Goal: Task Accomplishment & Management: Manage account settings

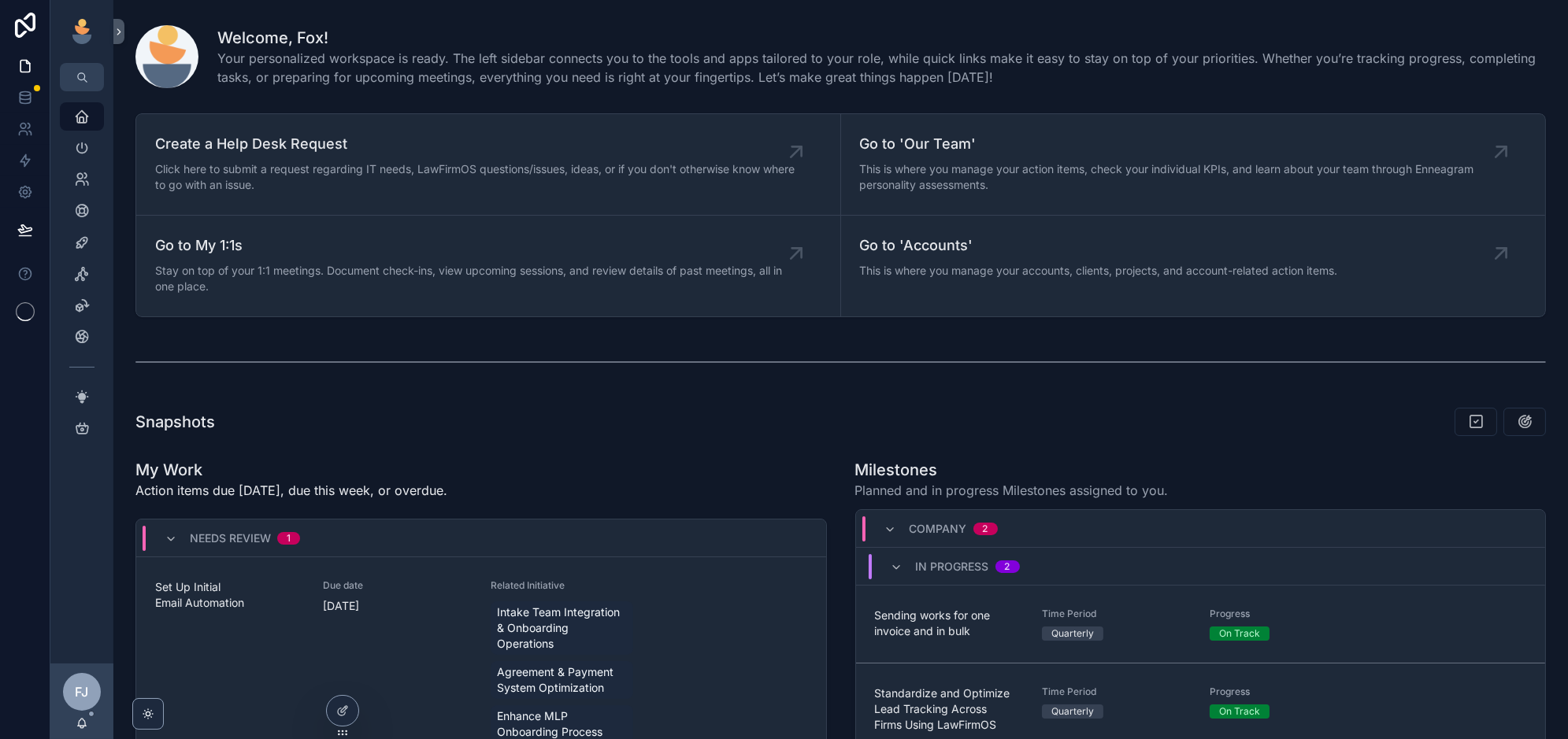
scroll to position [278, 0]
click at [82, 239] on icon "scrollable content" at bounding box center [82, 242] width 16 height 16
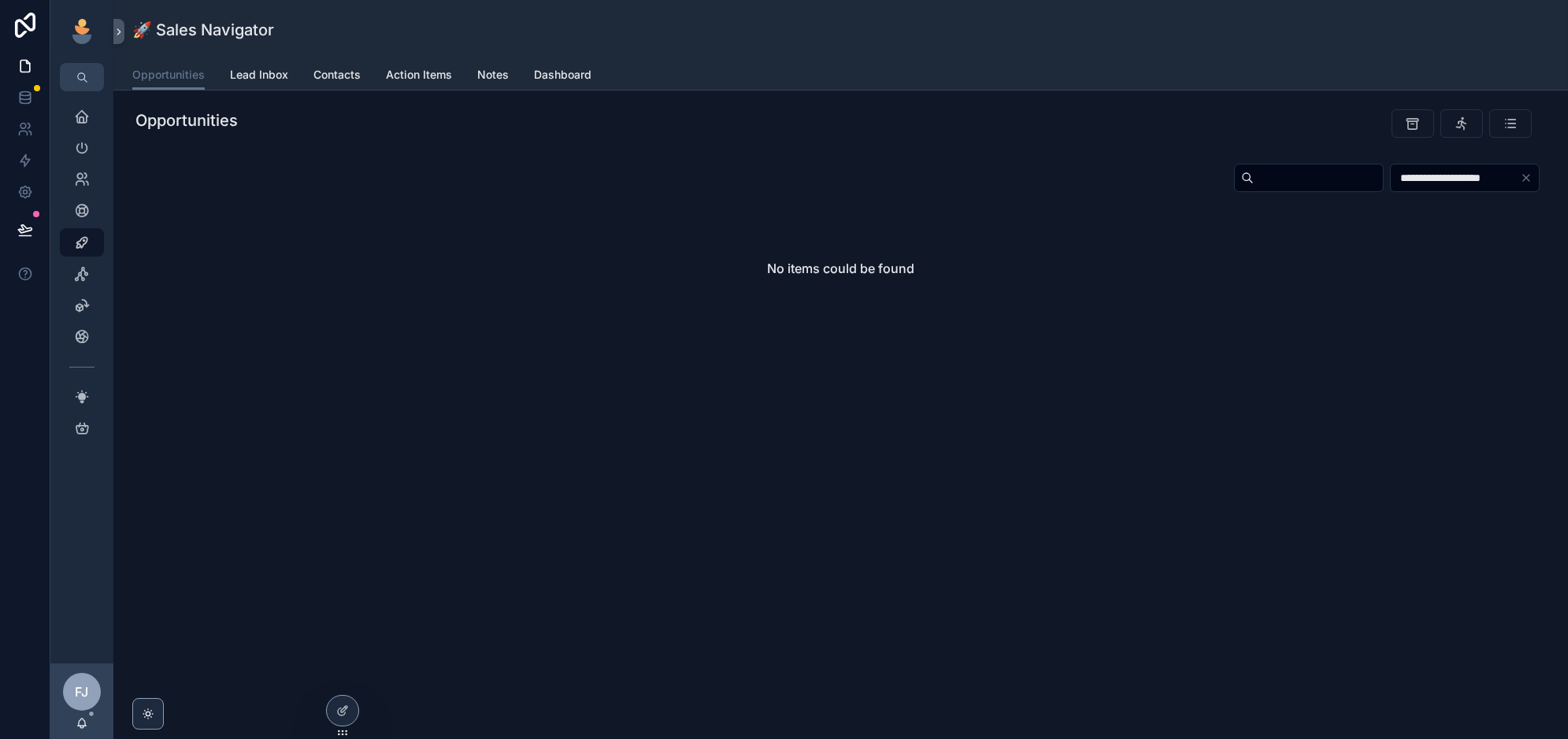
click at [467, 476] on div "**********" at bounding box center [841, 369] width 1454 height 739
click at [346, 715] on icon at bounding box center [342, 710] width 13 height 13
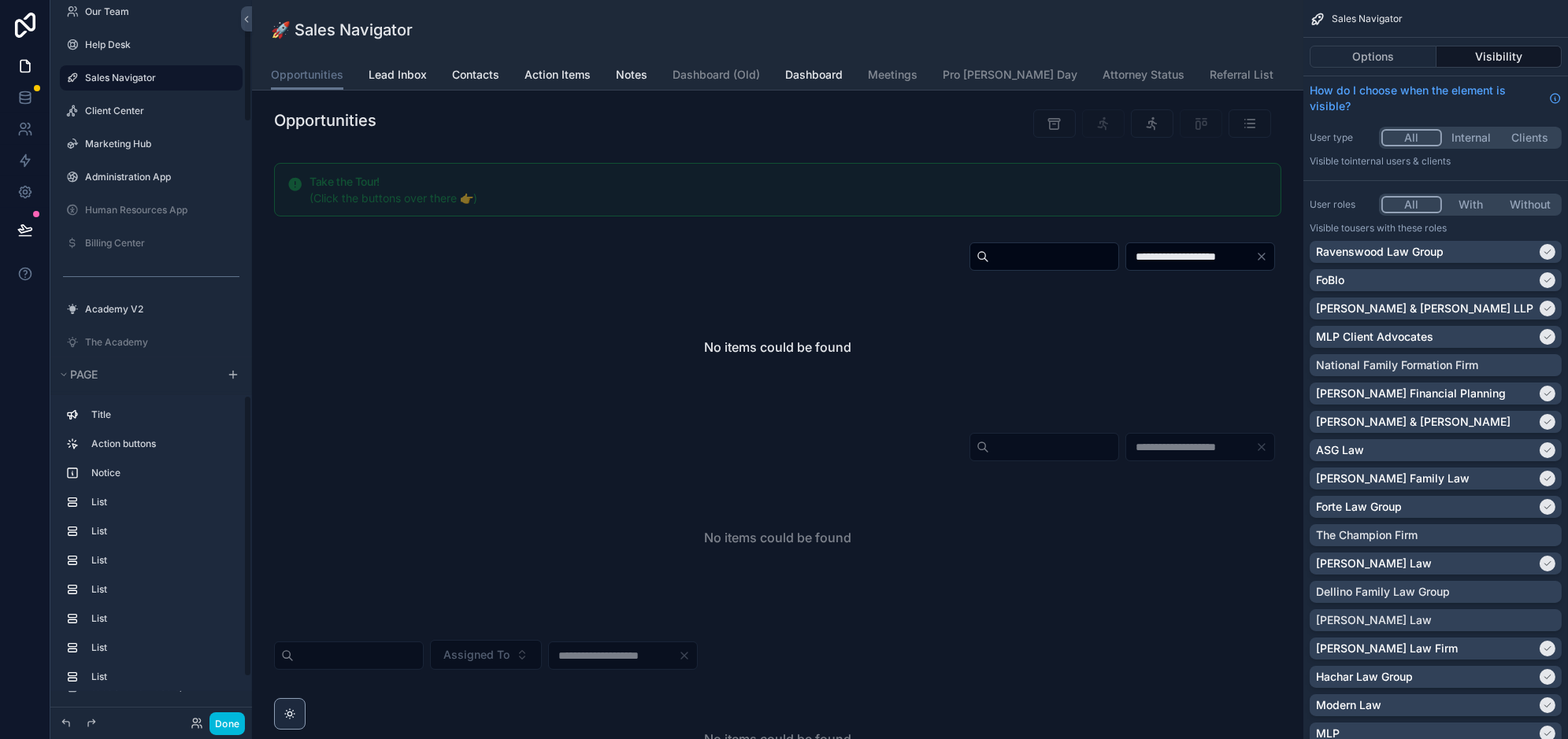
scroll to position [117, 0]
click at [123, 235] on label "Billing Center" at bounding box center [159, 237] width 148 height 13
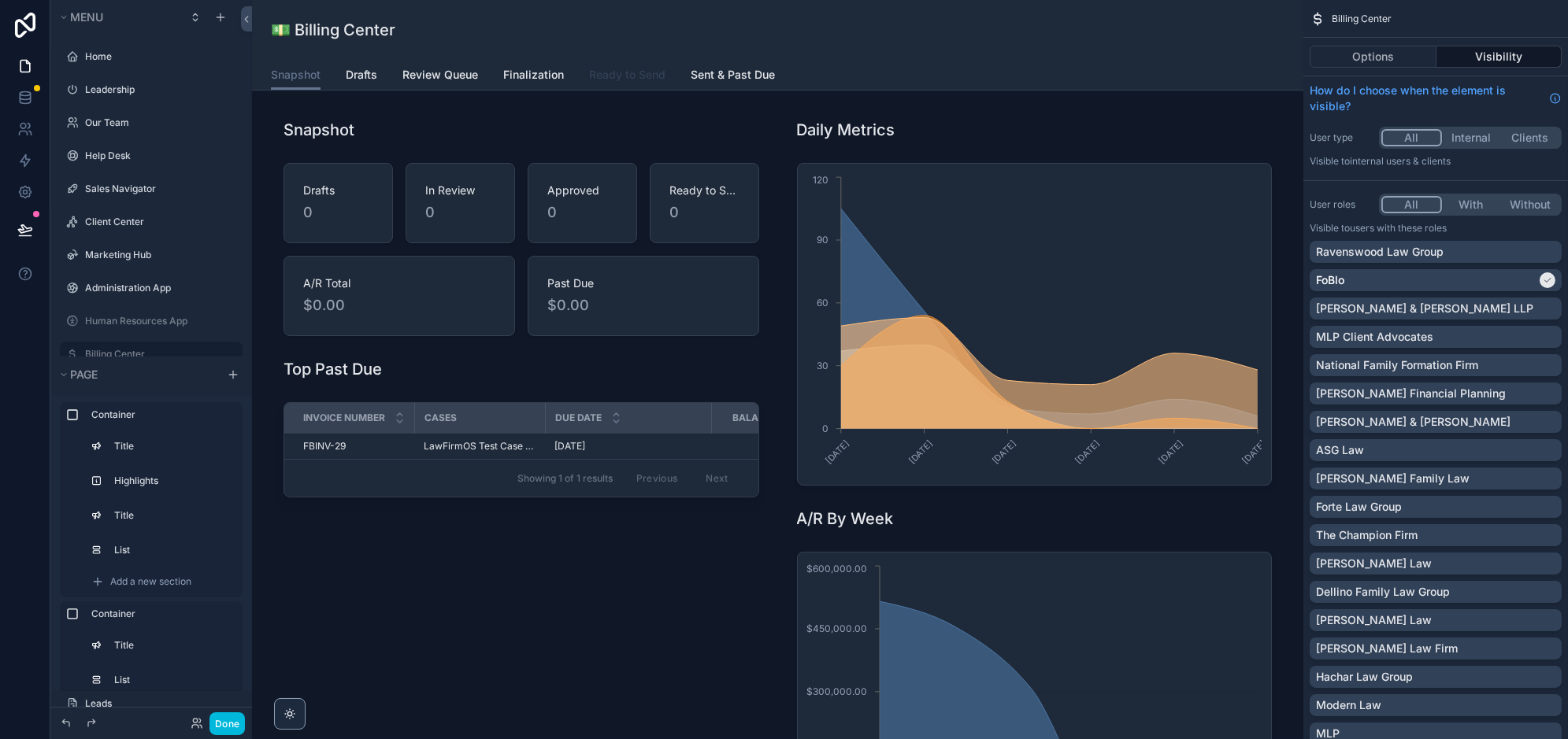
click at [624, 71] on span "Ready to Send" at bounding box center [626, 75] width 76 height 16
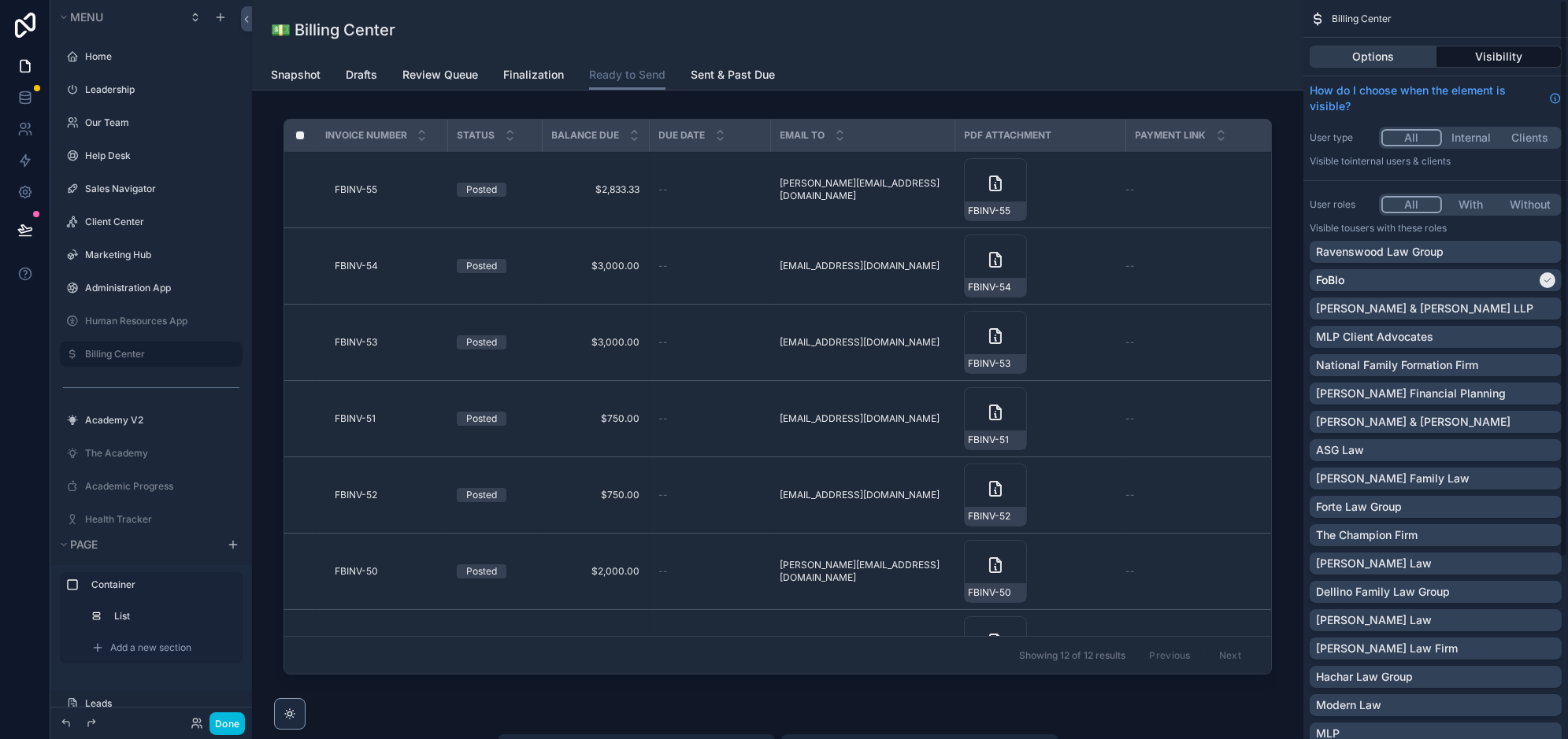
click at [1384, 61] on button "Options" at bounding box center [1373, 56] width 127 height 22
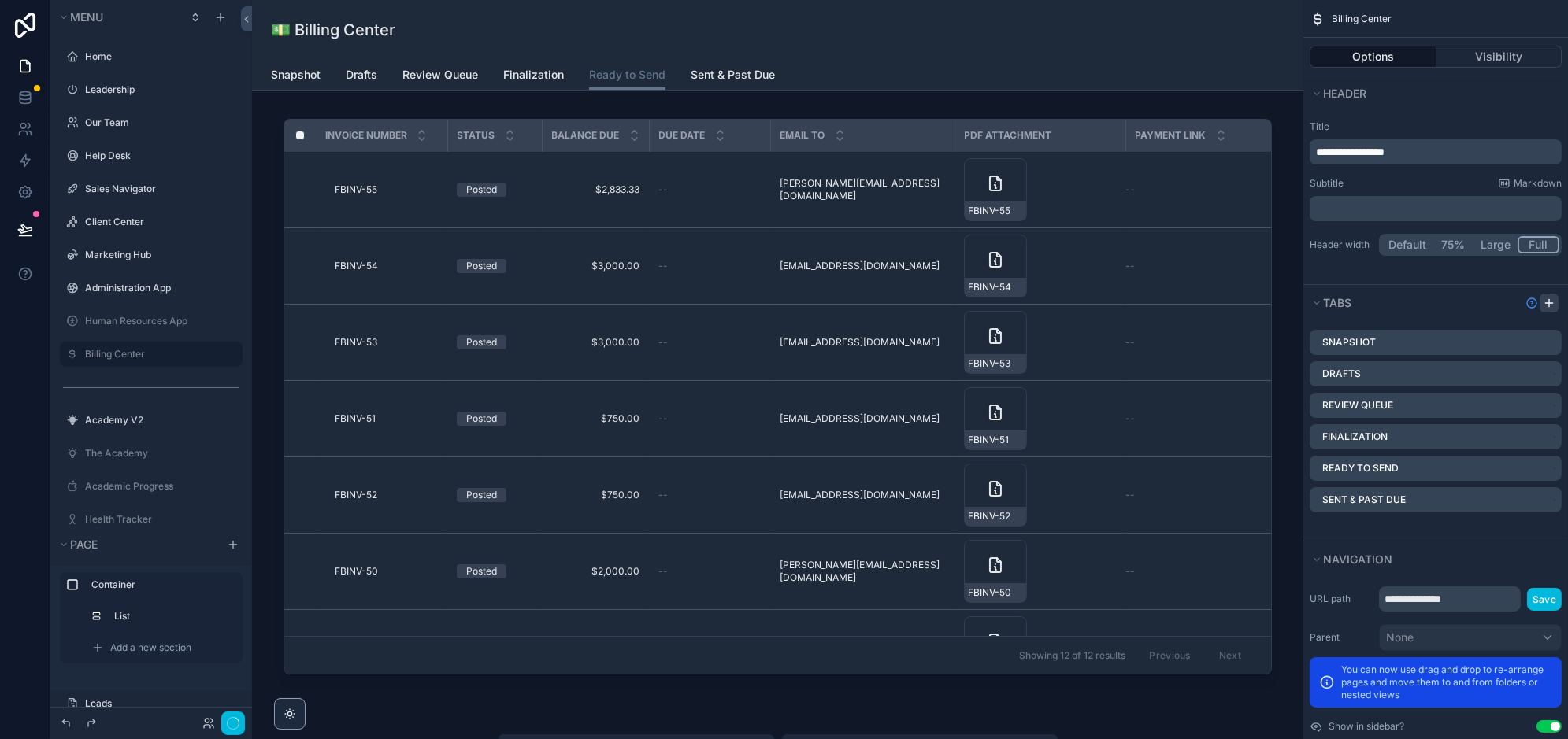
click at [1546, 301] on icon "scrollable content" at bounding box center [1548, 303] width 13 height 13
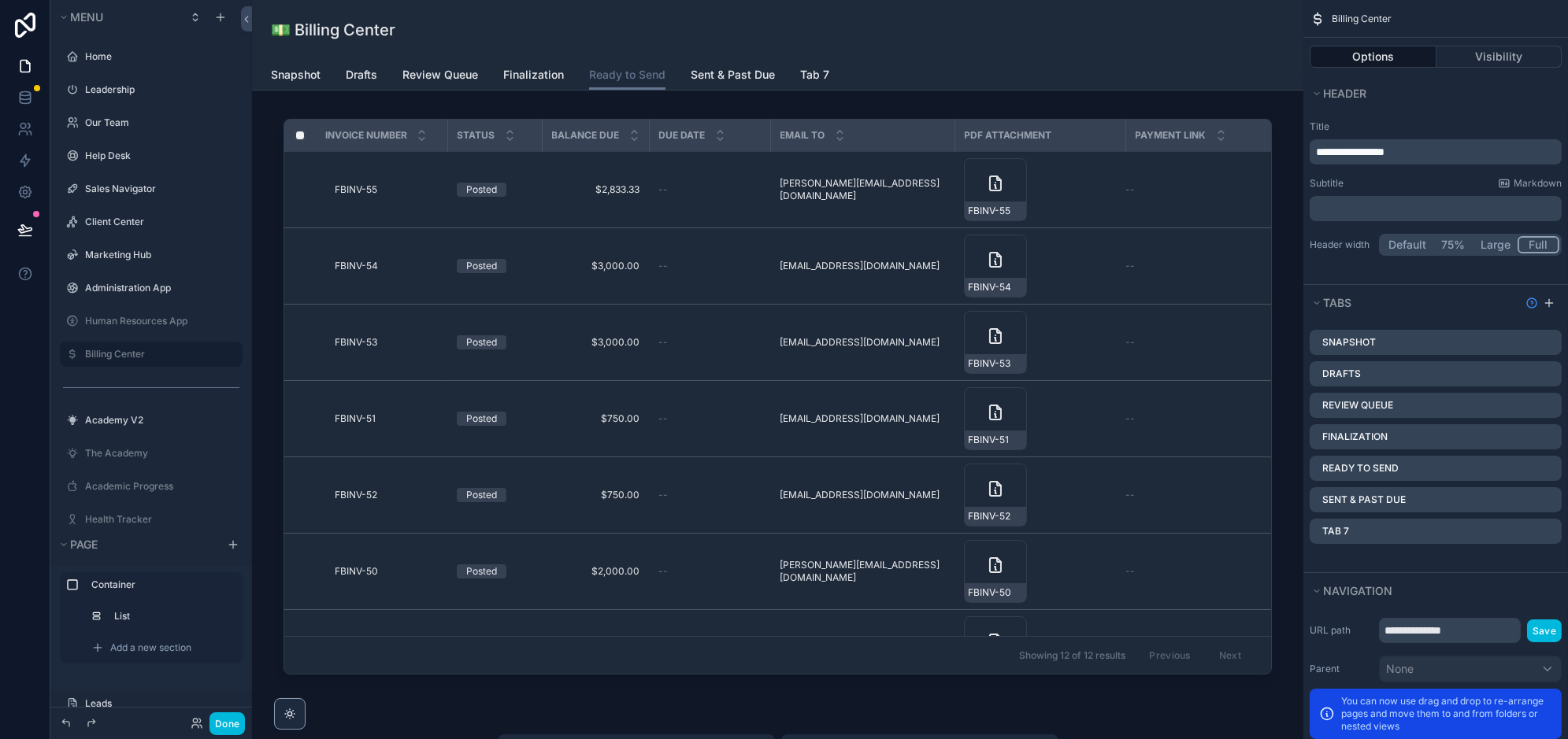
click at [0, 0] on icon "scrollable content" at bounding box center [0, 0] width 0 height 0
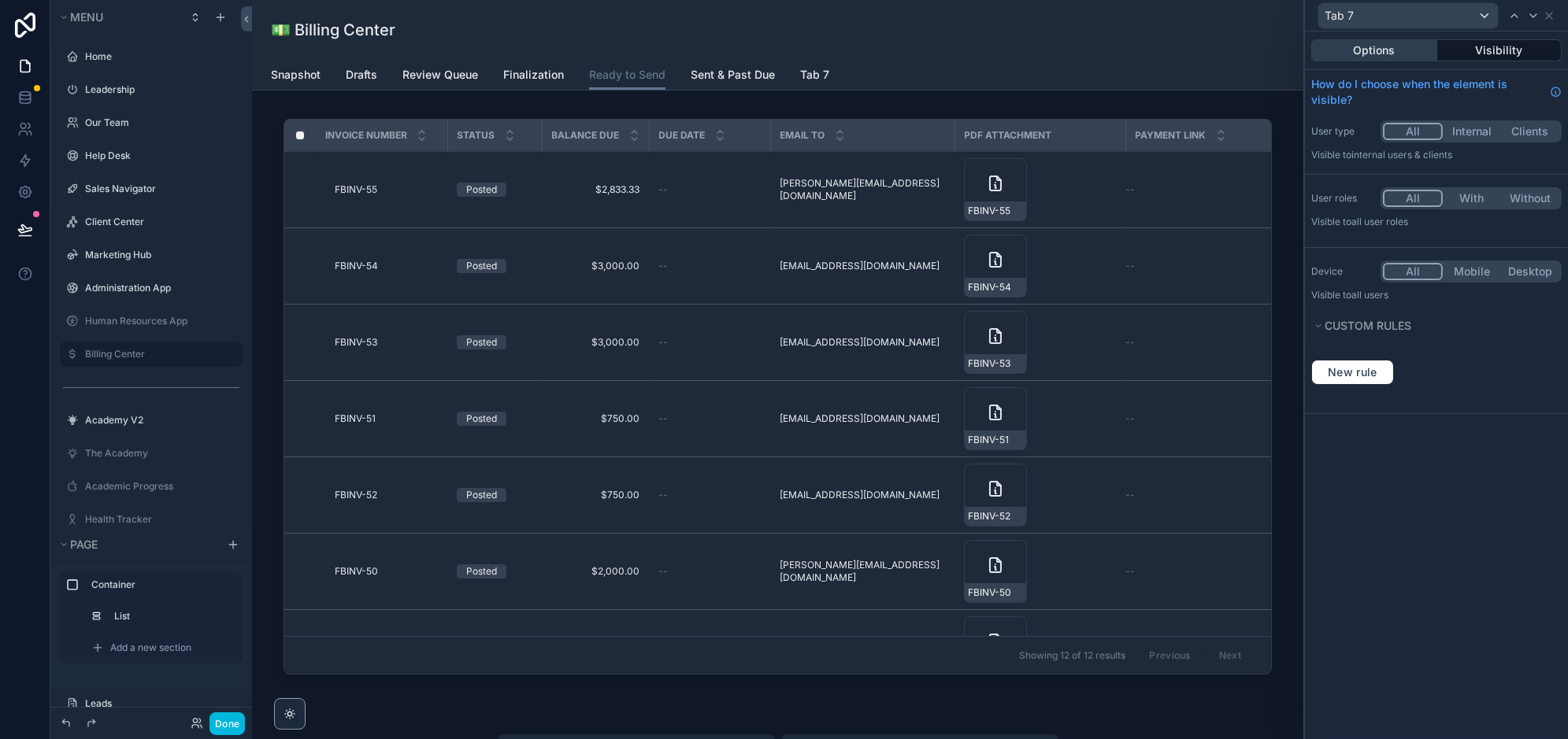
click at [1388, 45] on button "Options" at bounding box center [1373, 50] width 126 height 22
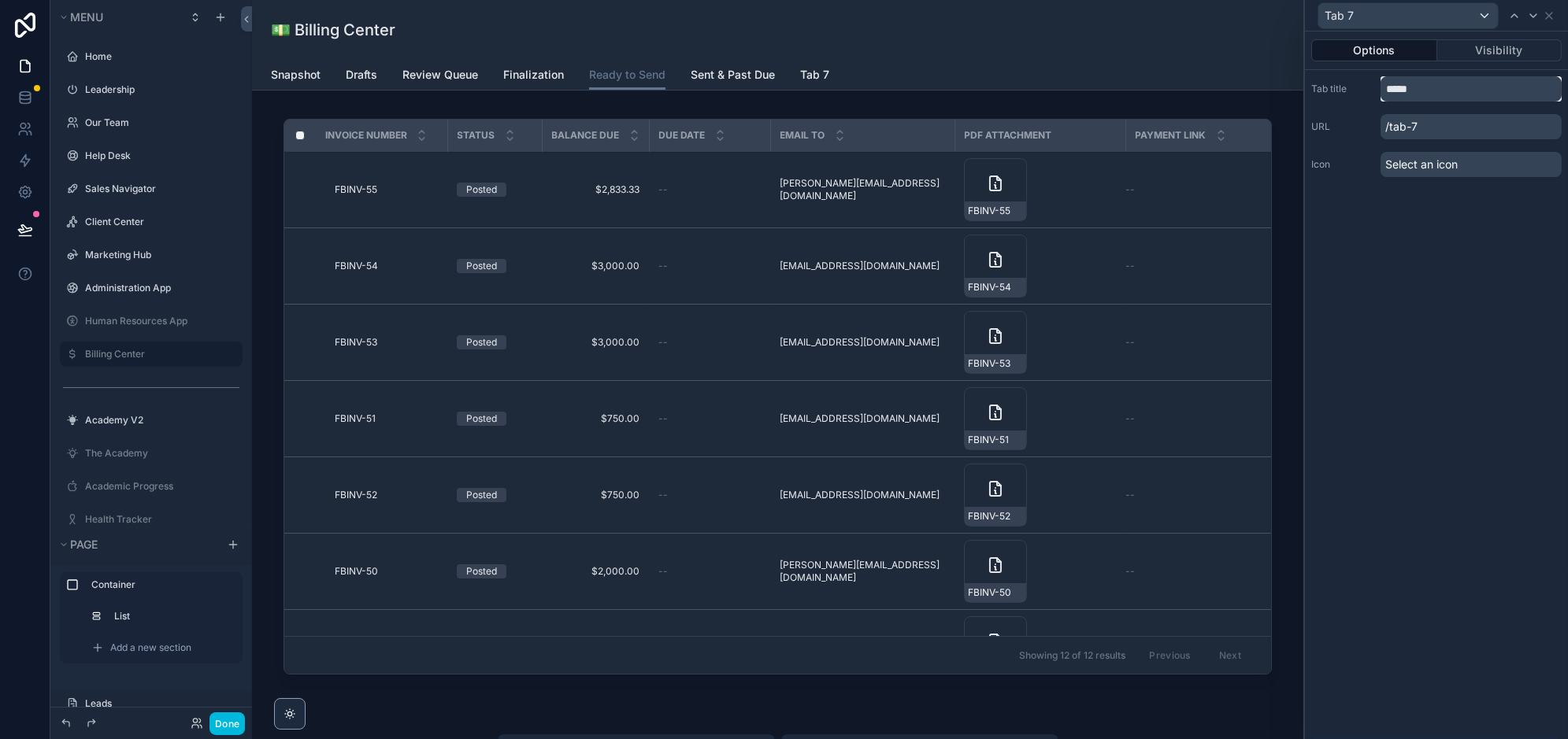
click at [1425, 90] on input "*****" at bounding box center [1470, 88] width 181 height 25
type input "**********"
click at [1458, 339] on div "**********" at bounding box center [1436, 386] width 263 height 708
click at [824, 71] on span "Trust Ledger" at bounding box center [834, 75] width 67 height 16
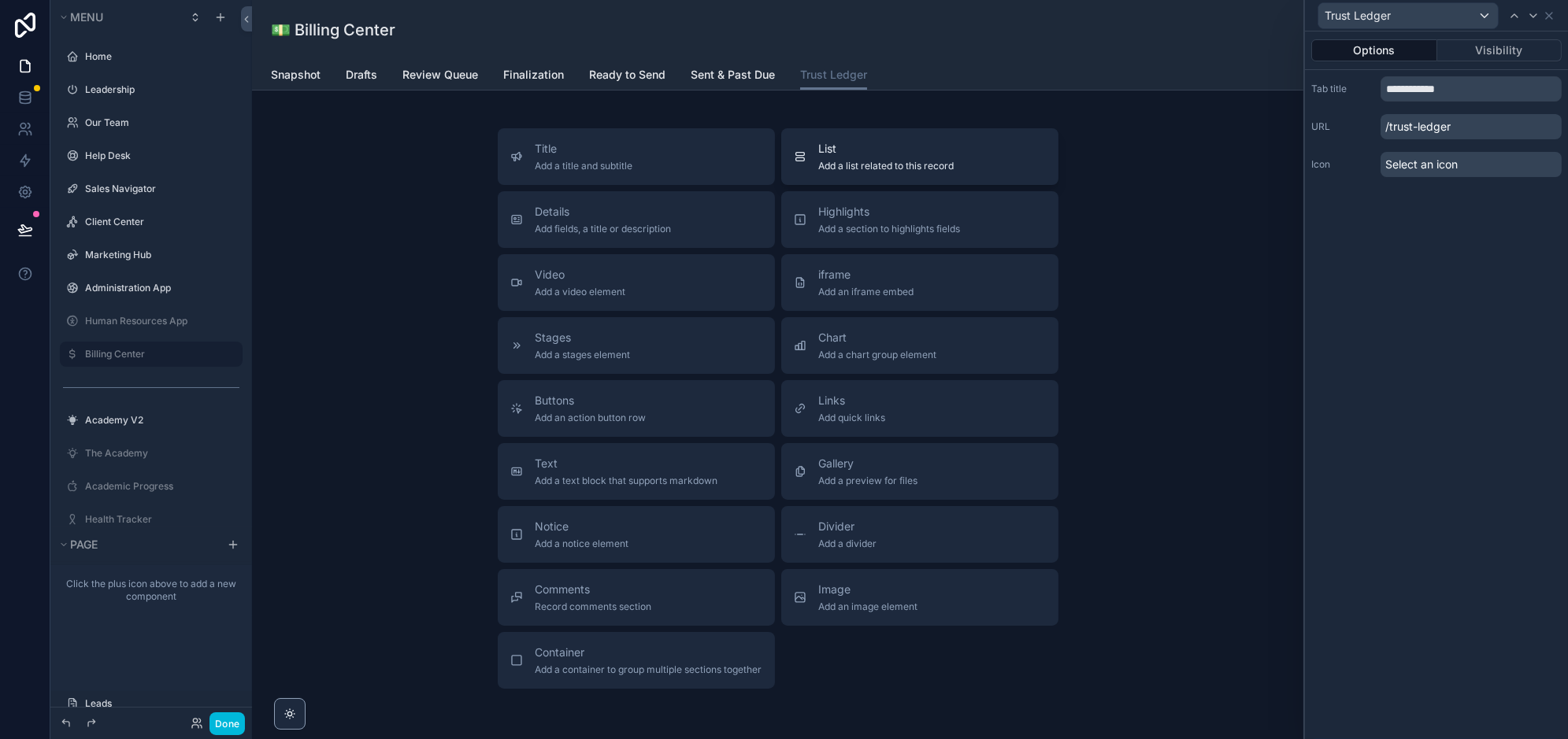
click at [886, 172] on span "Add a list related to this record" at bounding box center [886, 166] width 136 height 13
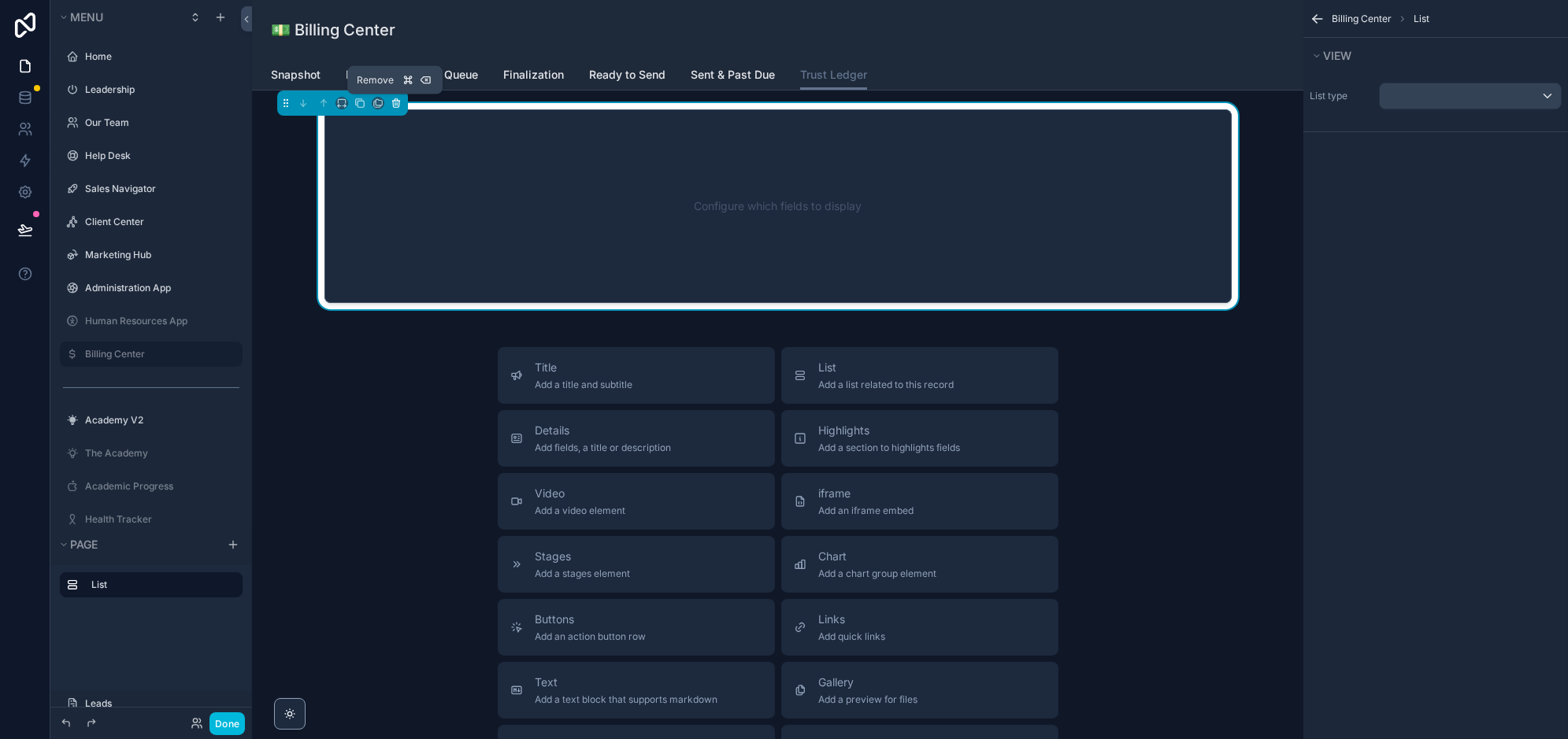
click at [404, 104] on button "scrollable content" at bounding box center [397, 104] width 18 height 18
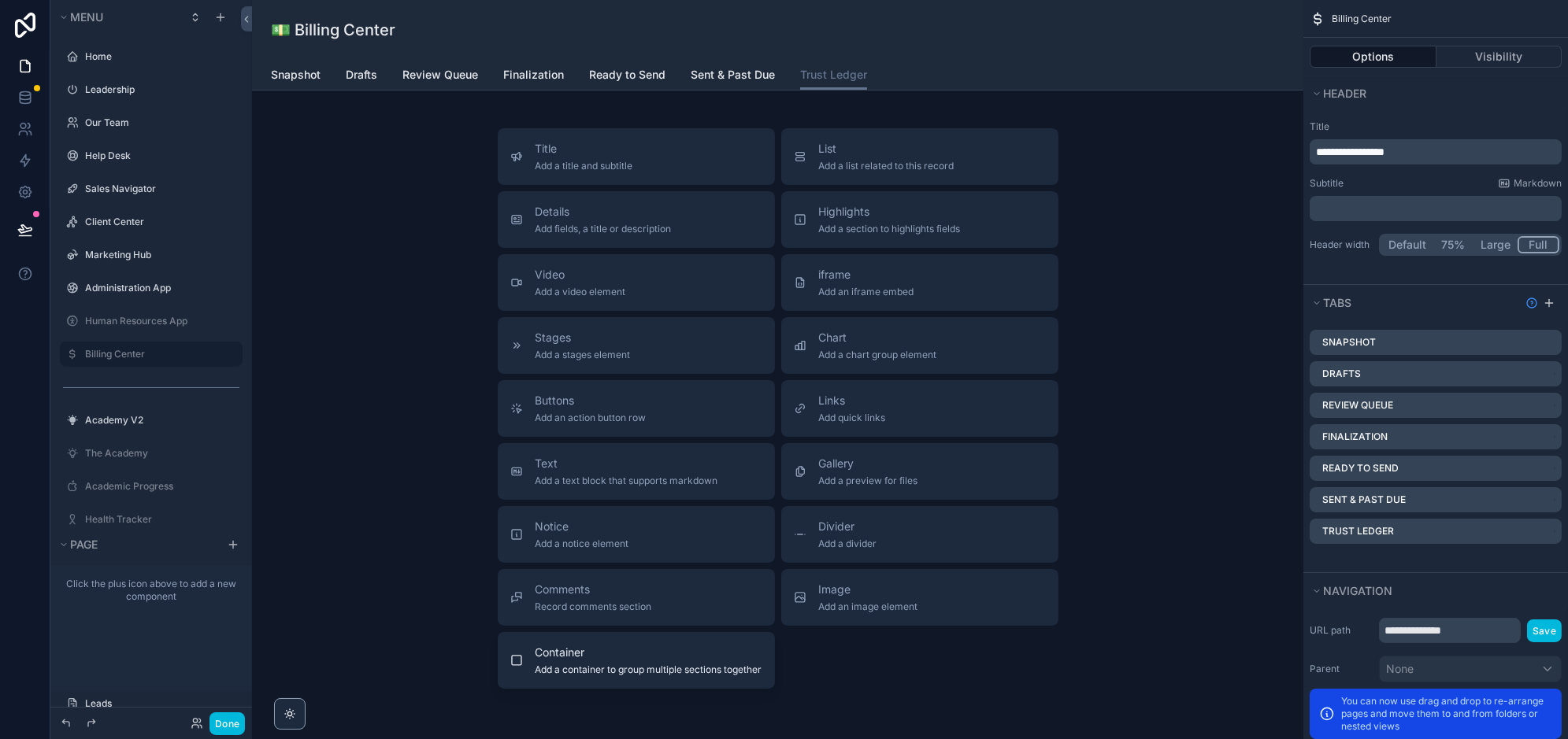
click at [611, 674] on span "Add a container to group multiple sections together" at bounding box center [648, 670] width 227 height 13
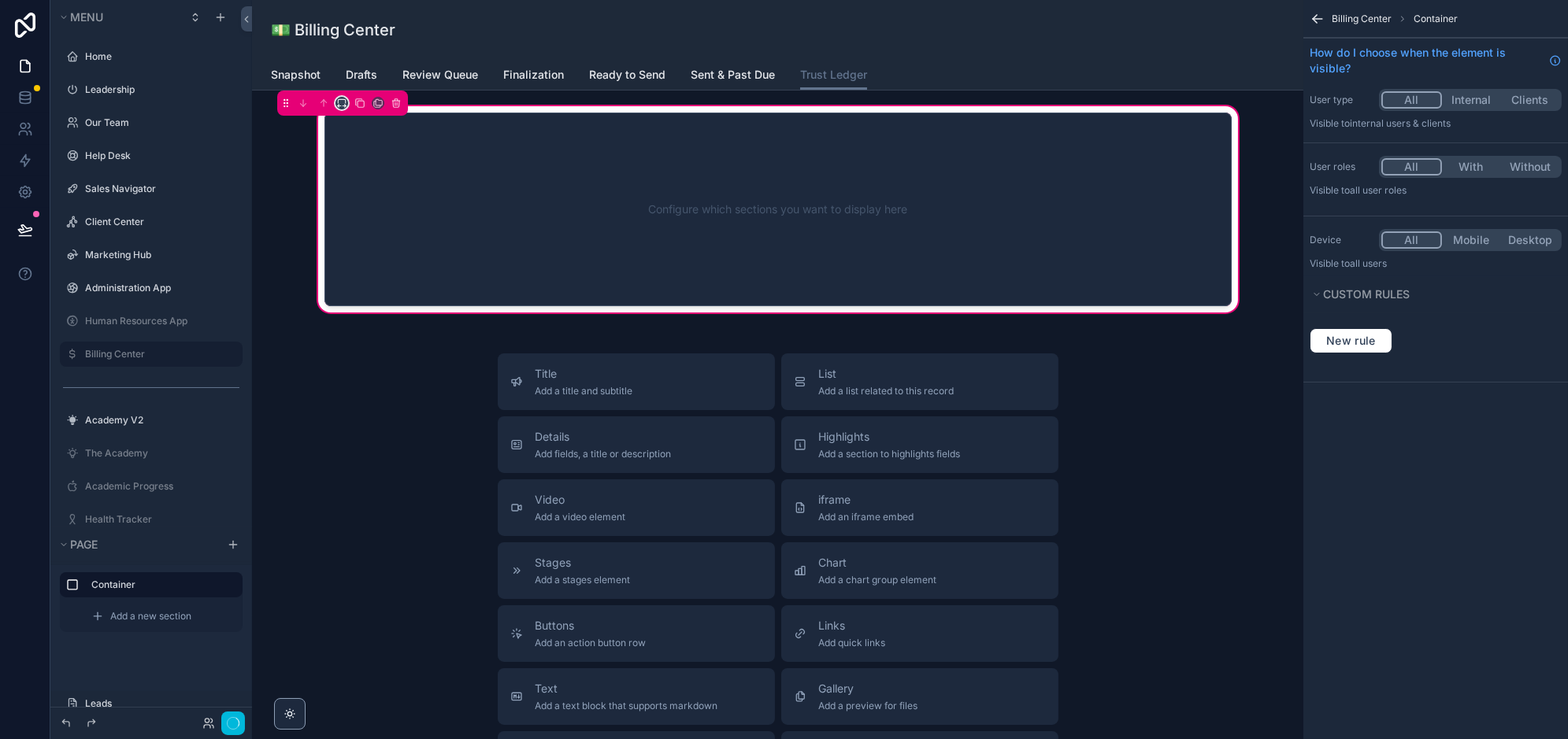
click at [342, 106] on icon "scrollable content" at bounding box center [343, 106] width 3 height 0
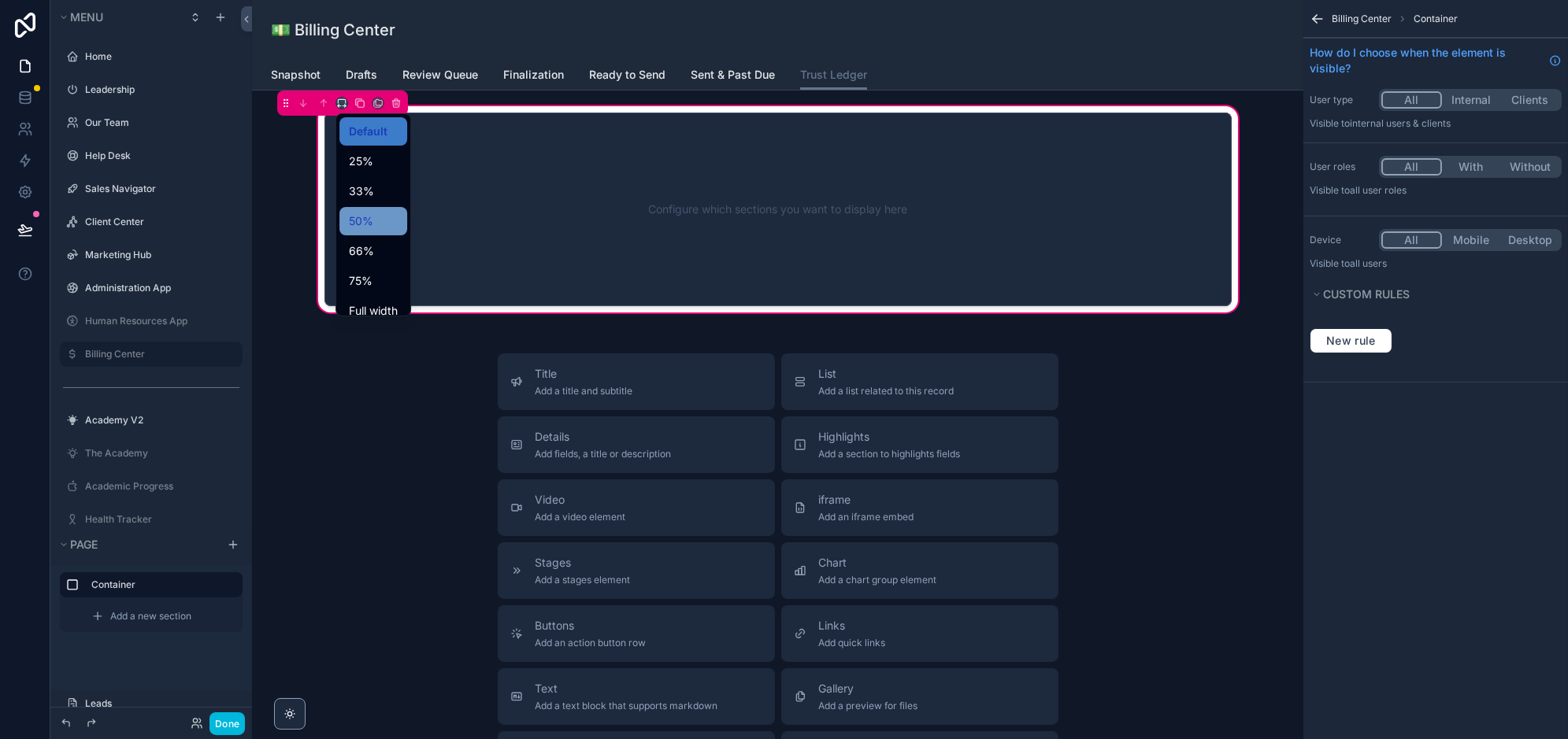
click at [377, 220] on div "50%" at bounding box center [373, 221] width 48 height 19
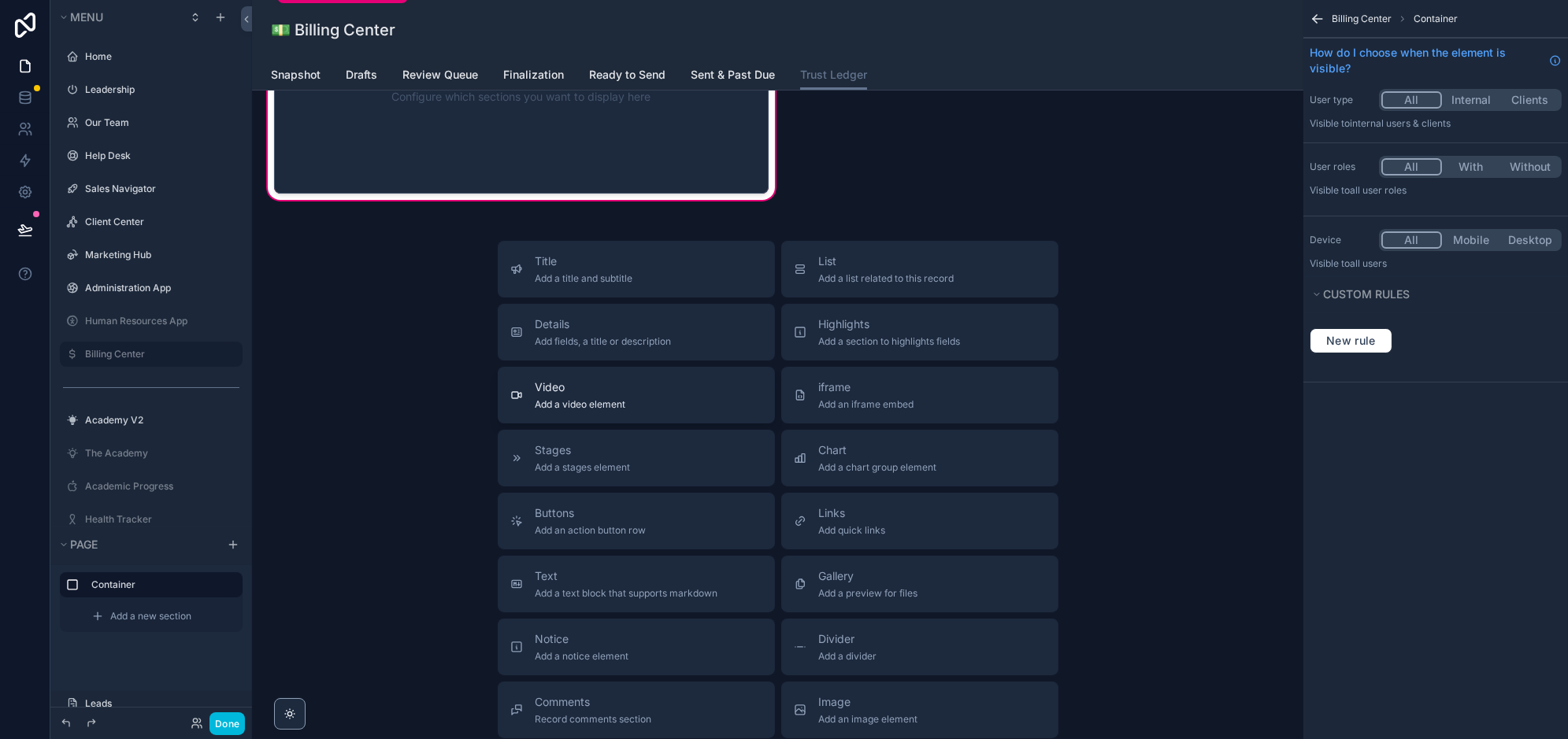
scroll to position [138, 0]
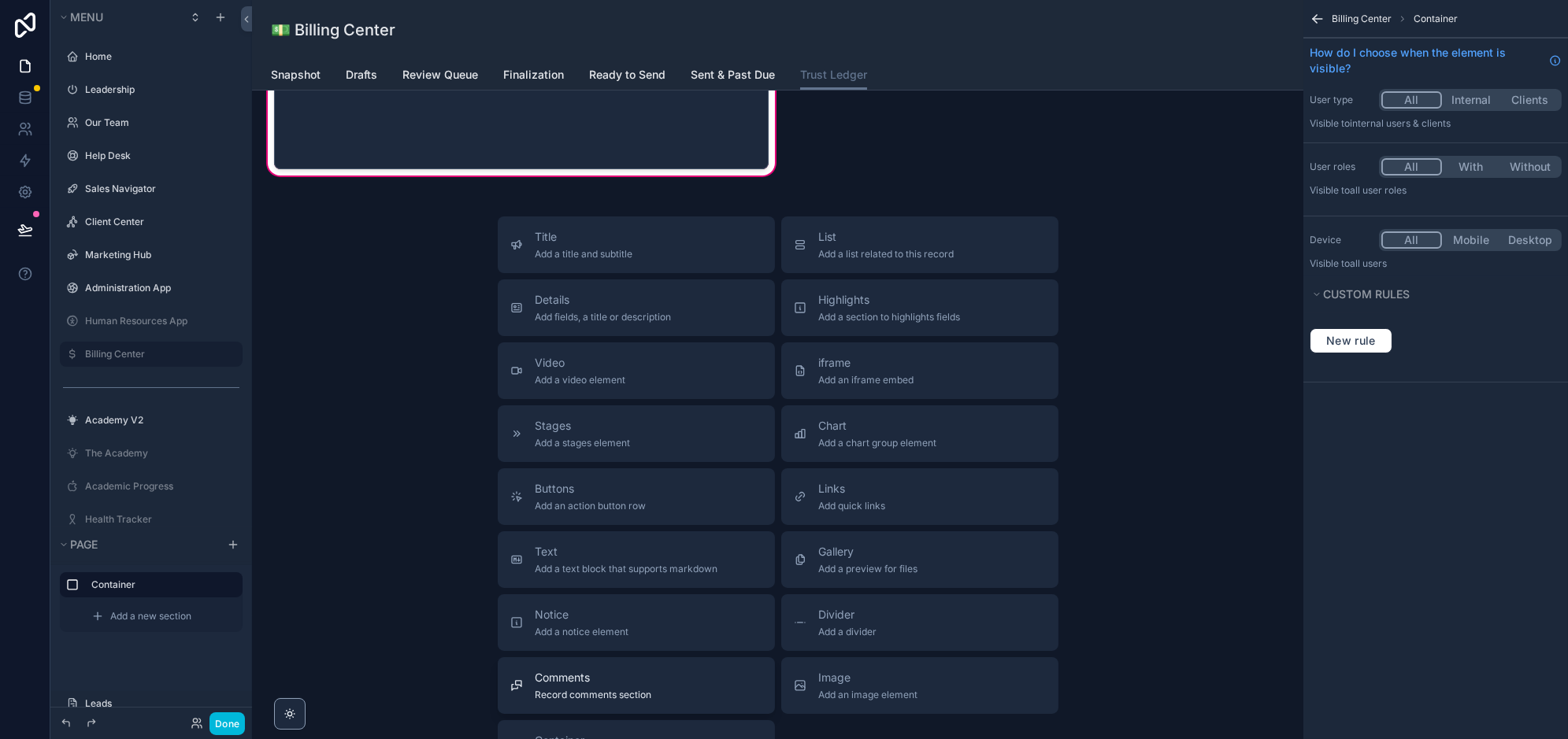
click at [590, 682] on span "Comments" at bounding box center [594, 678] width 117 height 16
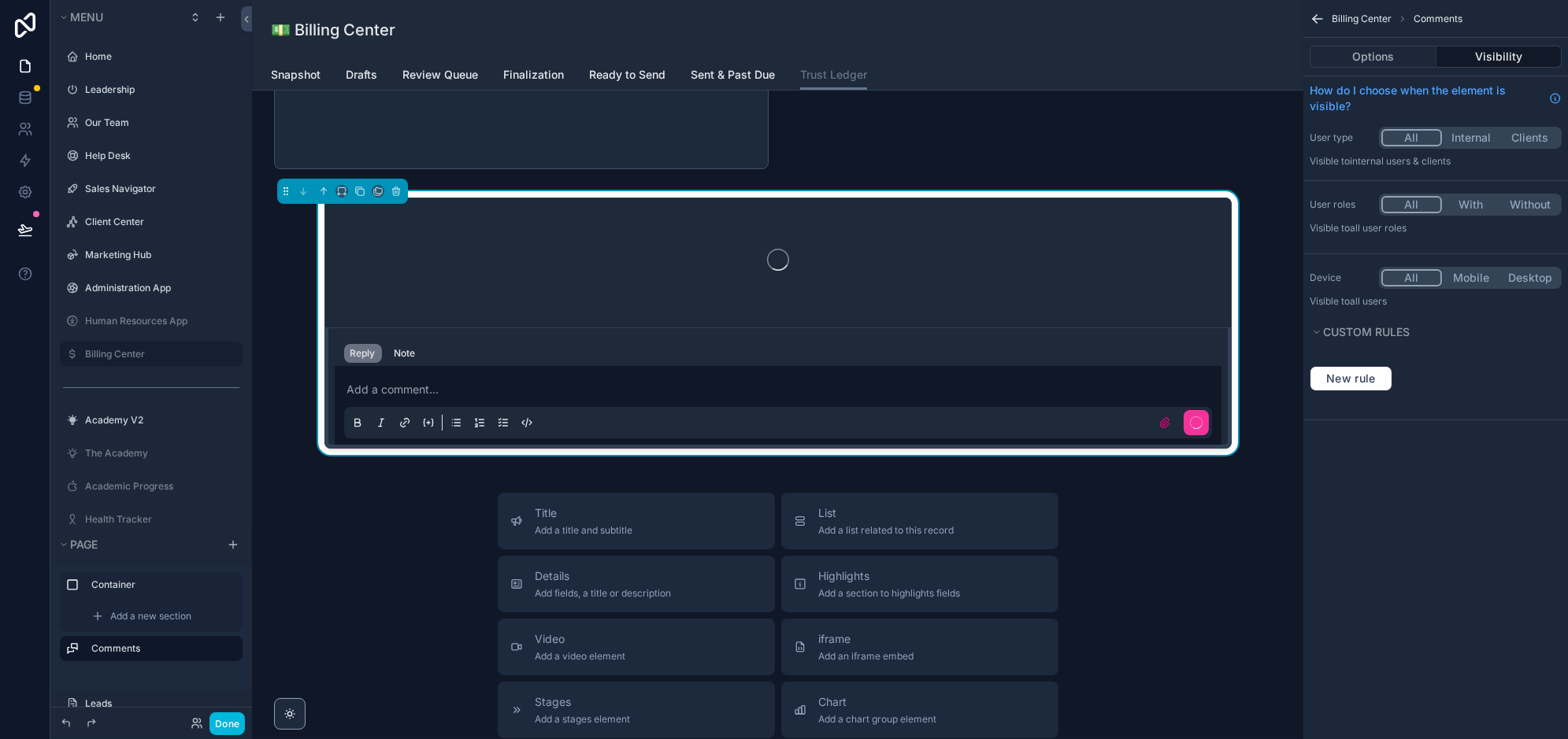
scroll to position [58, 0]
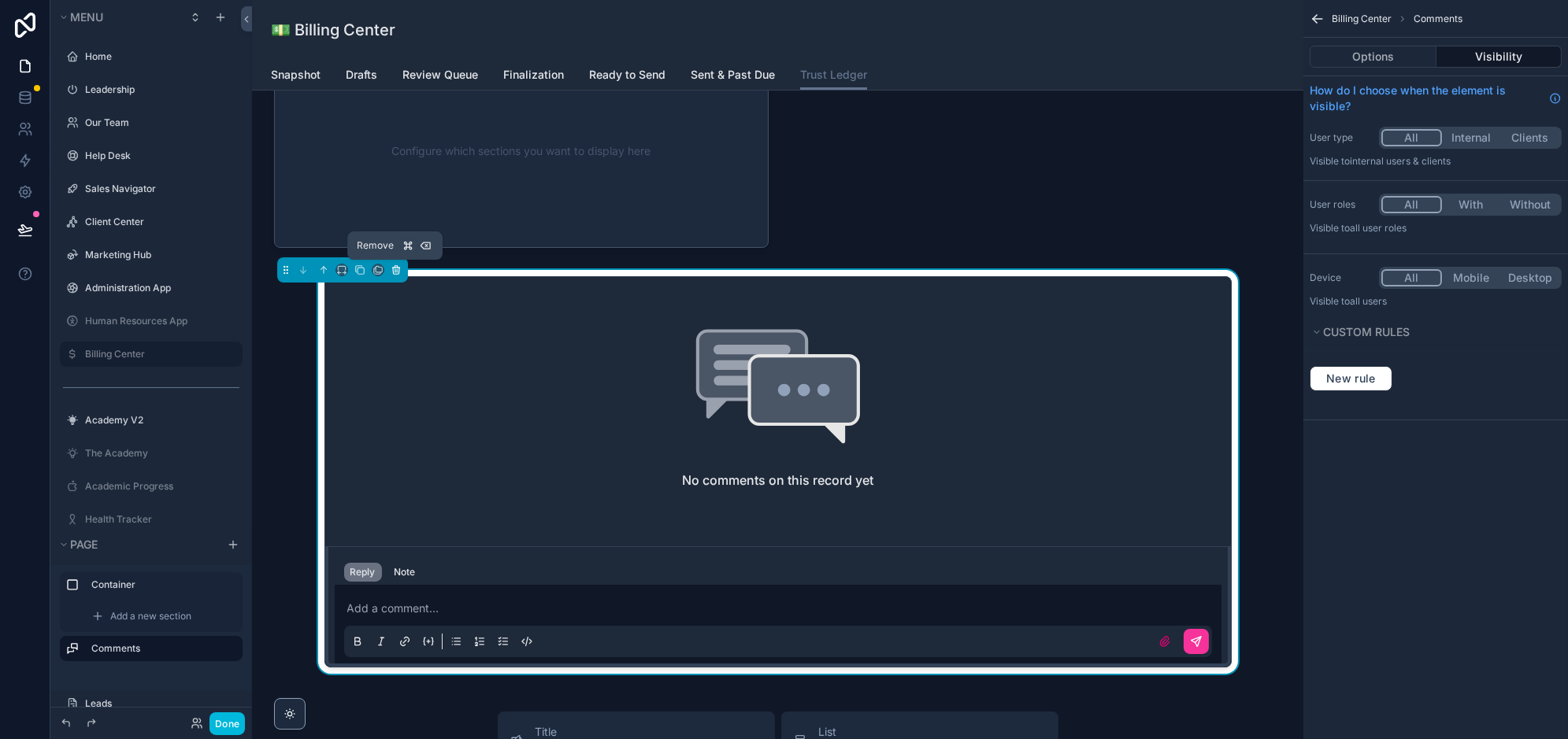
click at [393, 268] on icon "scrollable content" at bounding box center [396, 271] width 6 height 6
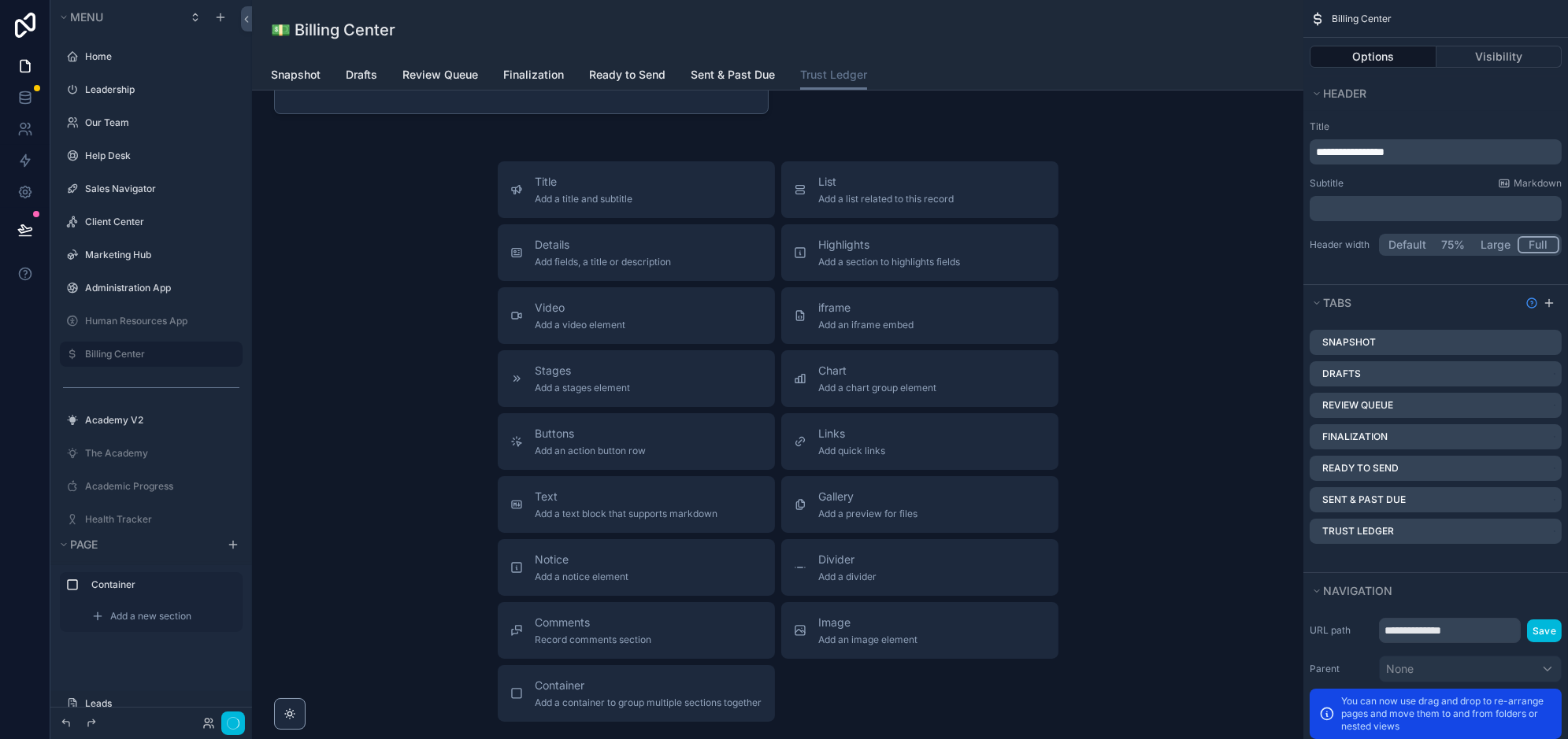
scroll to position [193, 0]
click at [628, 705] on span "Add a container to group multiple sections together" at bounding box center [648, 702] width 227 height 13
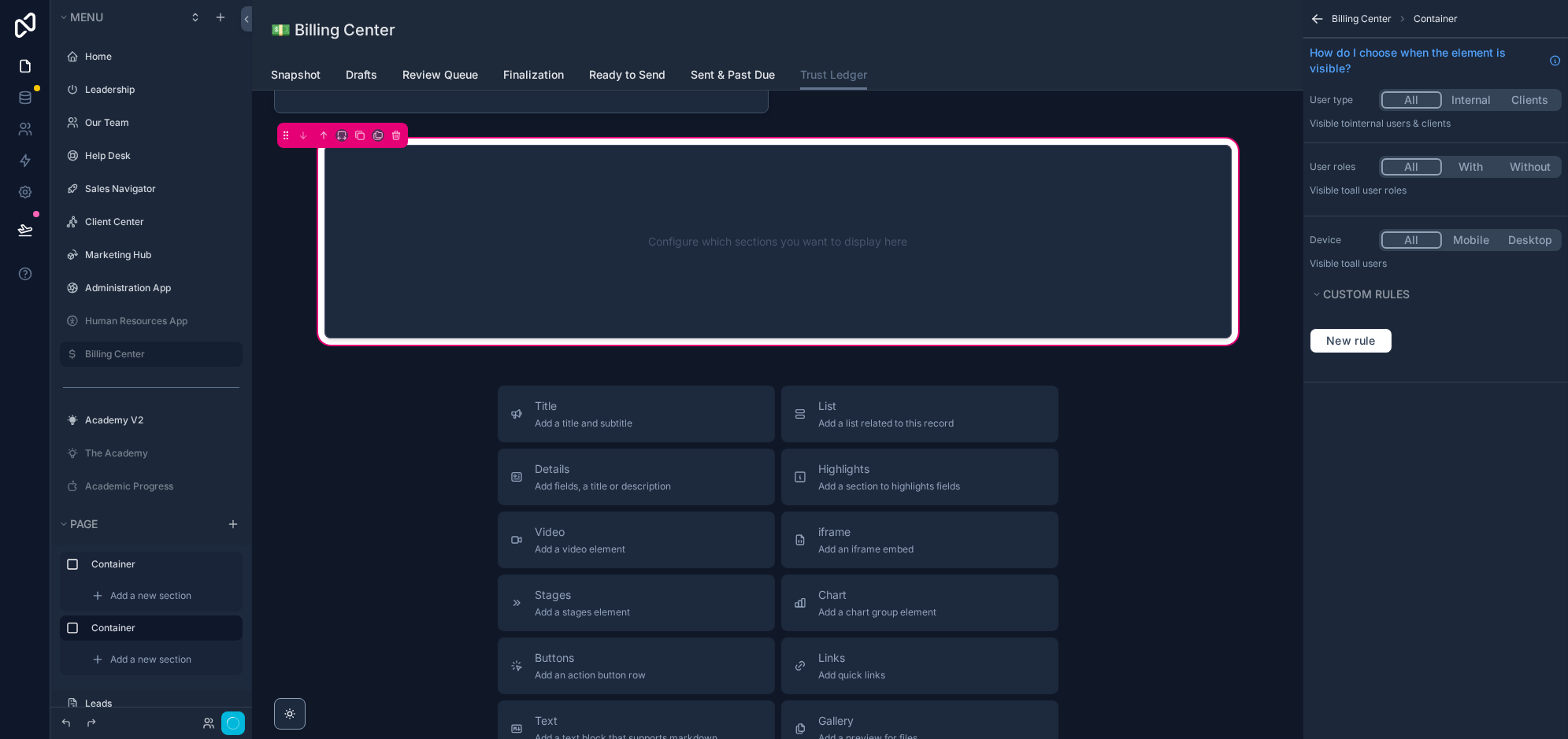
scroll to position [63, 0]
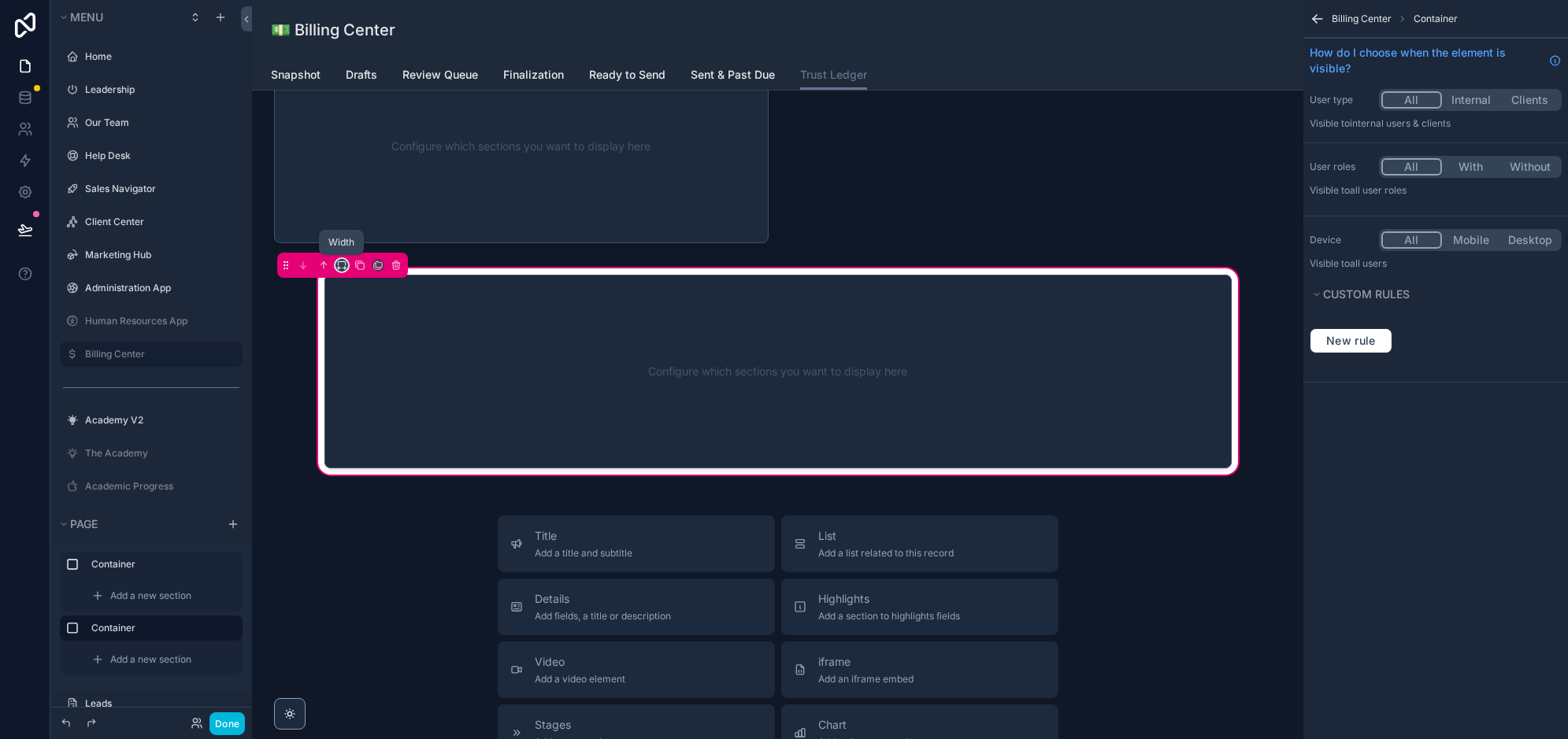
click at [345, 260] on icon "scrollable content" at bounding box center [341, 265] width 11 height 11
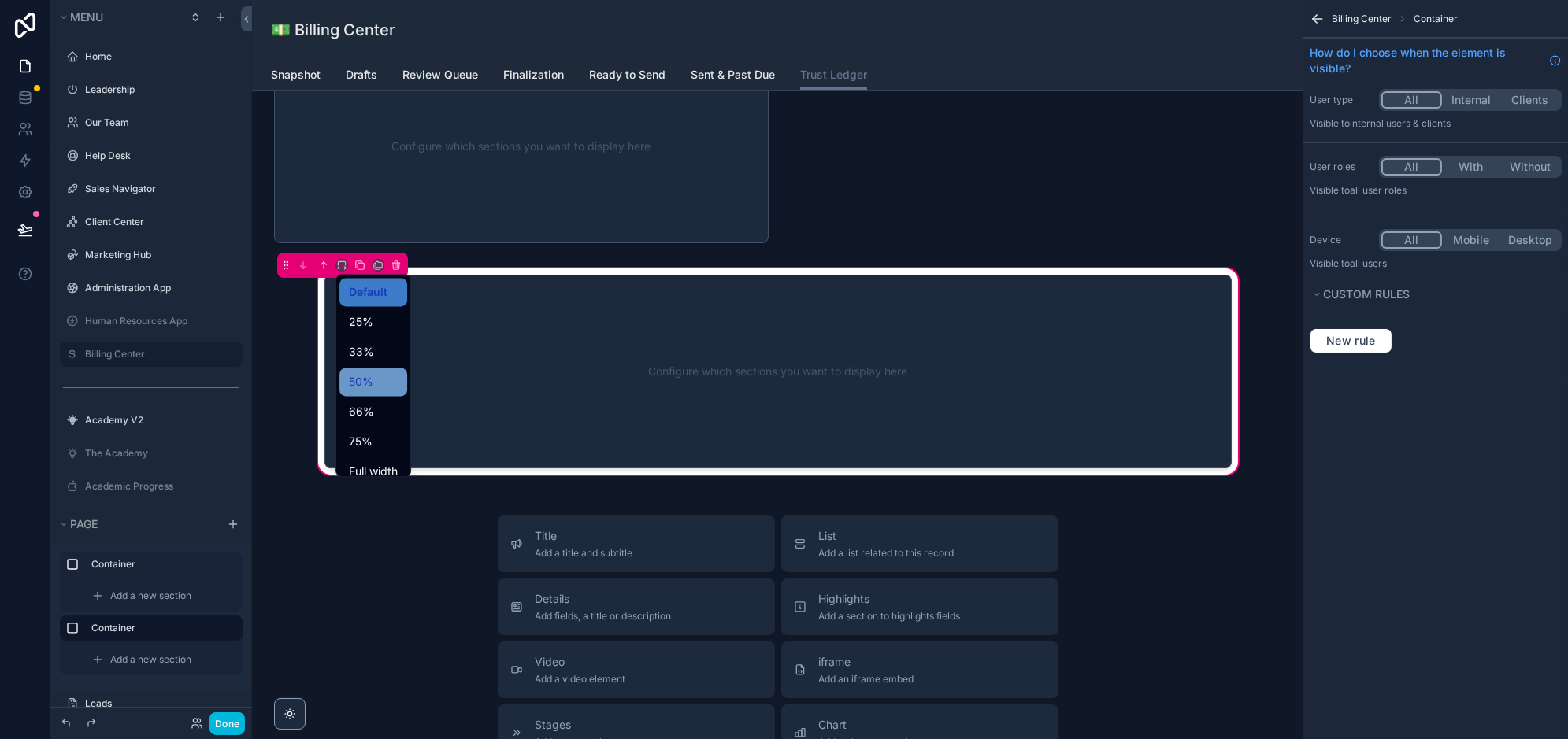
click at [370, 379] on span "50%" at bounding box center [361, 382] width 25 height 19
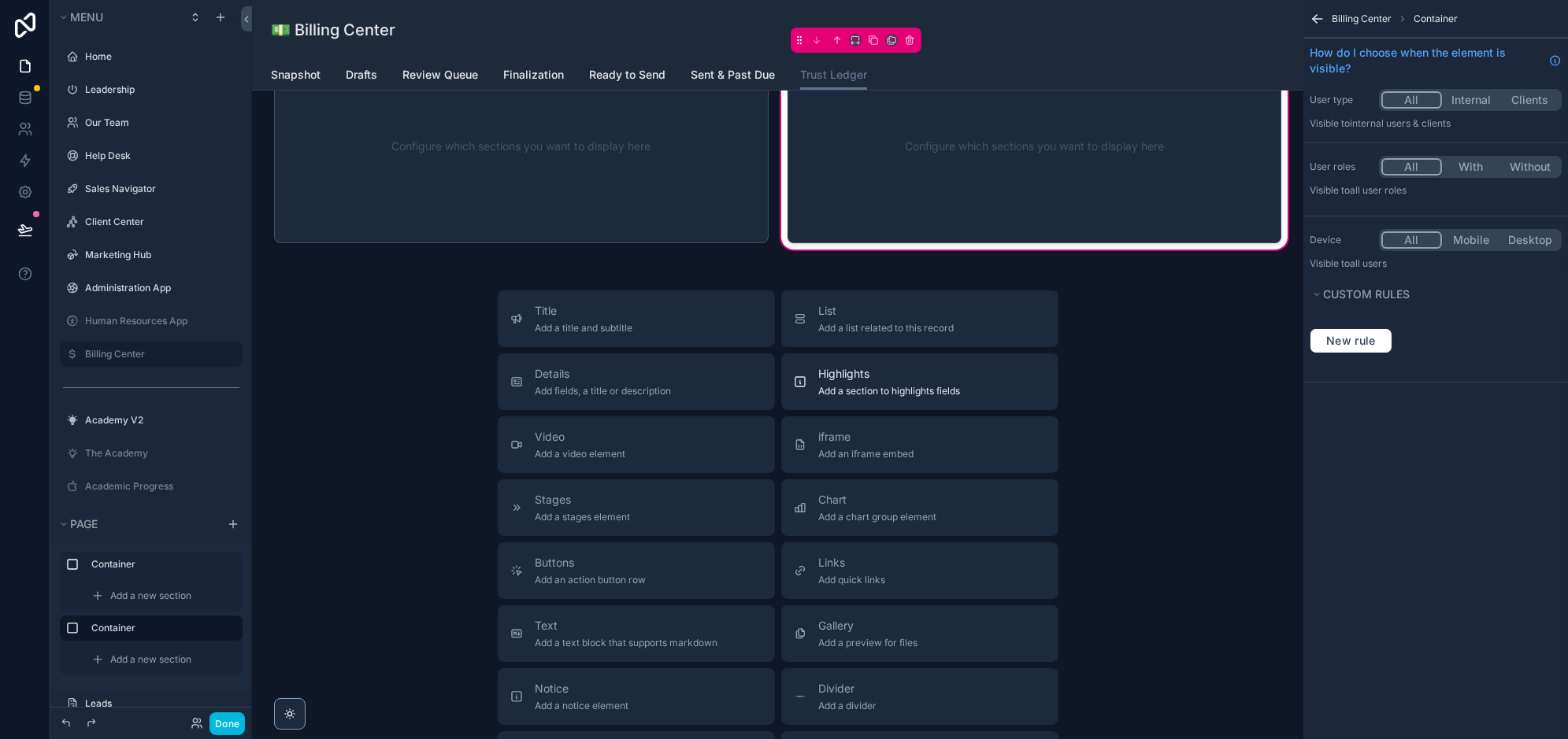
scroll to position [0, 0]
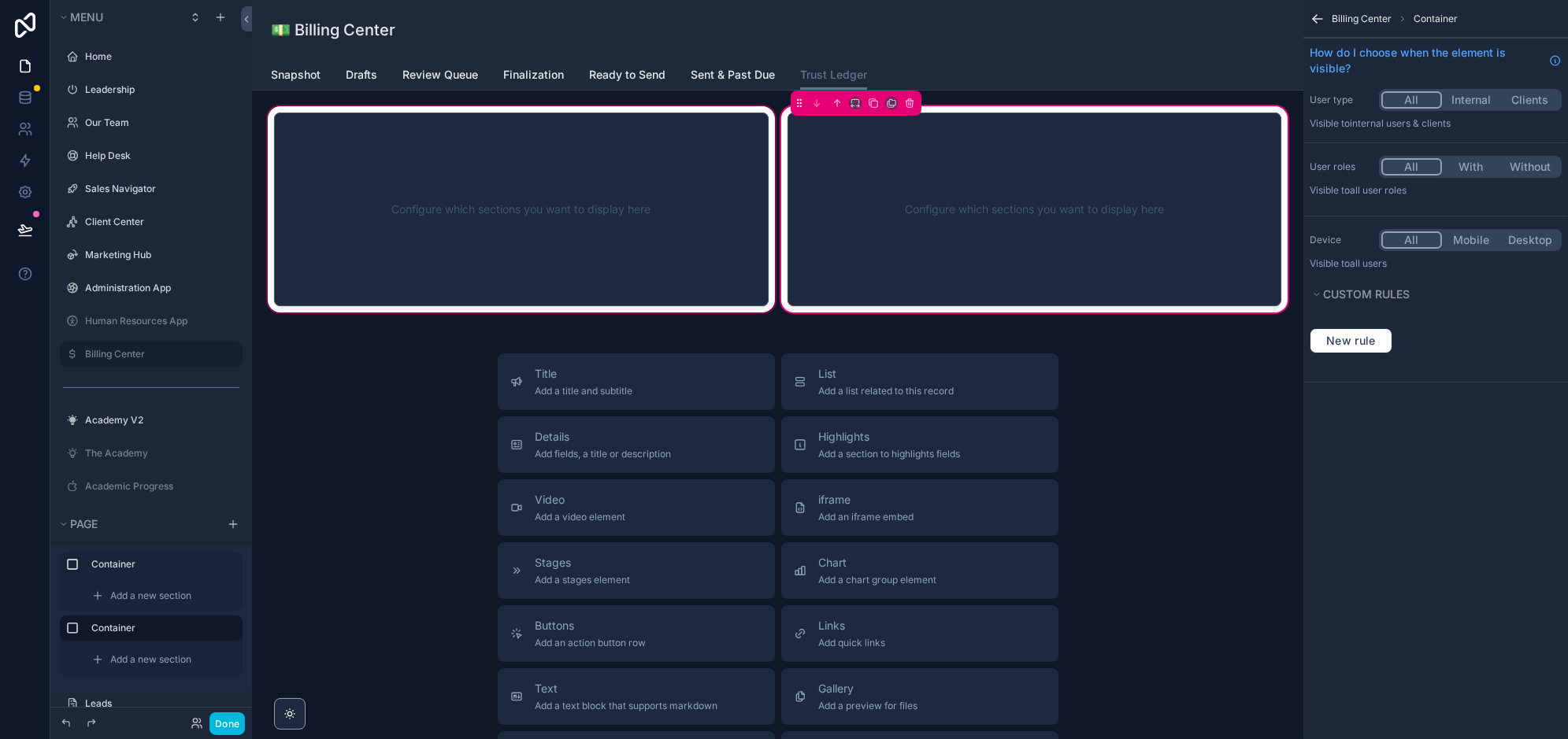
click at [507, 274] on div "scrollable content" at bounding box center [520, 209] width 513 height 213
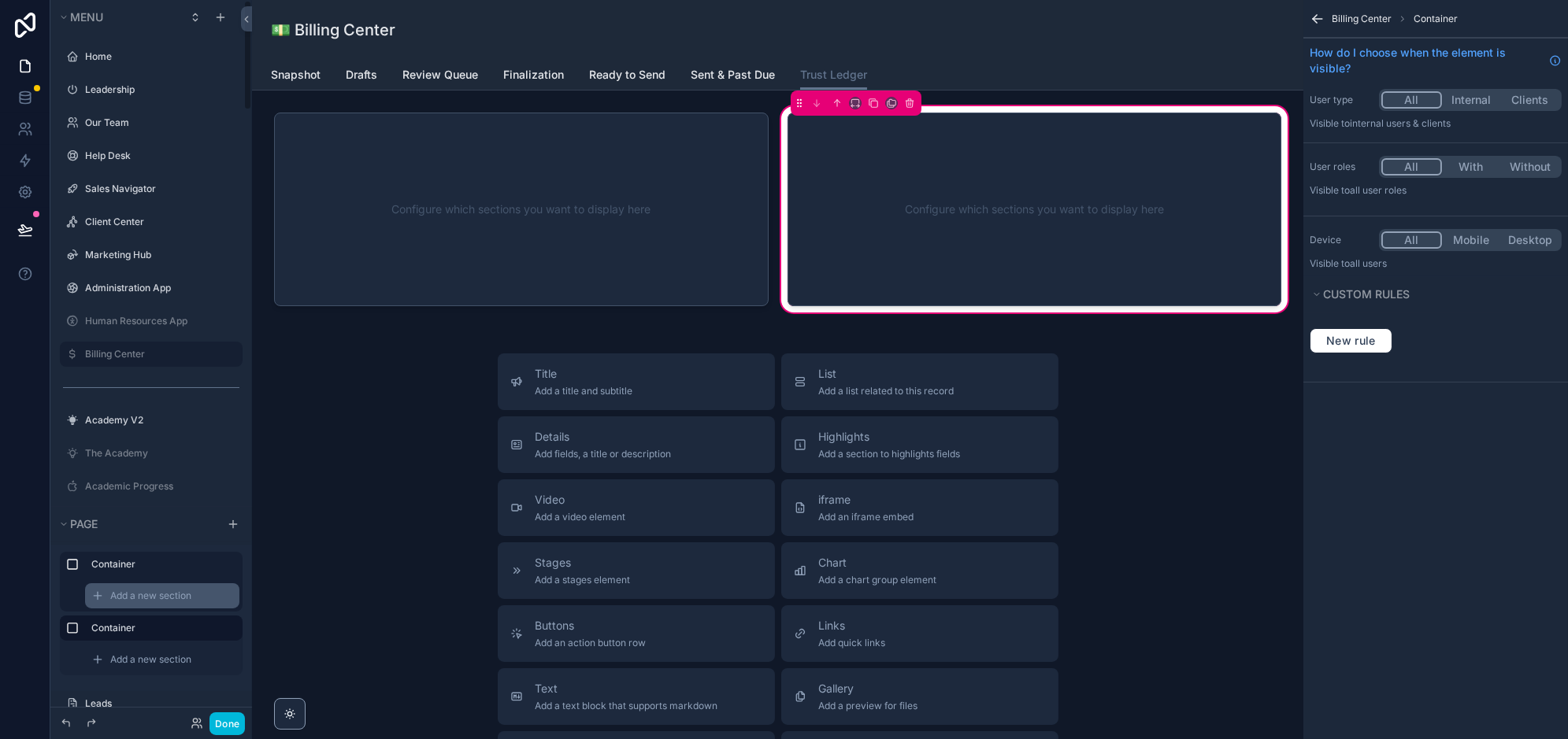
click at [151, 600] on span "Add a new section" at bounding box center [150, 596] width 81 height 13
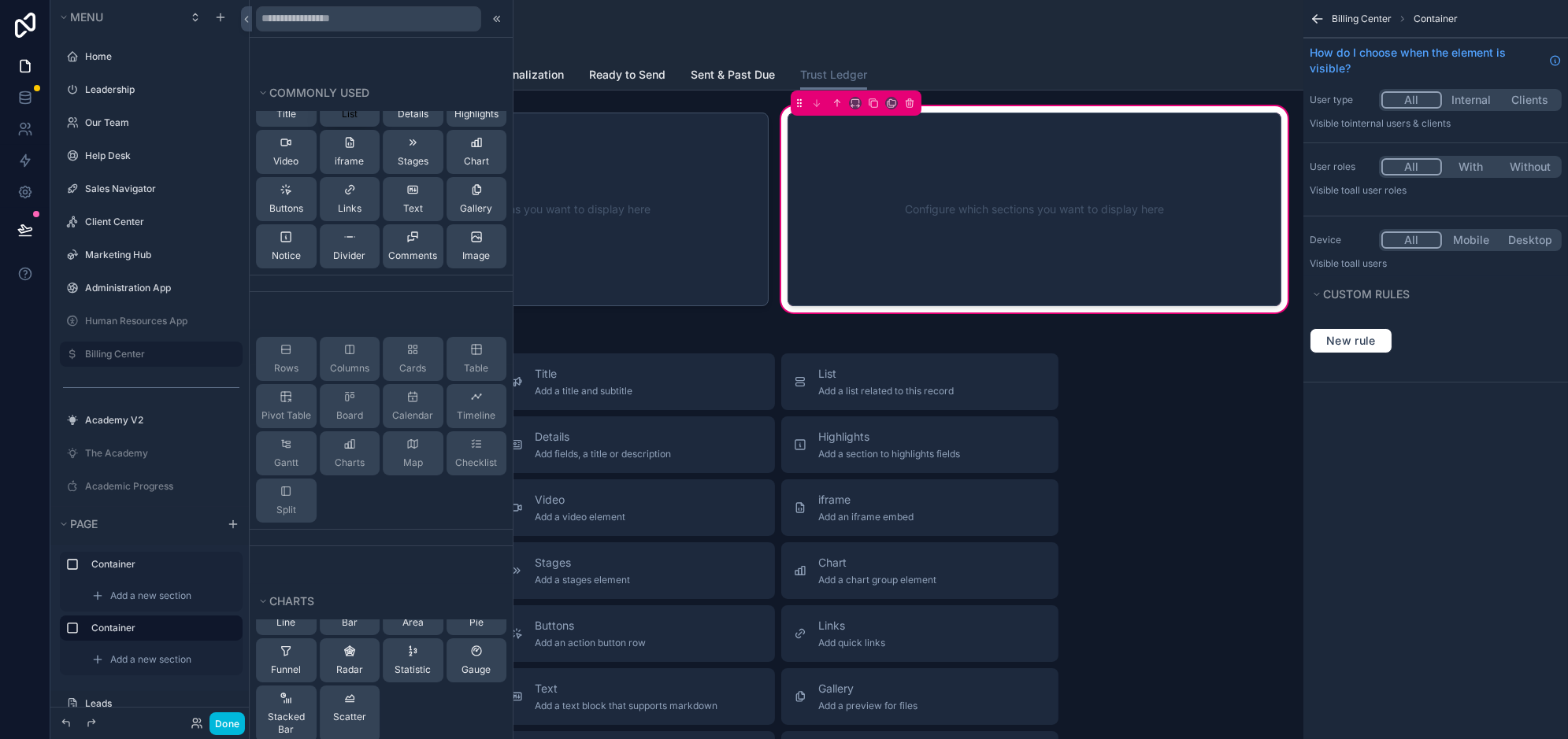
click at [355, 118] on span "List" at bounding box center [349, 114] width 16 height 13
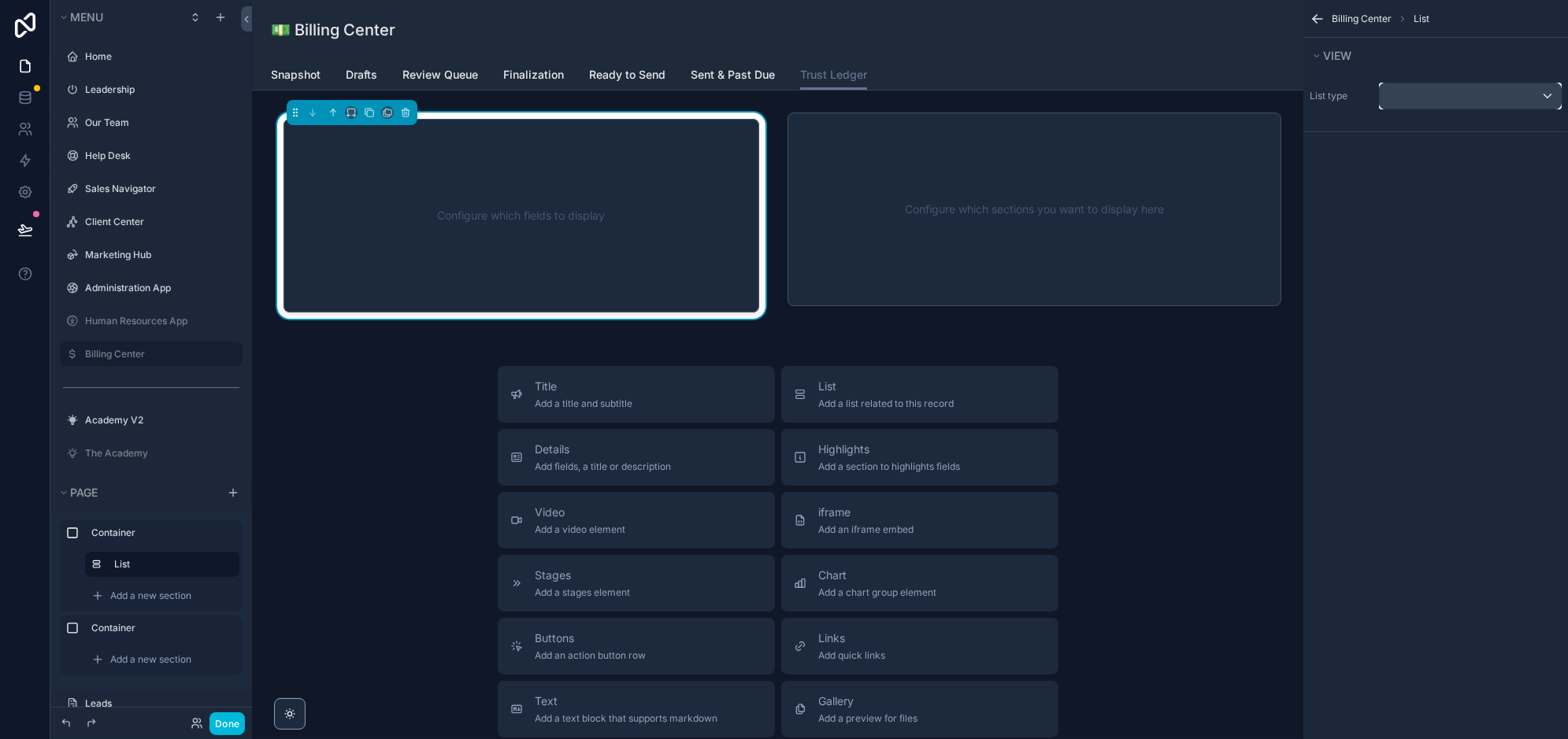
click at [1478, 97] on div "scrollable content" at bounding box center [1470, 95] width 181 height 25
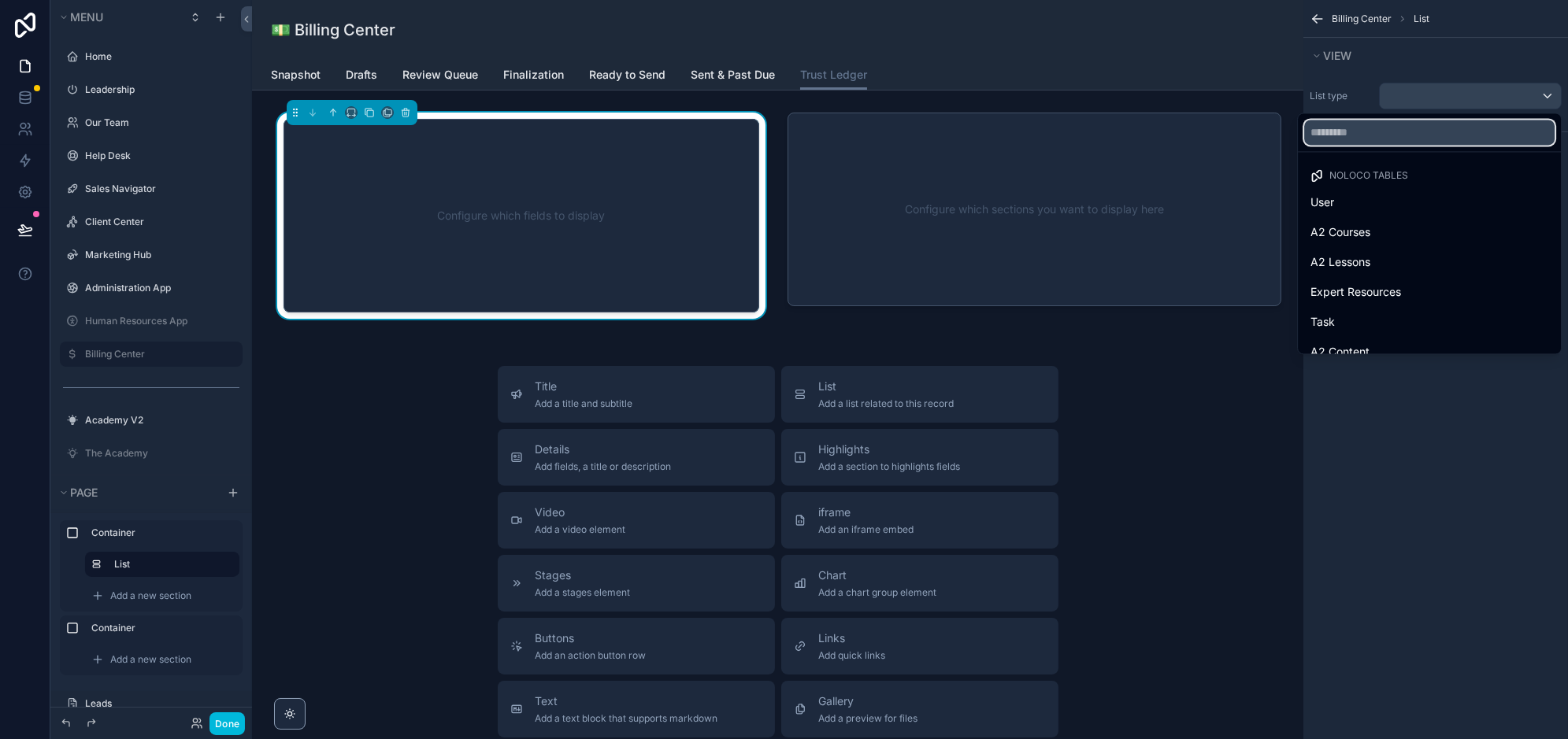
click at [1423, 138] on input "text" at bounding box center [1429, 132] width 250 height 25
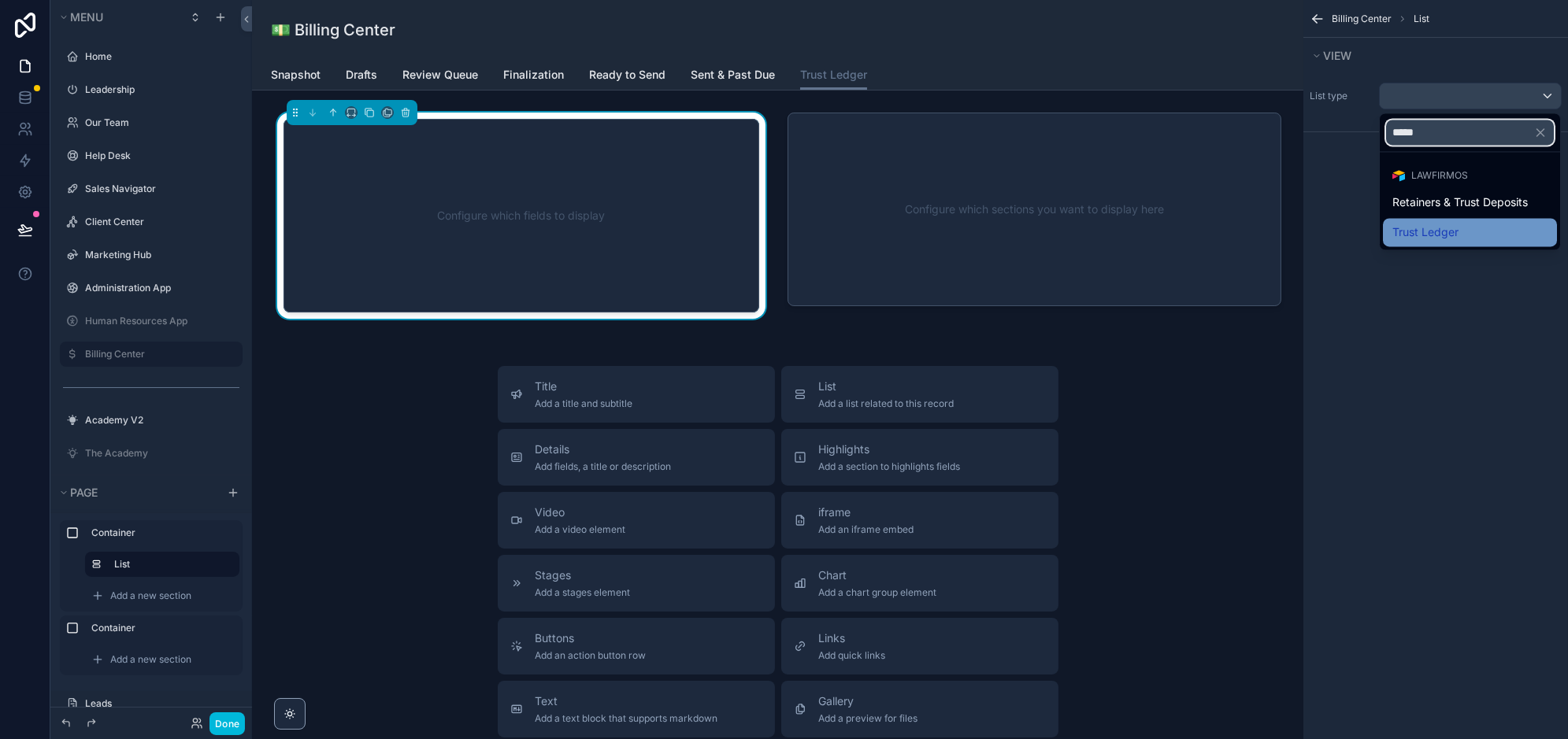
type input "*****"
click at [1404, 232] on span "Trust Ledger" at bounding box center [1425, 231] width 66 height 19
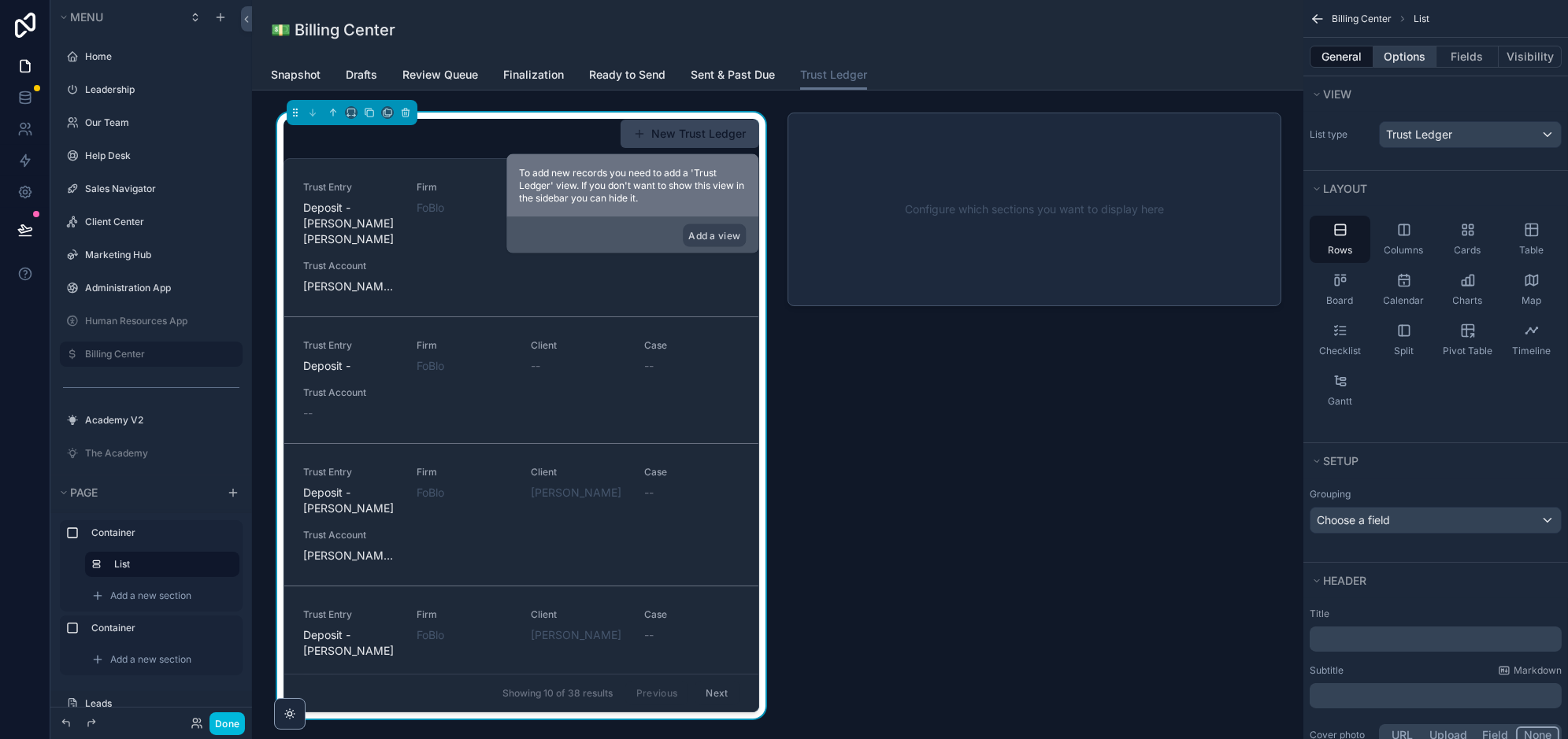
click at [1389, 60] on button "Options" at bounding box center [1405, 56] width 63 height 22
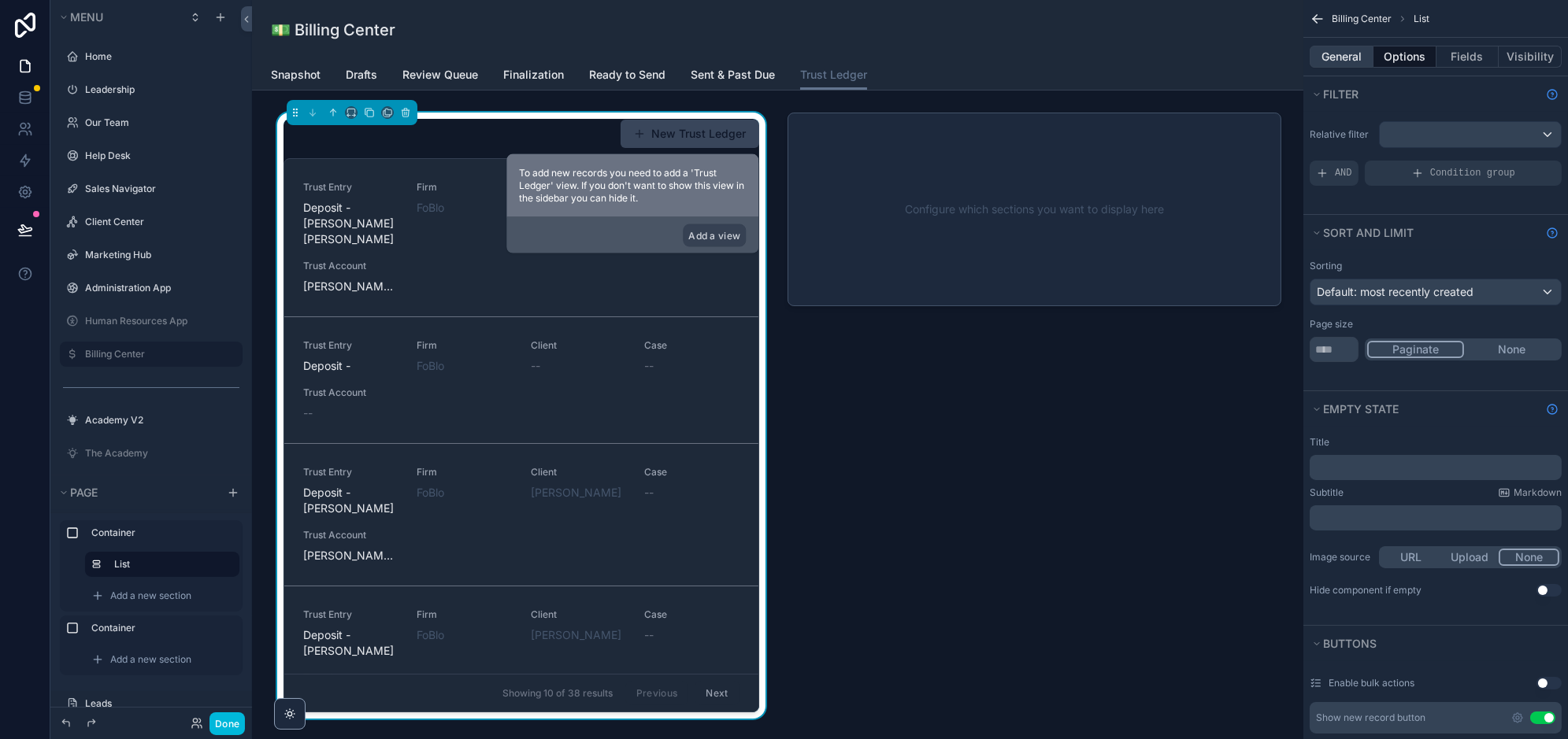
click at [1344, 61] on button "General" at bounding box center [1341, 56] width 63 height 22
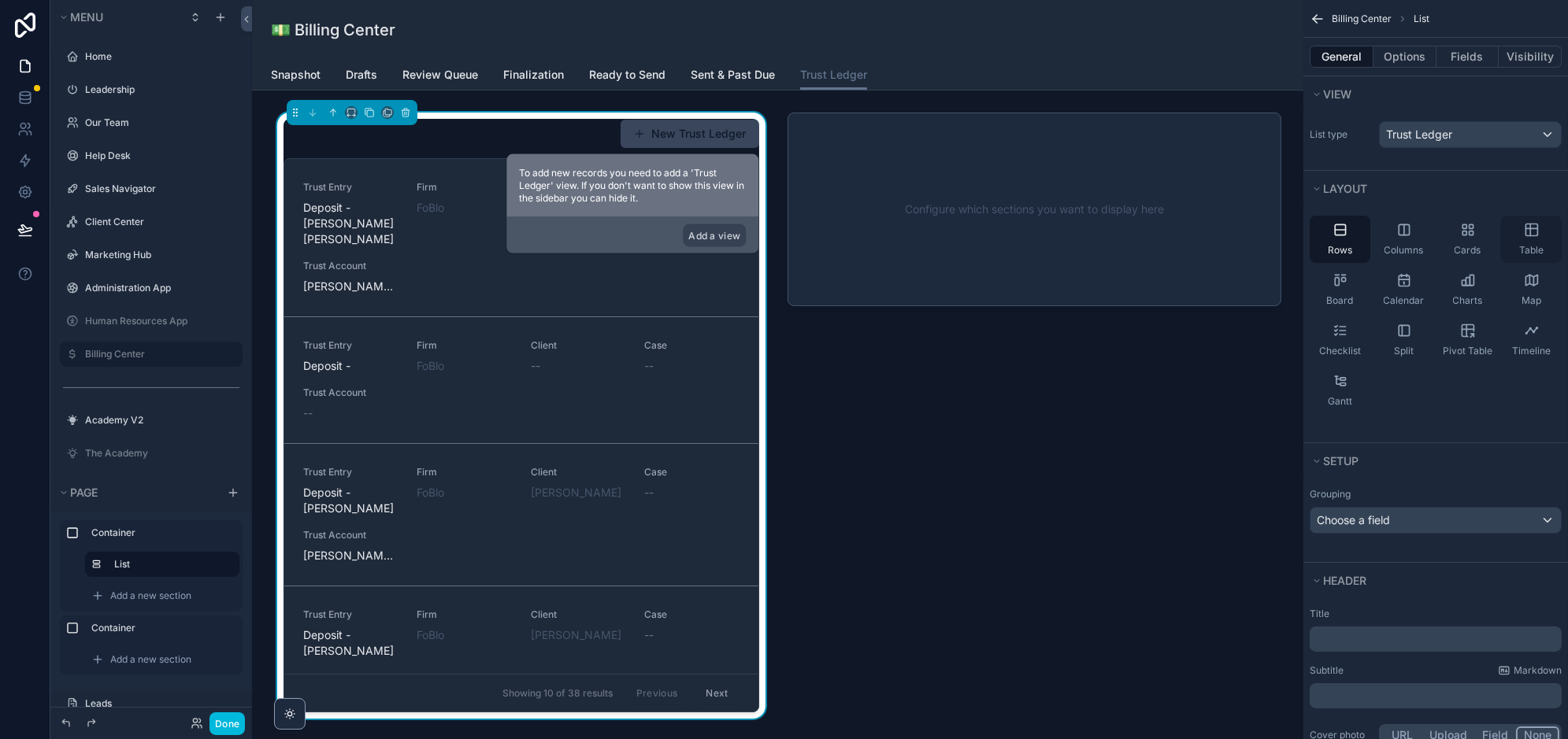
click at [1525, 234] on icon "scrollable content" at bounding box center [1531, 230] width 16 height 16
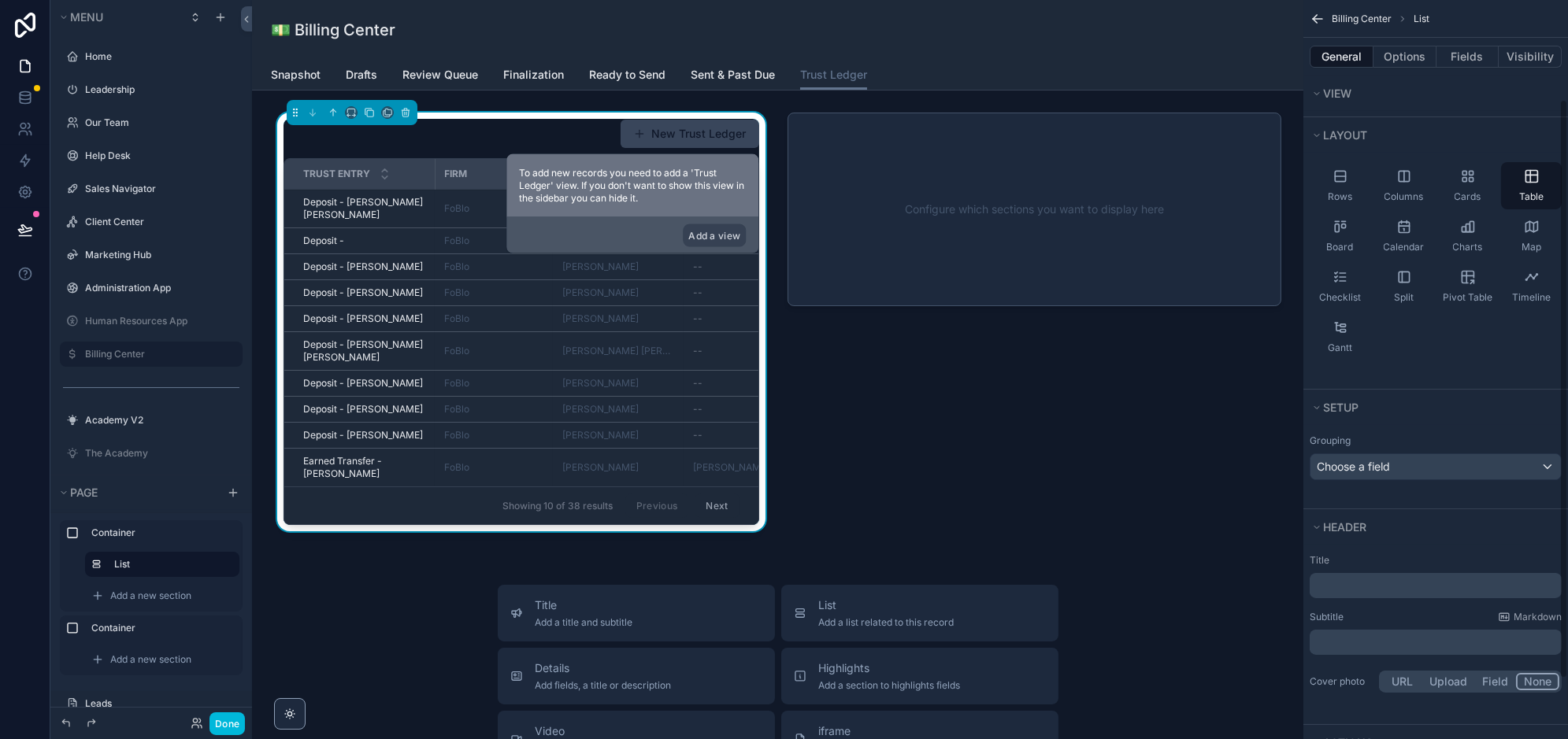
scroll to position [203, 0]
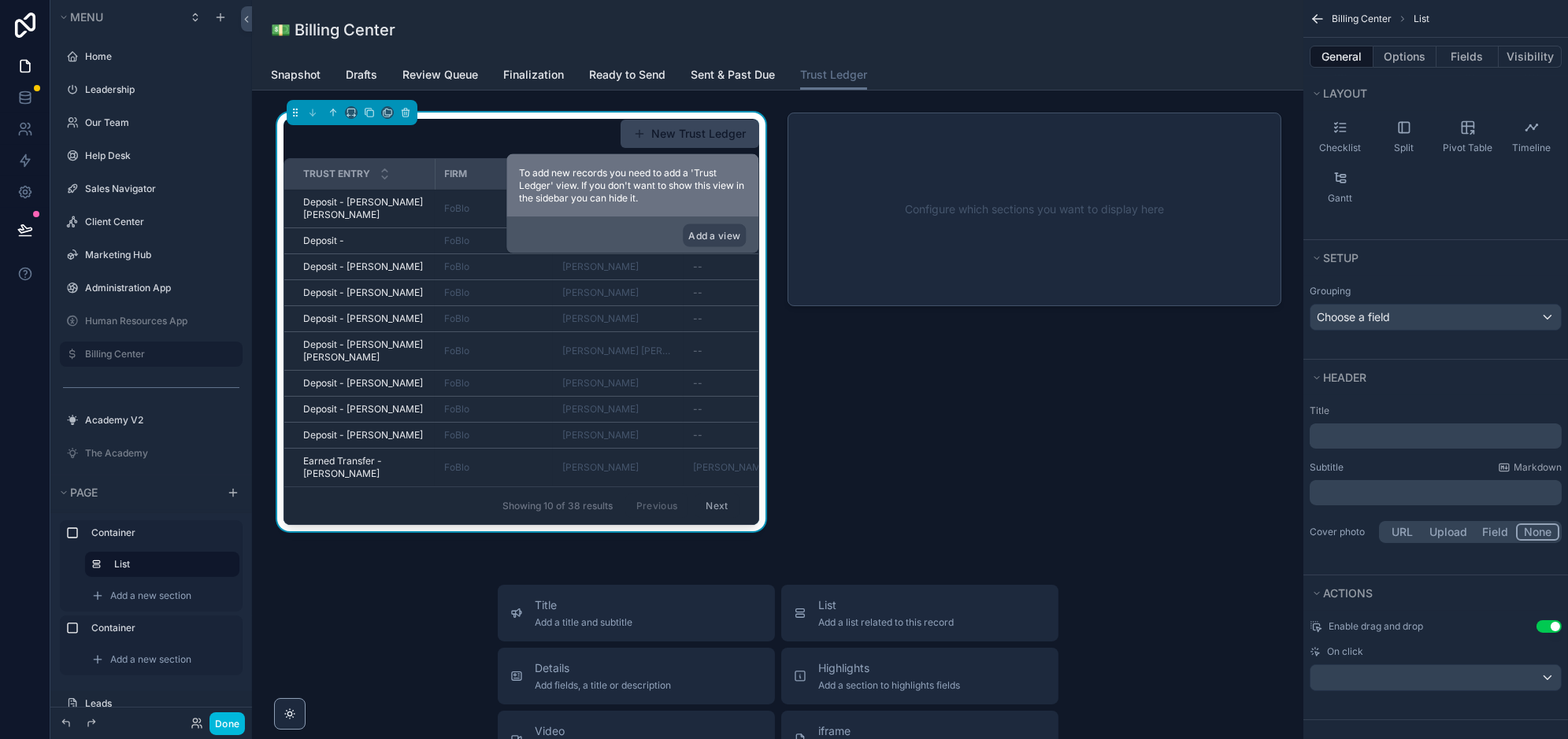
click at [1554, 622] on button "Use setting" at bounding box center [1548, 626] width 25 height 13
click at [1495, 674] on div "scrollable content" at bounding box center [1435, 678] width 250 height 25
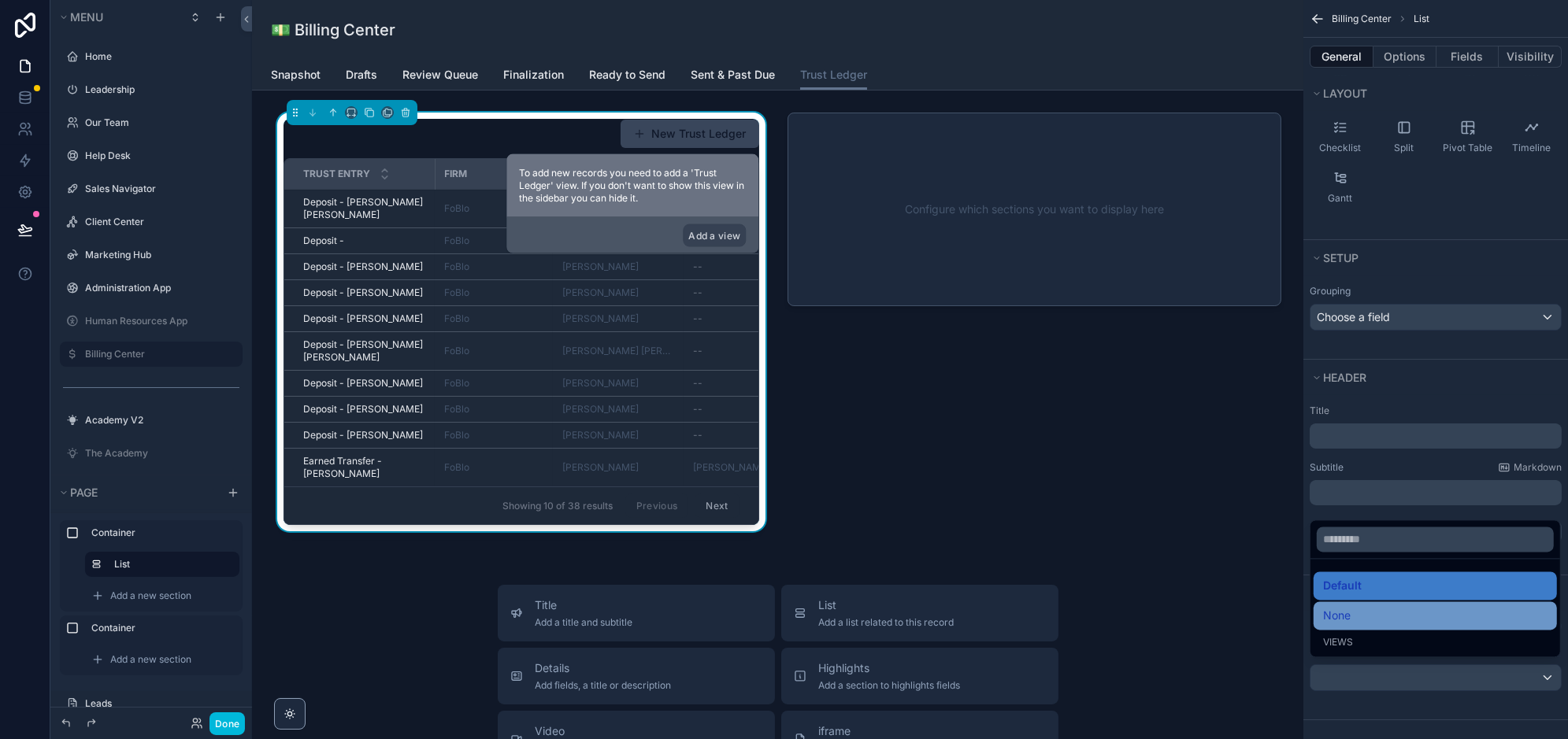
click at [1362, 610] on div "None" at bounding box center [1434, 615] width 225 height 19
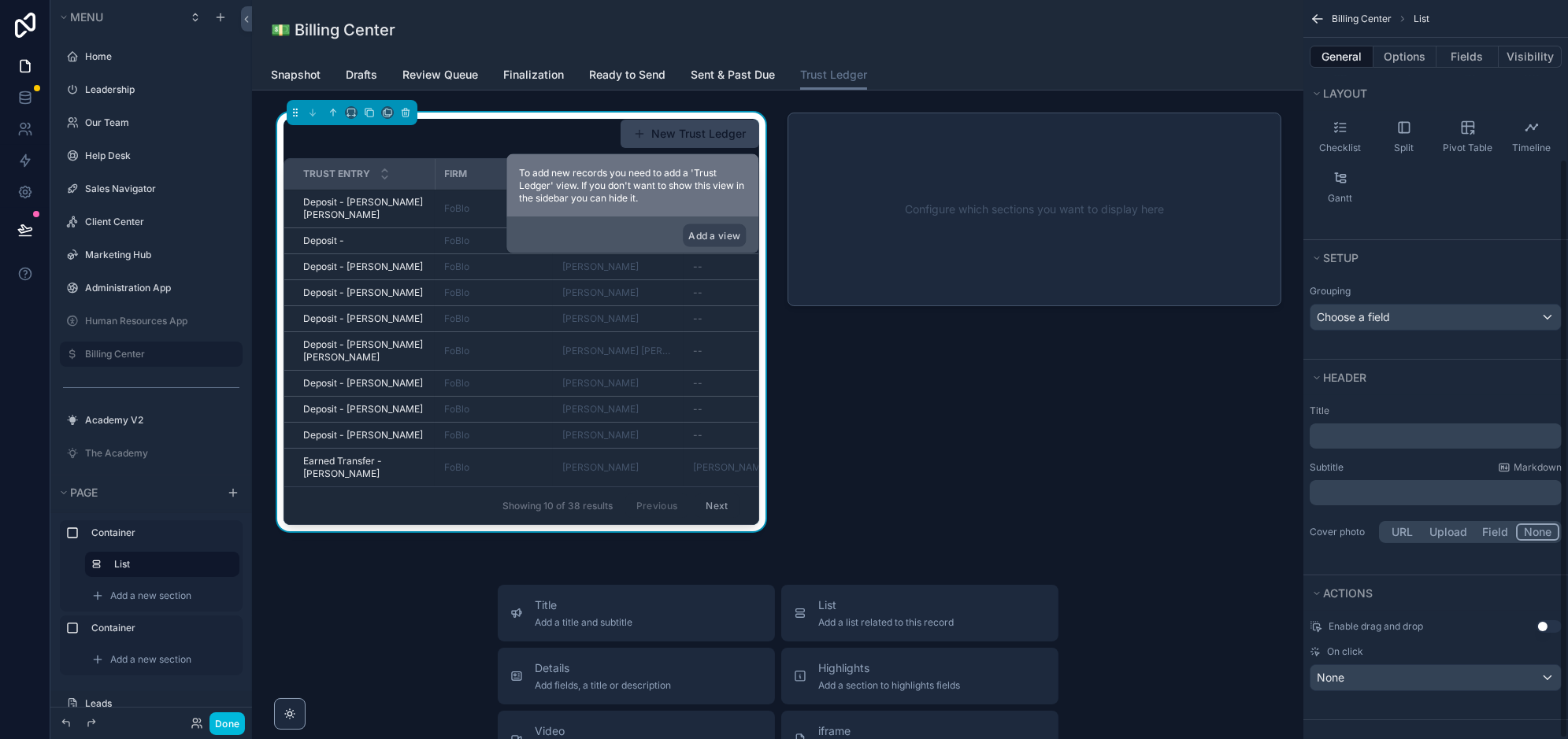
scroll to position [0, 0]
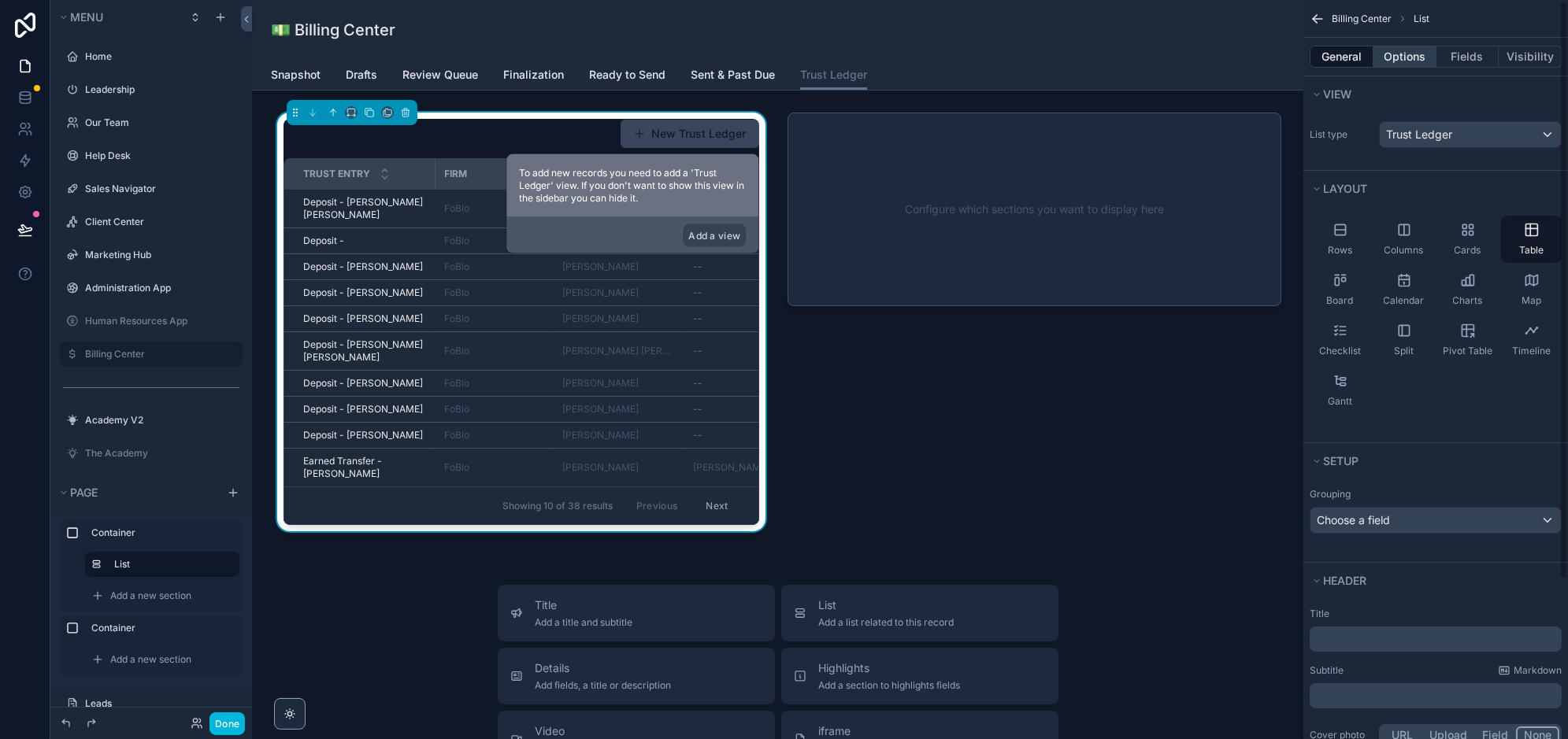
click at [1414, 53] on button "Options" at bounding box center [1405, 56] width 63 height 22
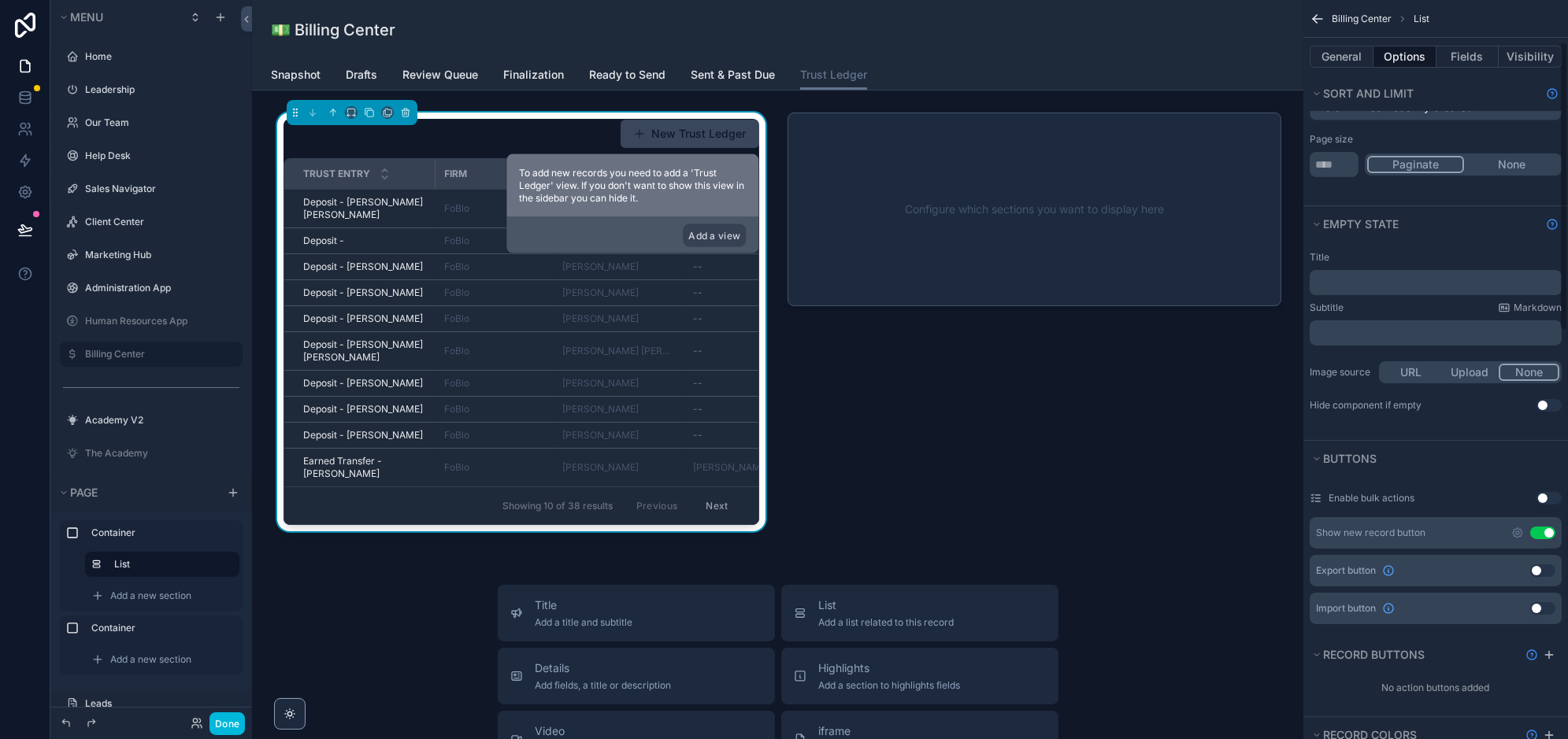
scroll to position [189, 0]
click at [1542, 523] on button "Use setting" at bounding box center [1542, 529] width 25 height 13
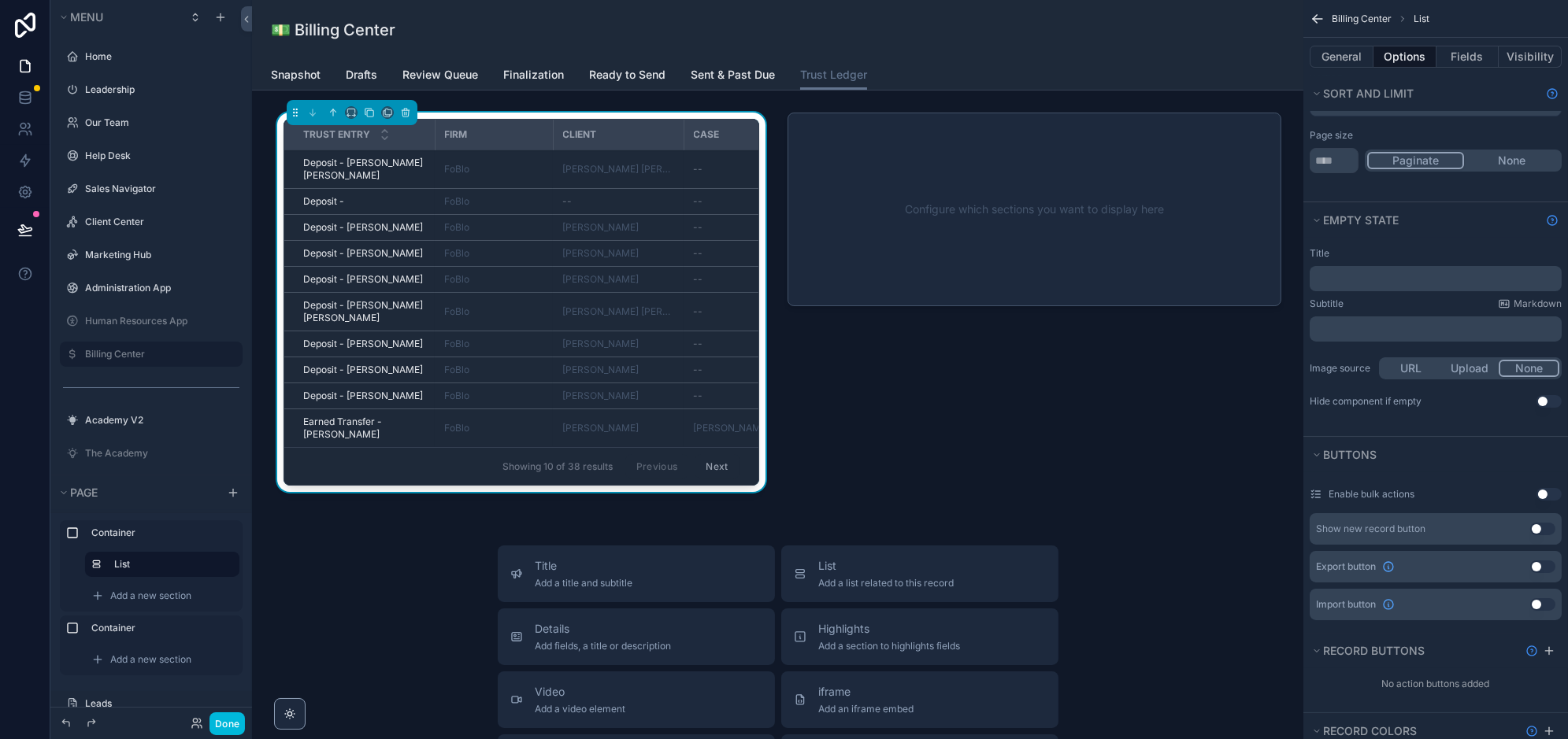
scroll to position [0, 0]
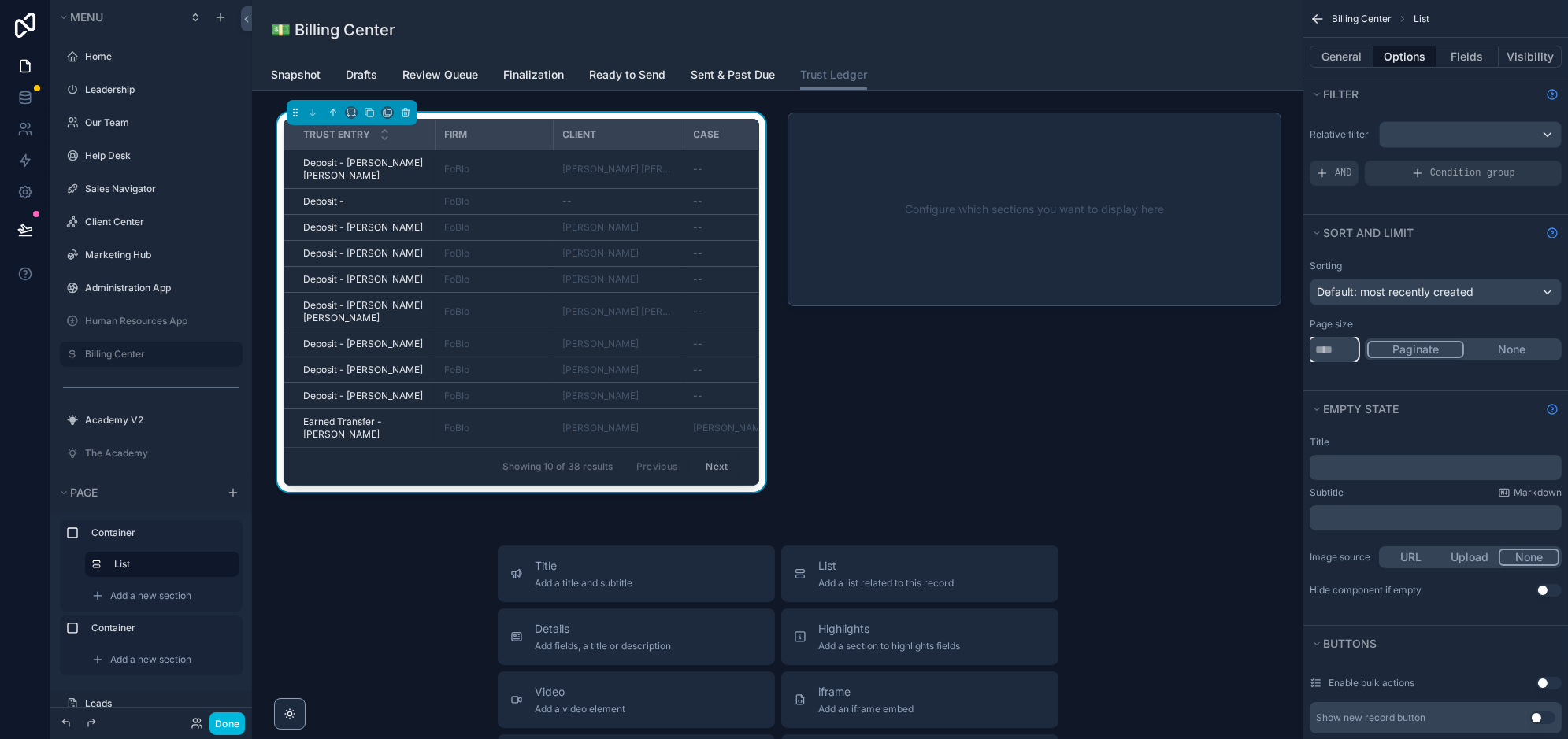
click at [1337, 348] on input "**" at bounding box center [1334, 349] width 48 height 25
type input "**"
click at [1376, 382] on div "Sorting Default: most recently created Page size ** Paginate None" at bounding box center [1434, 321] width 264 height 140
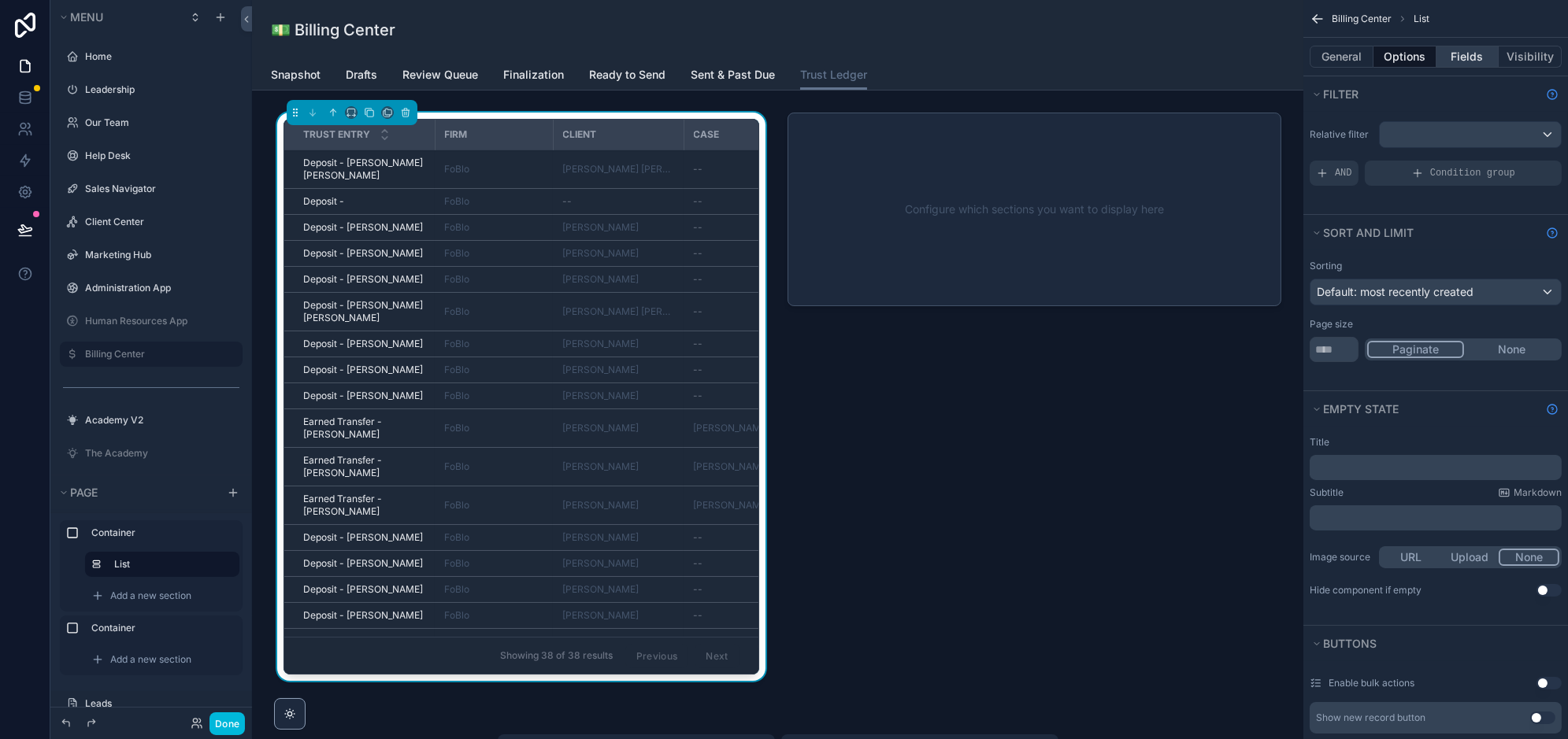
click at [1458, 56] on button "Fields" at bounding box center [1468, 56] width 63 height 22
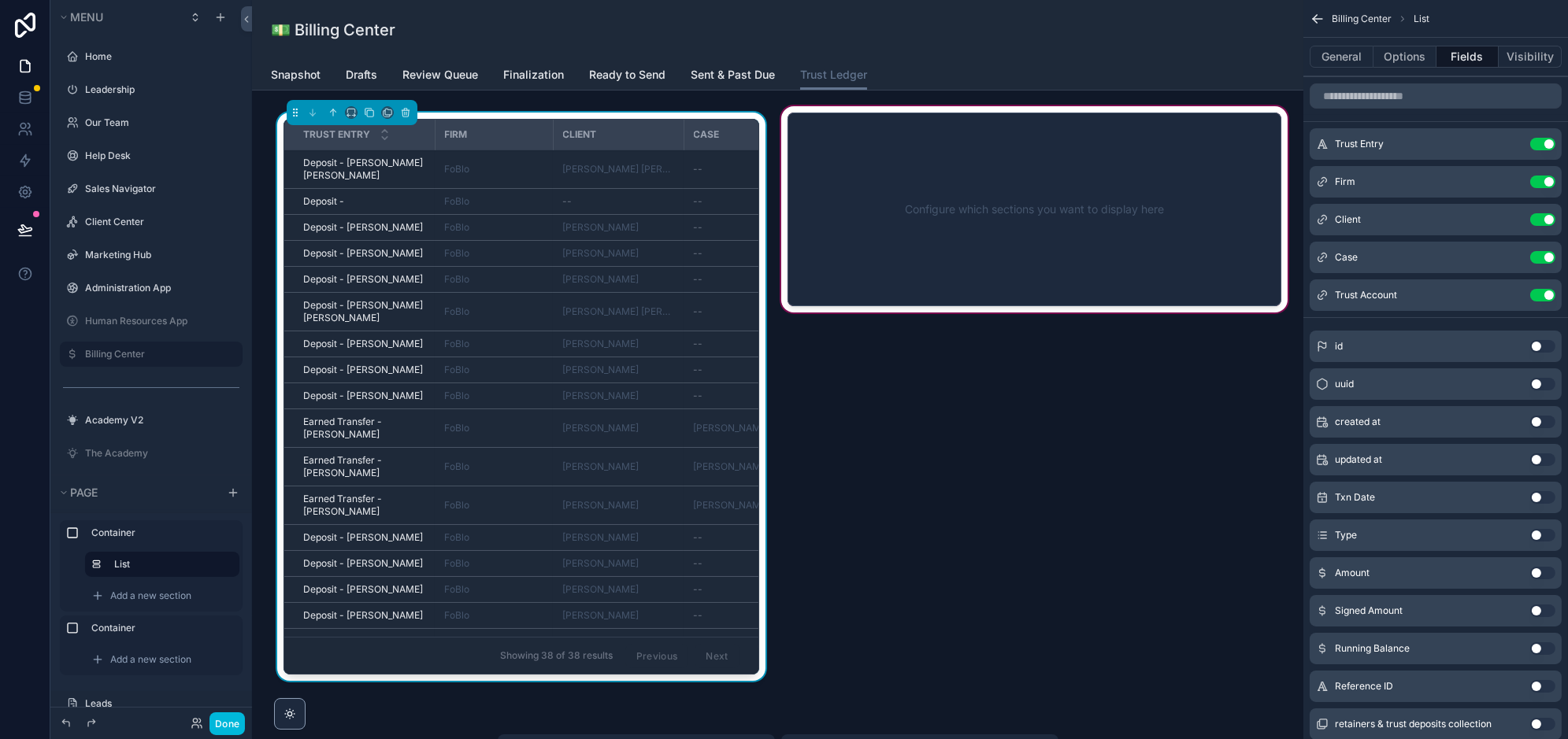
scroll to position [10, 0]
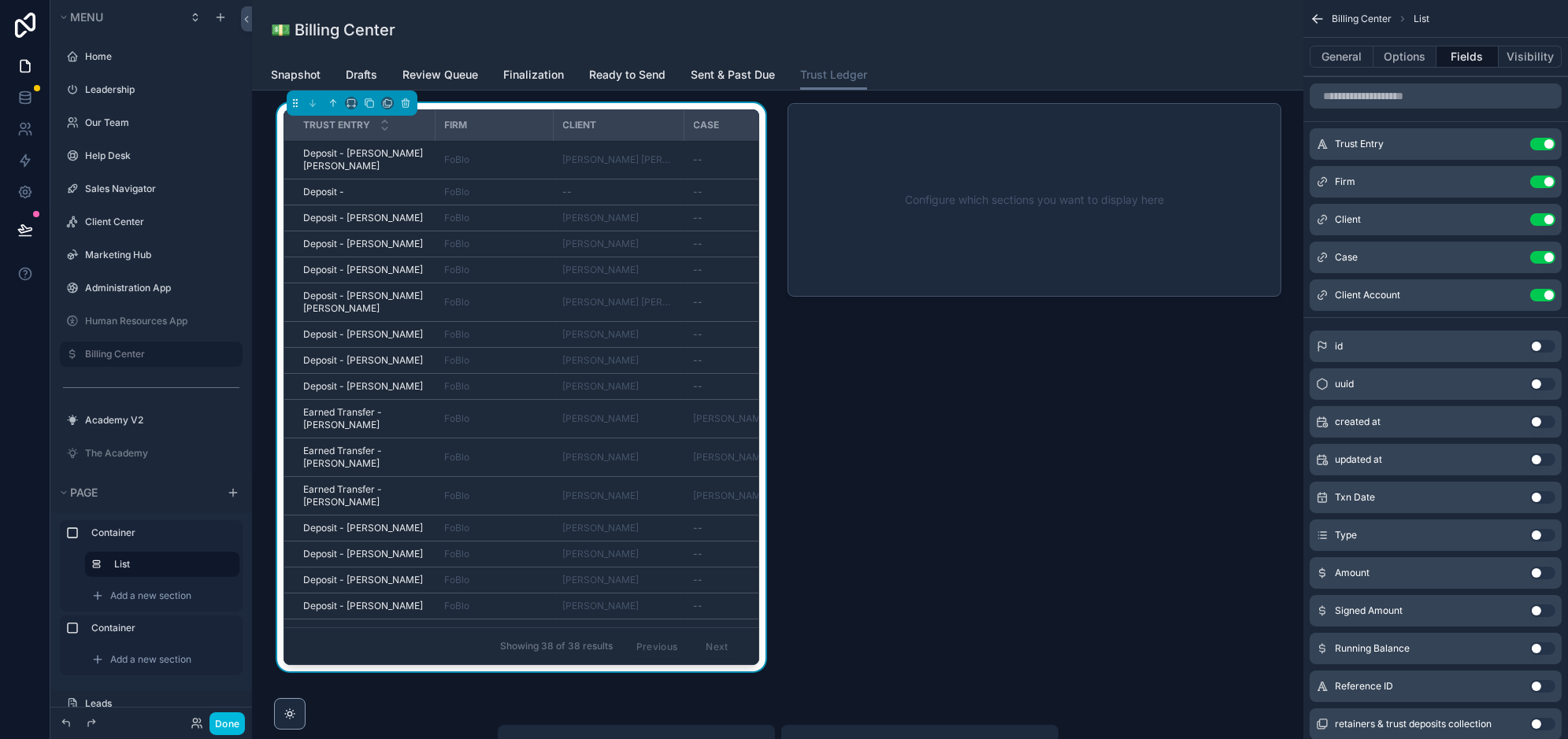
click at [0, 0] on icon "scrollable content" at bounding box center [0, 0] width 0 height 0
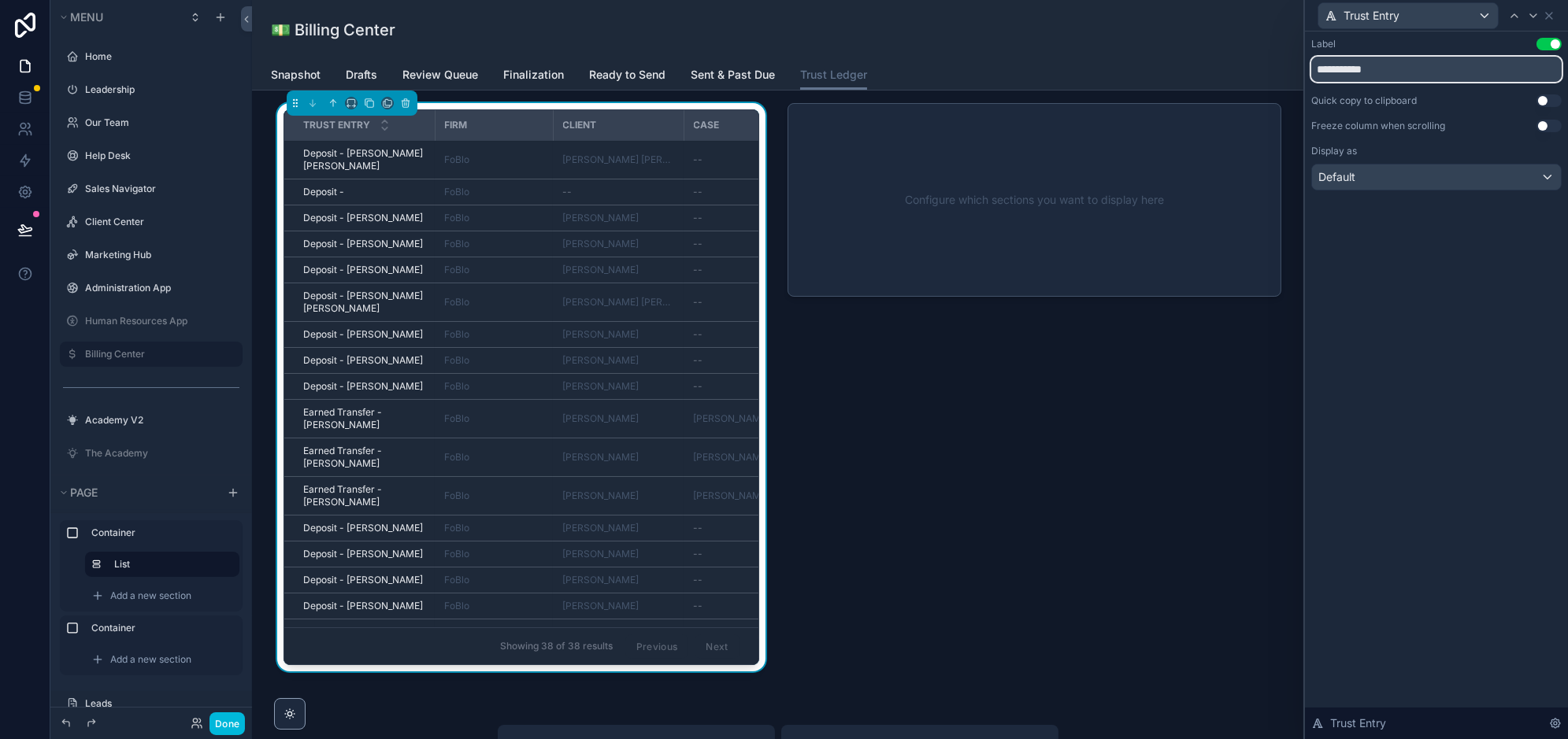
click at [1345, 74] on input "**********" at bounding box center [1435, 68] width 250 height 25
type input "*****"
click at [1524, 329] on div "Label Use setting ***** Quick copy to clipboard Use setting Freeze column when …" at bounding box center [1436, 386] width 263 height 708
click at [1547, 128] on button "Use setting" at bounding box center [1548, 126] width 25 height 13
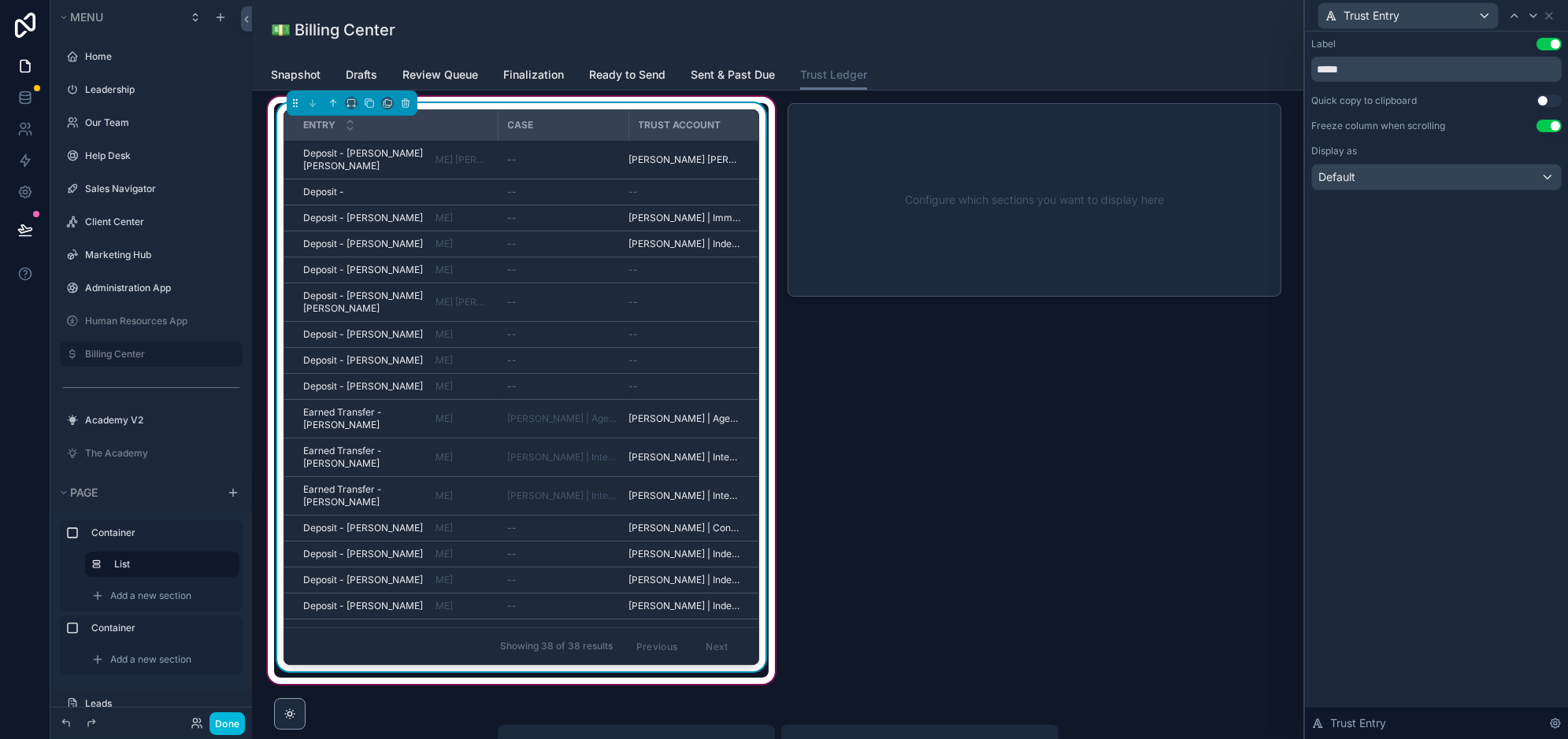
scroll to position [0, 0]
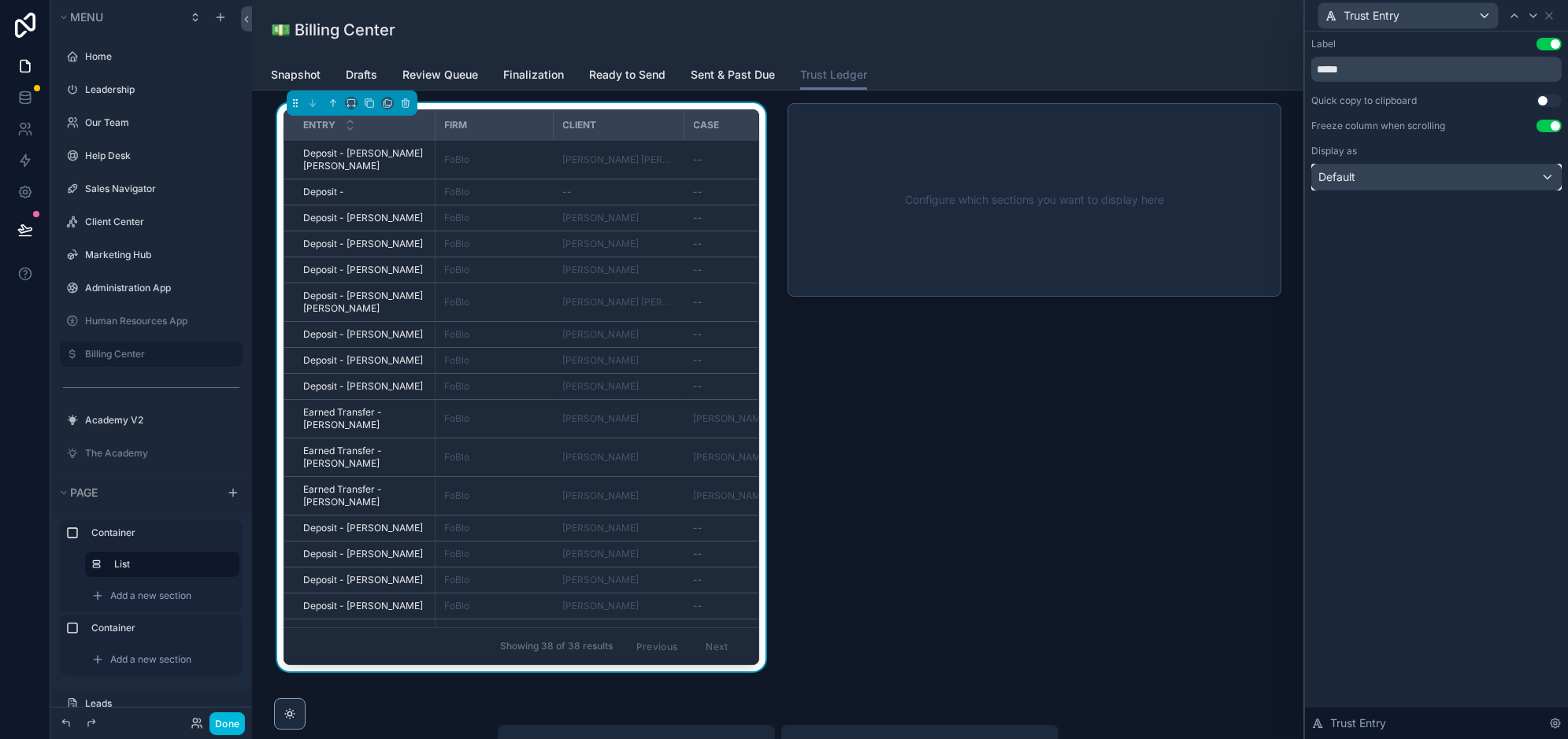
click at [1471, 178] on div "Default" at bounding box center [1436, 176] width 249 height 25
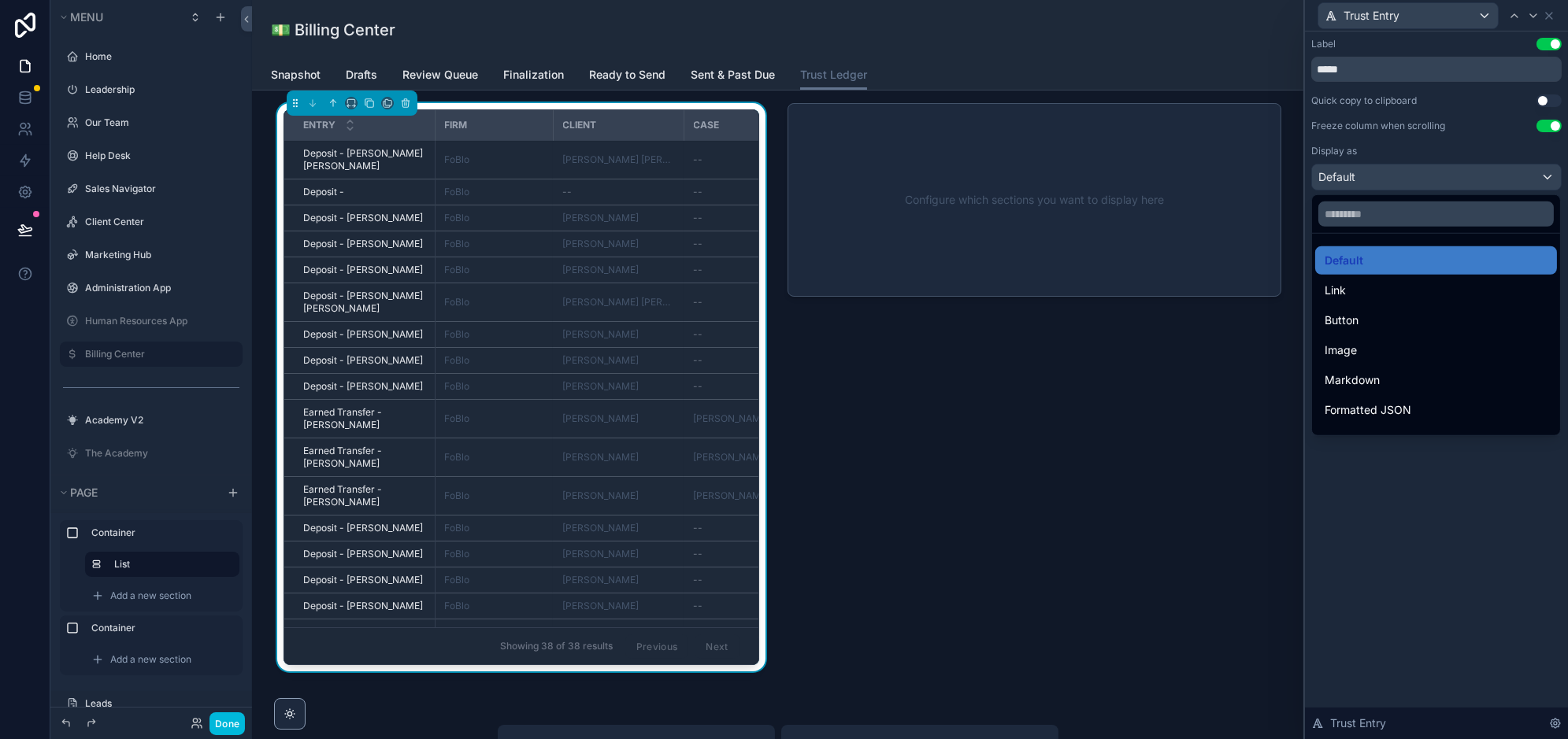
click at [1471, 178] on div at bounding box center [1436, 369] width 263 height 739
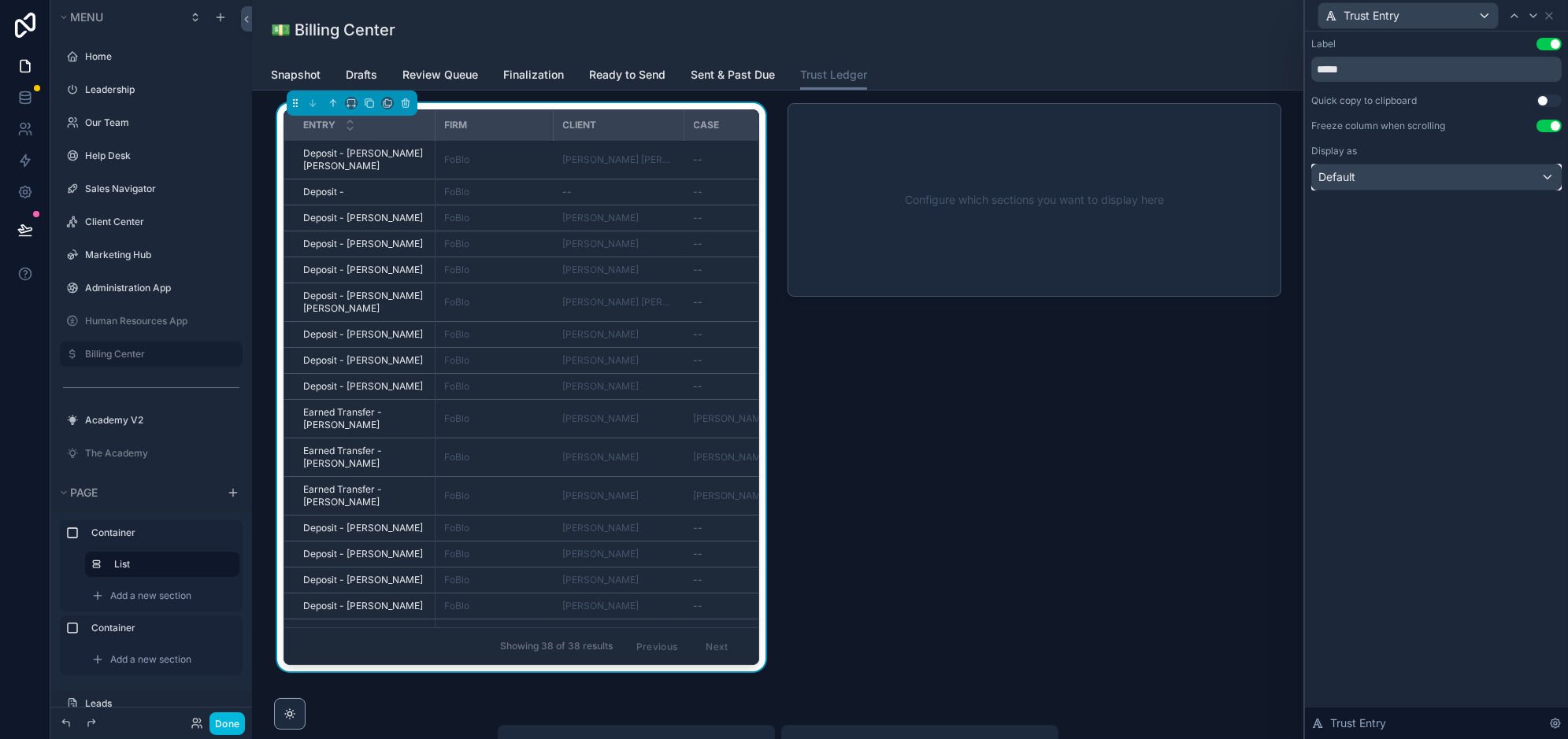
click at [1471, 178] on div "Default" at bounding box center [1436, 176] width 249 height 25
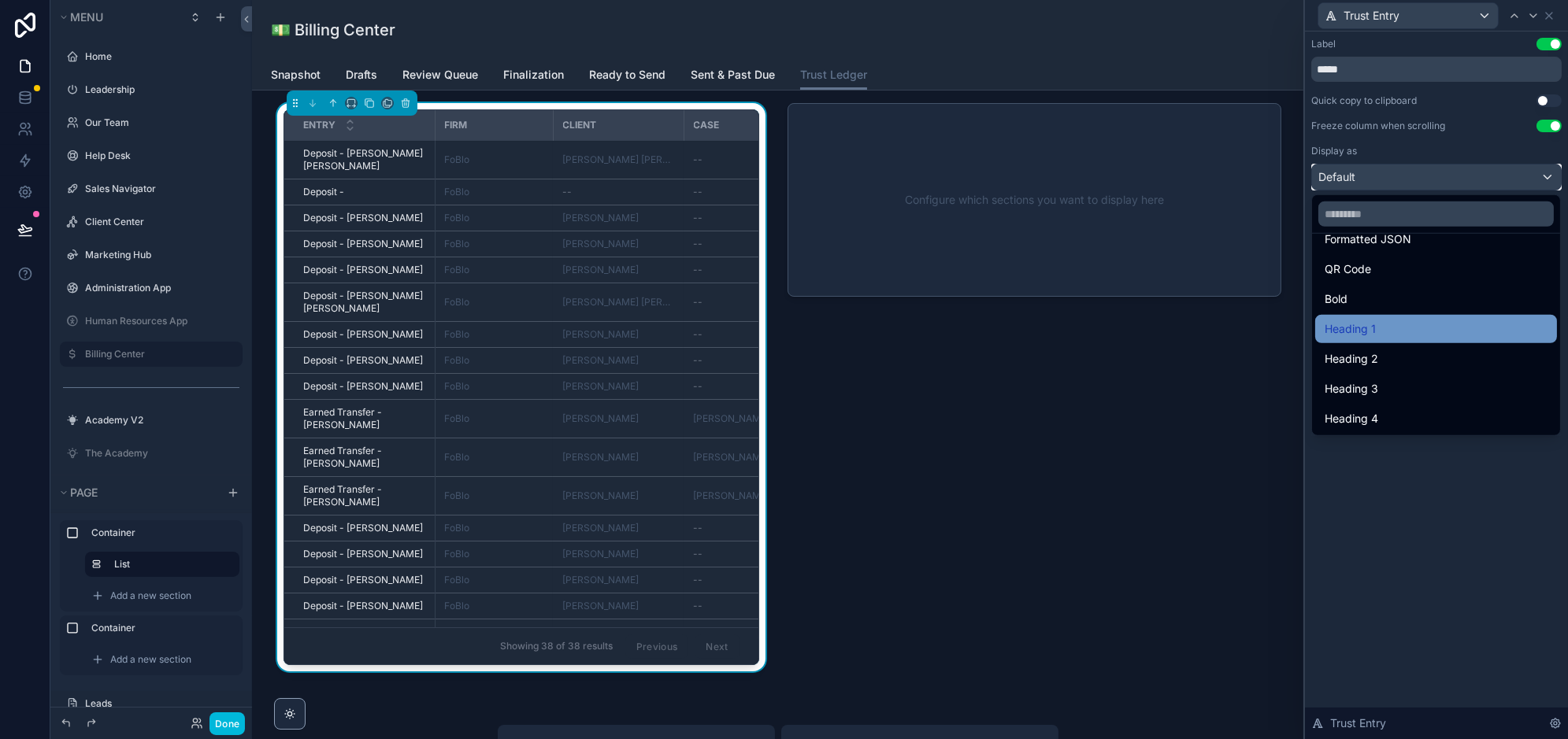
scroll to position [138, 0]
click at [1404, 535] on div at bounding box center [1436, 369] width 263 height 739
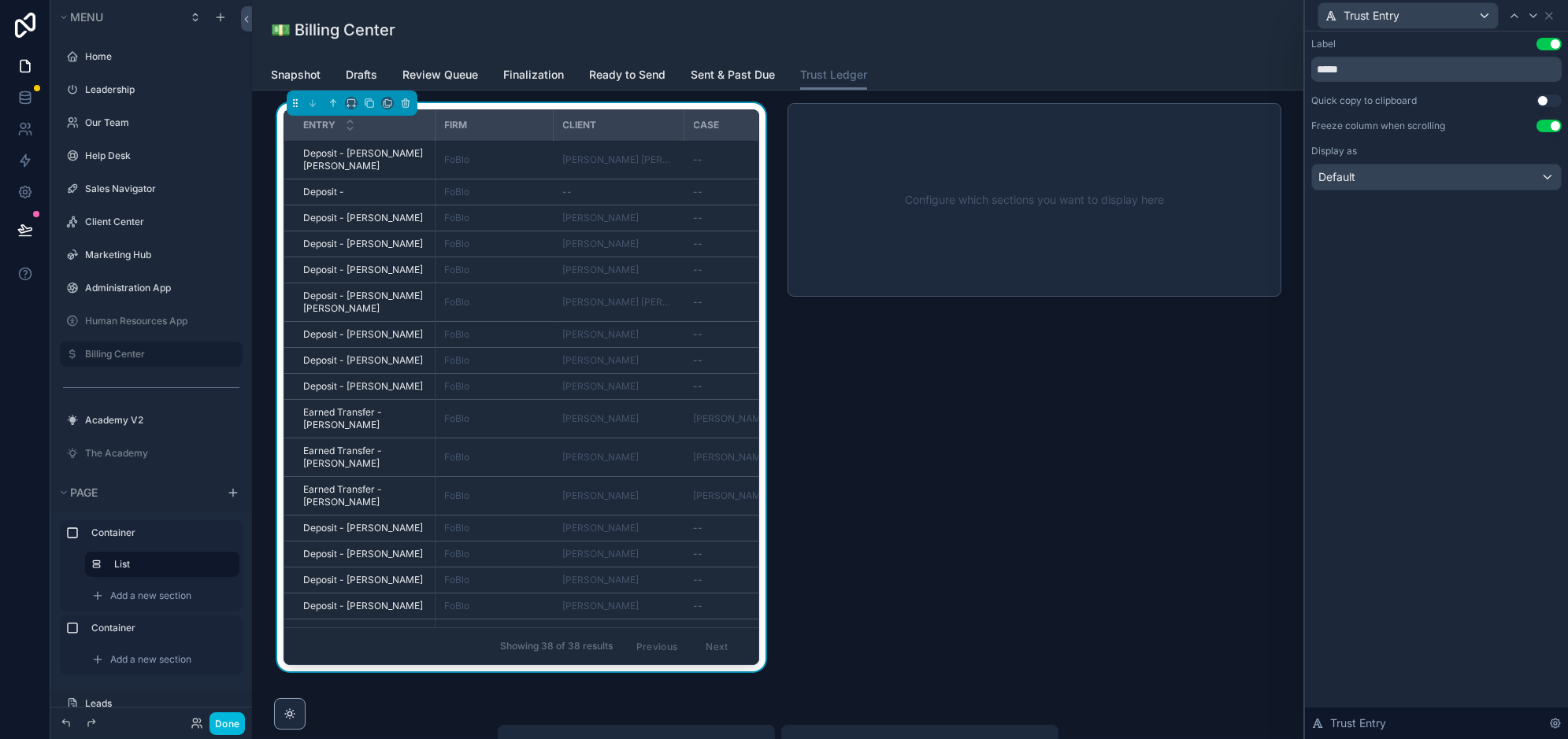
click at [1413, 193] on div "Label Use setting ***** Quick copy to clipboard Use setting Freeze column when …" at bounding box center [1436, 130] width 263 height 197
click at [1413, 185] on div "Default" at bounding box center [1436, 176] width 249 height 25
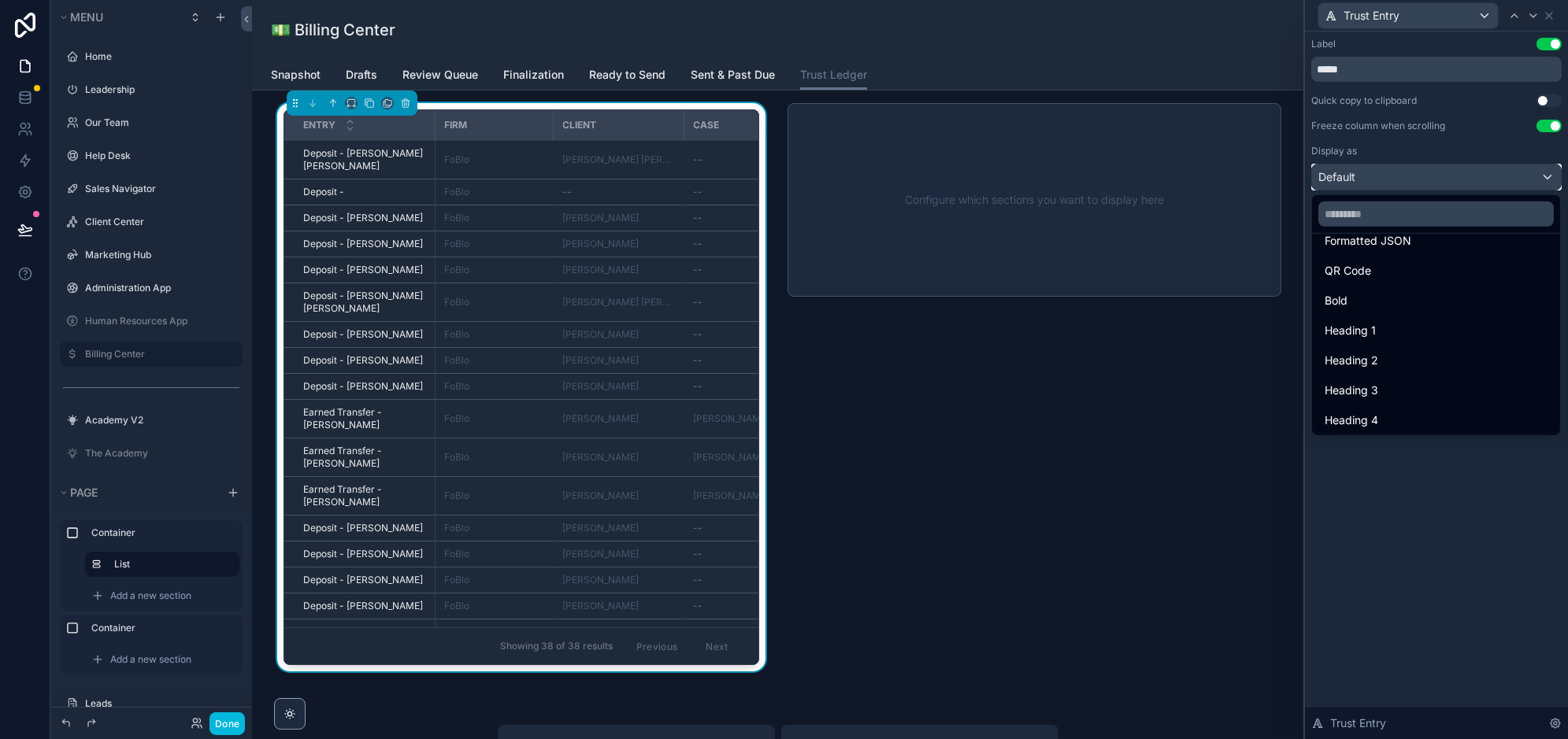
scroll to position [171, 0]
click at [1372, 294] on div "Bold" at bounding box center [1435, 299] width 223 height 19
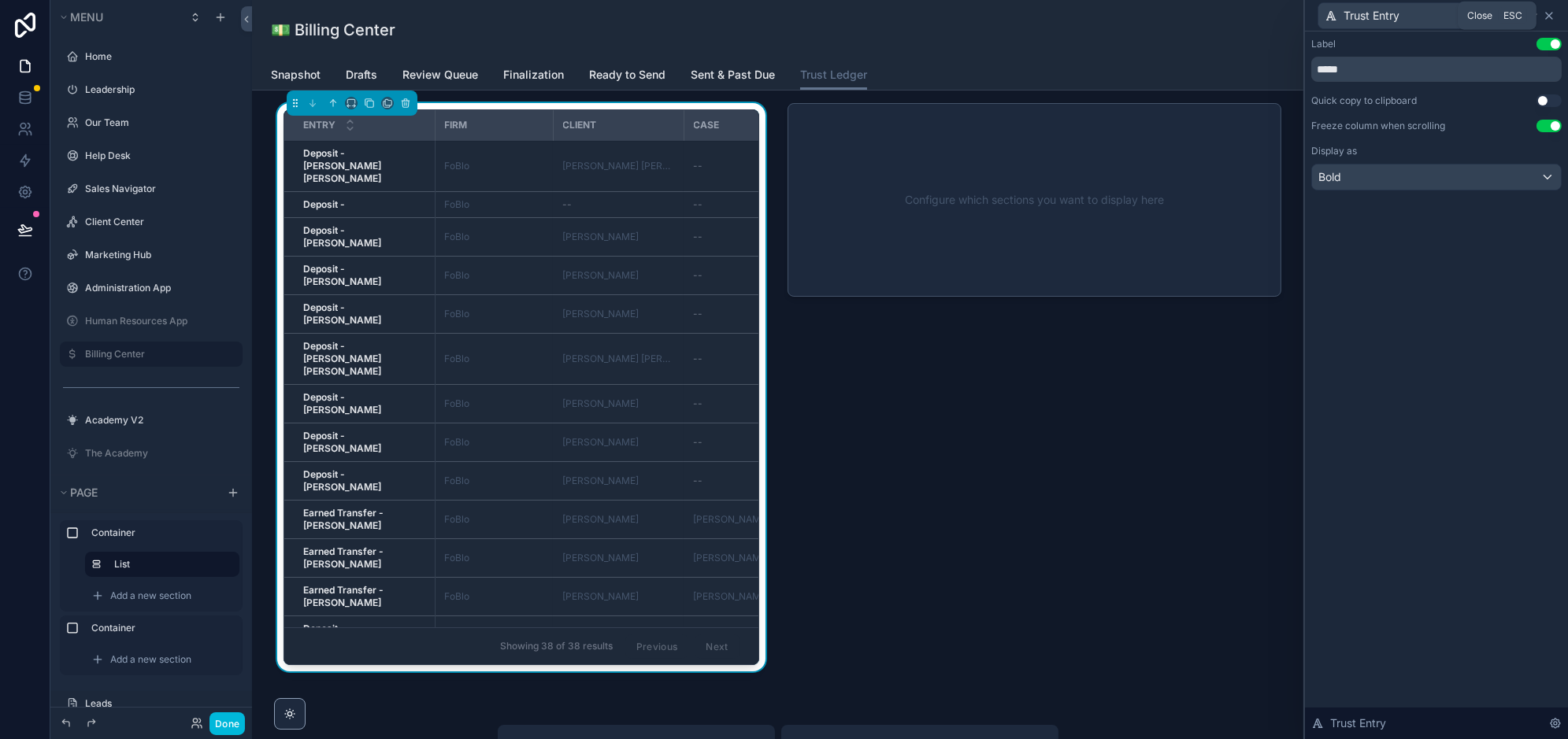
click at [1552, 14] on icon at bounding box center [1548, 16] width 13 height 13
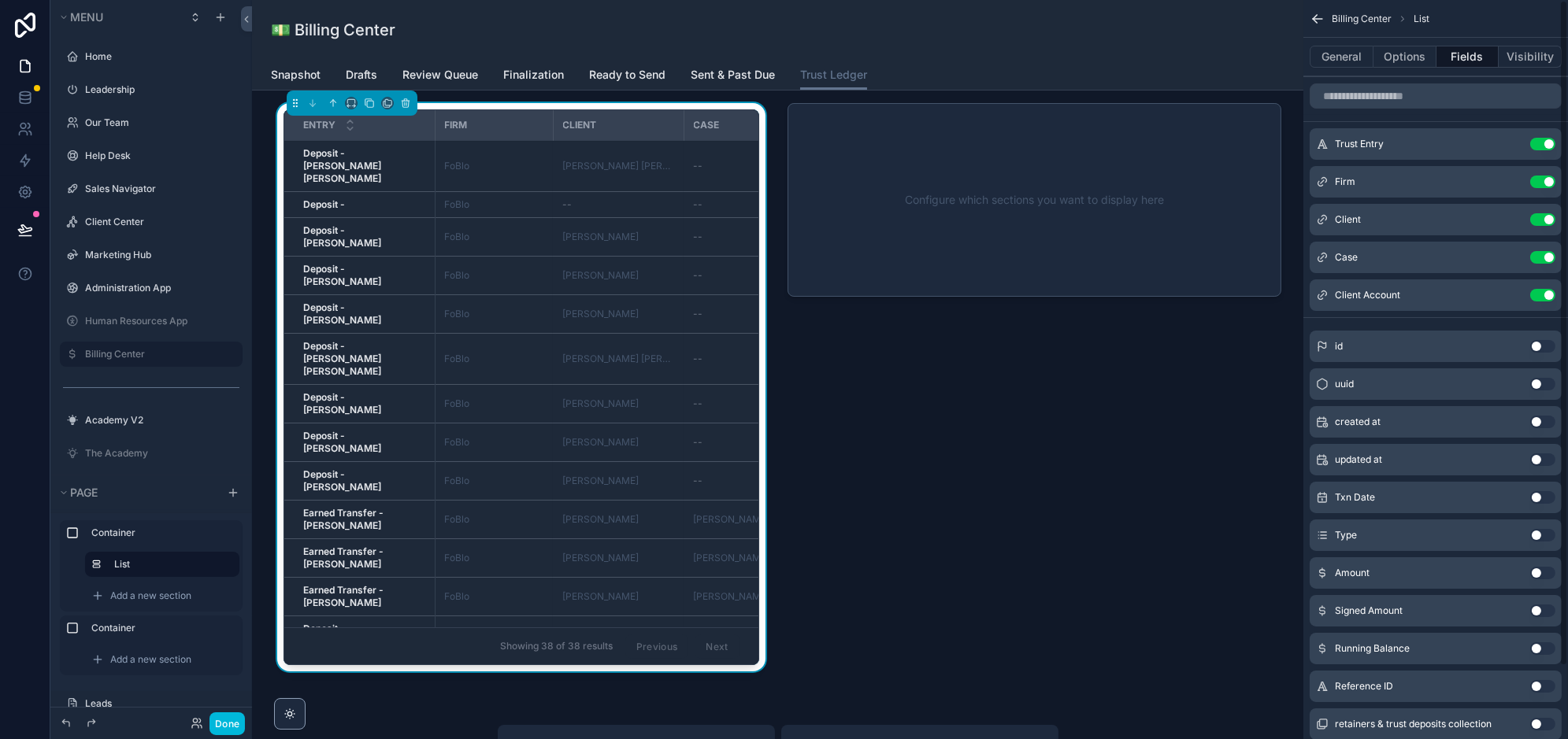
click at [1542, 181] on button "Use setting" at bounding box center [1542, 182] width 25 height 13
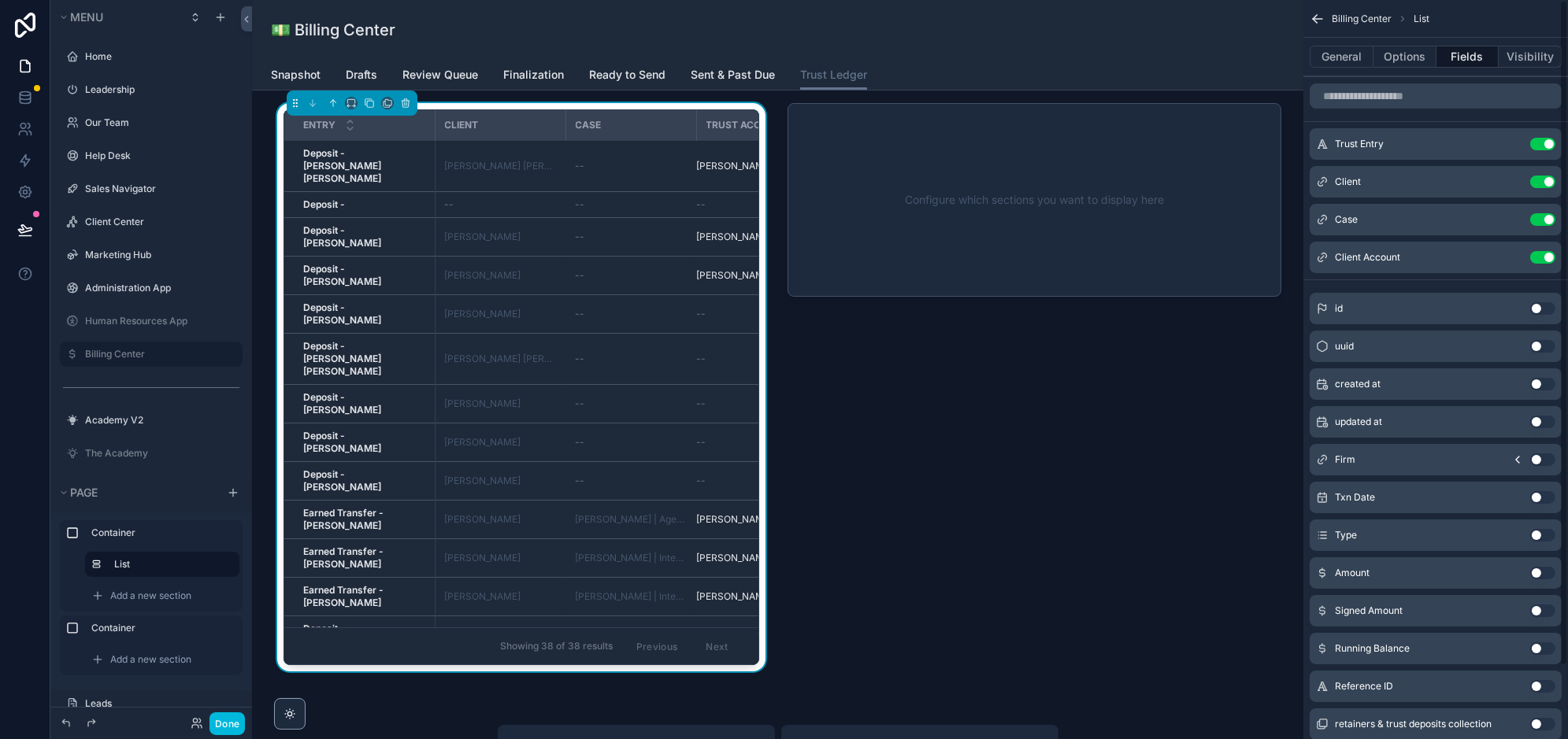
click at [1545, 216] on button "Use setting" at bounding box center [1542, 220] width 25 height 13
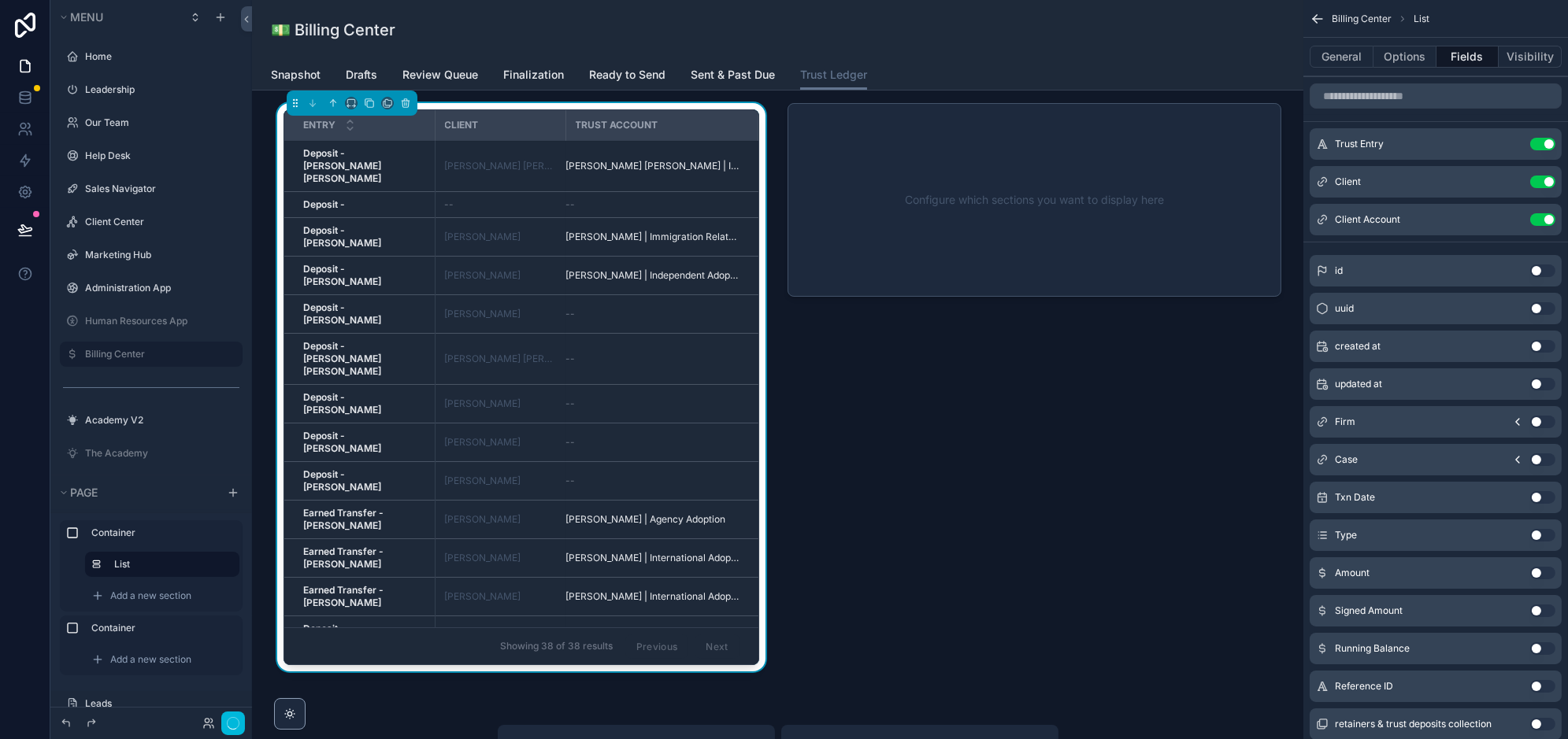
click at [1537, 179] on button "Use setting" at bounding box center [1542, 182] width 25 height 13
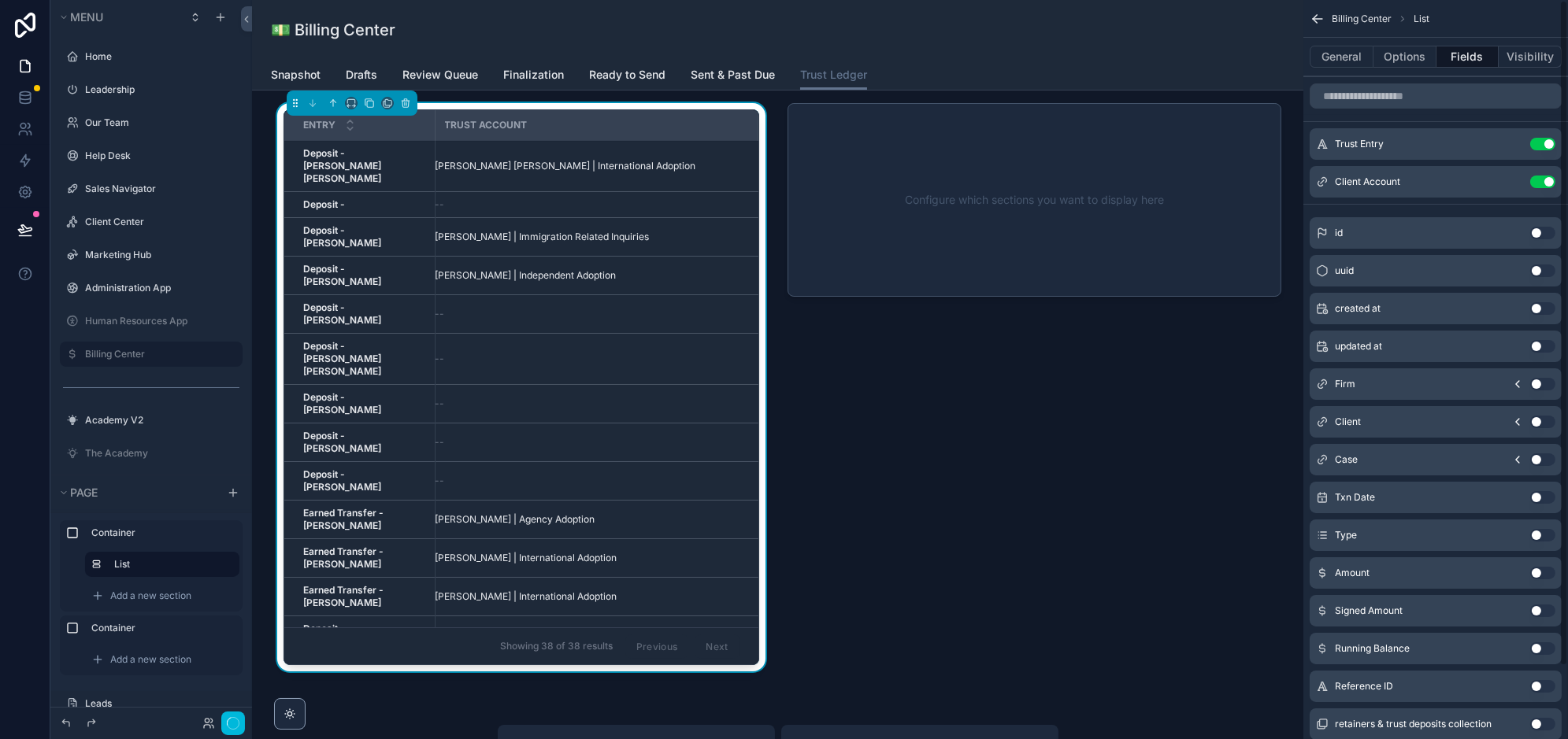
click at [1537, 179] on button "Use setting" at bounding box center [1542, 182] width 25 height 13
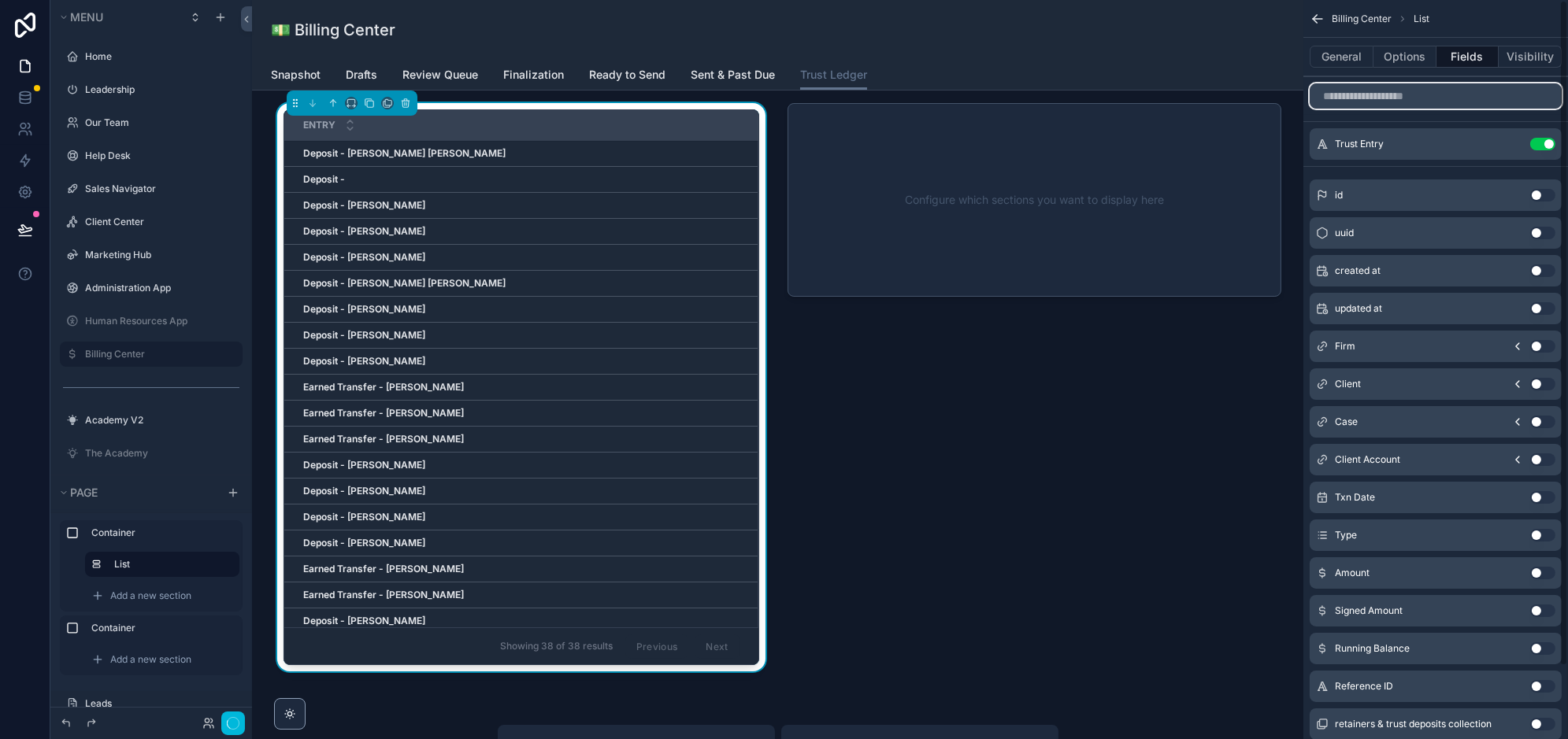
click at [1404, 96] on input "scrollable content" at bounding box center [1435, 95] width 252 height 25
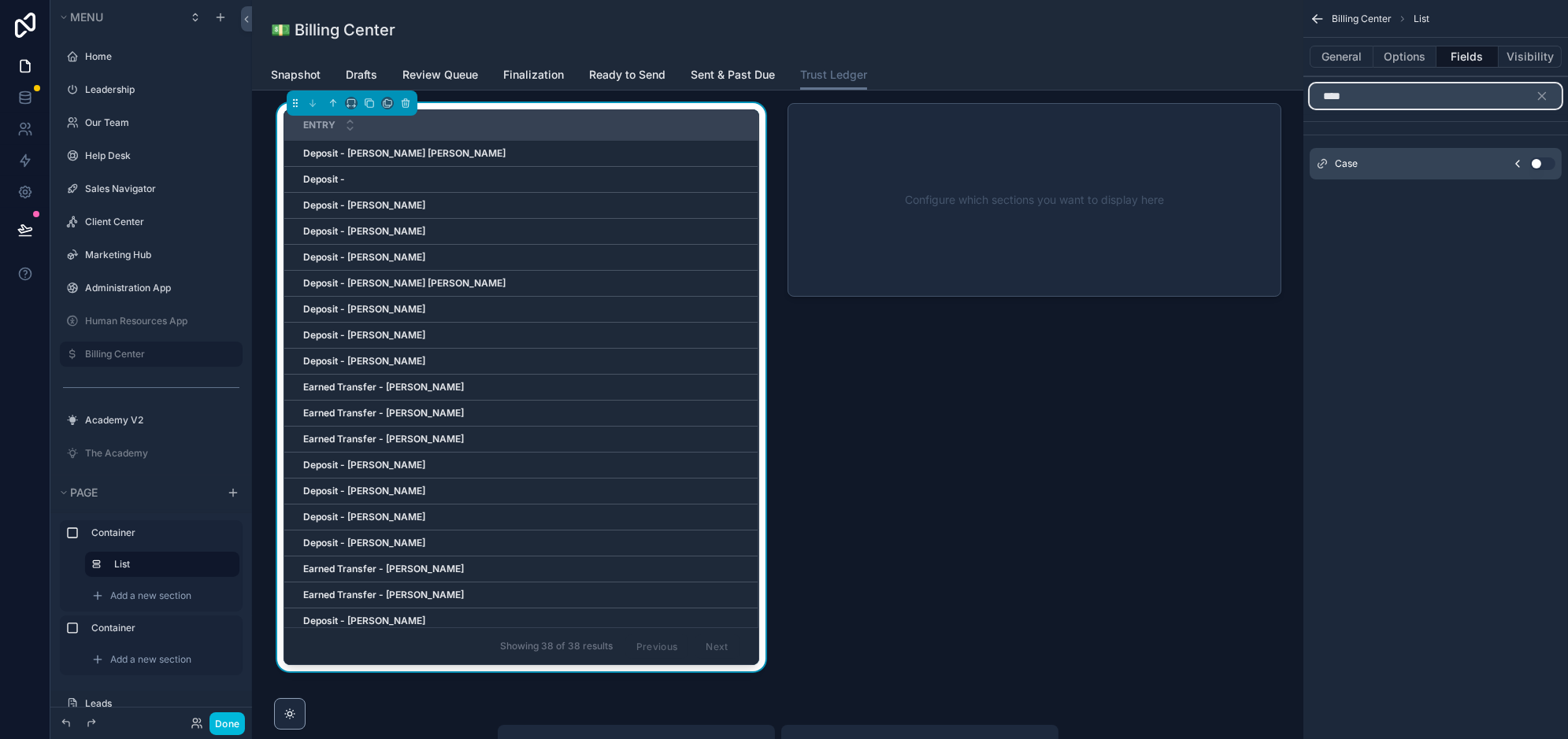
type input "****"
click at [1543, 164] on button "Use setting" at bounding box center [1542, 163] width 25 height 13
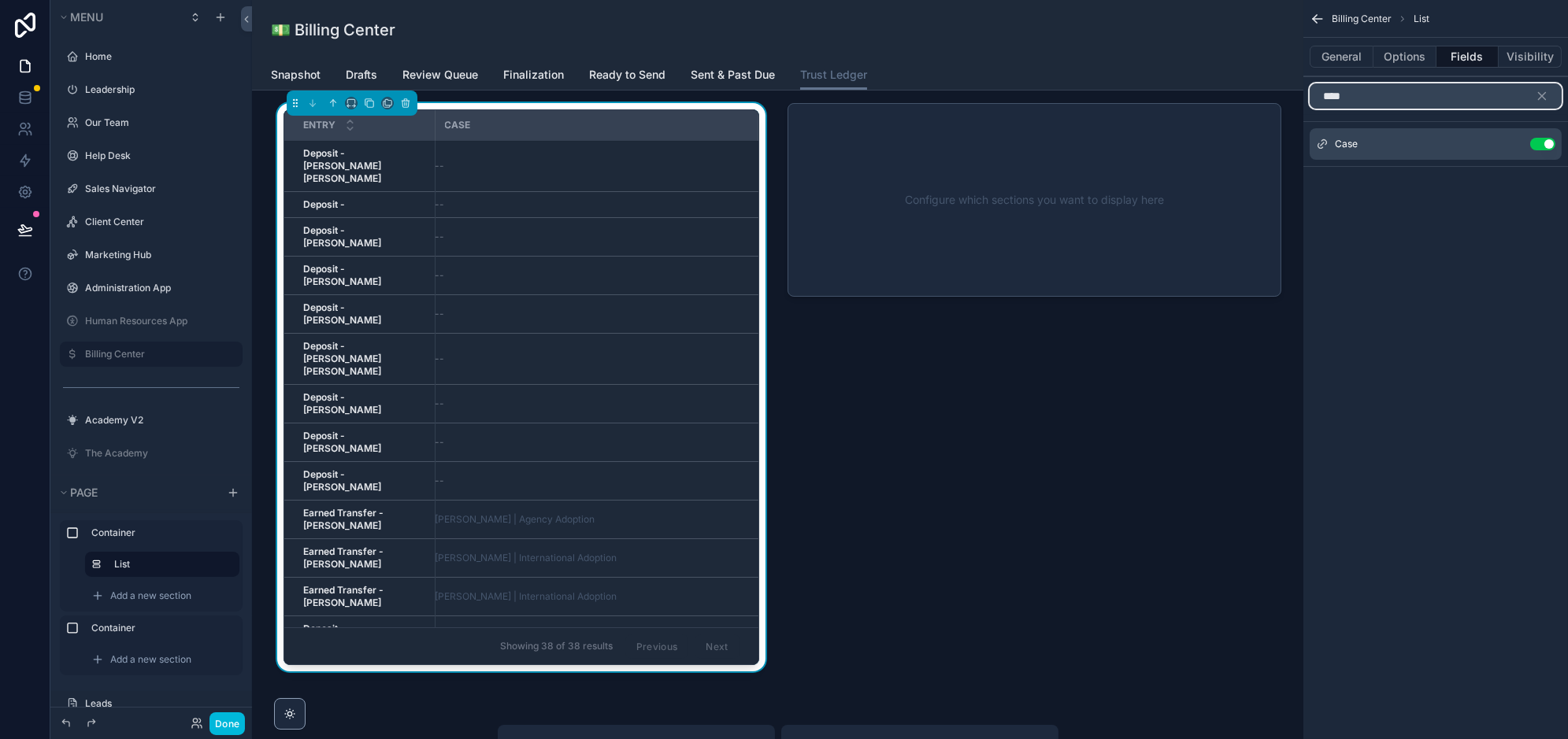
click at [1386, 99] on input "****" at bounding box center [1435, 95] width 252 height 25
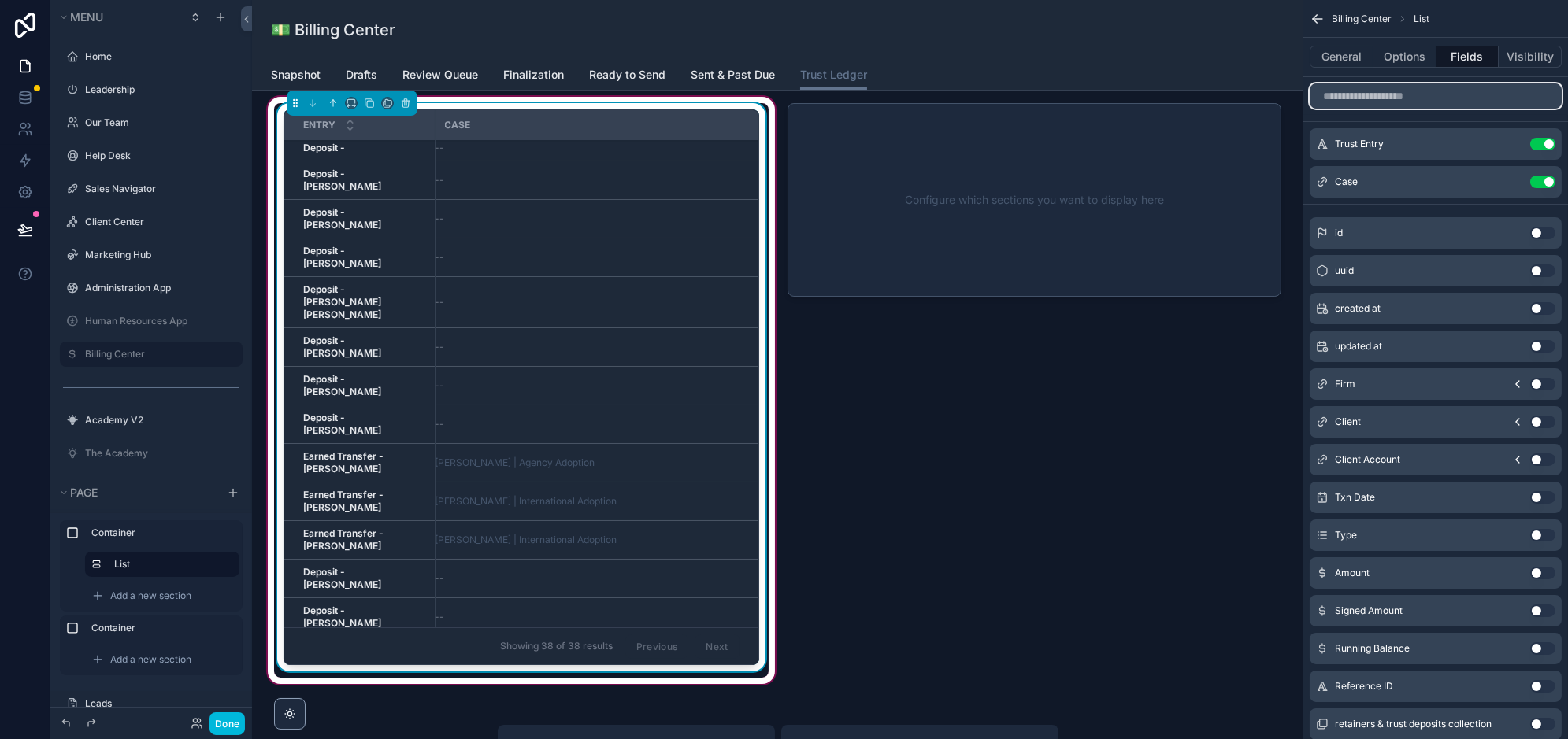
scroll to position [0, 0]
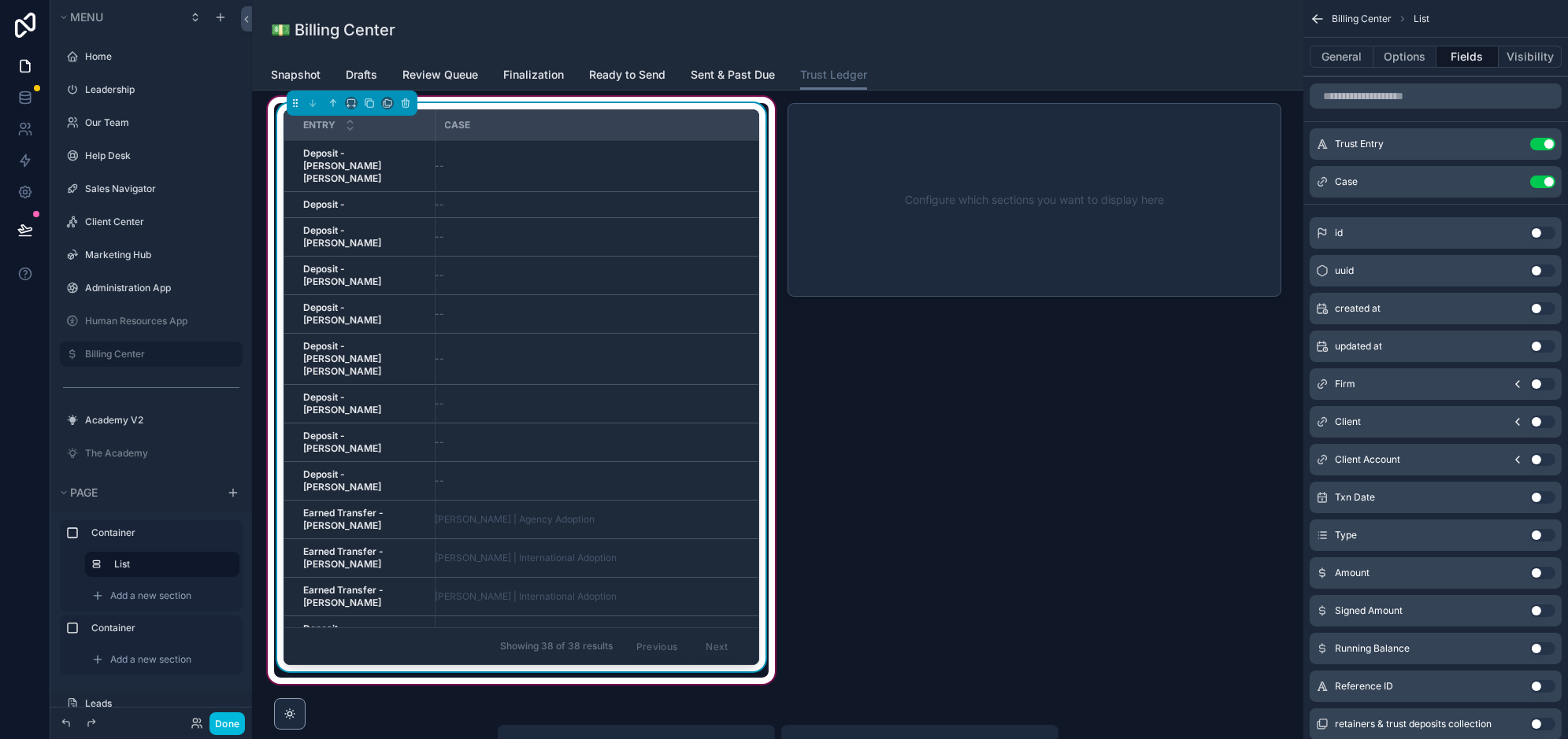
click at [629, 260] on td "--" at bounding box center [596, 276] width 323 height 39
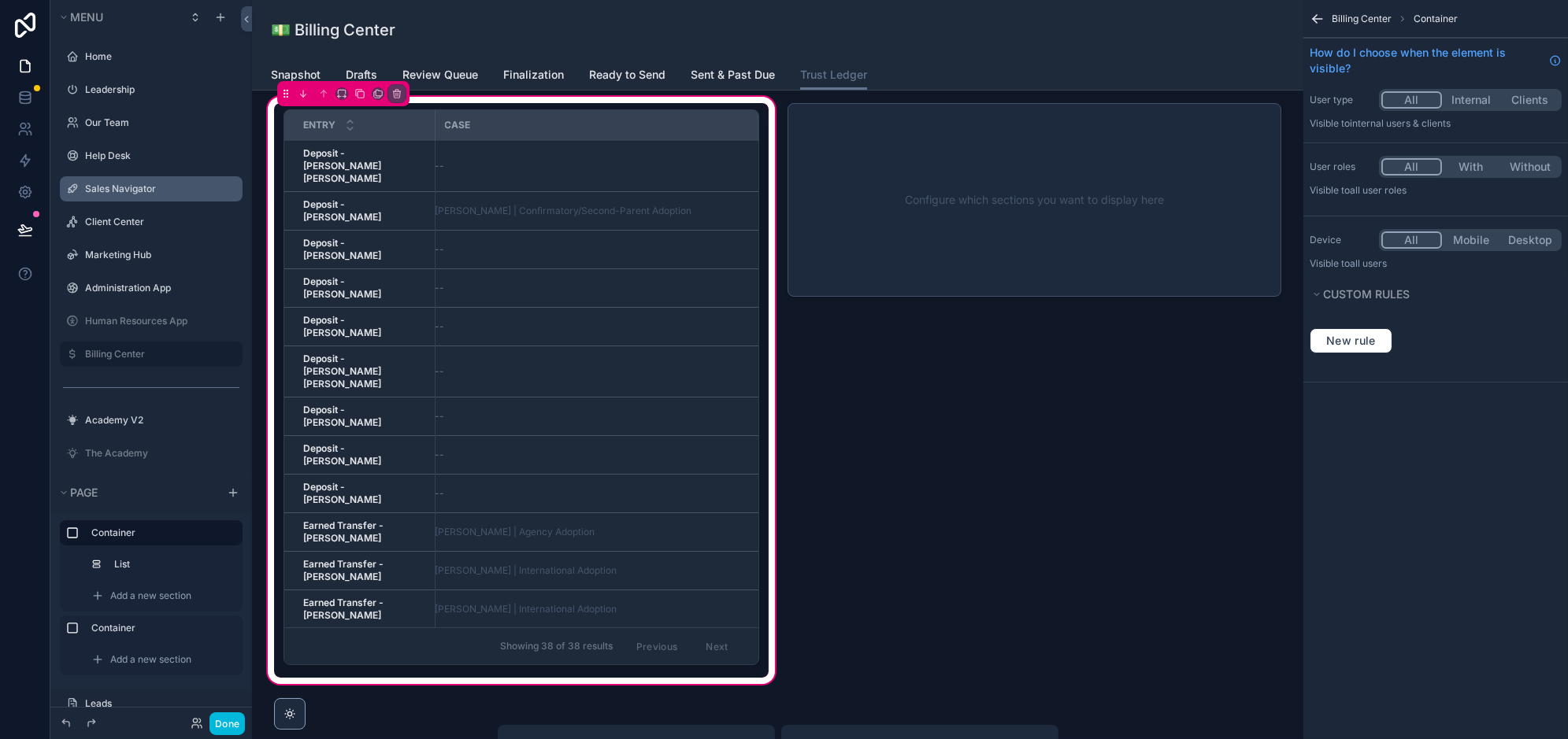
click at [133, 192] on label "Sales Navigator" at bounding box center [159, 189] width 148 height 13
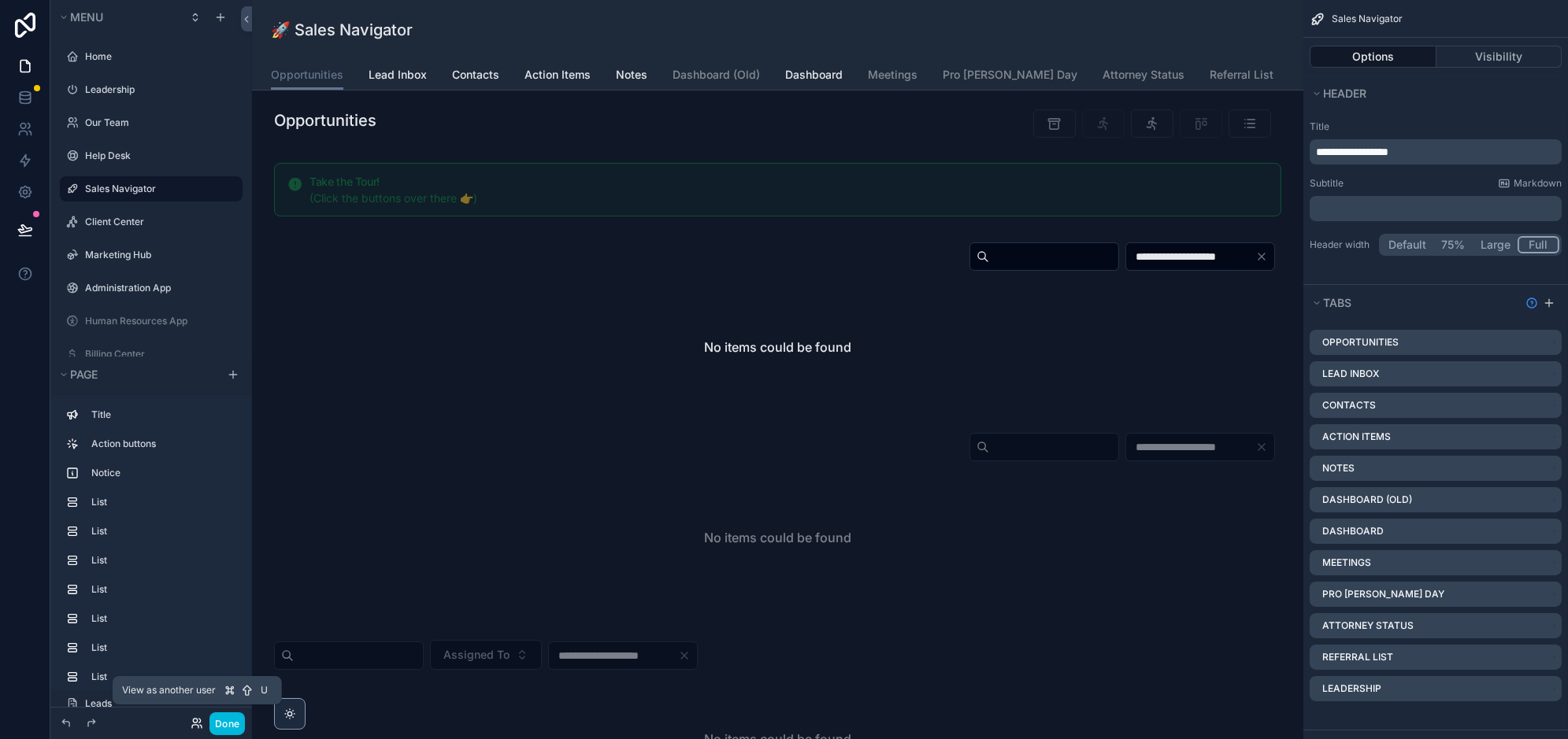
click at [194, 720] on icon at bounding box center [195, 721] width 4 height 4
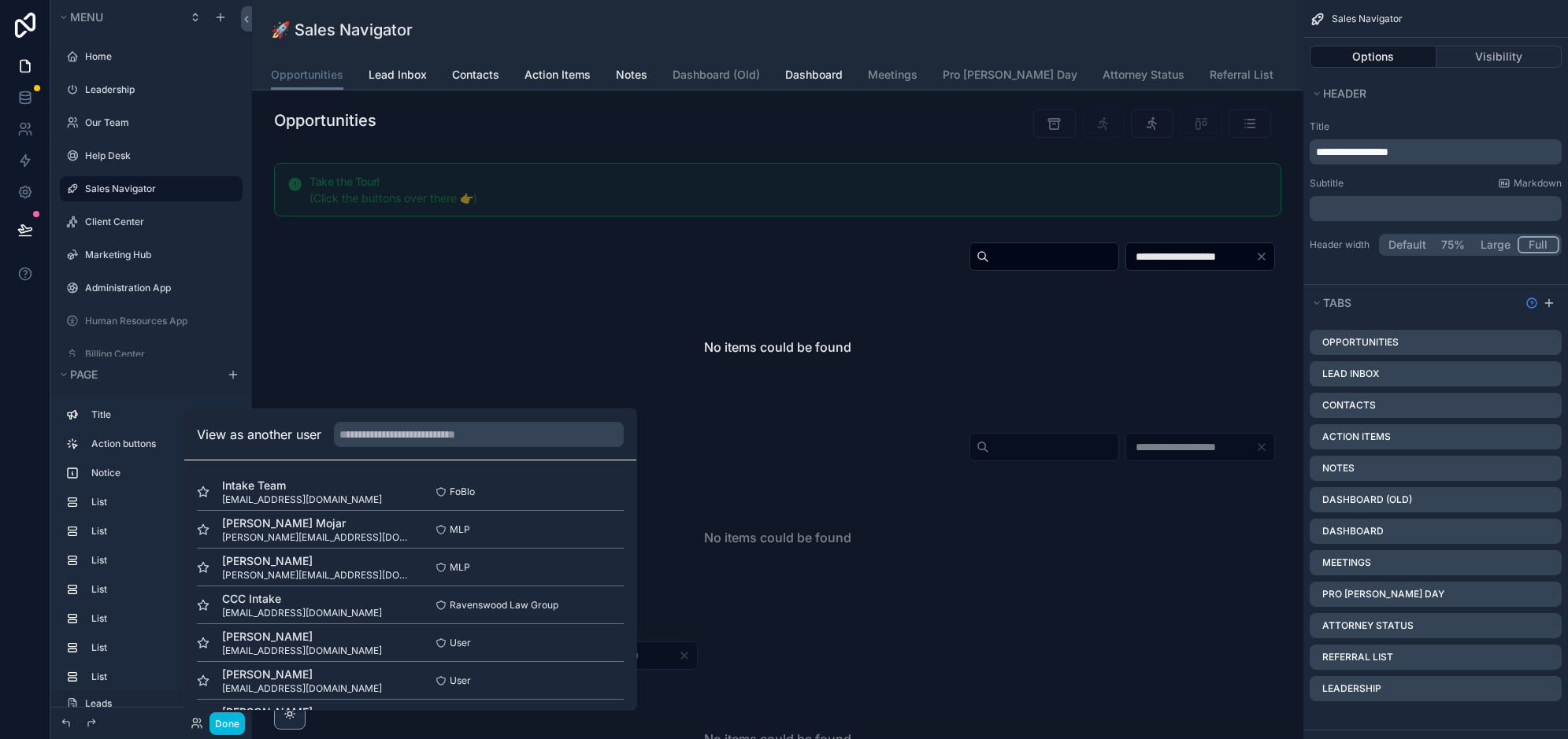
click at [0, 0] on button "Select" at bounding box center [0, 0] width 0 height 0
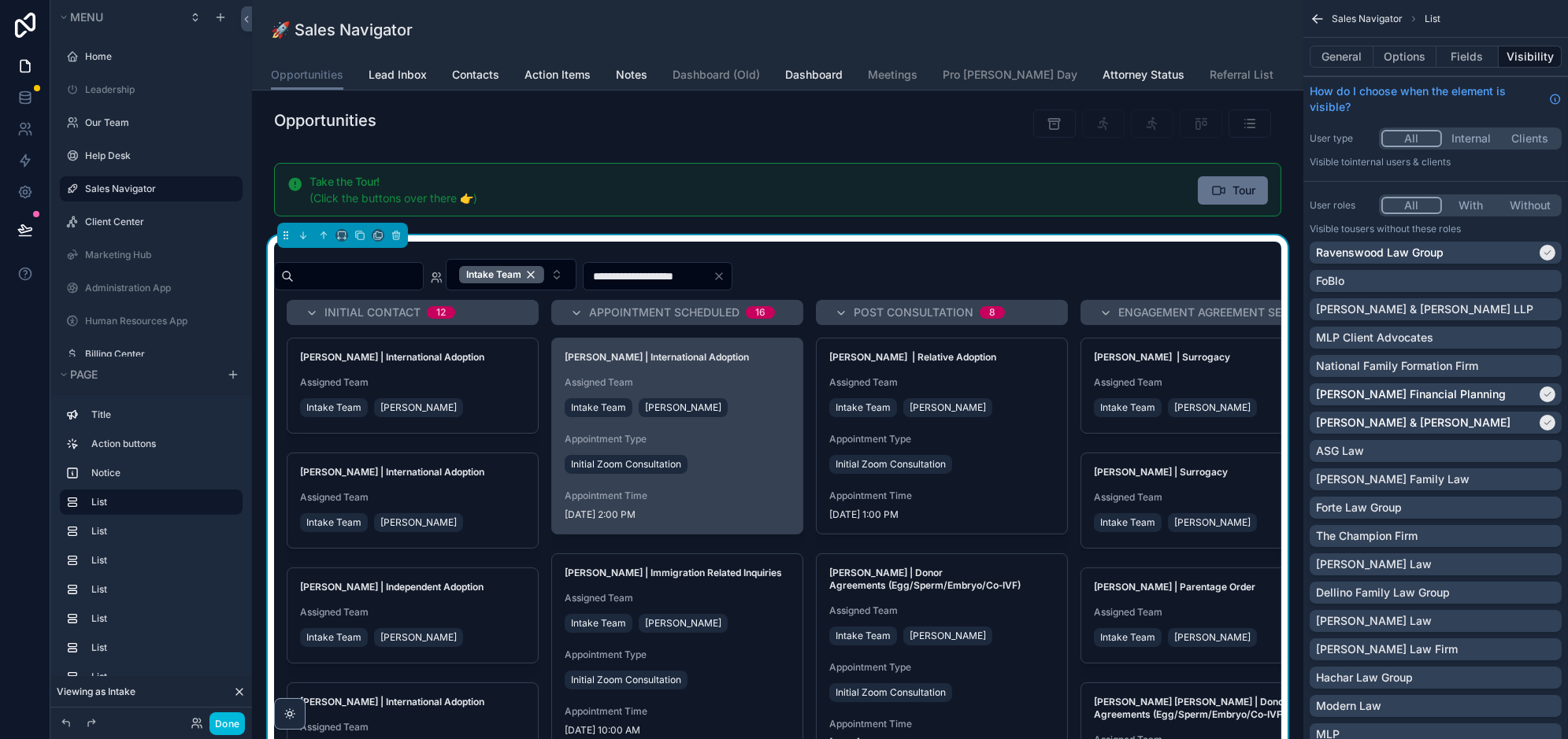
click at [764, 402] on div "Intake Team [PERSON_NAME]" at bounding box center [678, 408] width 226 height 25
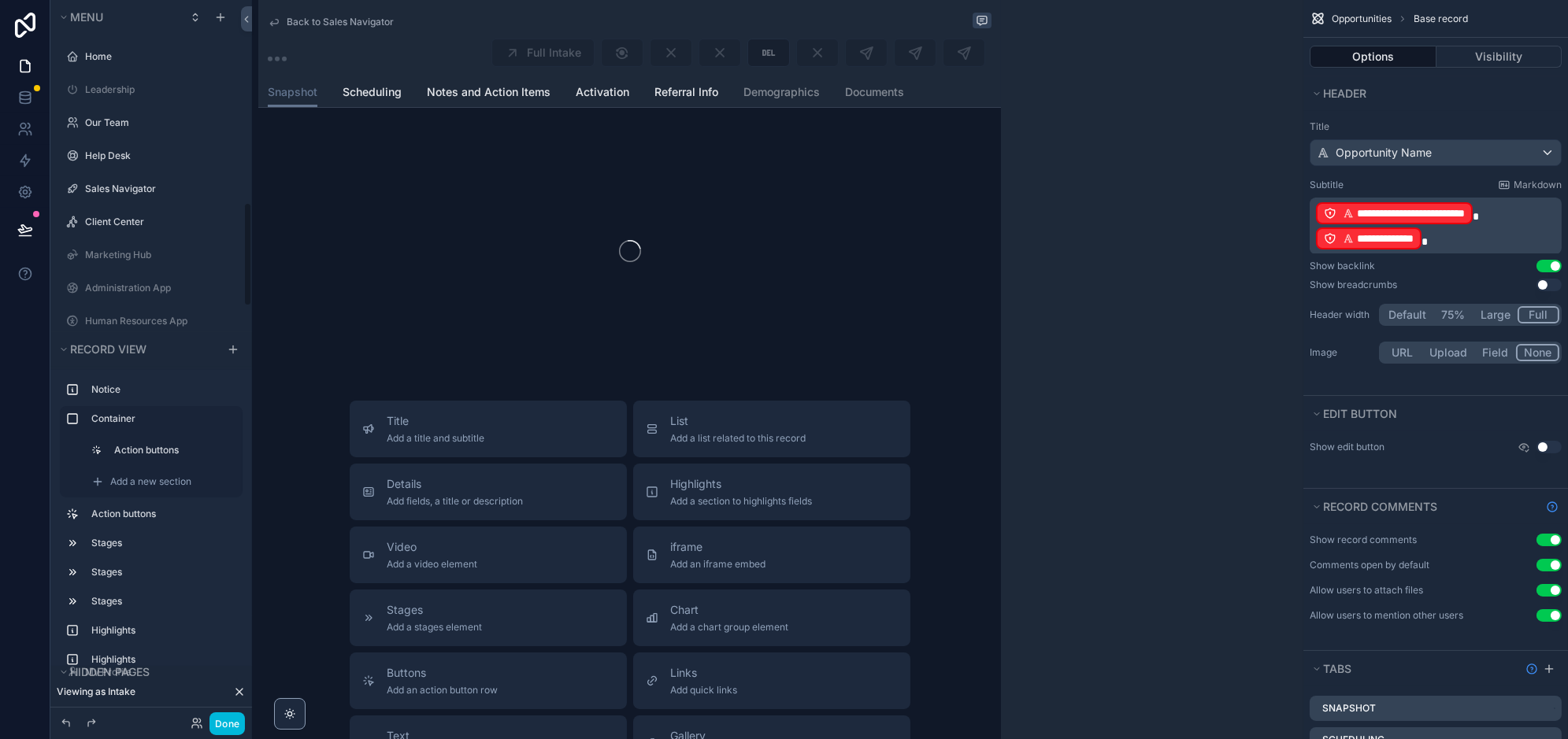
scroll to position [1397, 0]
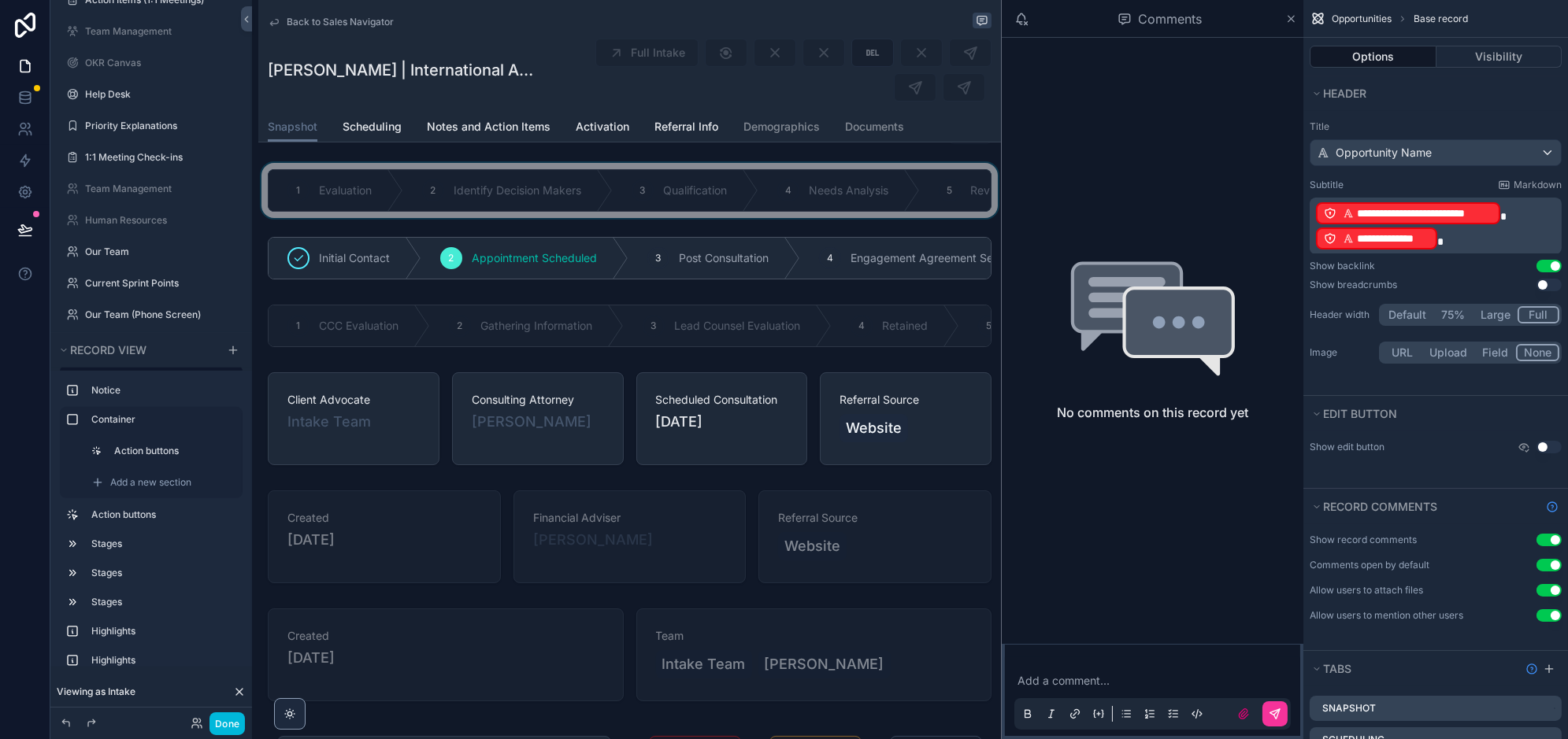
scroll to position [248, 0]
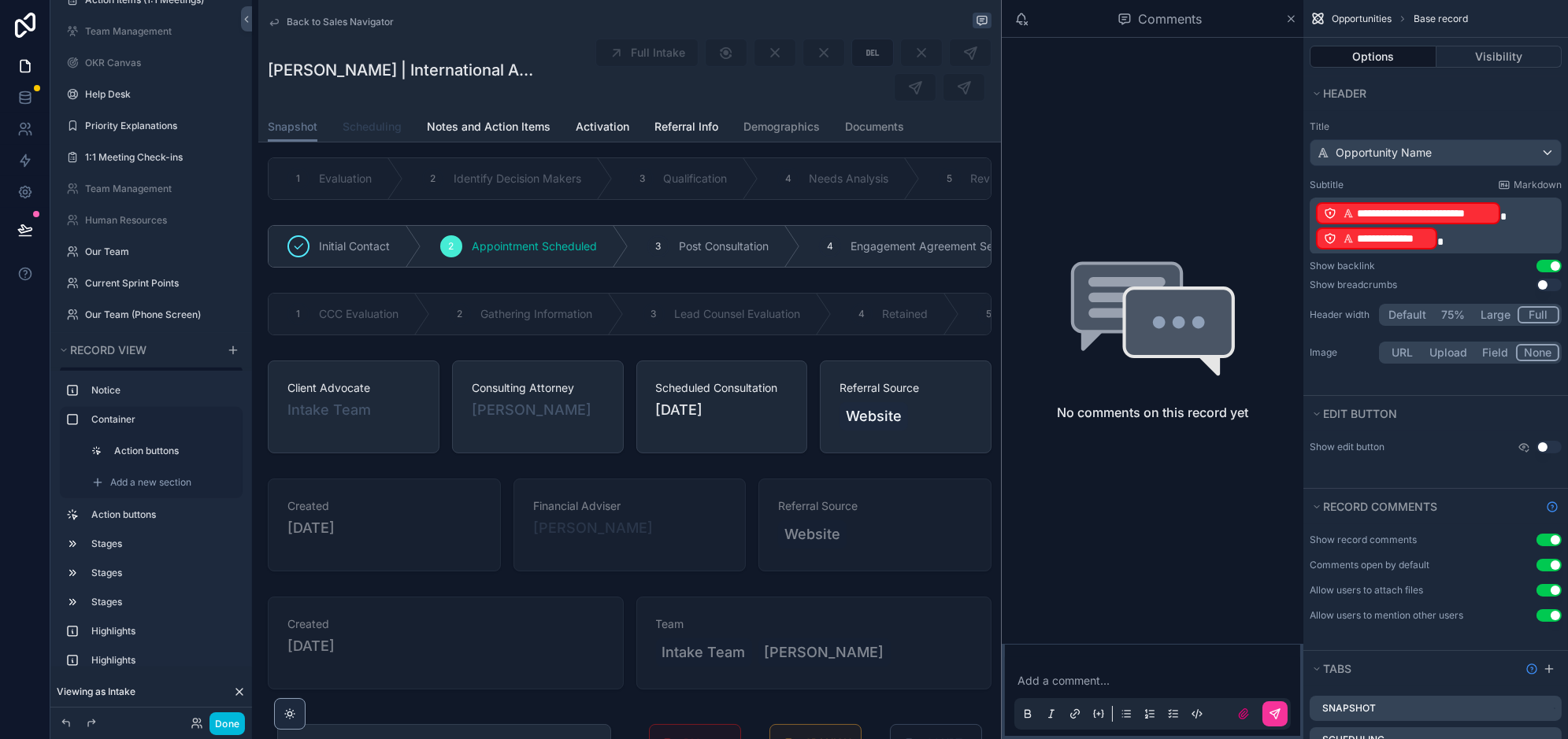
click at [381, 130] on span "Scheduling" at bounding box center [372, 127] width 59 height 16
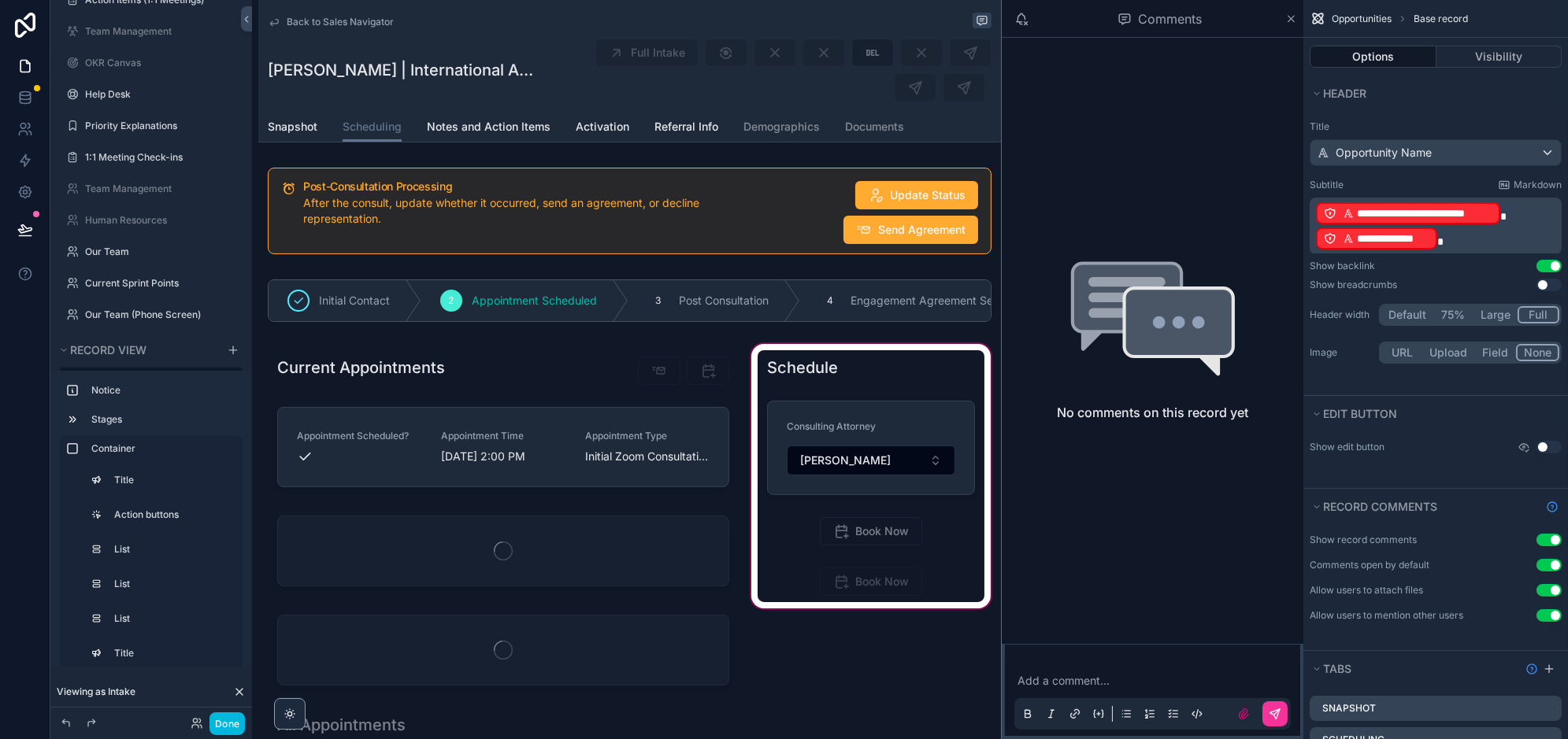
click at [860, 519] on div "scrollable content" at bounding box center [871, 569] width 245 height 455
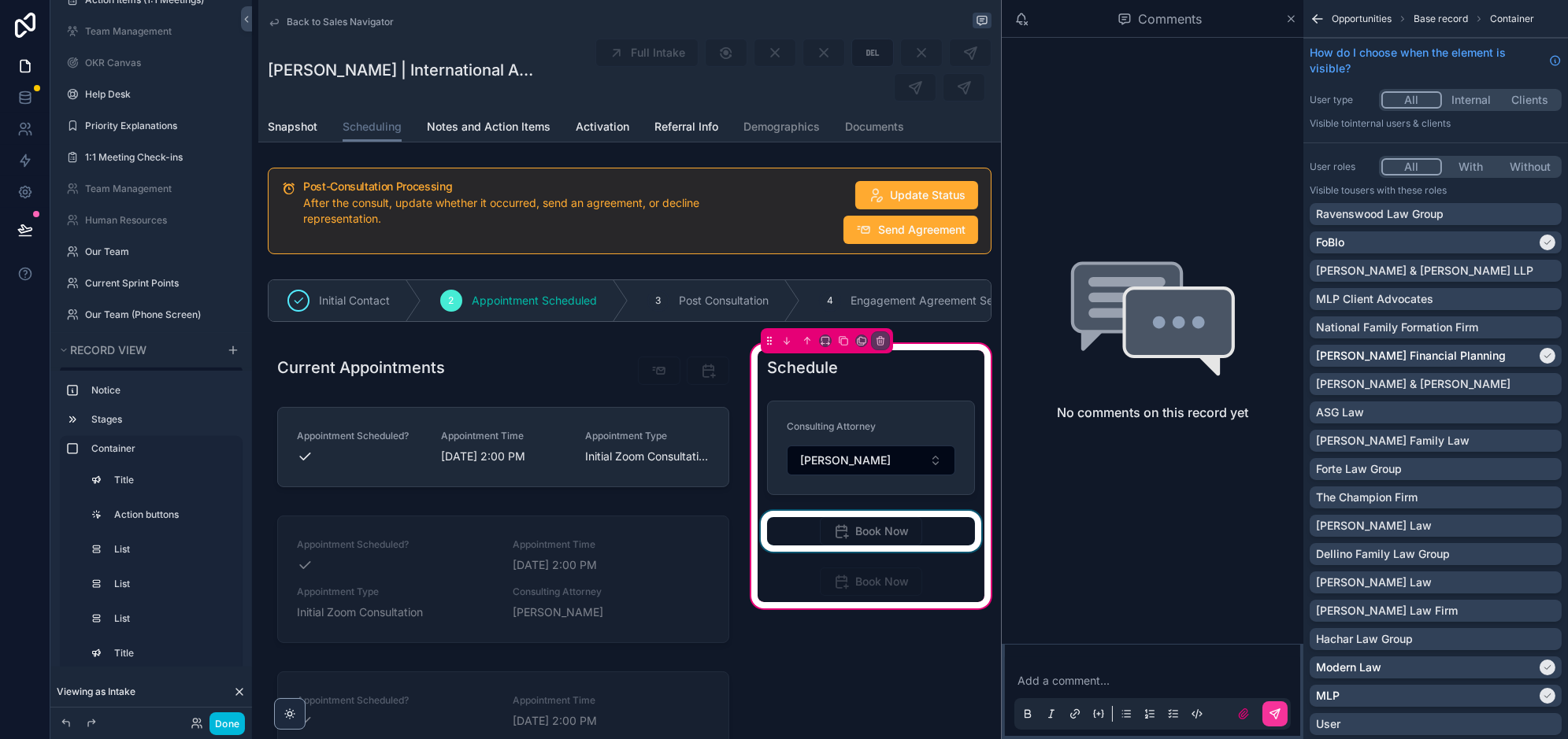
click at [932, 532] on div "scrollable content" at bounding box center [871, 531] width 226 height 41
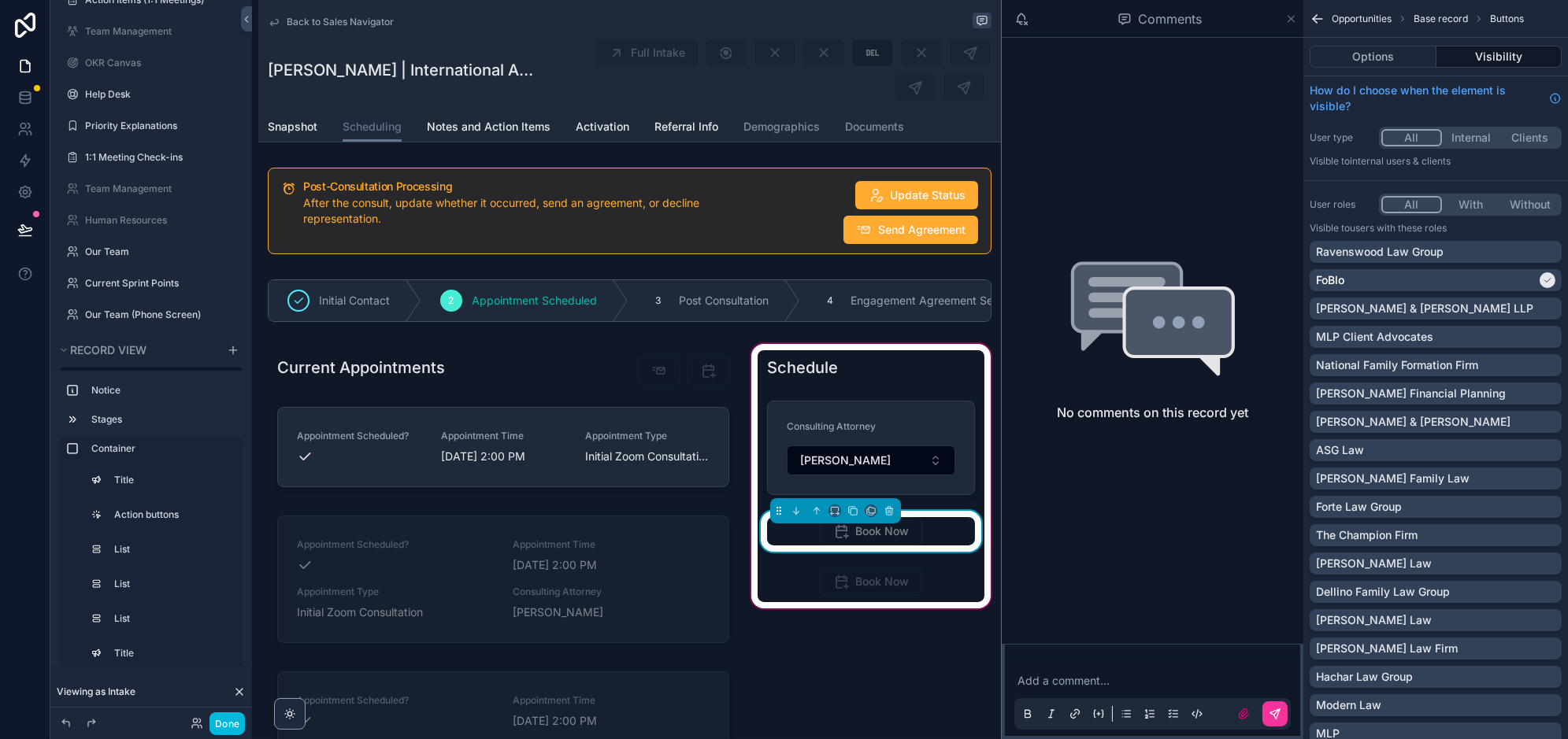
click at [1289, 21] on icon "scrollable content" at bounding box center [1291, 19] width 12 height 13
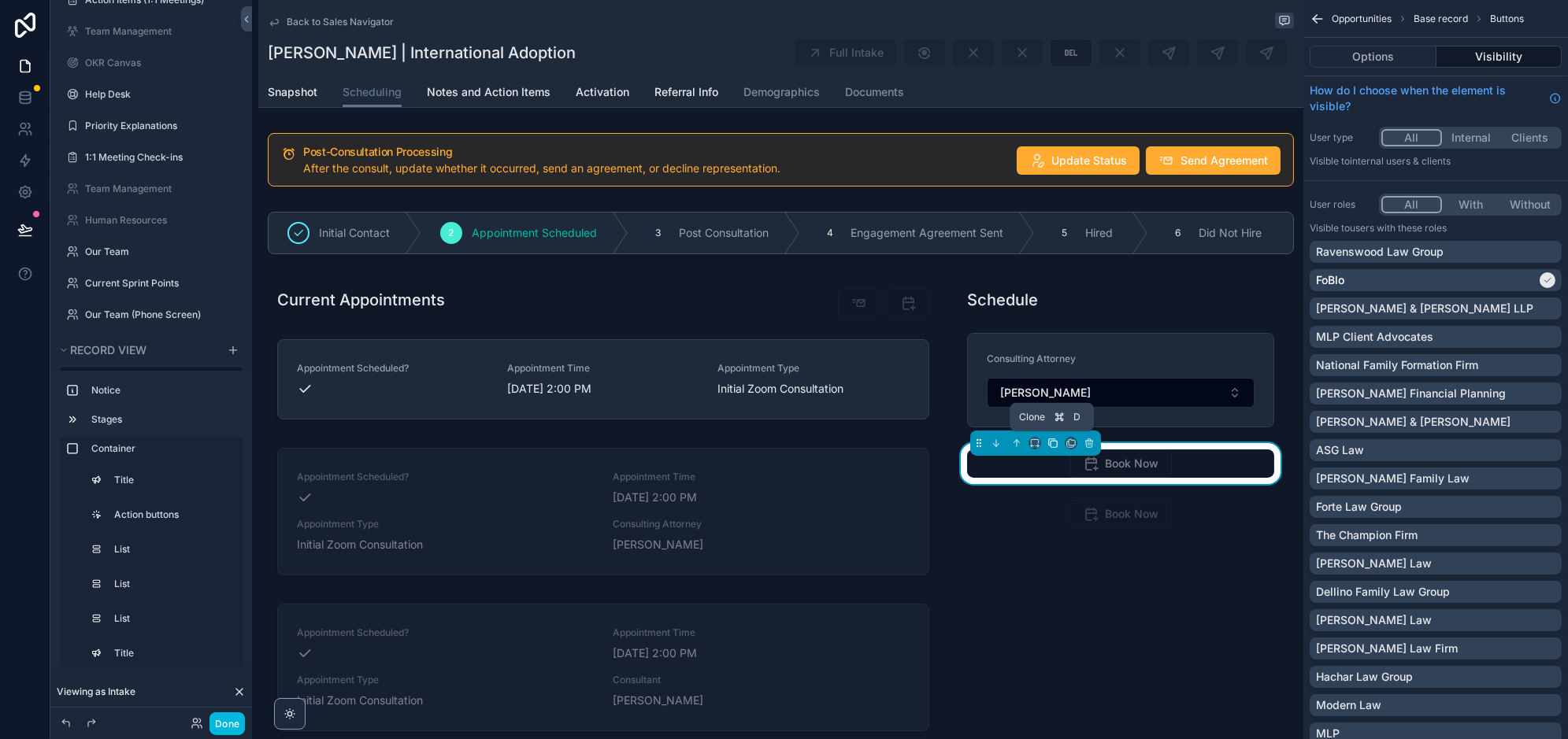
click at [1054, 438] on icon "scrollable content" at bounding box center [1053, 443] width 11 height 11
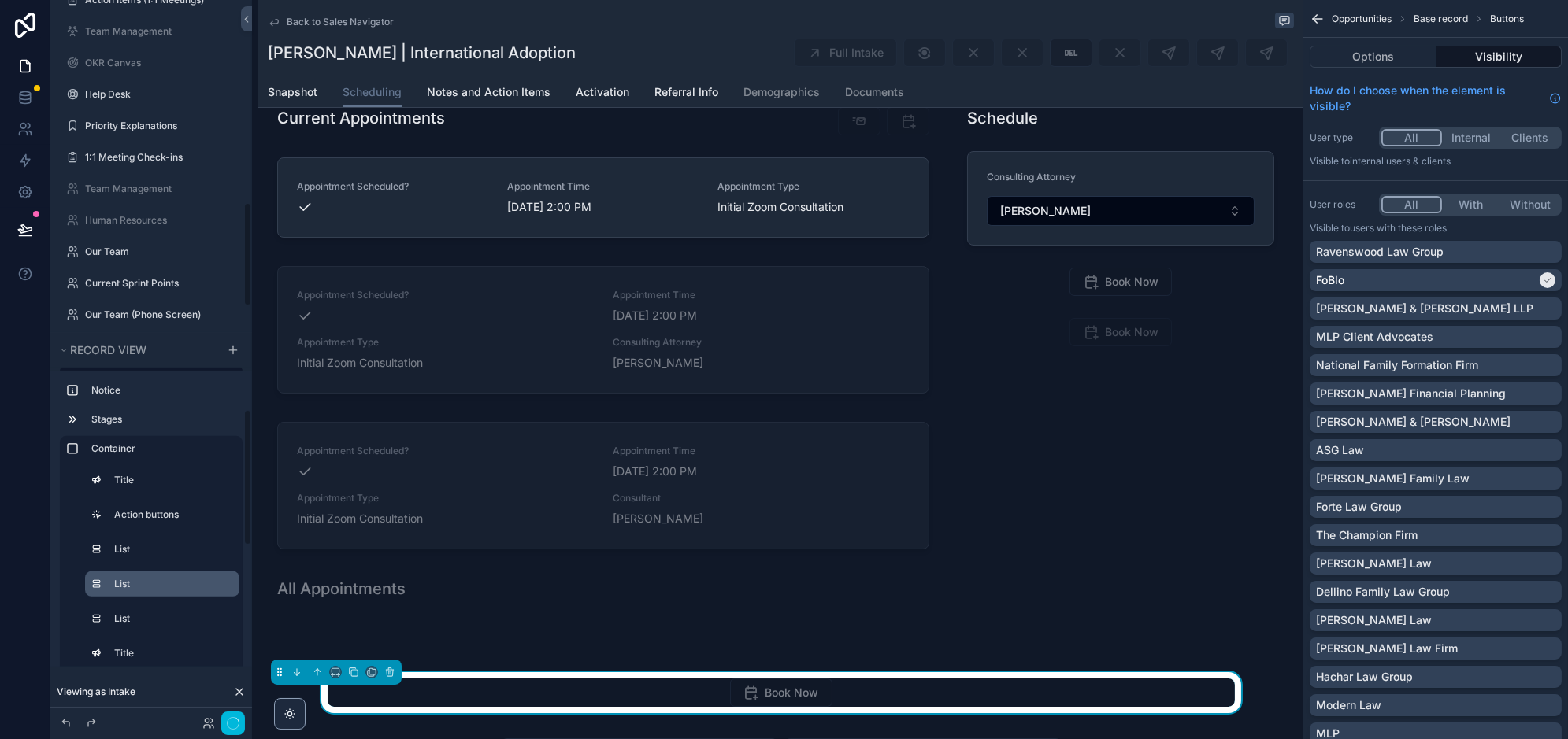
scroll to position [347, 0]
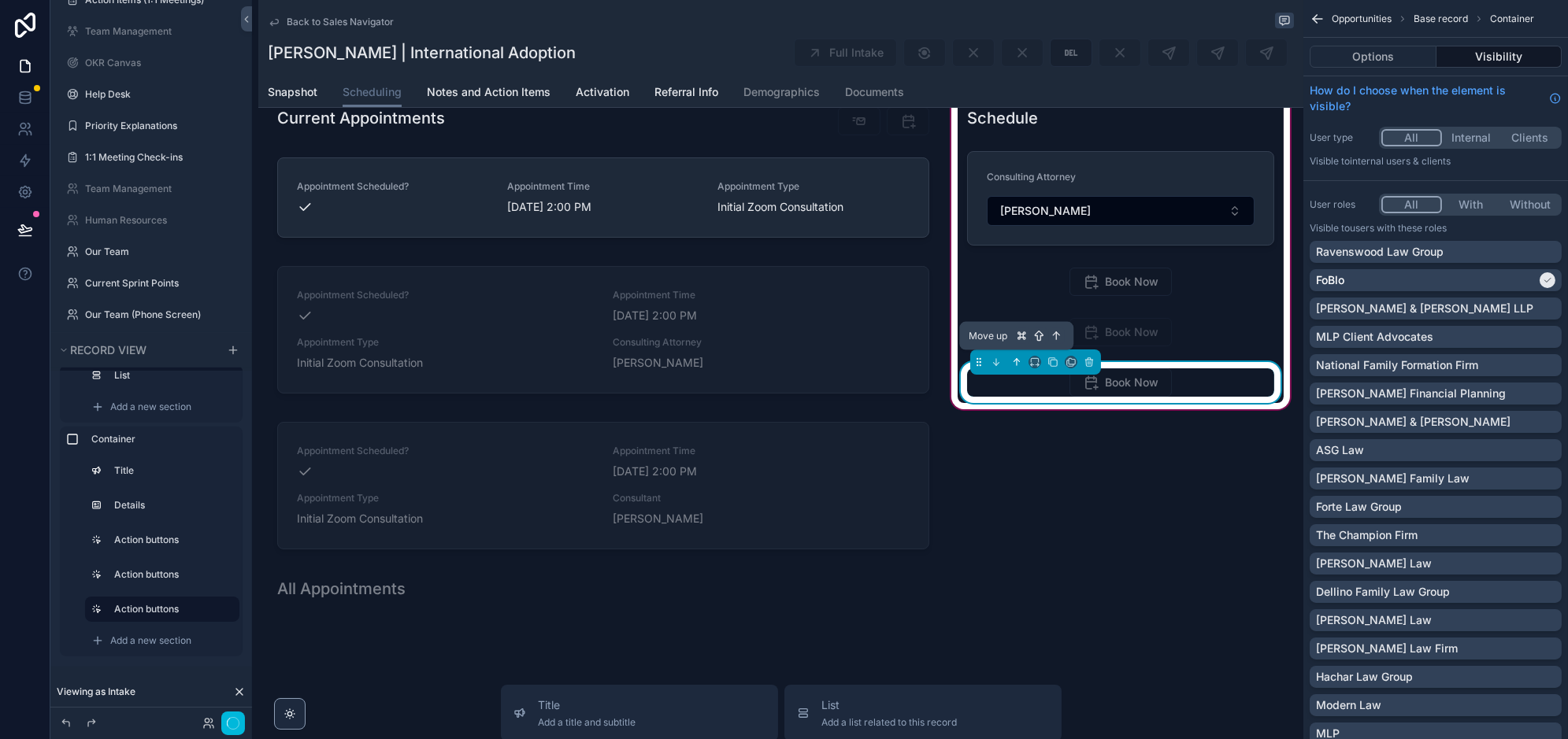
click at [1015, 360] on icon "scrollable content" at bounding box center [1016, 362] width 11 height 11
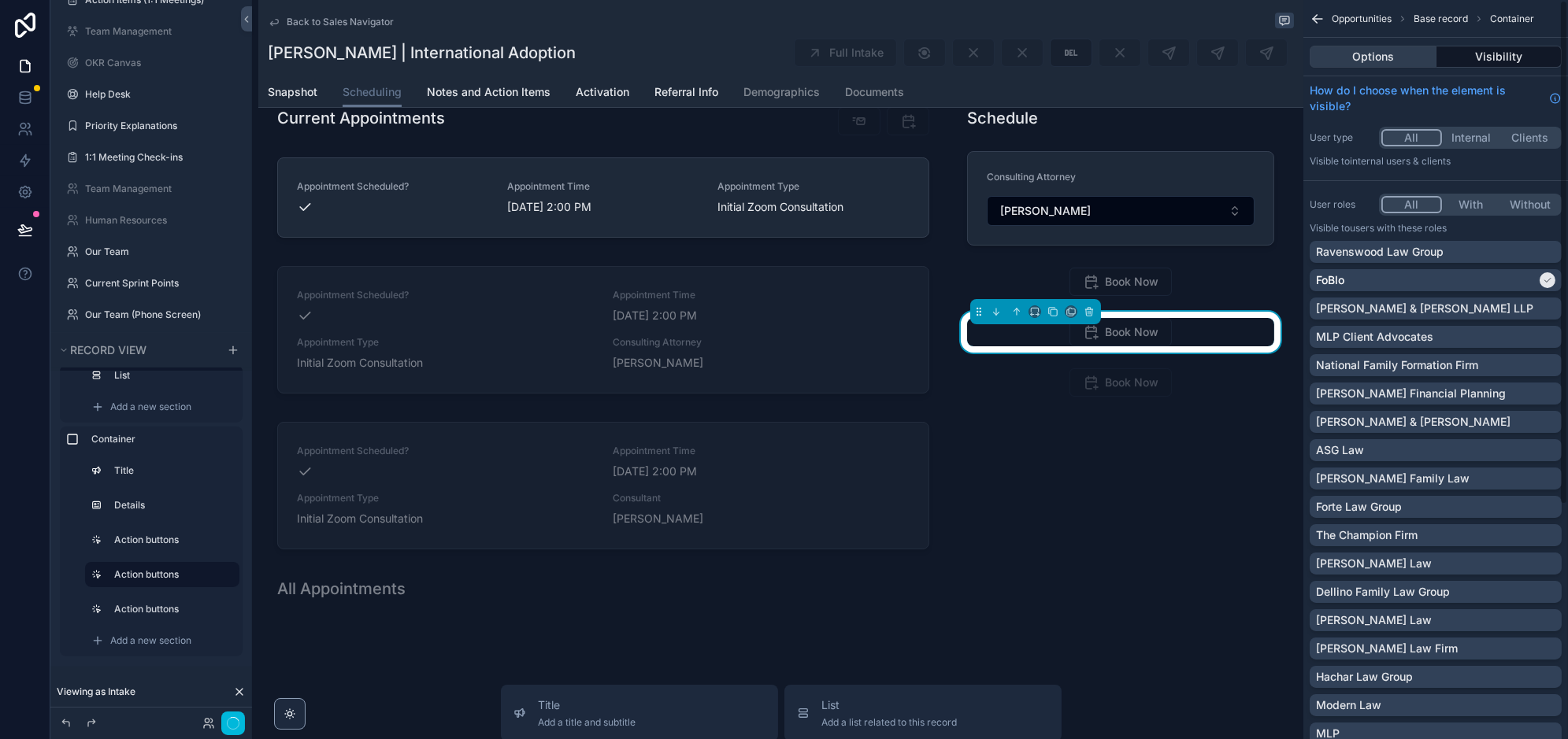
click at [1396, 61] on button "Options" at bounding box center [1373, 56] width 127 height 22
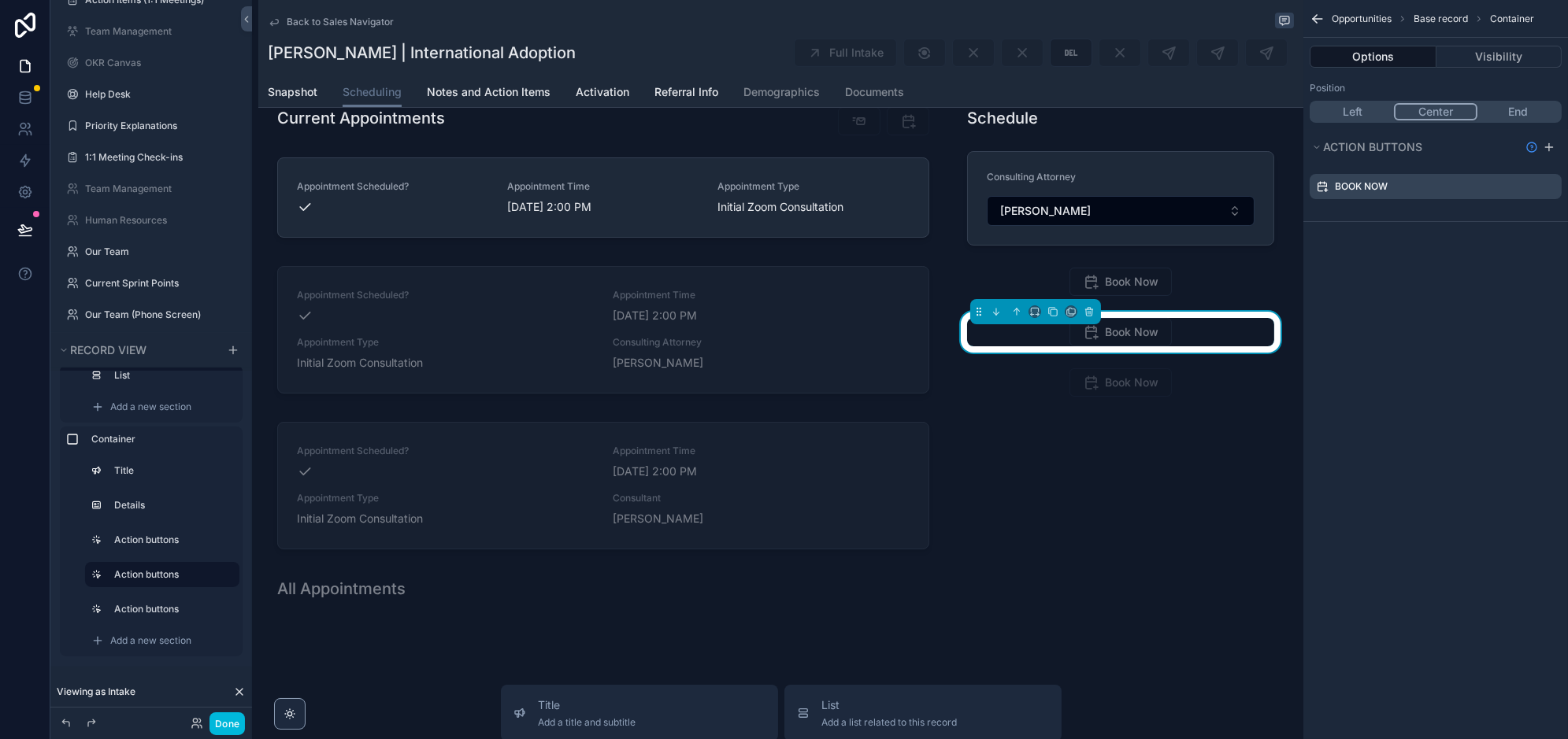
click at [0, 0] on icon "scrollable content" at bounding box center [0, 0] width 0 height 0
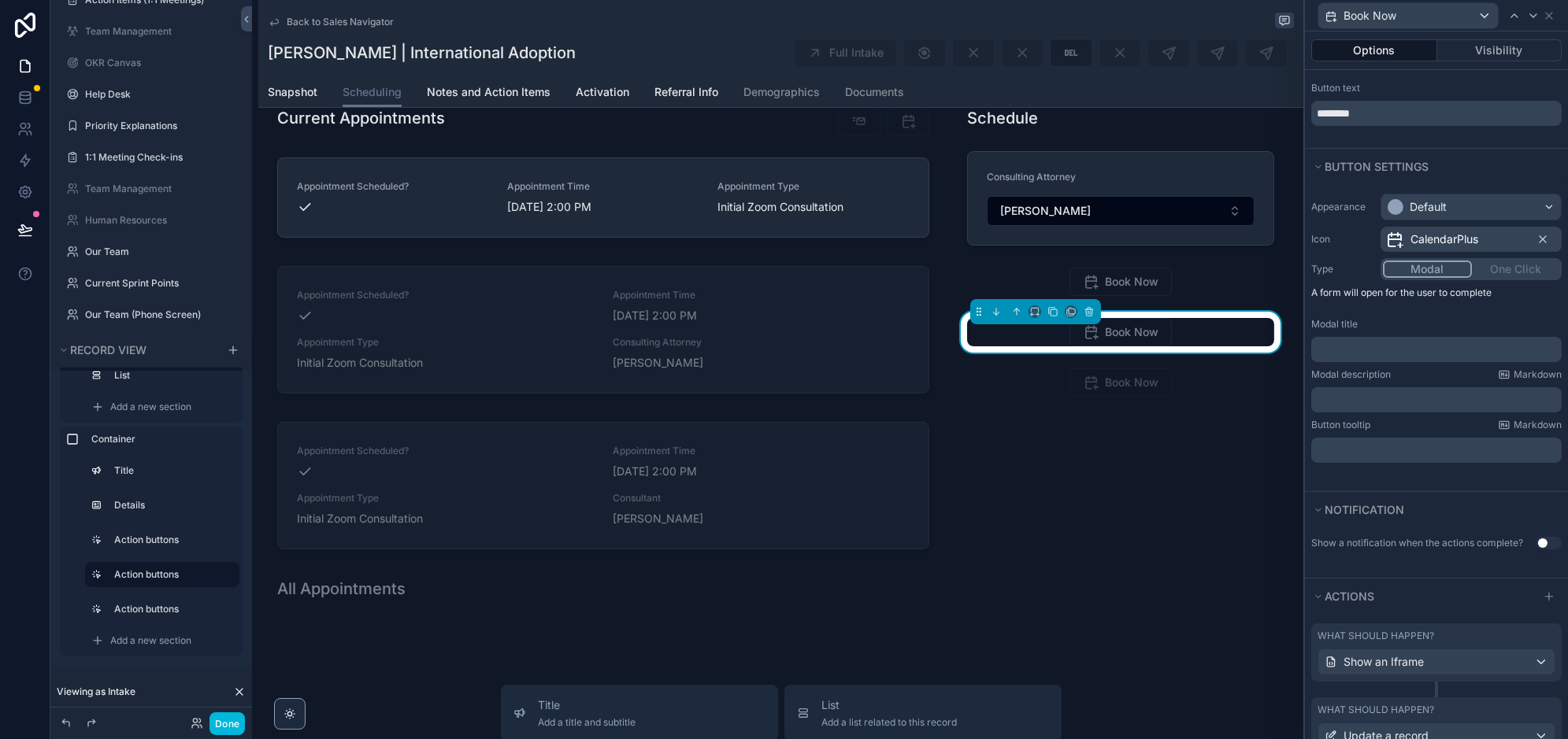
scroll to position [157, 0]
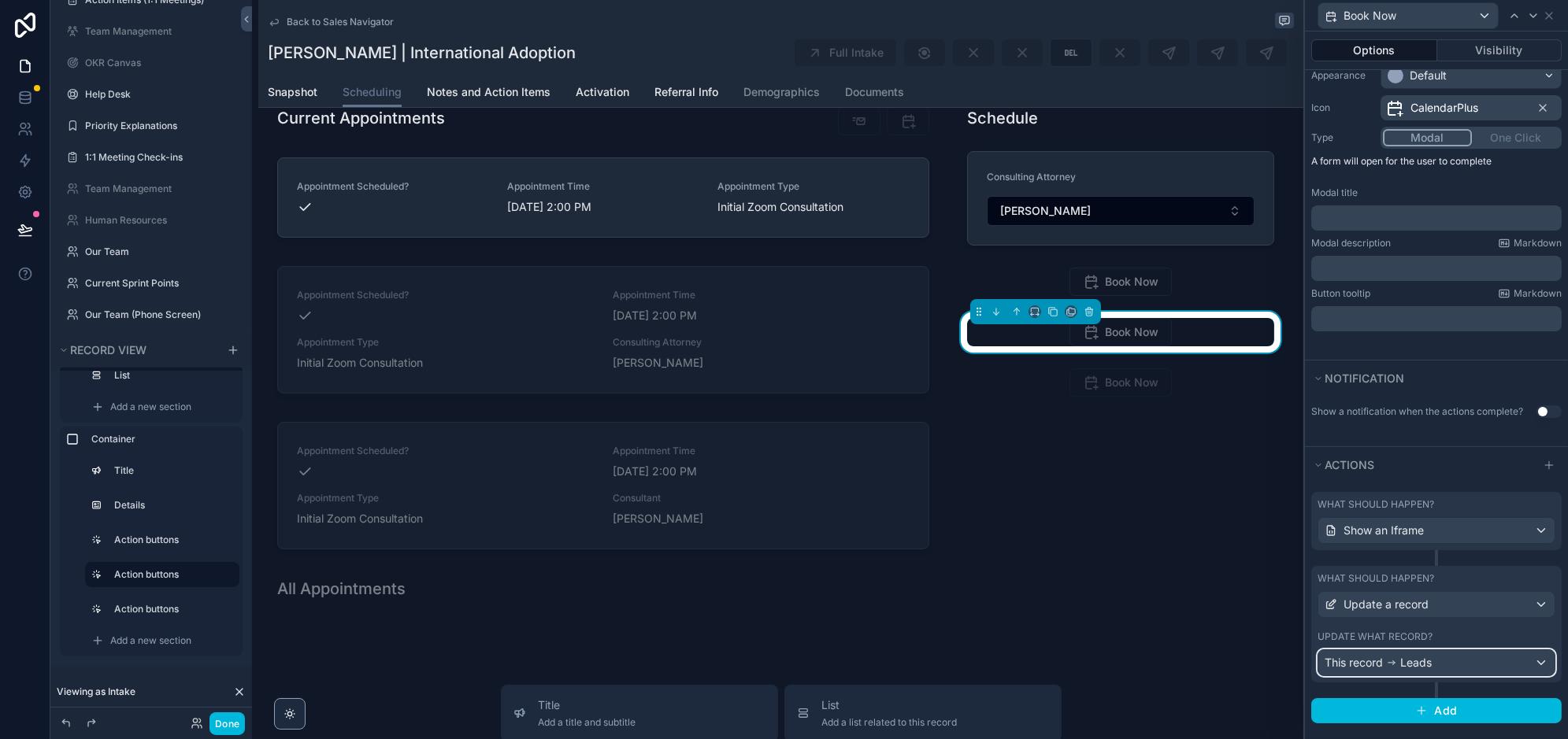
click at [1434, 659] on div "This record Leads" at bounding box center [1436, 663] width 236 height 25
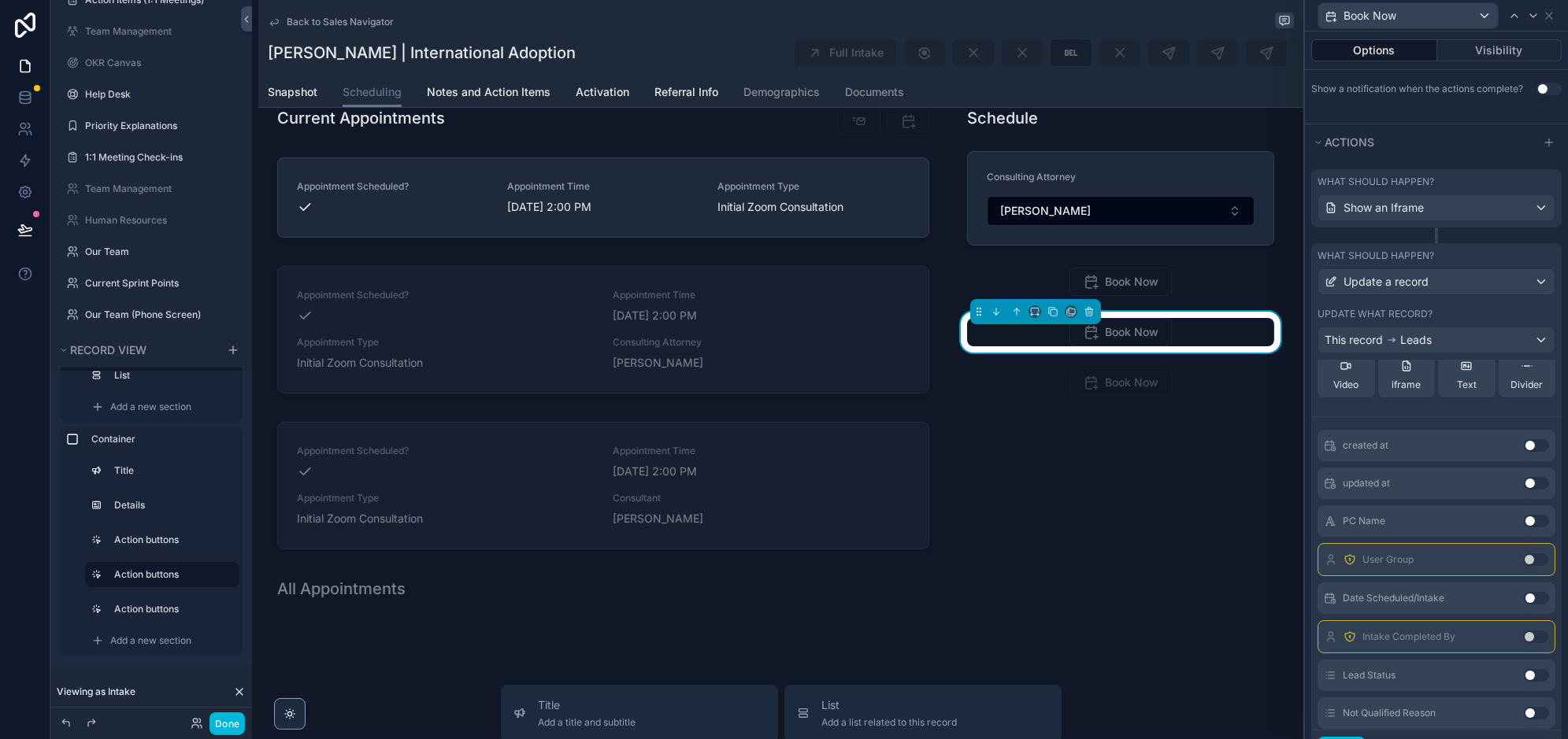
scroll to position [564, 0]
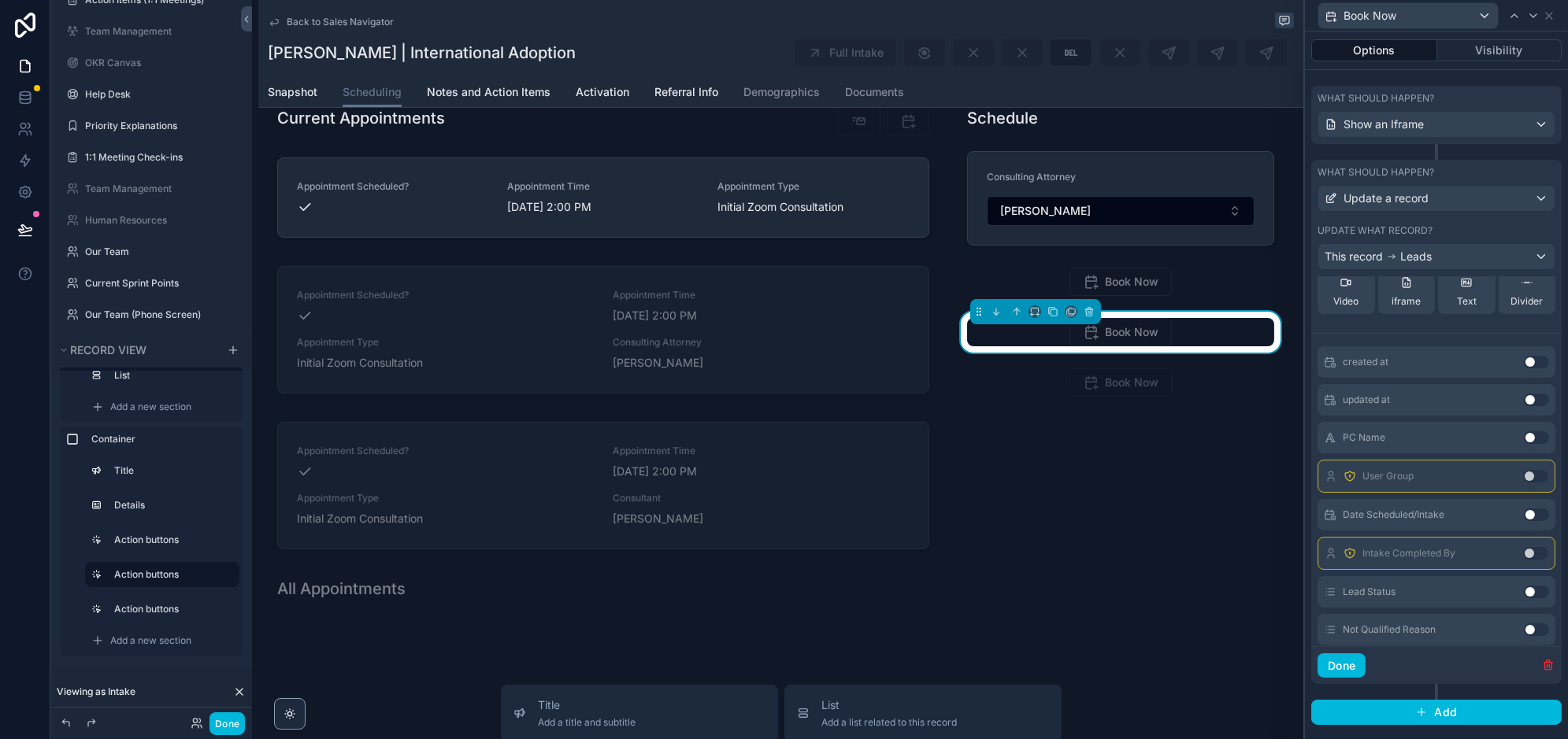
click at [1542, 659] on icon "button" at bounding box center [1548, 665] width 13 height 13
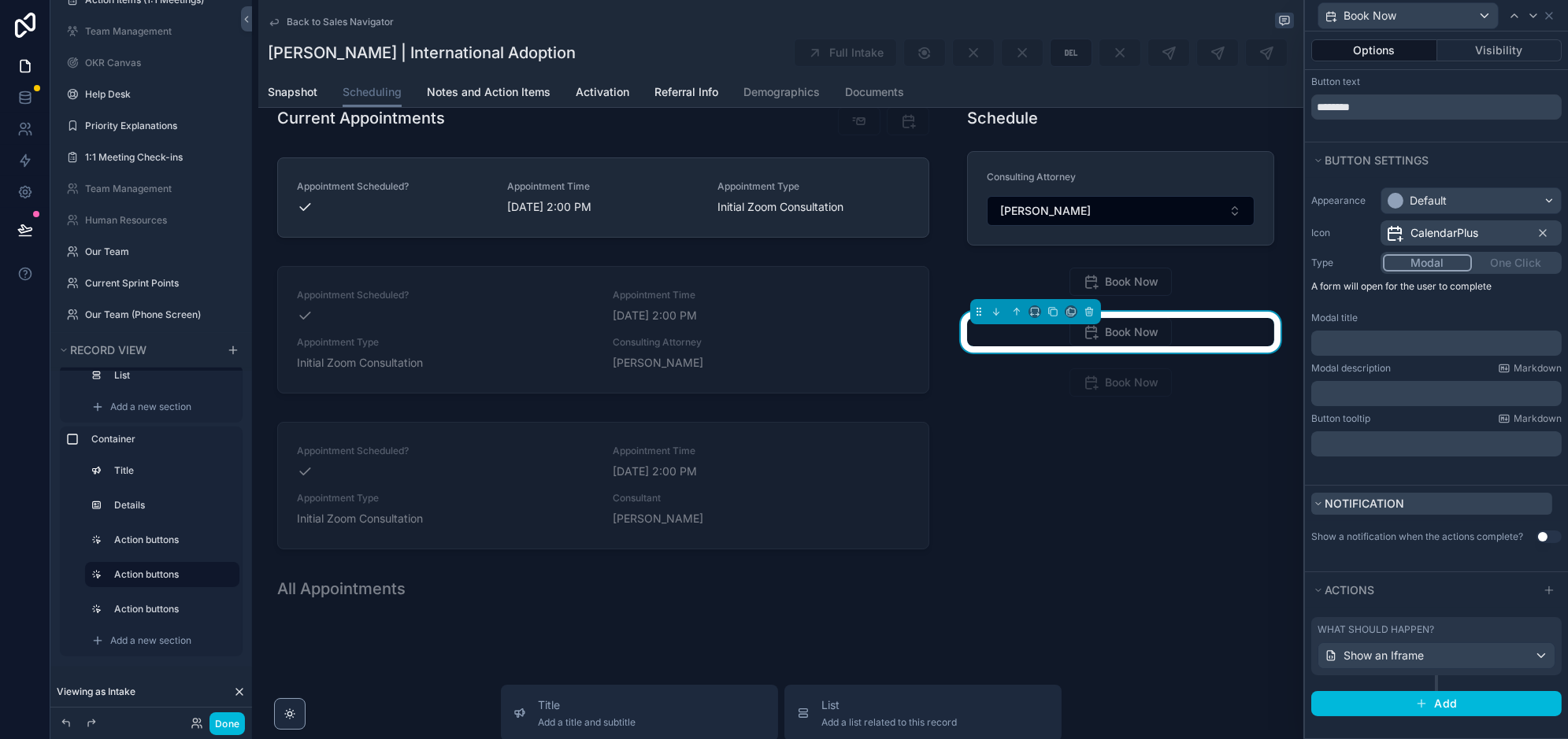
scroll to position [26, 0]
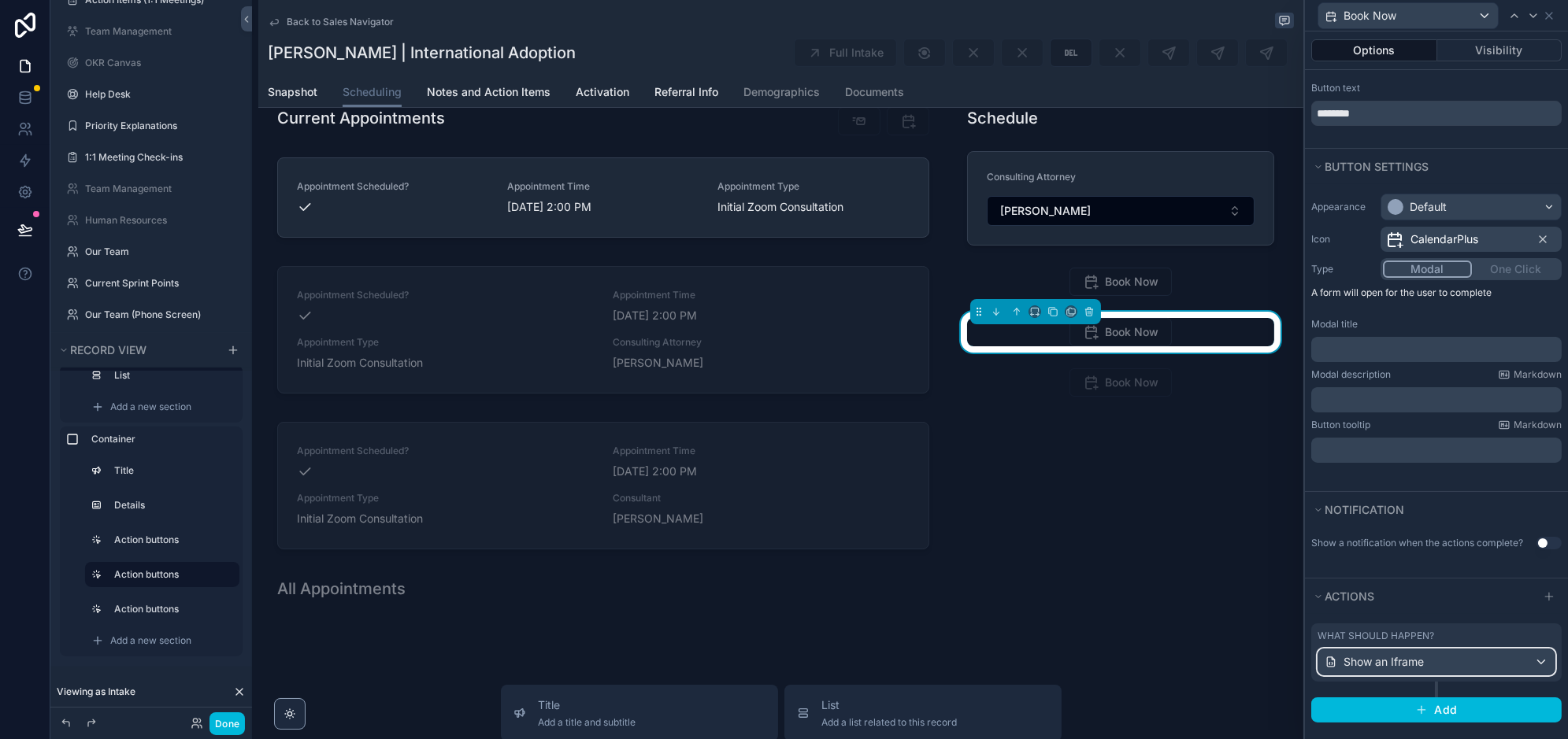
click at [1396, 665] on span "Show an Iframe" at bounding box center [1383, 663] width 80 height 16
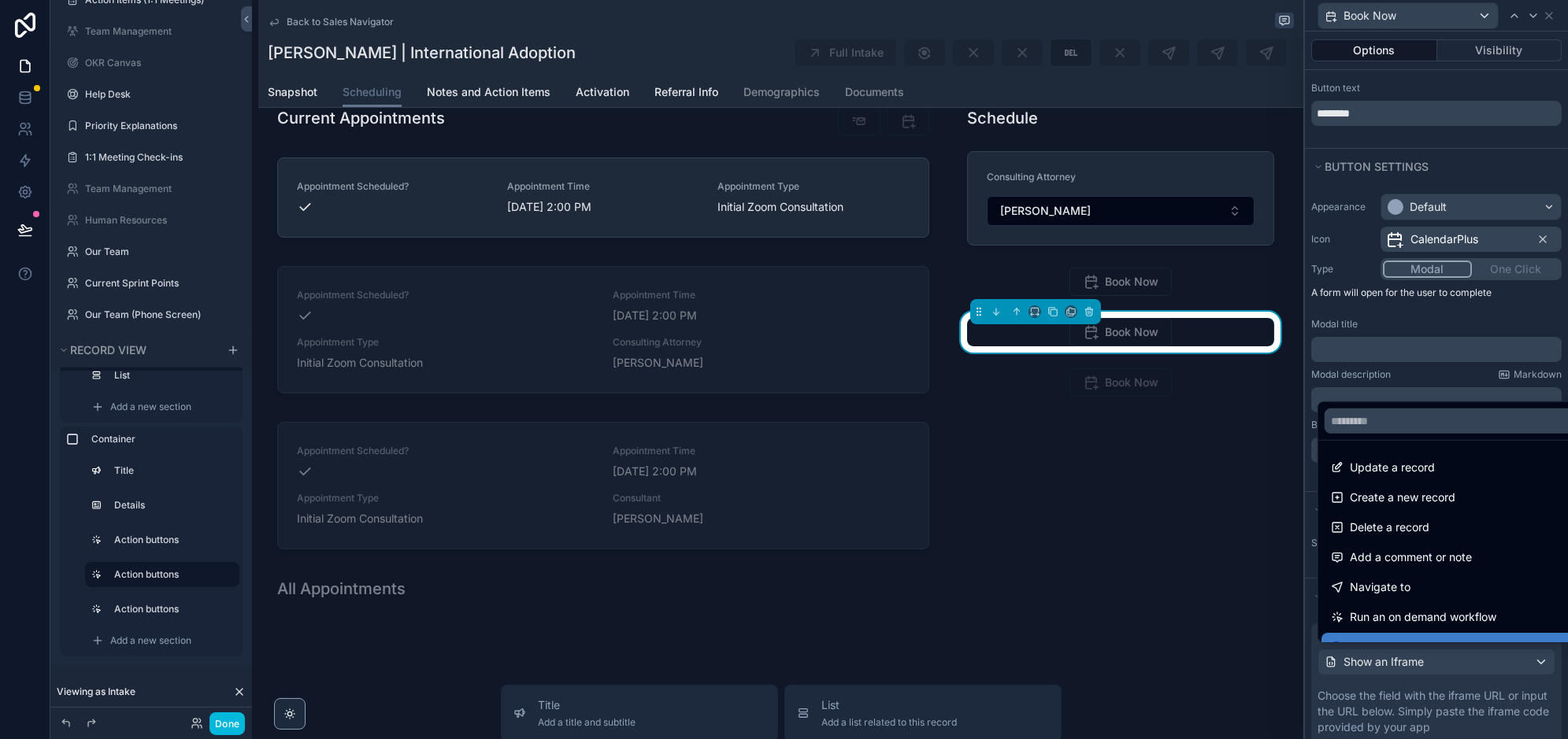
click at [1396, 665] on div at bounding box center [1436, 369] width 263 height 739
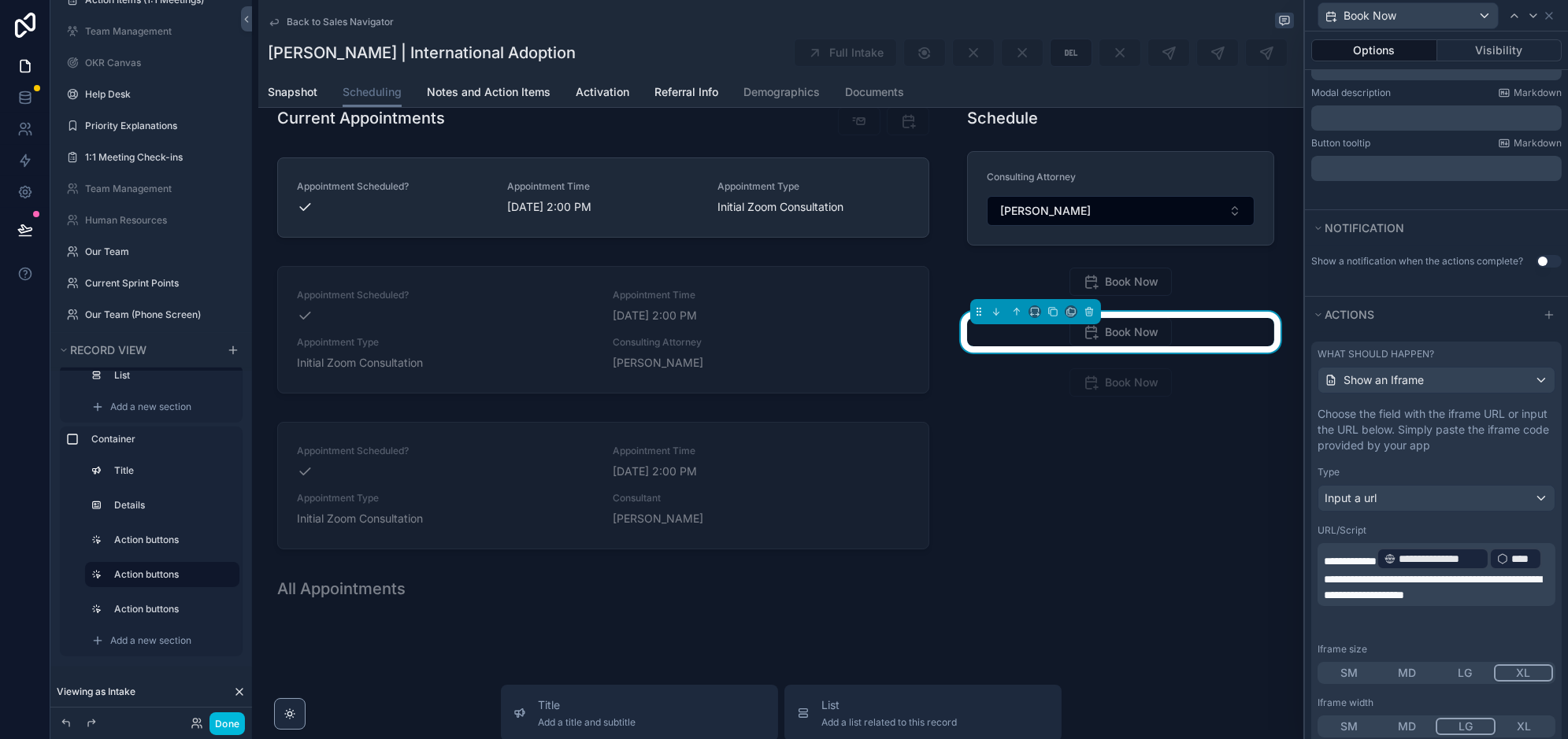
scroll to position [337, 0]
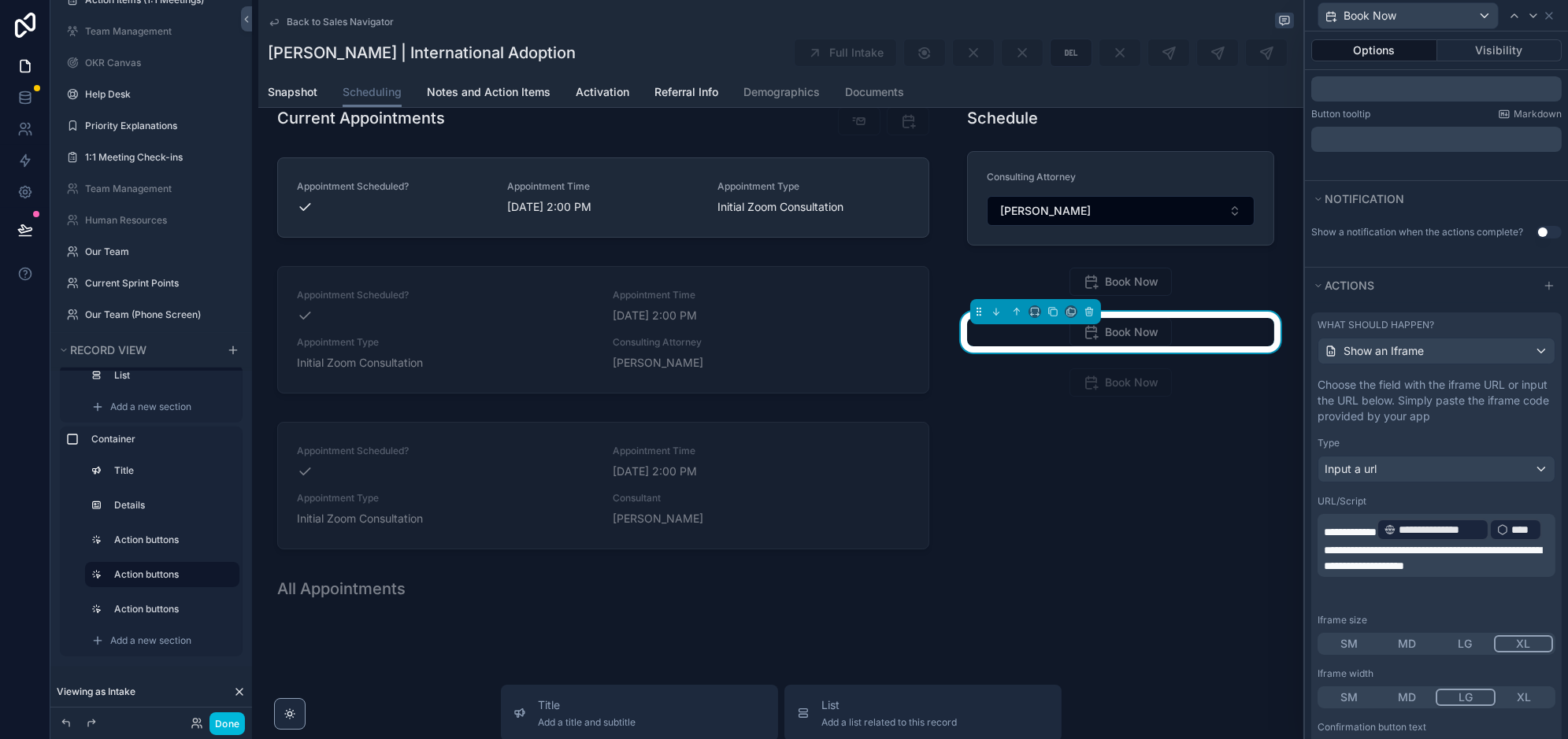
click at [1427, 574] on p "**********" at bounding box center [1437, 545] width 229 height 56
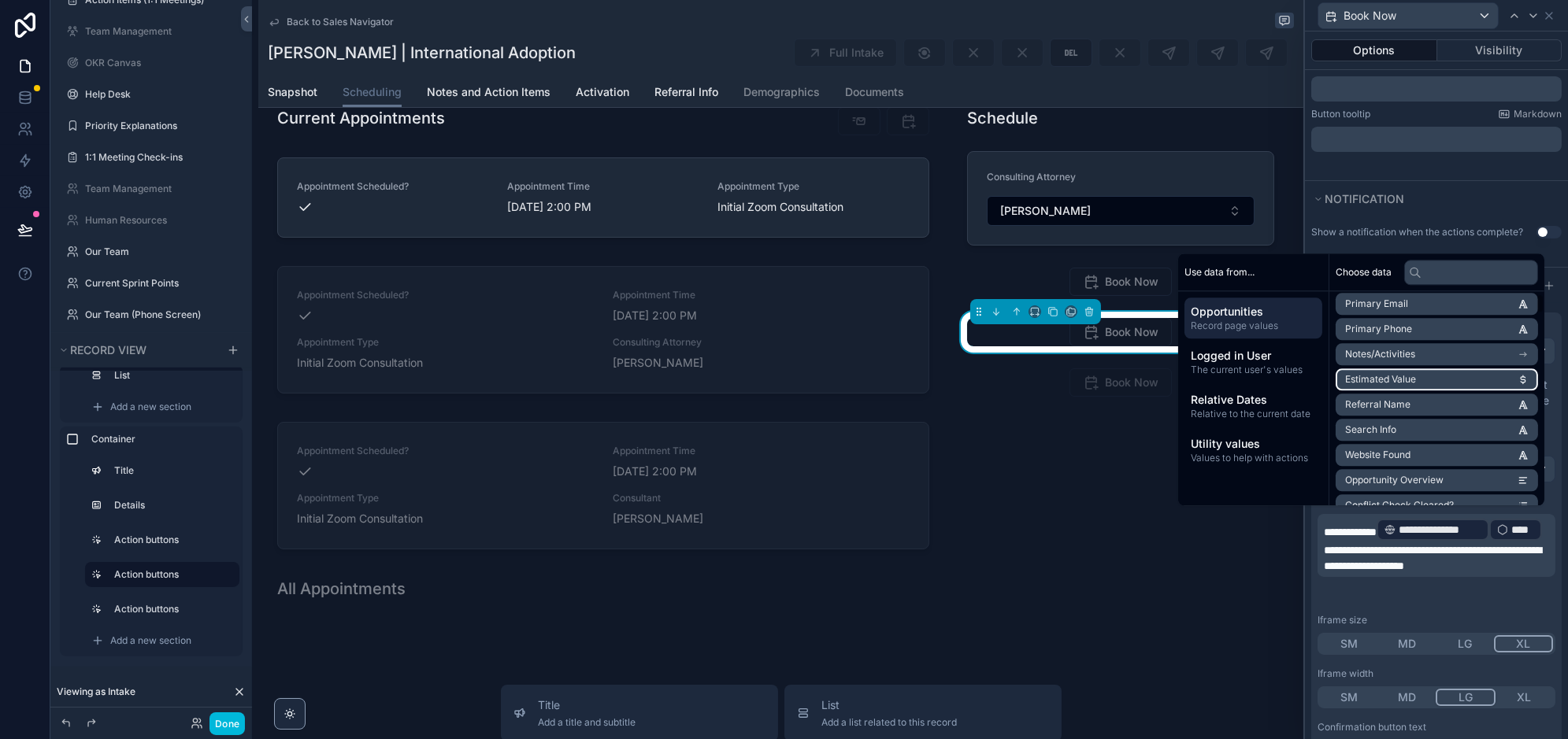
scroll to position [187, 0]
click at [1429, 574] on p "**********" at bounding box center [1437, 545] width 229 height 56
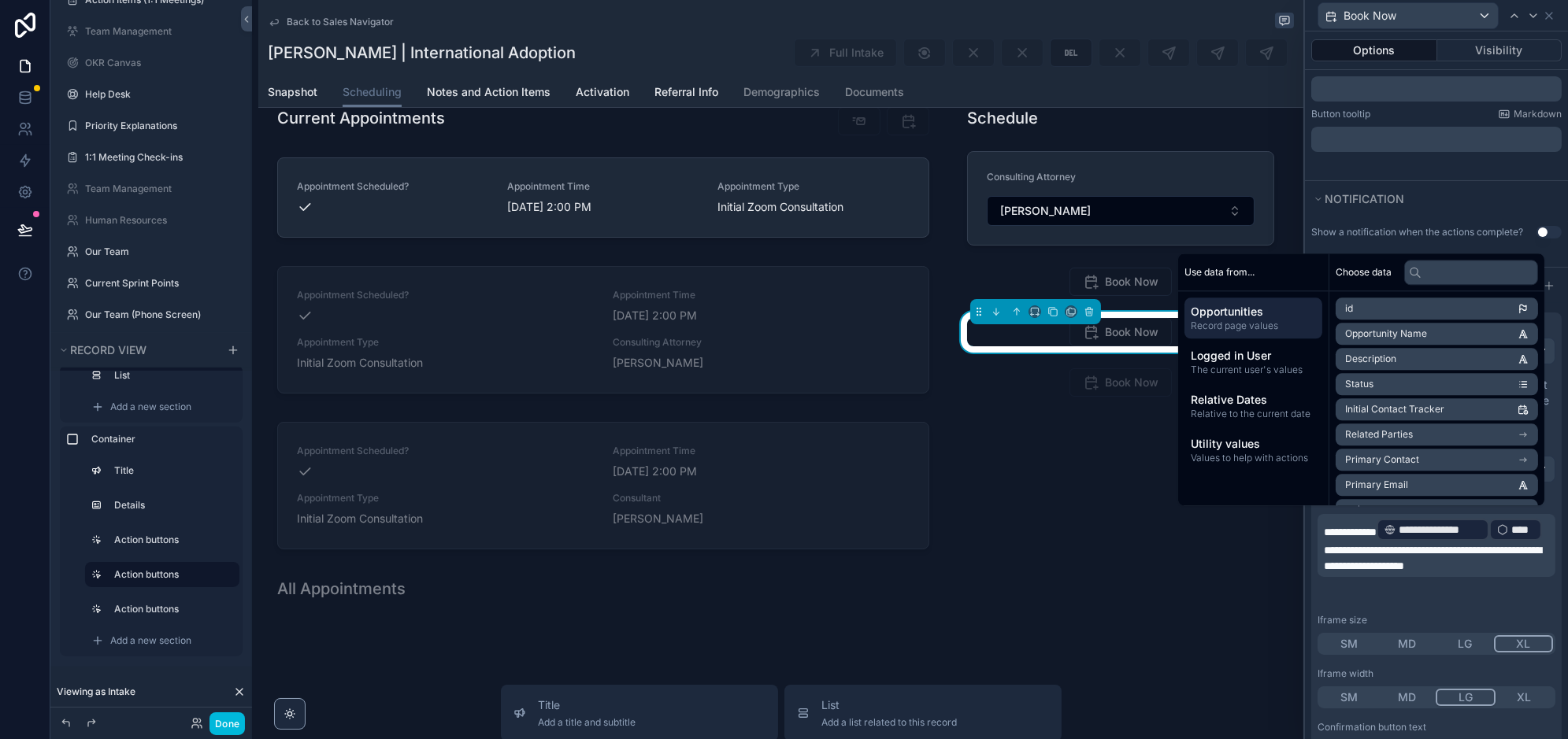
click at [1388, 550] on span "**********" at bounding box center [1432, 558] width 218 height 27
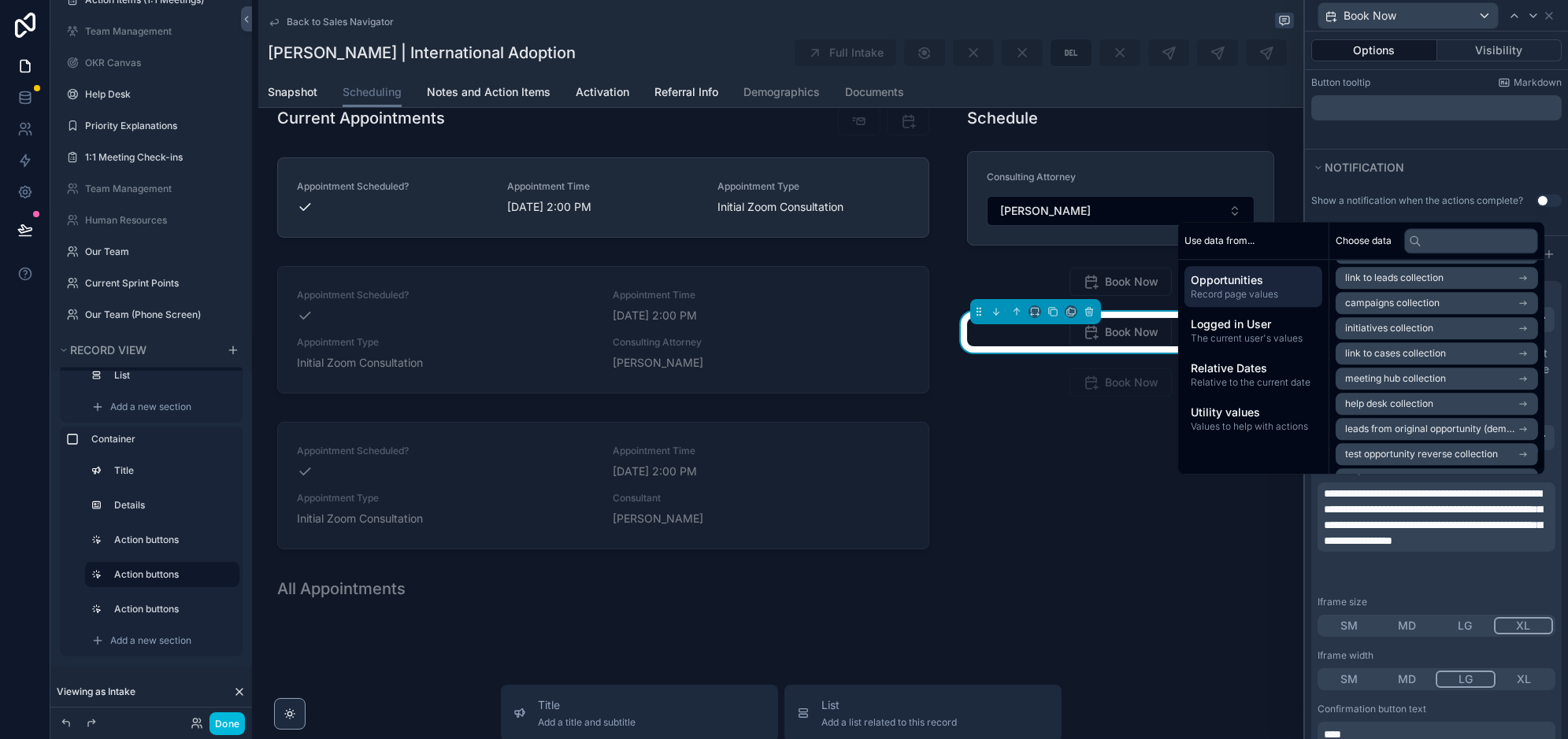
scroll to position [12286, 0]
click at [1412, 454] on li "uuid" at bounding box center [1436, 465] width 203 height 22
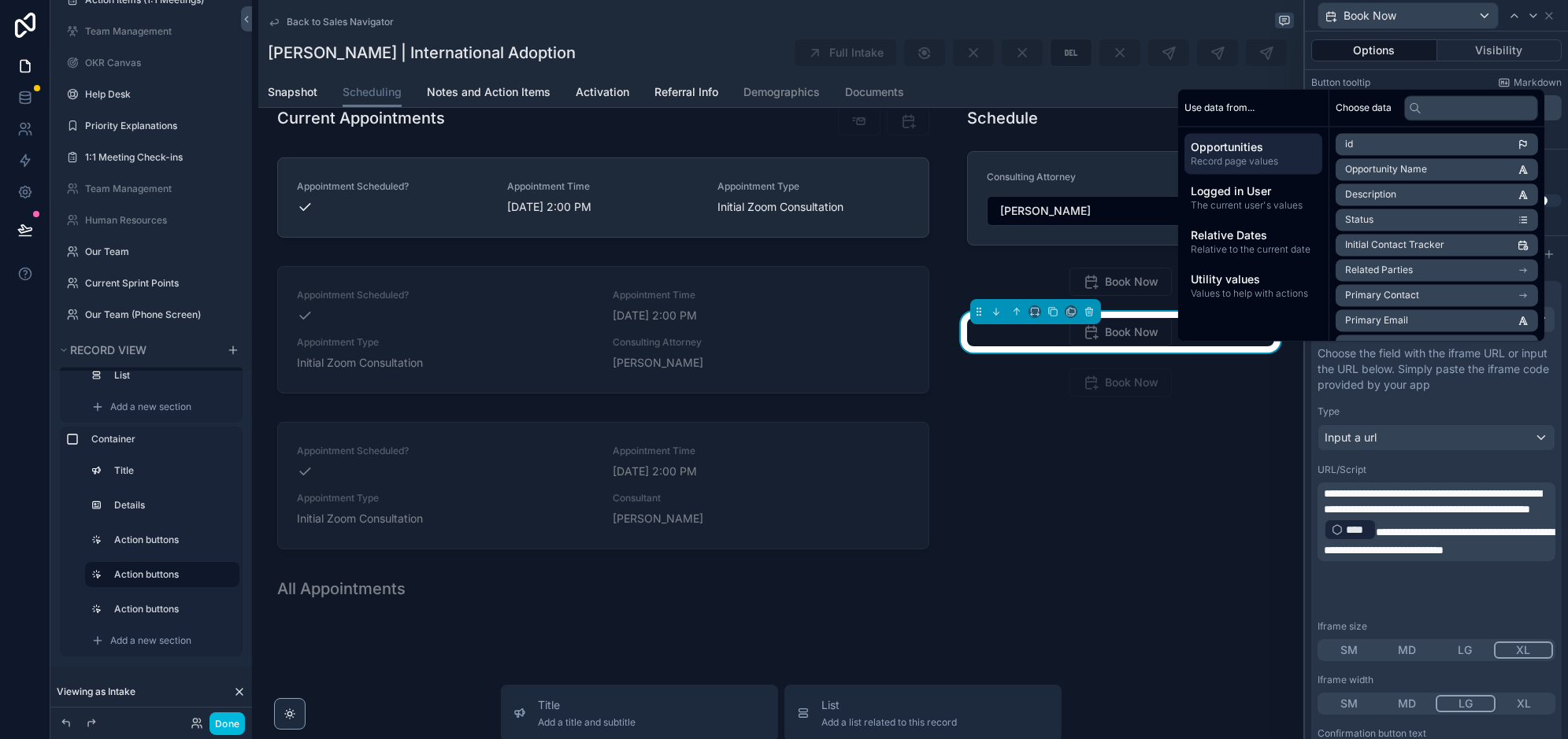
scroll to position [502, 0]
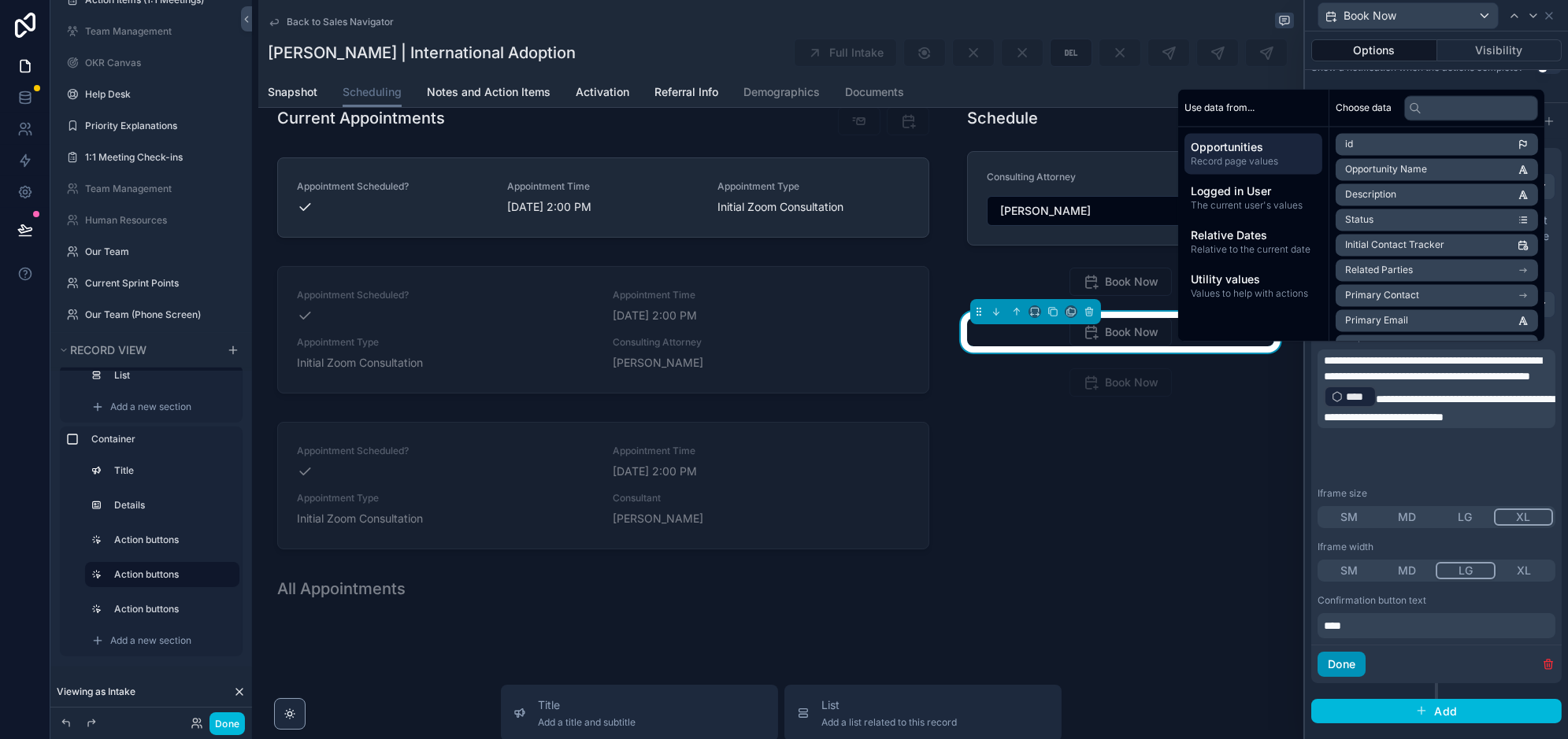
click at [1343, 656] on button "Done" at bounding box center [1341, 664] width 48 height 25
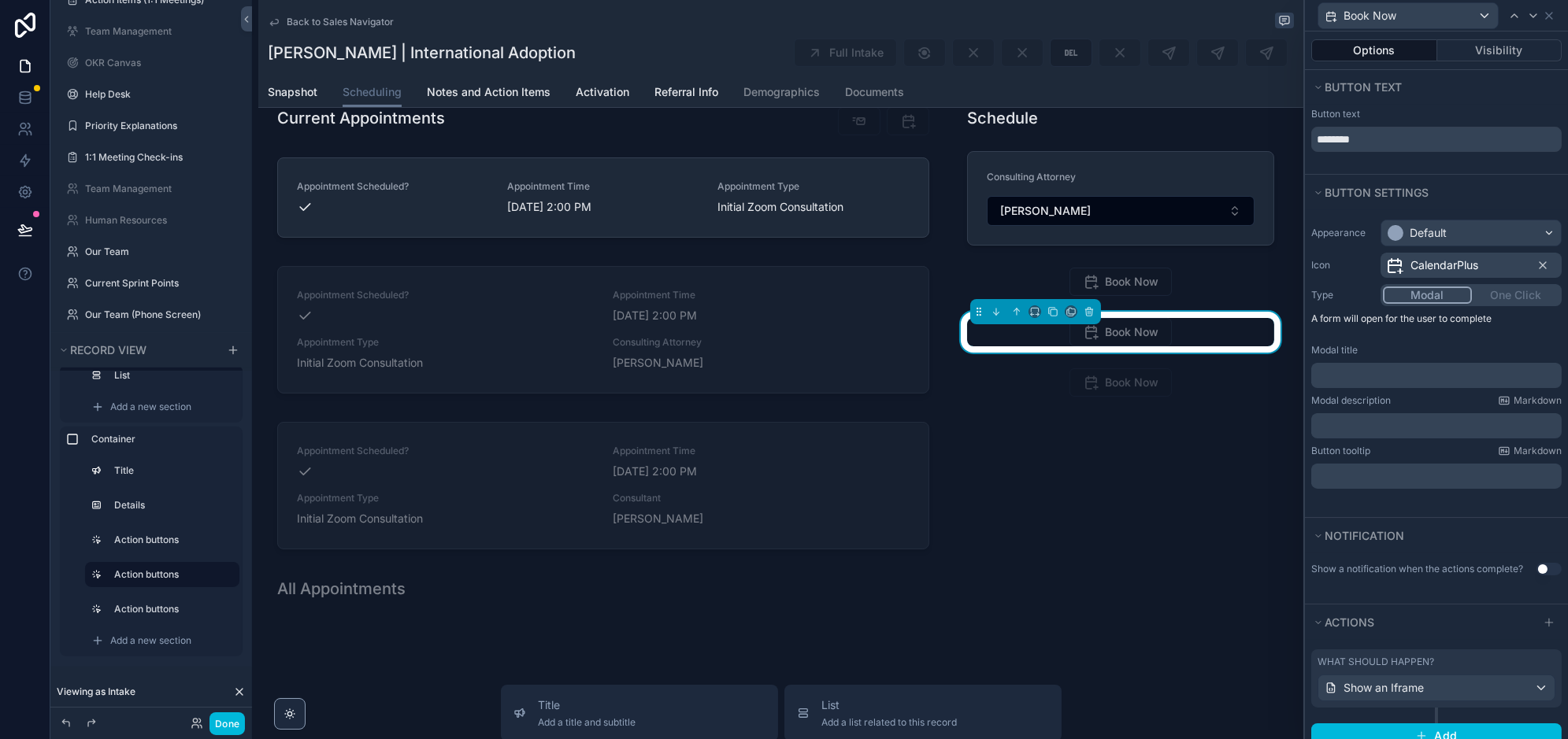
scroll to position [2, 0]
click at [1398, 140] on input "********" at bounding box center [1435, 137] width 250 height 25
type input "*******"
click at [1411, 264] on span "CalendarPlus" at bounding box center [1444, 263] width 67 height 16
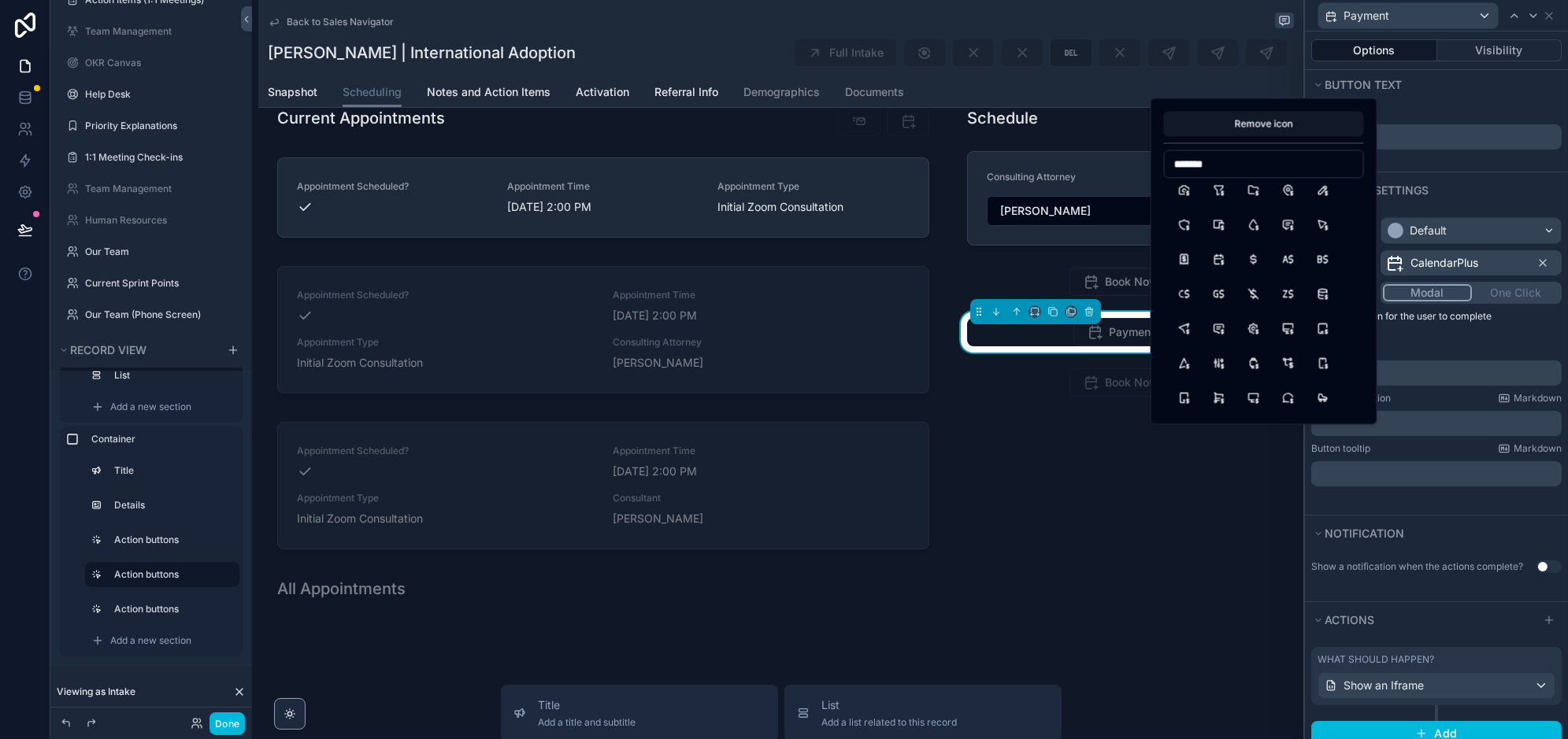
scroll to position [128, 0]
type input "*"
type input "*****"
click at [1290, 196] on button "ReportMoney" at bounding box center [1288, 198] width 29 height 29
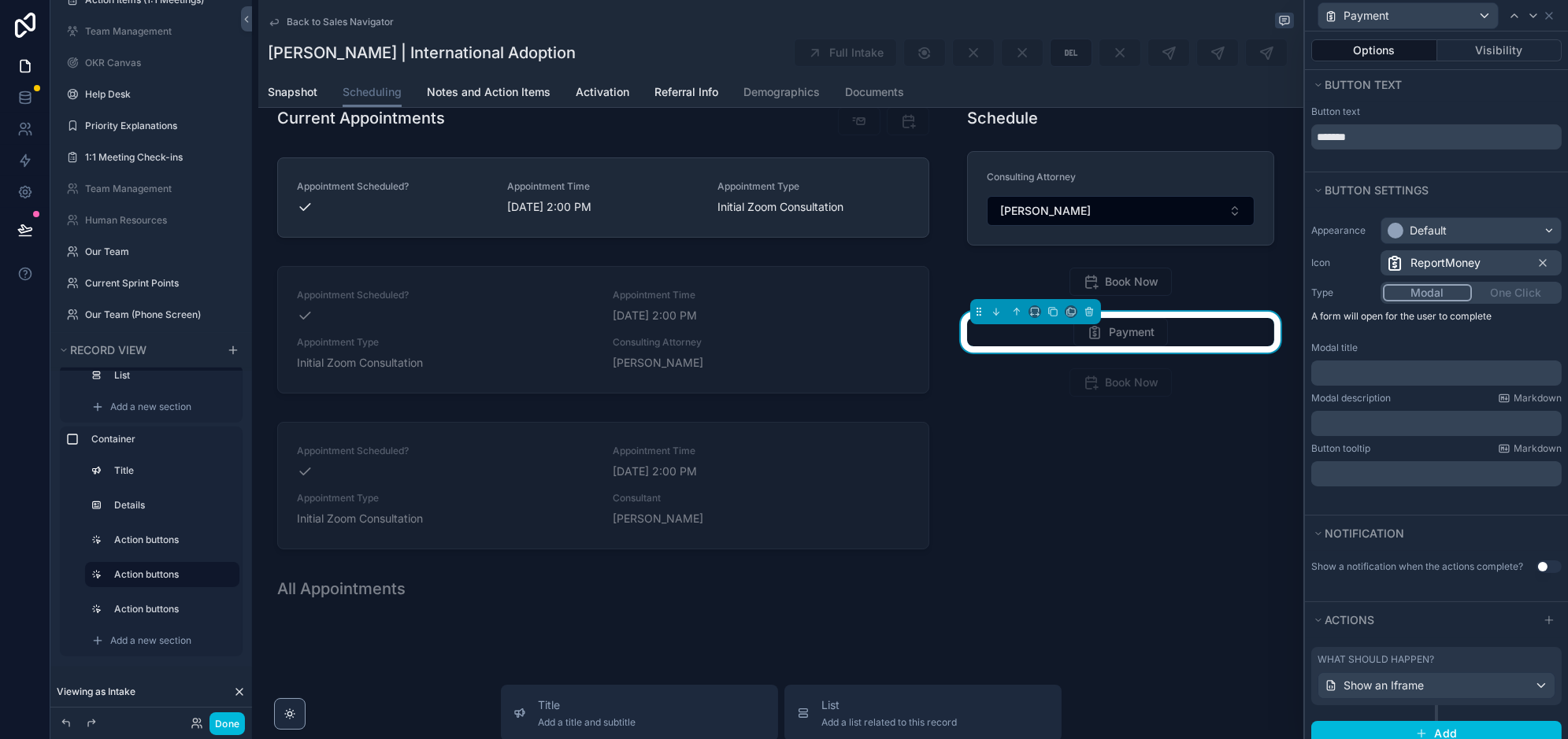
click at [1337, 325] on p "A form will open for the user to complete" at bounding box center [1435, 320] width 250 height 19
click at [1369, 347] on div "Modal title" at bounding box center [1435, 347] width 250 height 13
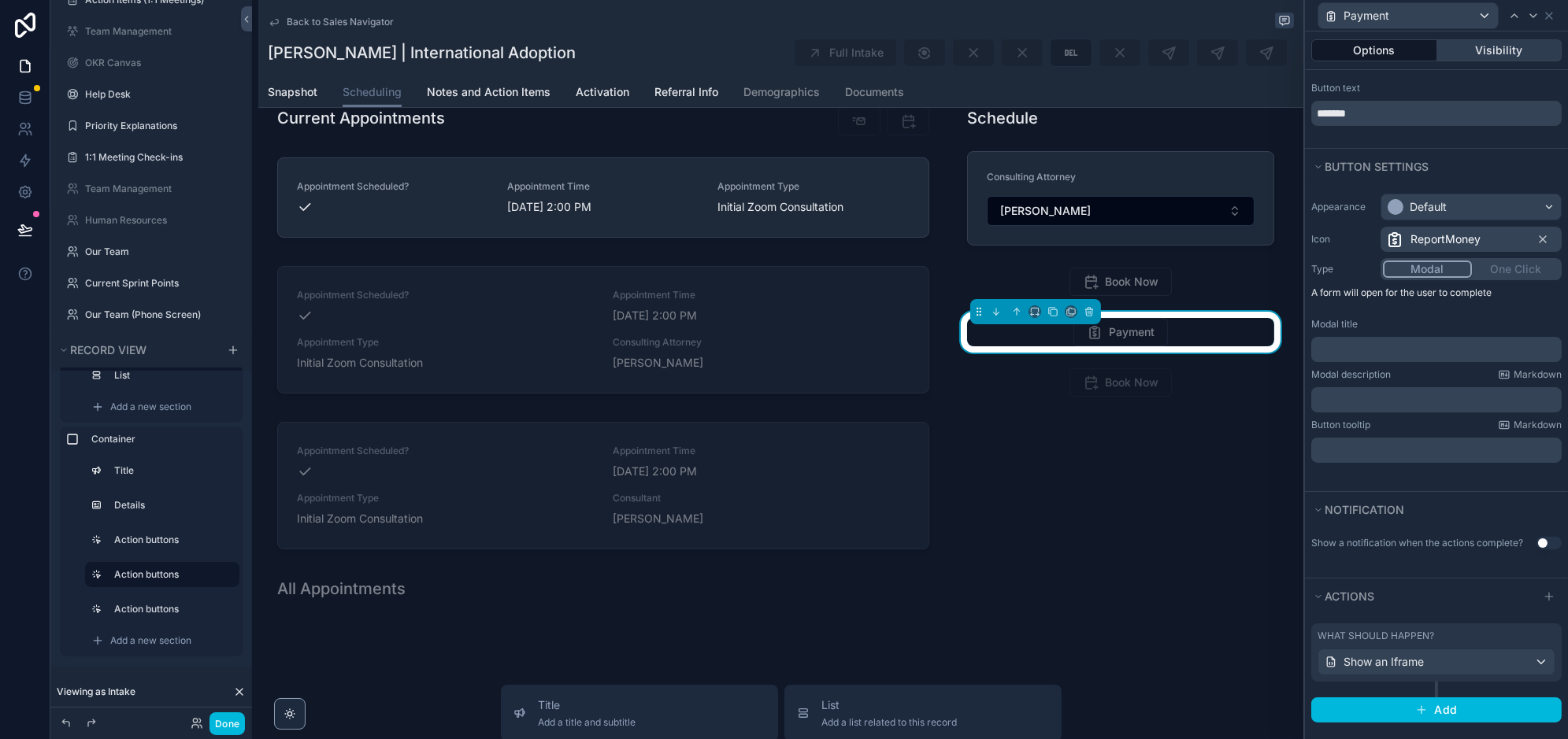
click at [1496, 48] on button "Visibility" at bounding box center [1500, 50] width 126 height 22
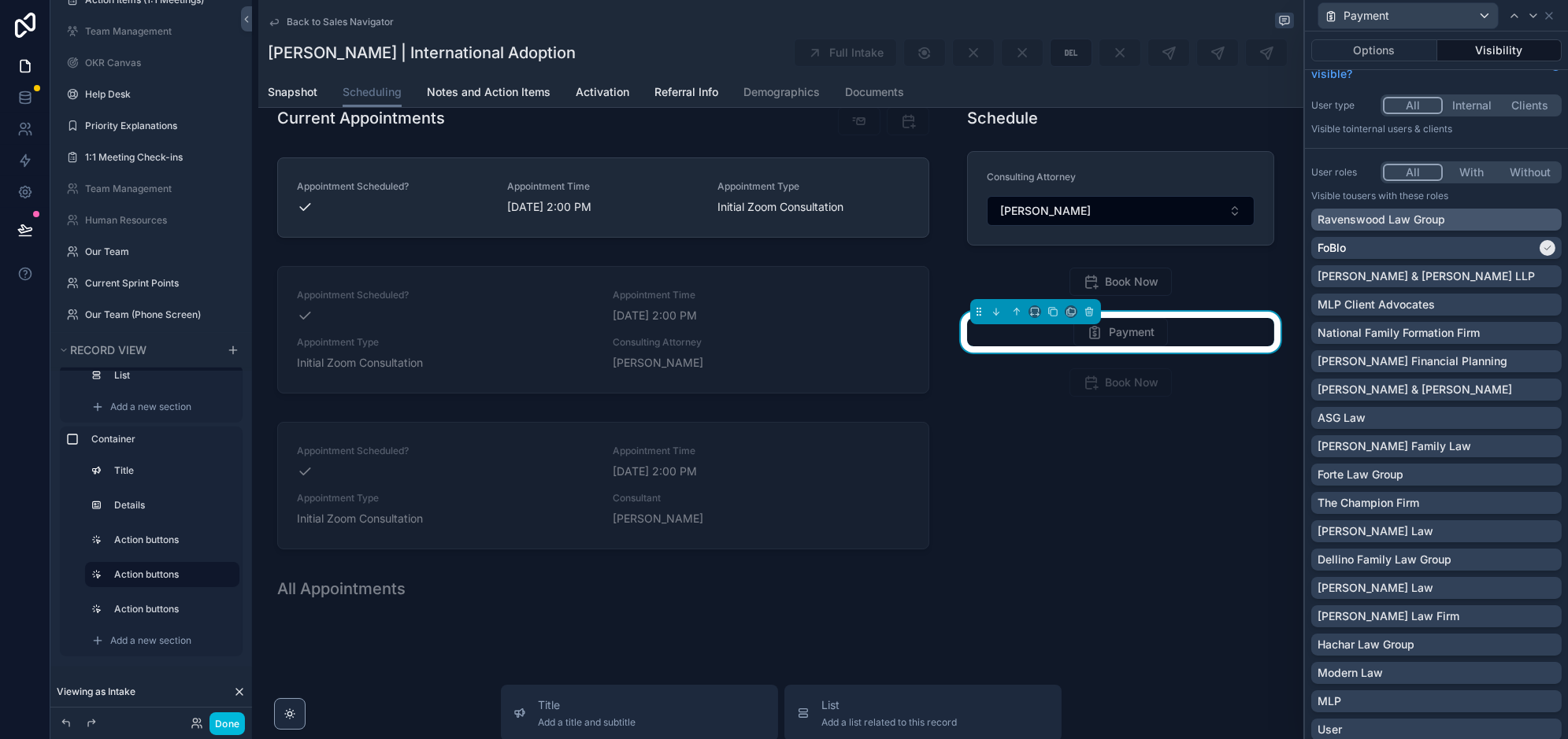
scroll to position [210, 0]
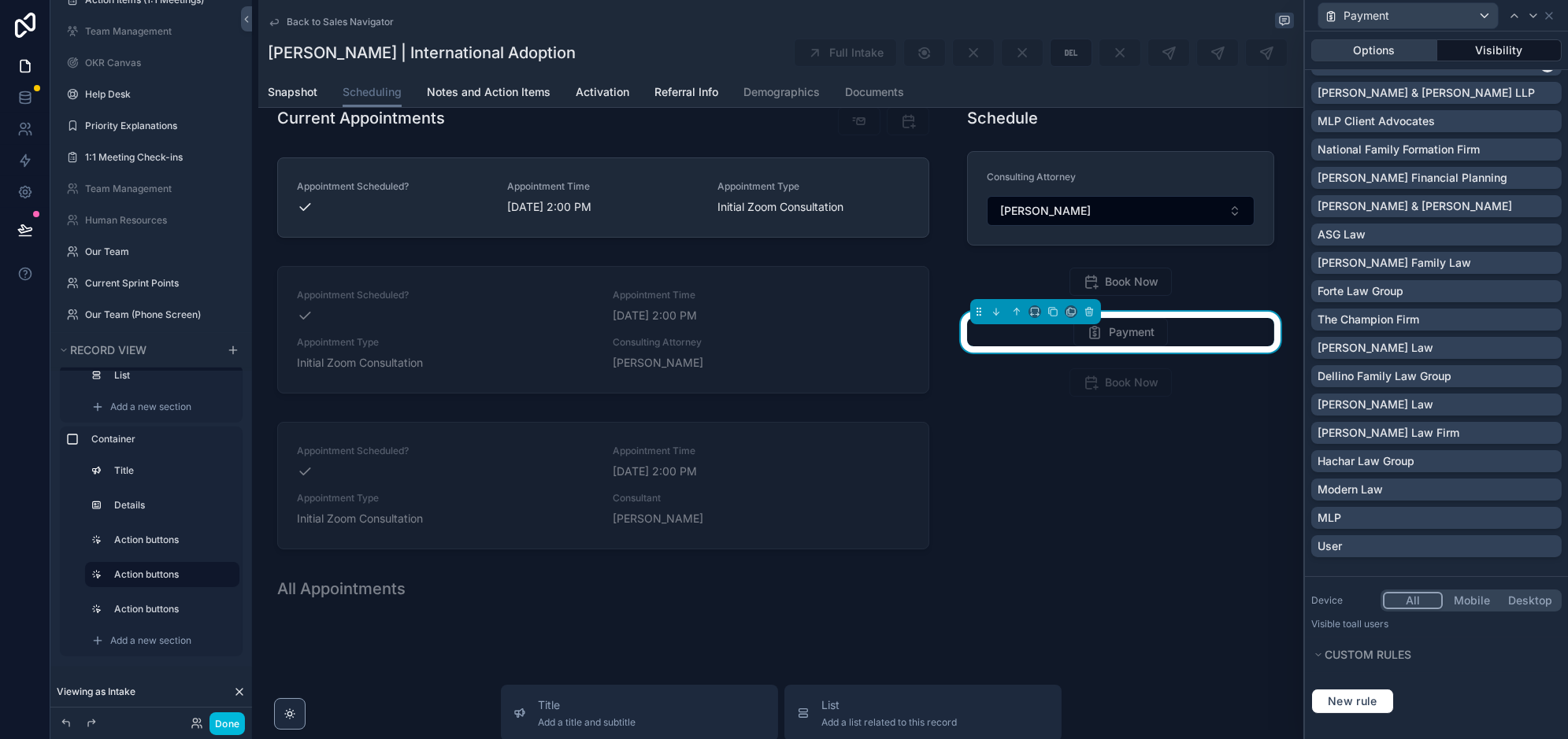
click at [1390, 57] on button "Options" at bounding box center [1373, 50] width 126 height 22
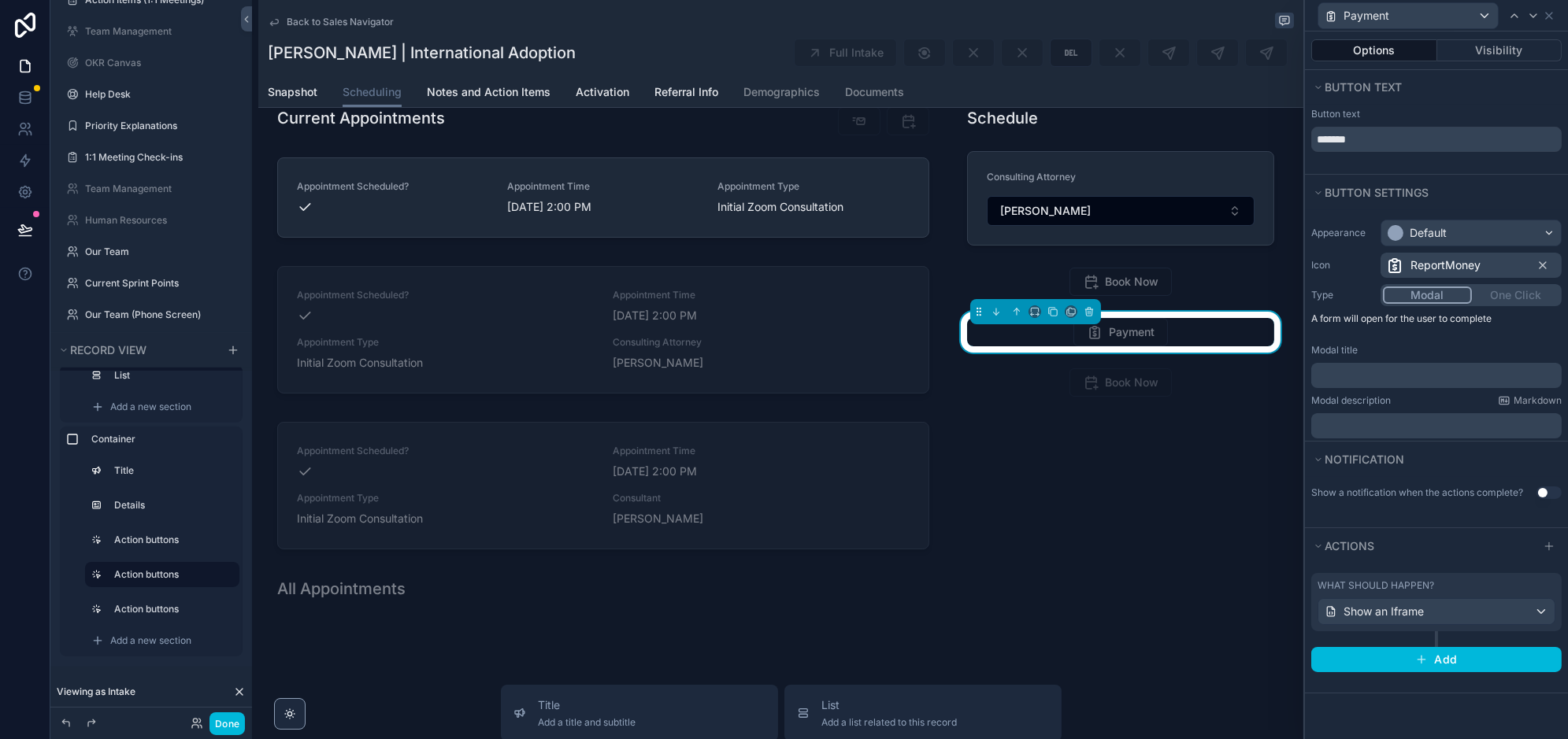
scroll to position [0, 0]
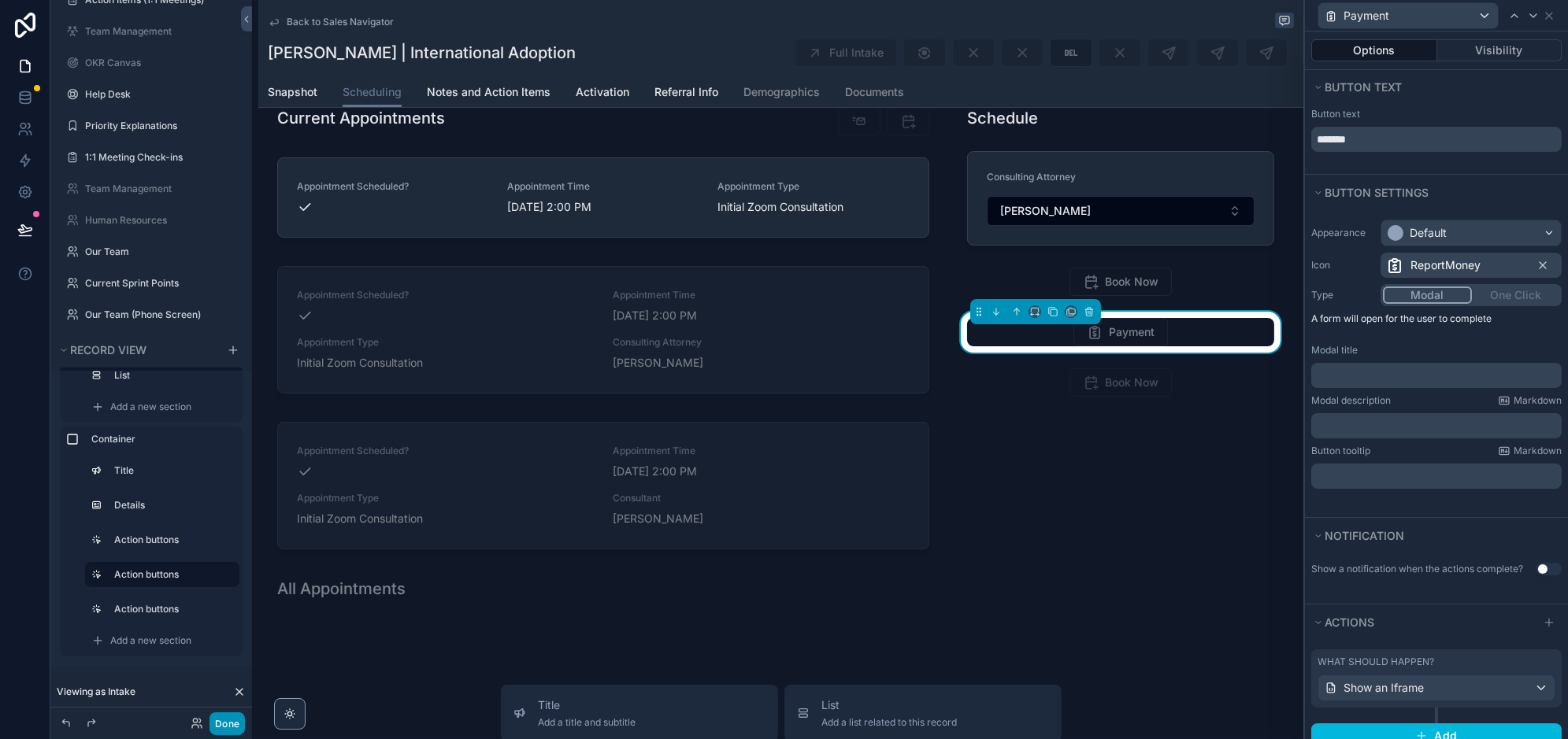
click at [222, 716] on button "Done" at bounding box center [228, 723] width 36 height 23
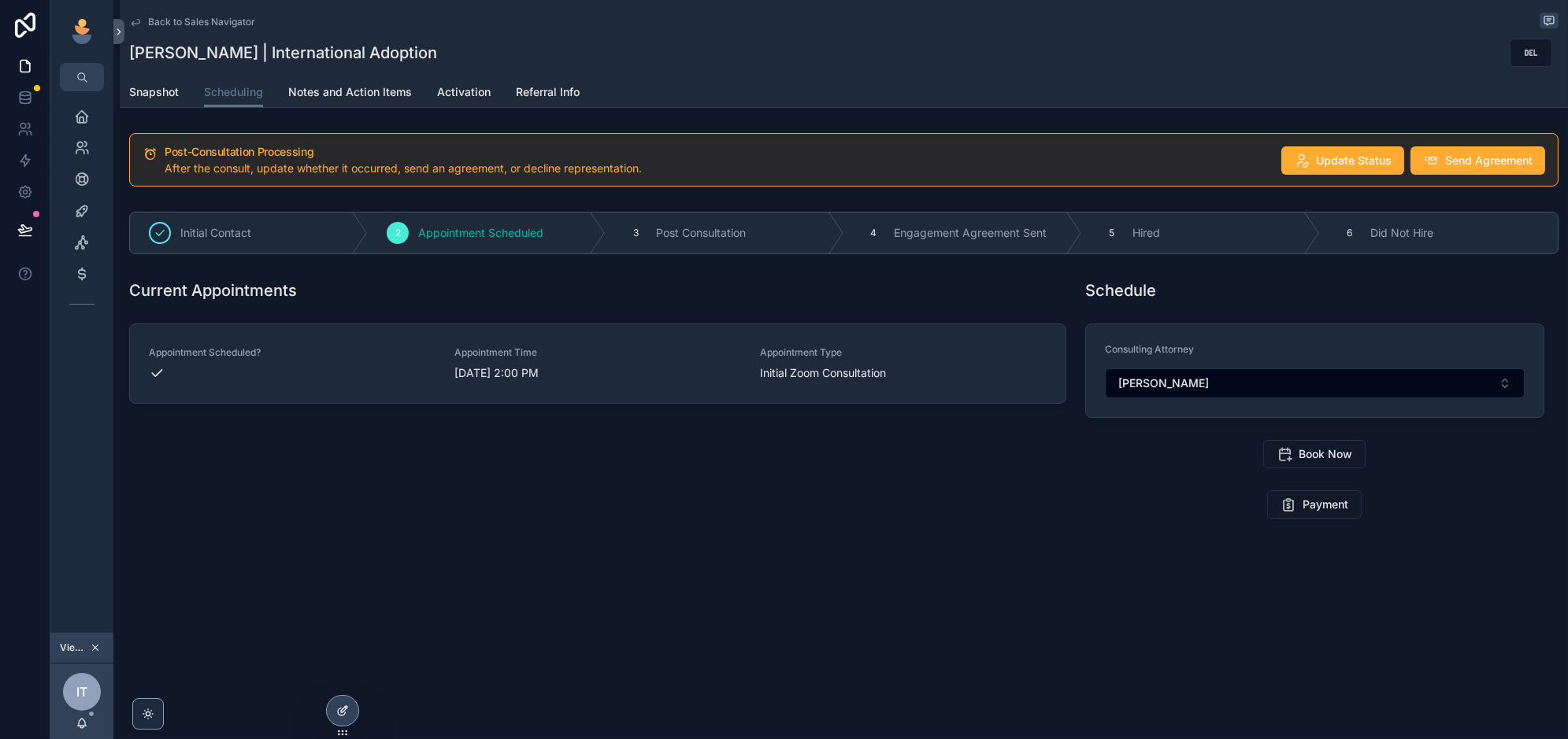
click at [342, 705] on icon at bounding box center [342, 710] width 13 height 13
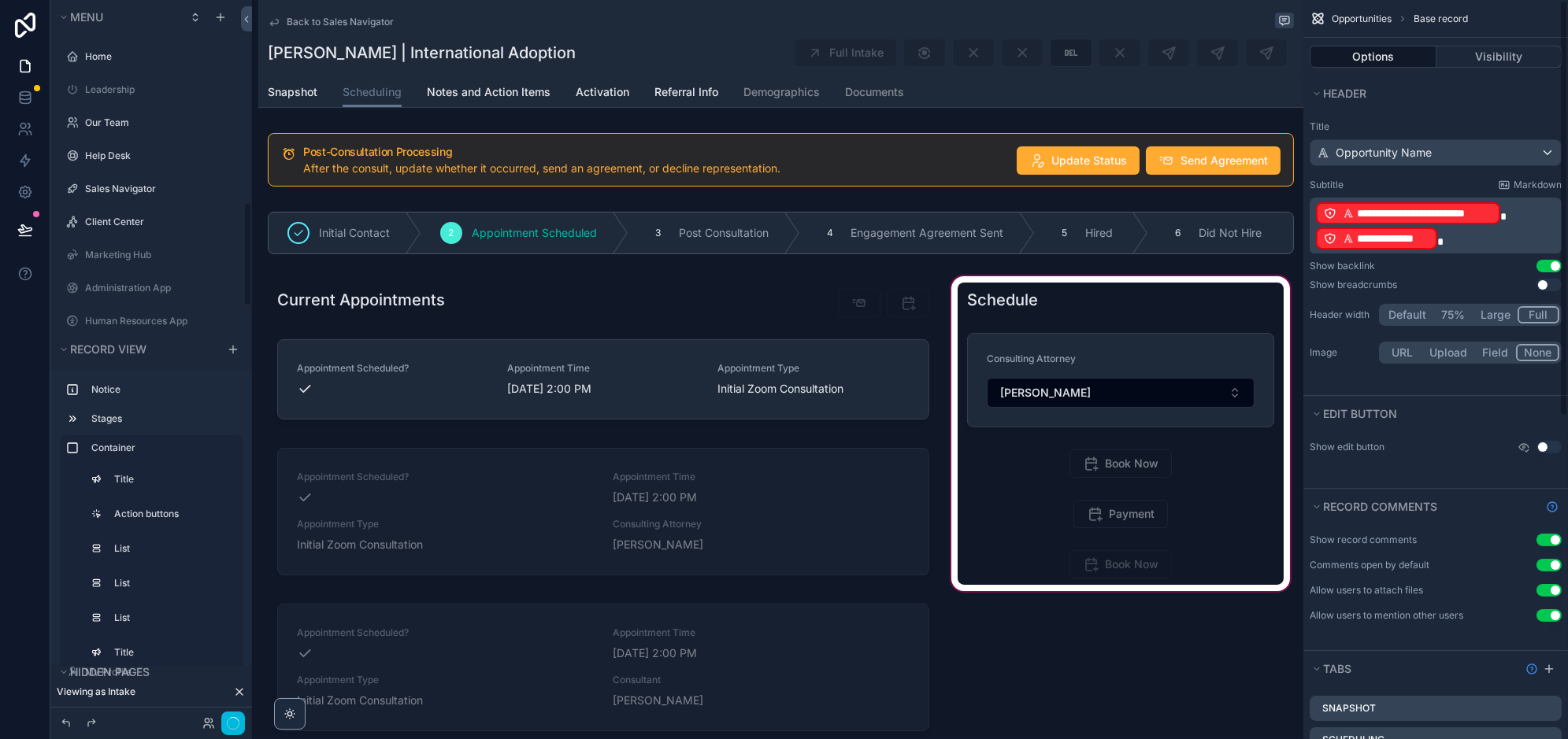
scroll to position [1397, 0]
click at [1120, 481] on div "scrollable content" at bounding box center [1120, 557] width 345 height 569
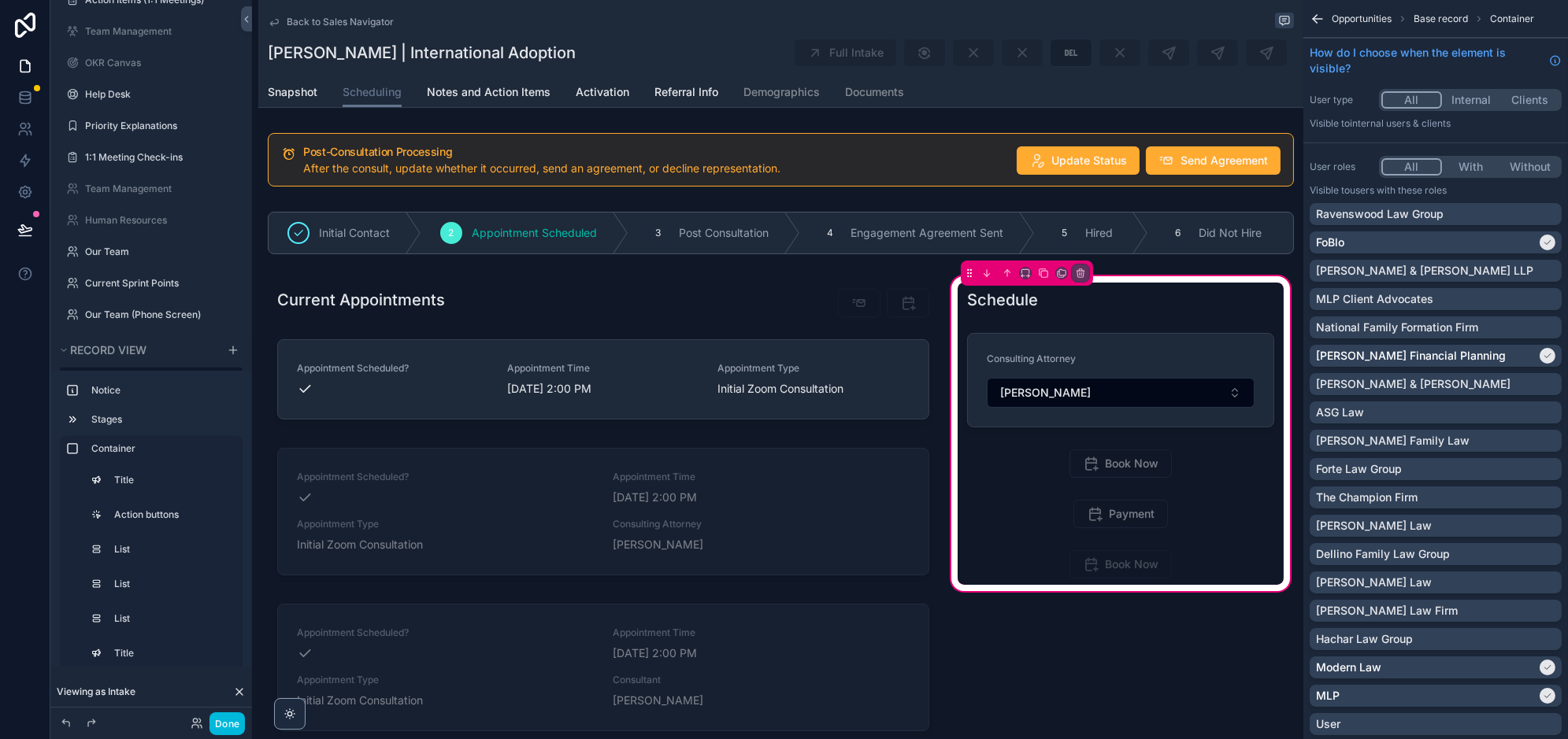
click at [1104, 461] on div "scrollable content" at bounding box center [1121, 463] width 326 height 41
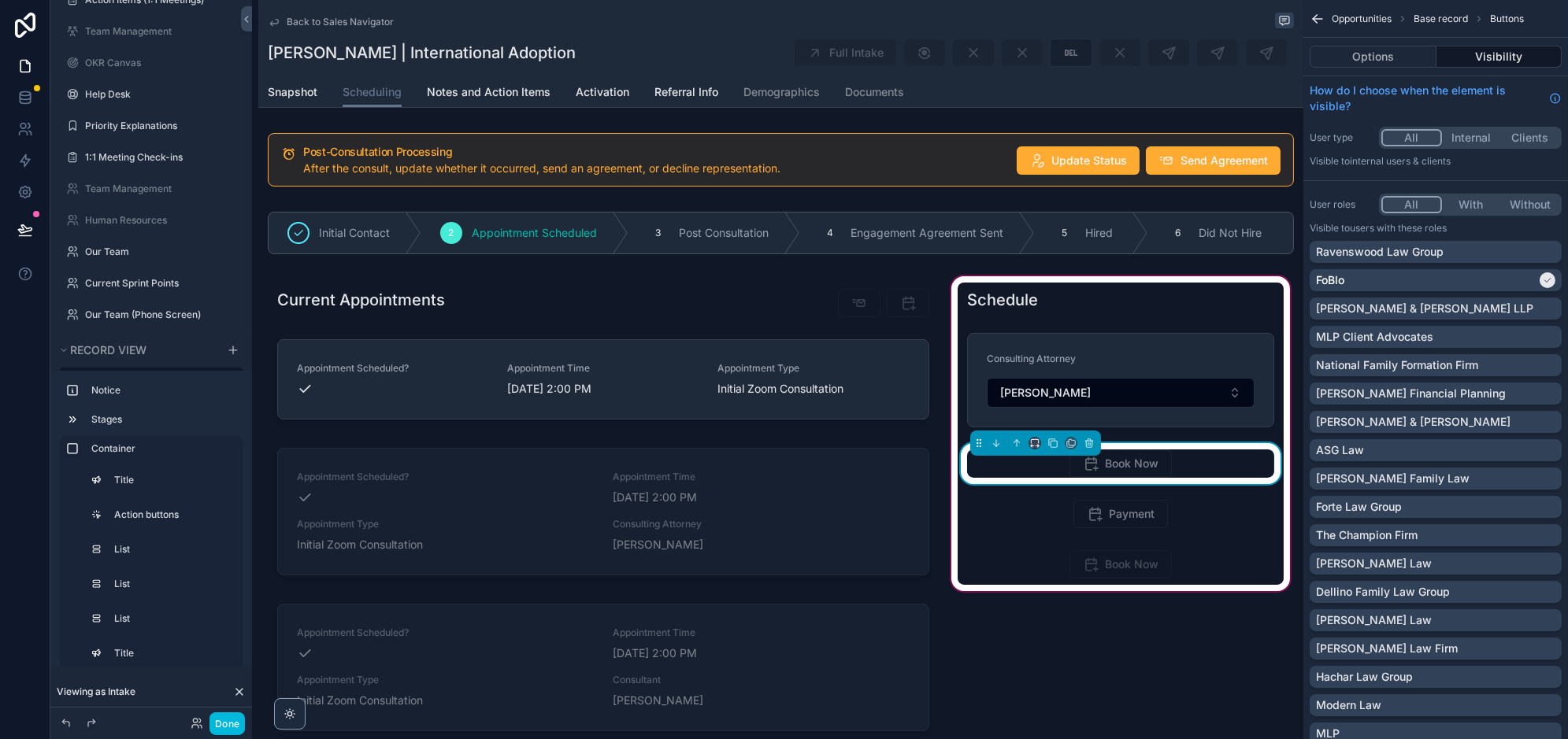
click at [1037, 437] on div "scrollable content" at bounding box center [1035, 443] width 13 height 13
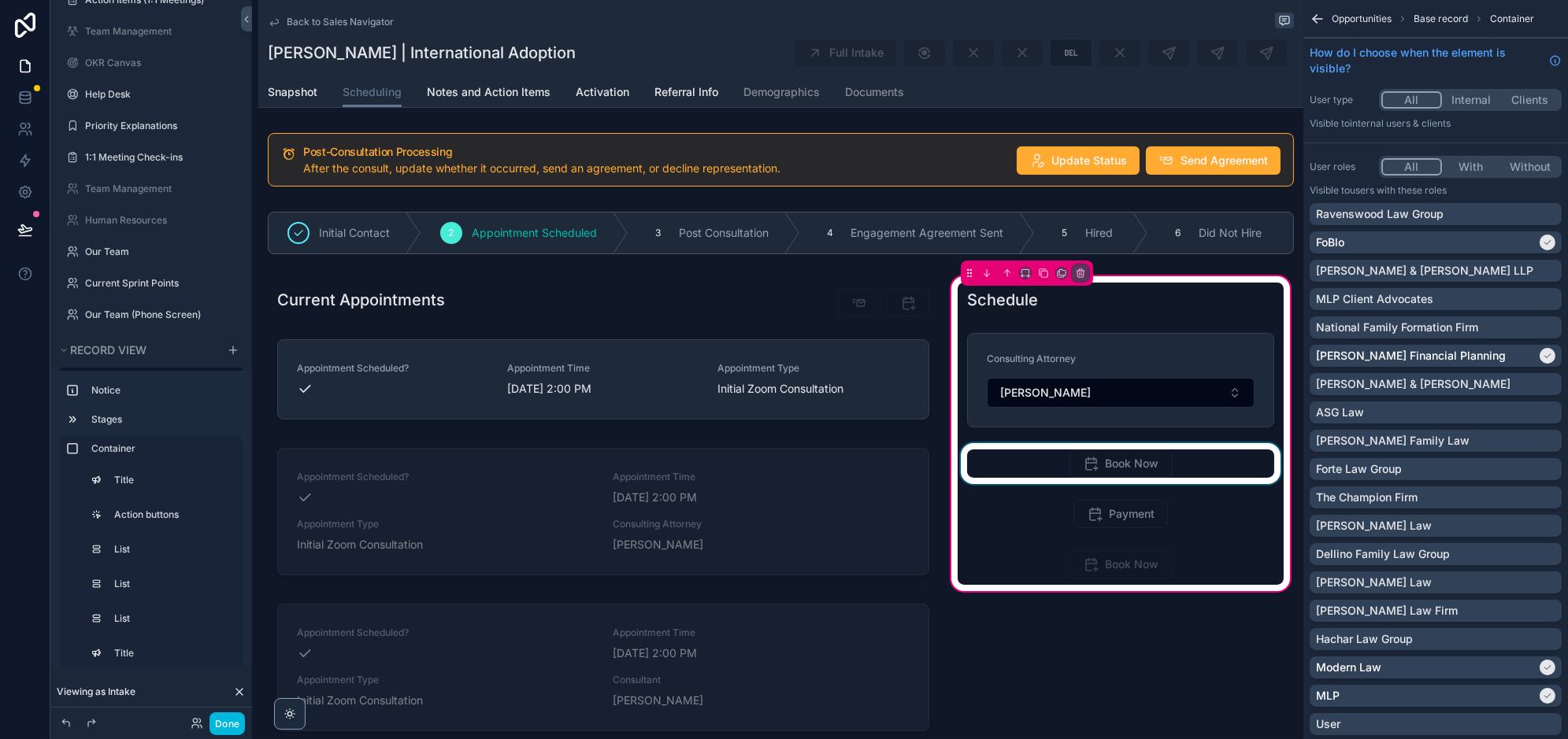
click at [1034, 443] on div "scrollable content" at bounding box center [1121, 463] width 326 height 41
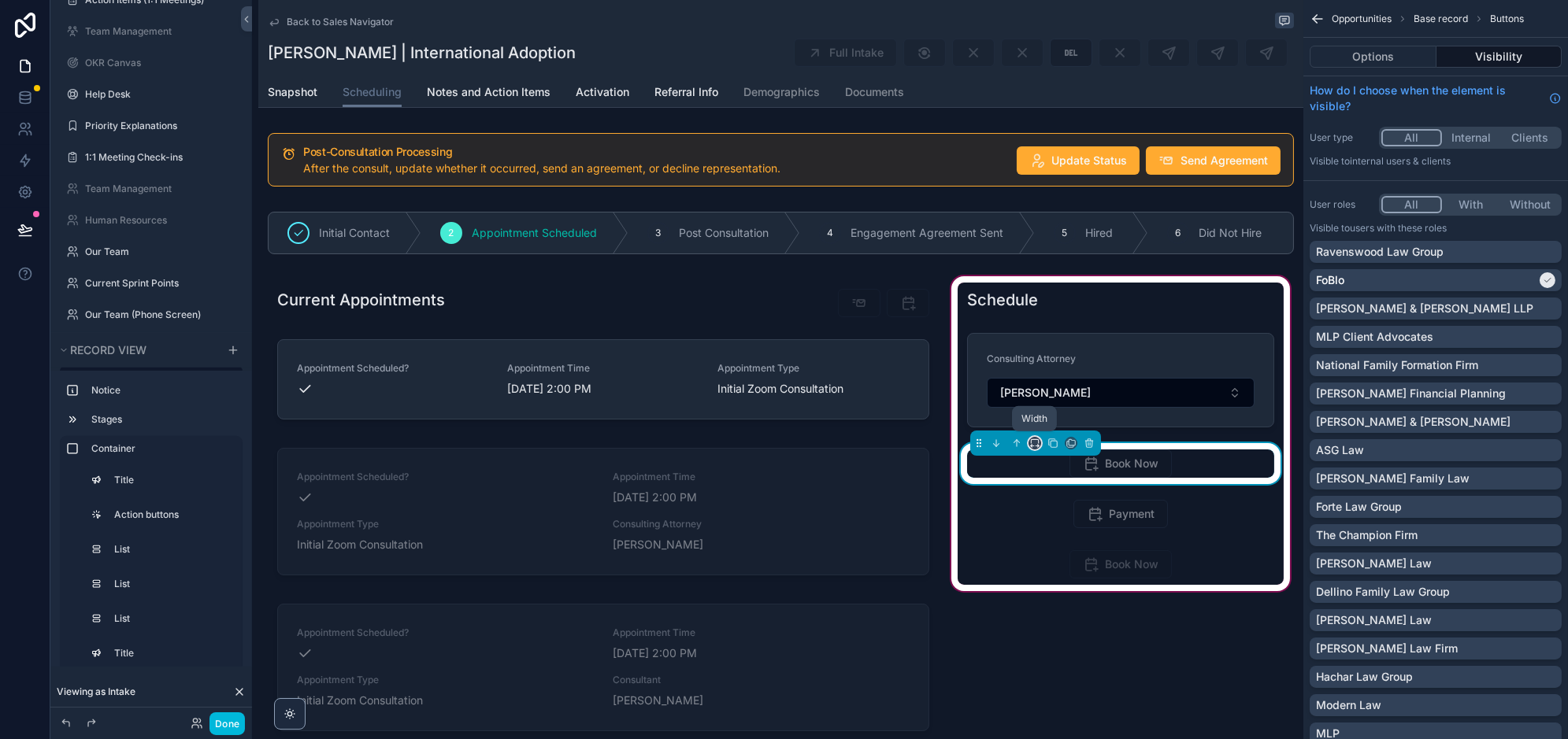
click at [1033, 438] on icon "scrollable content" at bounding box center [1034, 443] width 11 height 11
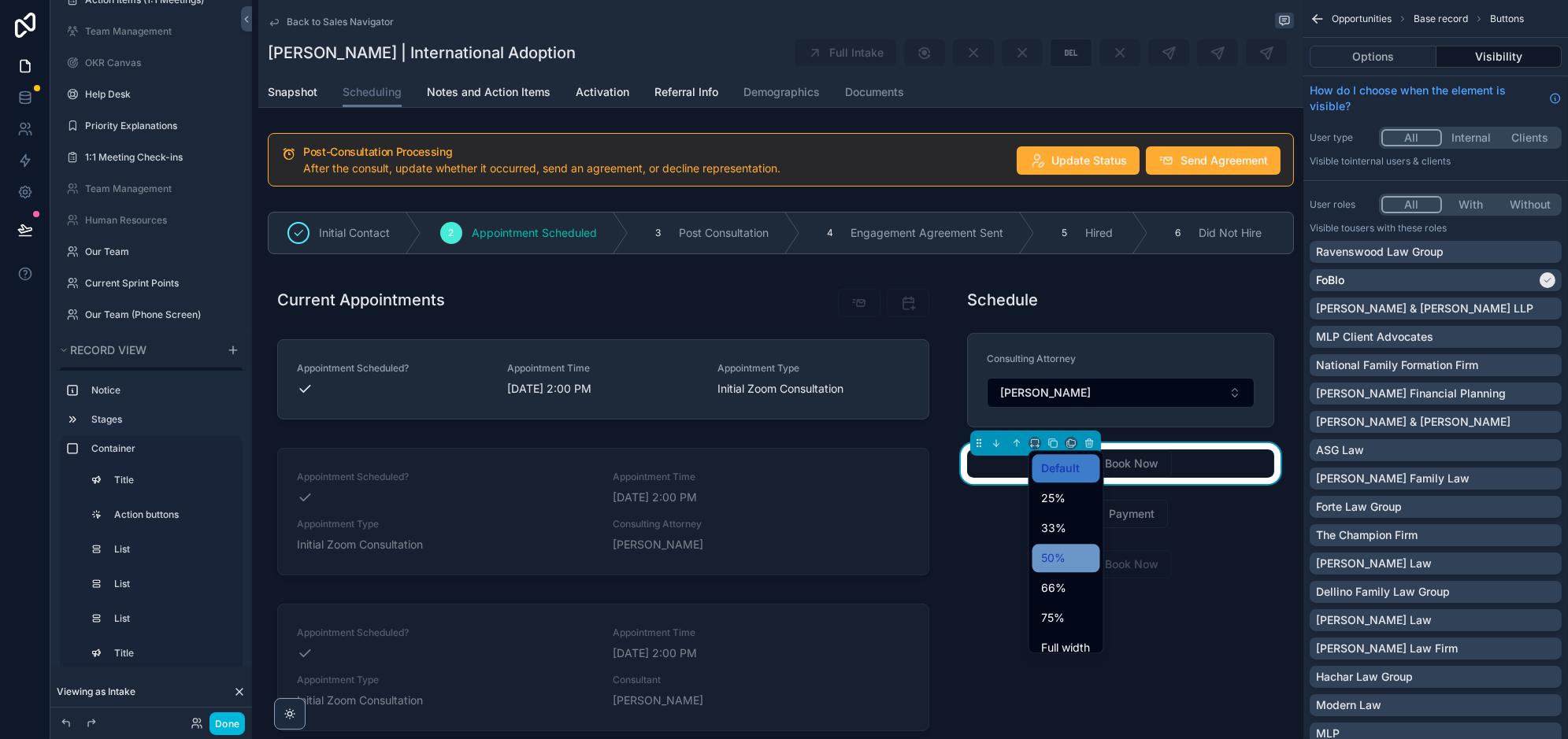
click at [1064, 554] on span "50%" at bounding box center [1054, 558] width 25 height 19
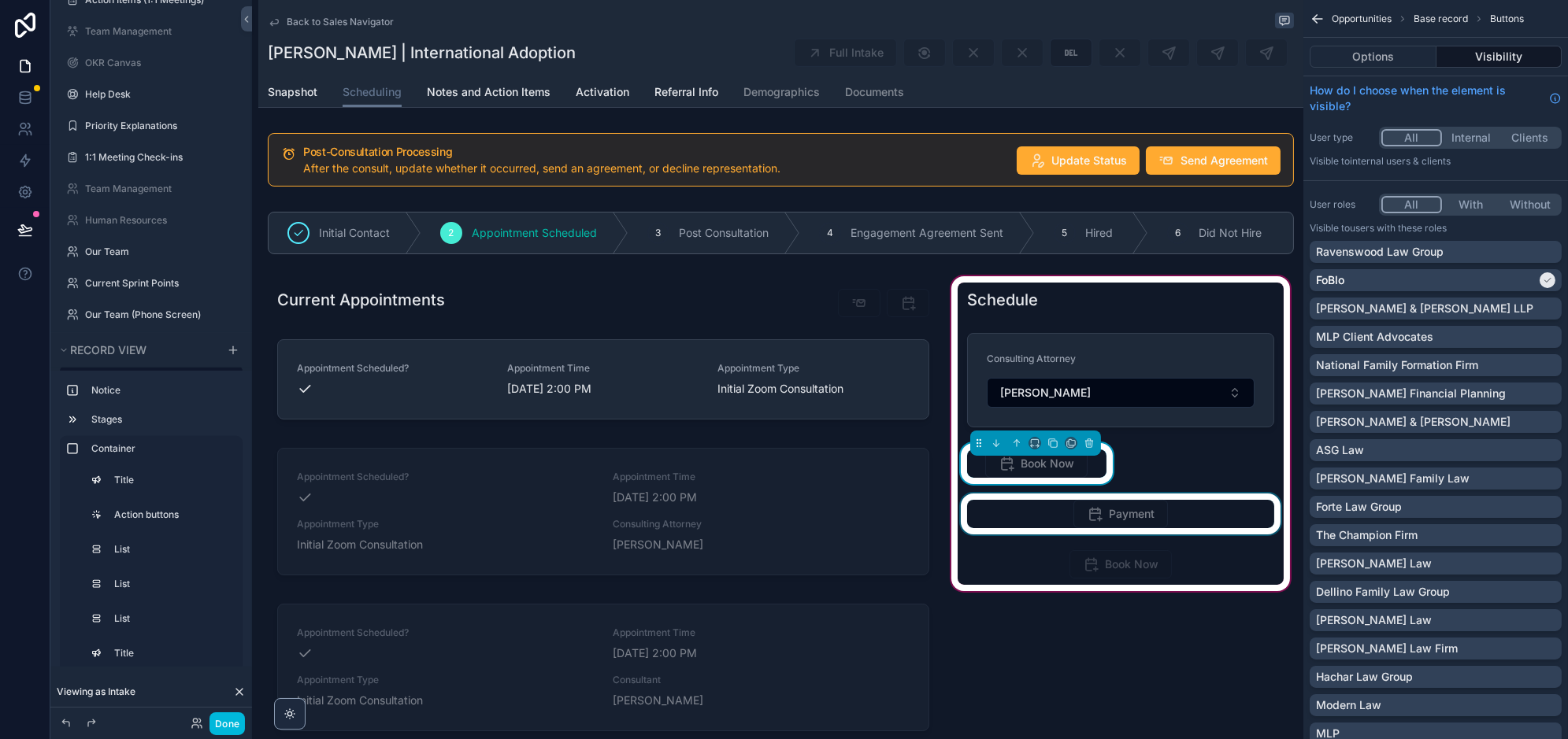
click at [1168, 510] on div "scrollable content" at bounding box center [1121, 513] width 326 height 41
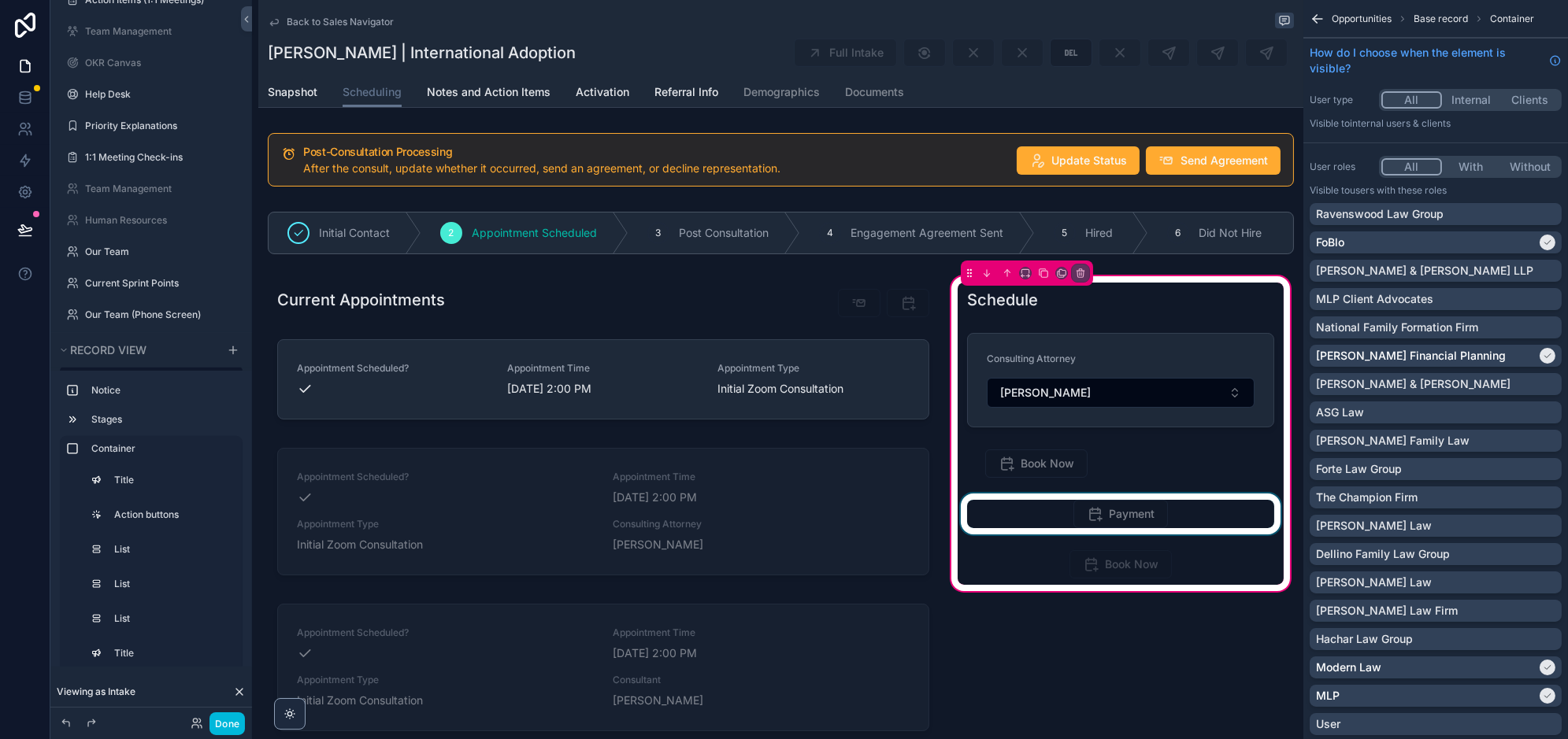
click at [1157, 510] on div "scrollable content" at bounding box center [1121, 513] width 326 height 41
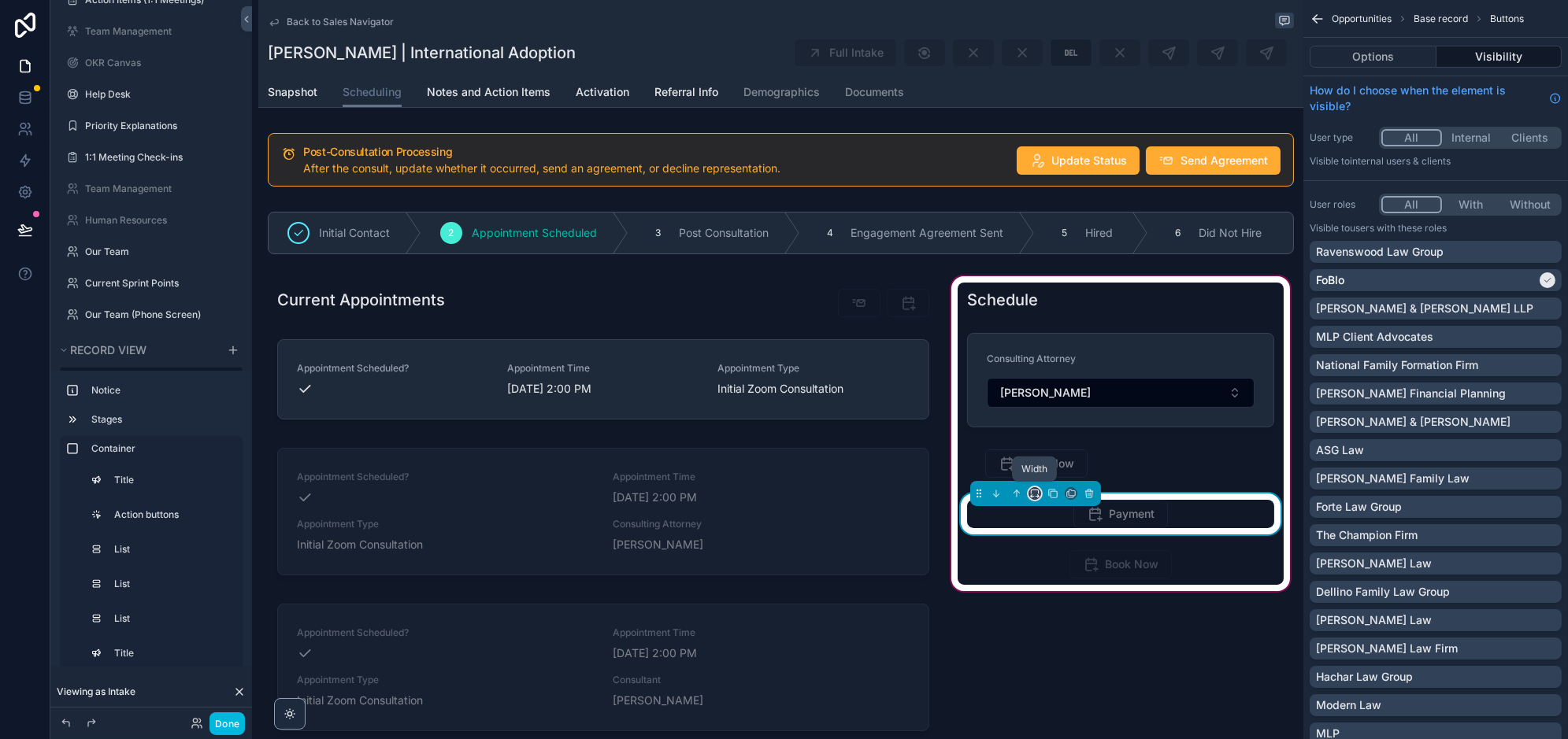
click at [1033, 492] on icon "scrollable content" at bounding box center [1034, 494] width 11 height 11
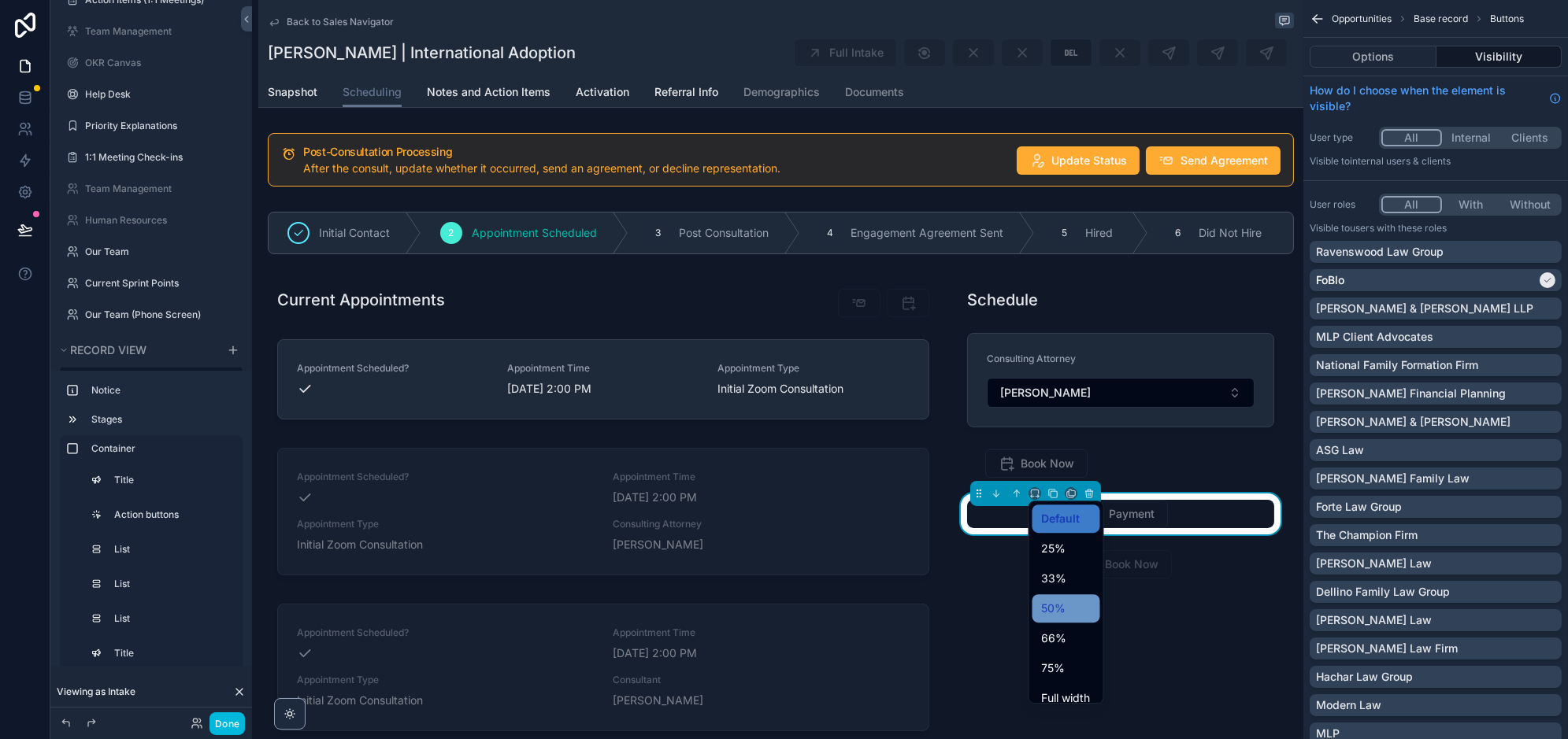
click at [1049, 604] on span "50%" at bounding box center [1054, 608] width 25 height 19
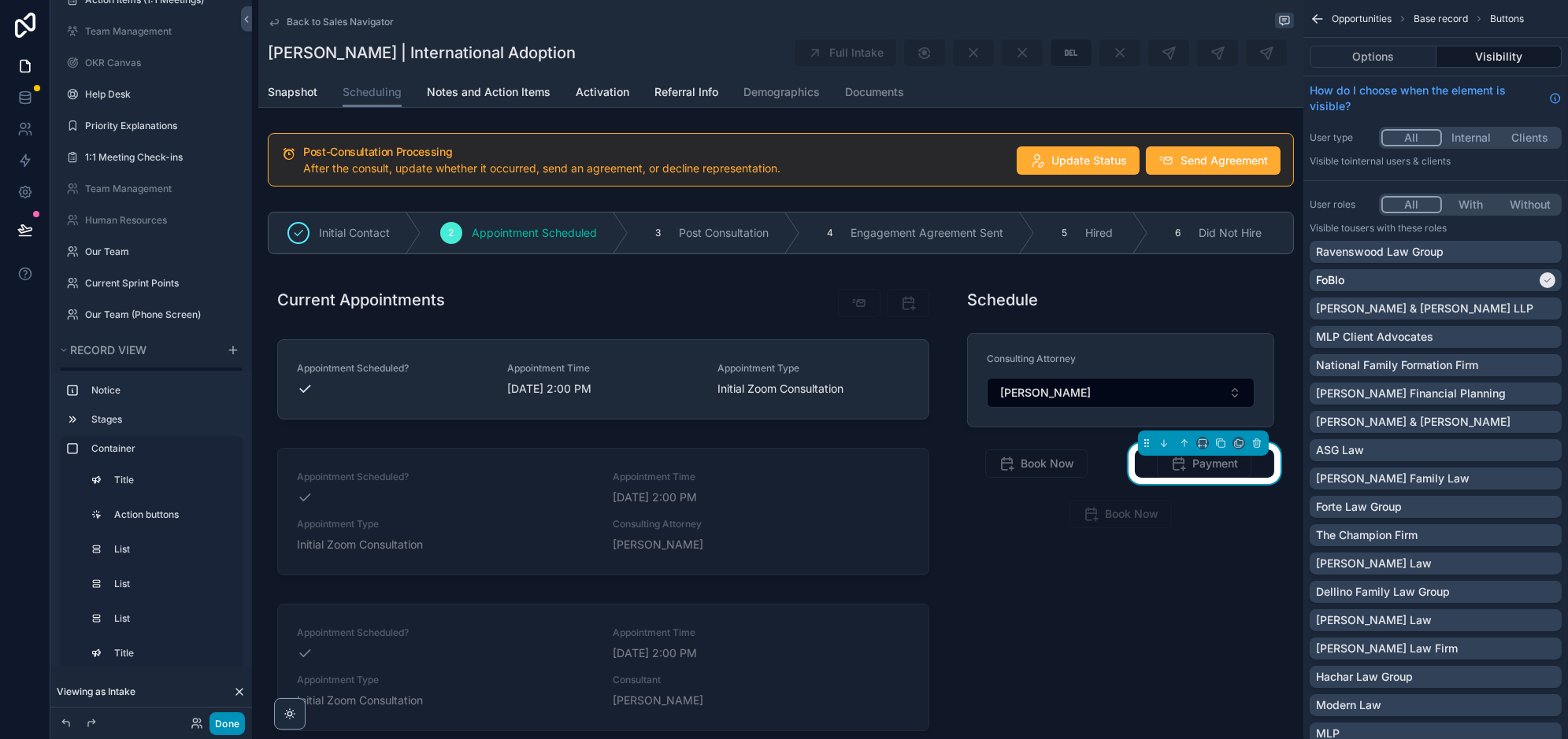
click at [227, 728] on button "Done" at bounding box center [228, 723] width 36 height 23
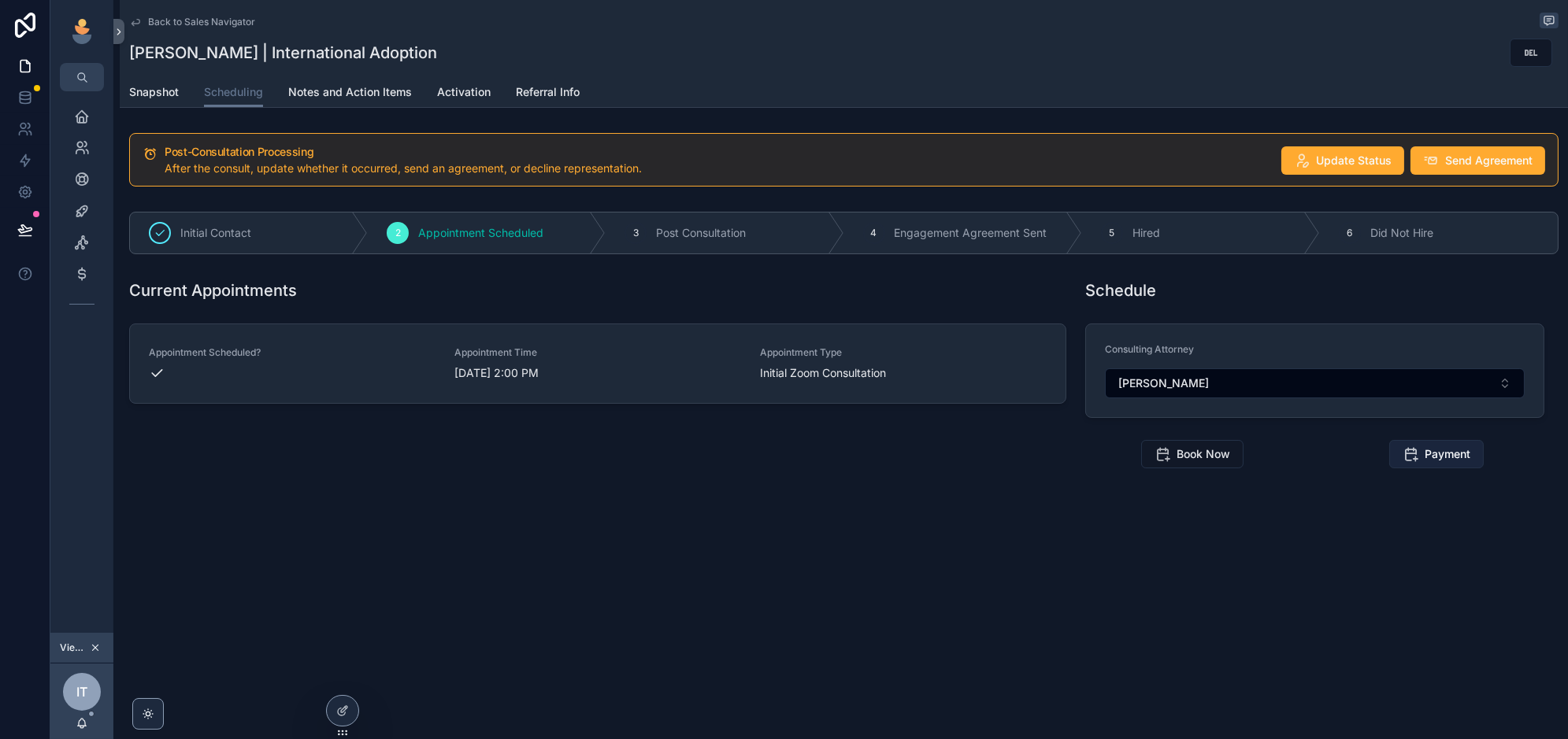
click at [1422, 455] on button "Payment" at bounding box center [1436, 454] width 95 height 29
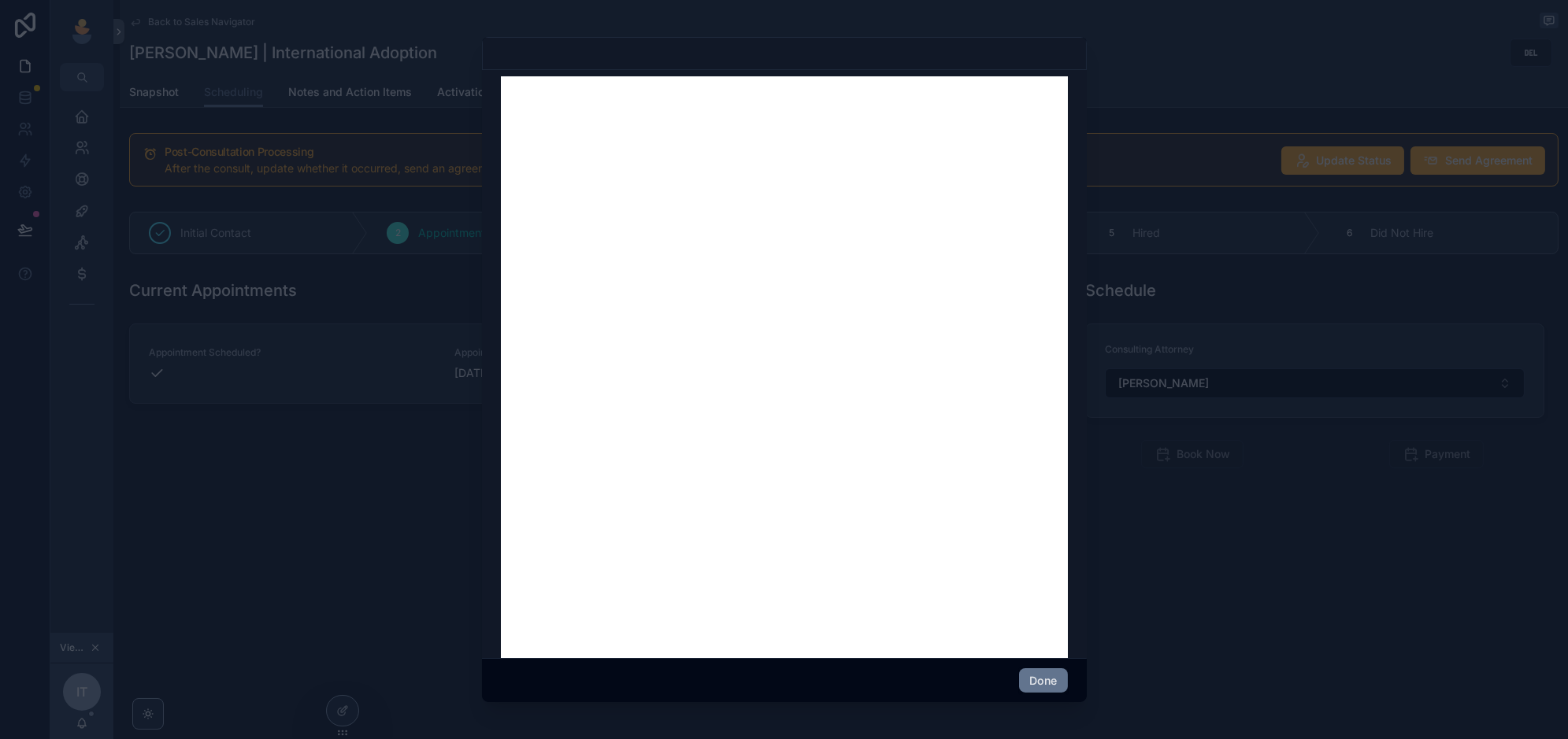
click at [1049, 687] on button "Done" at bounding box center [1043, 681] width 48 height 25
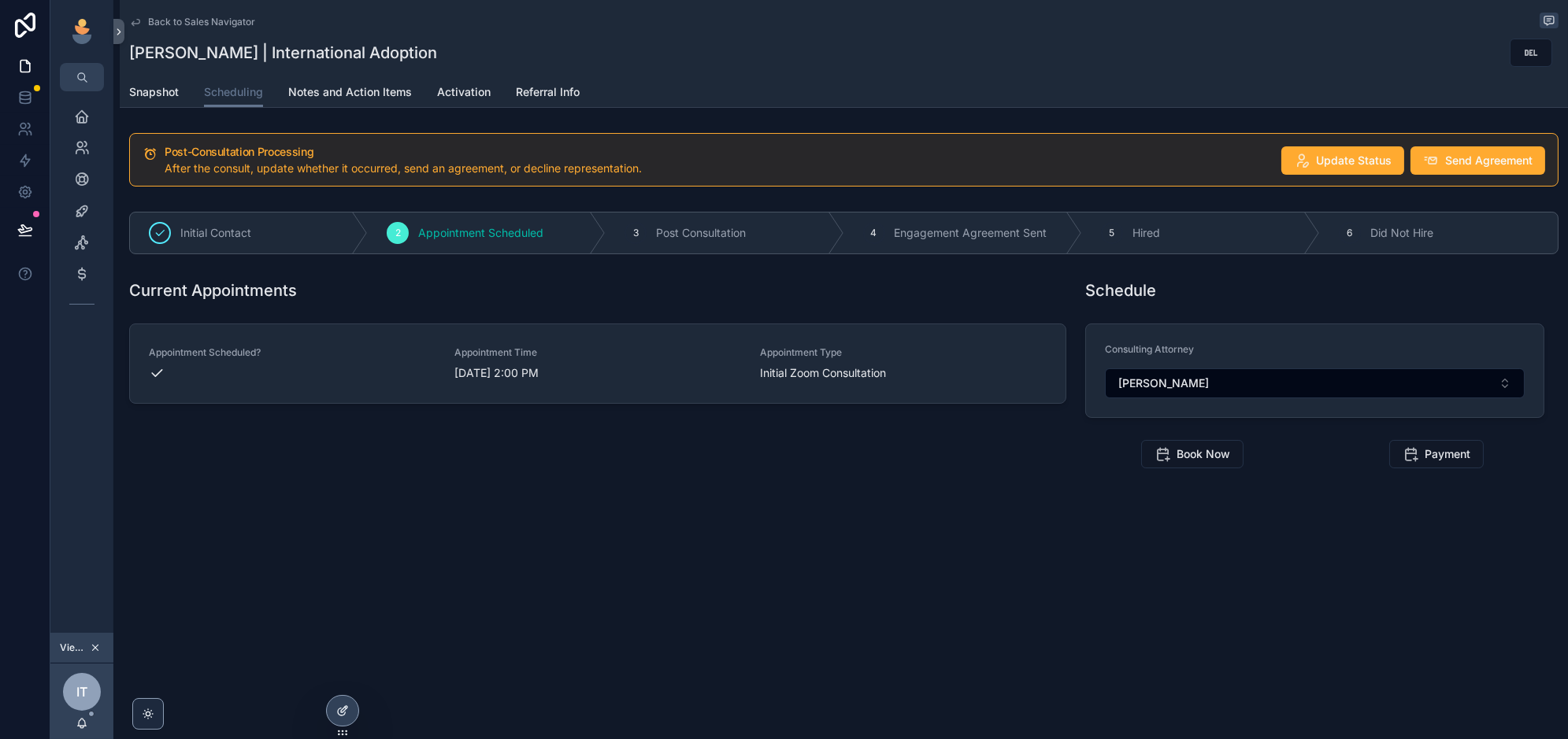
click at [357, 708] on div at bounding box center [342, 711] width 32 height 30
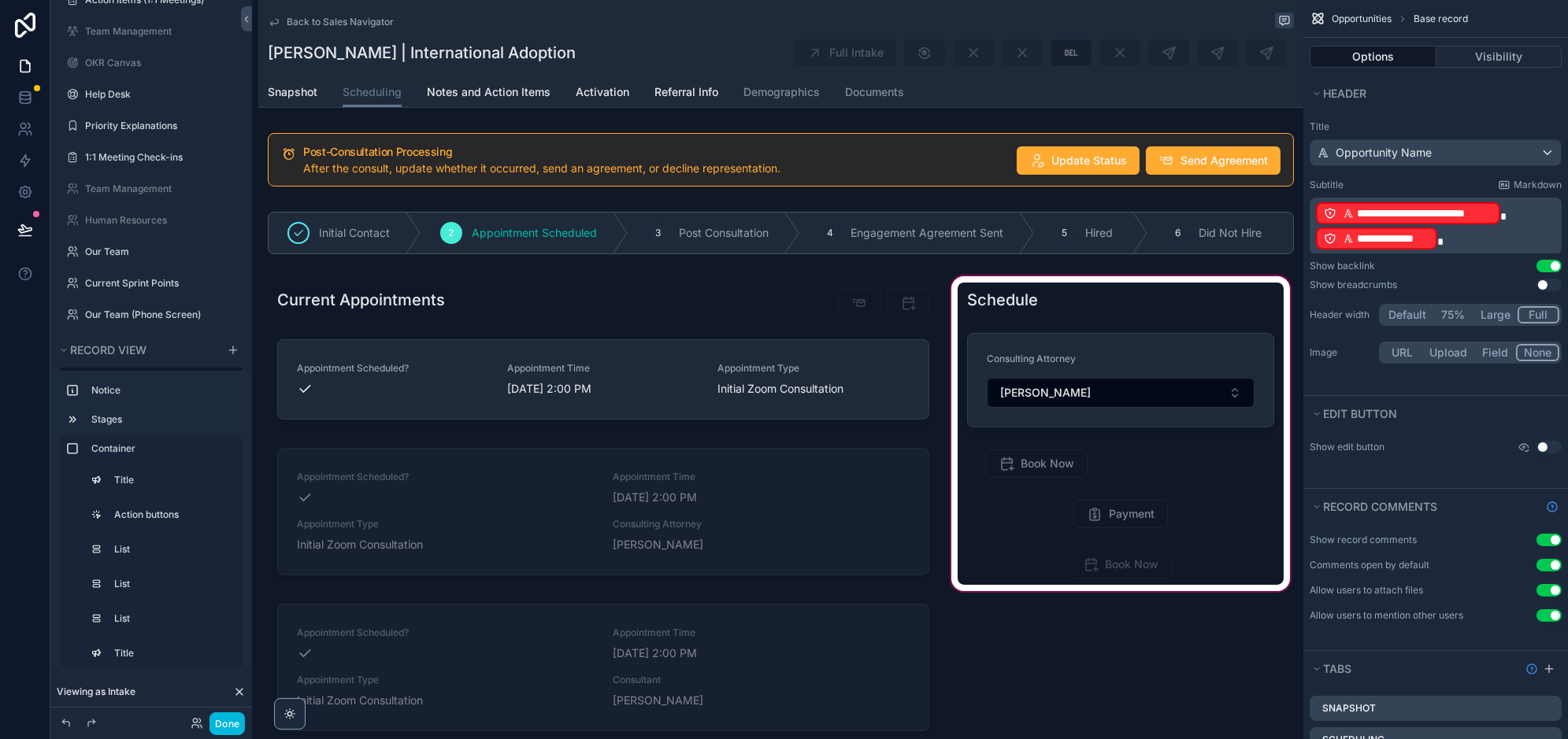
click at [1119, 504] on div "scrollable content" at bounding box center [1120, 557] width 345 height 569
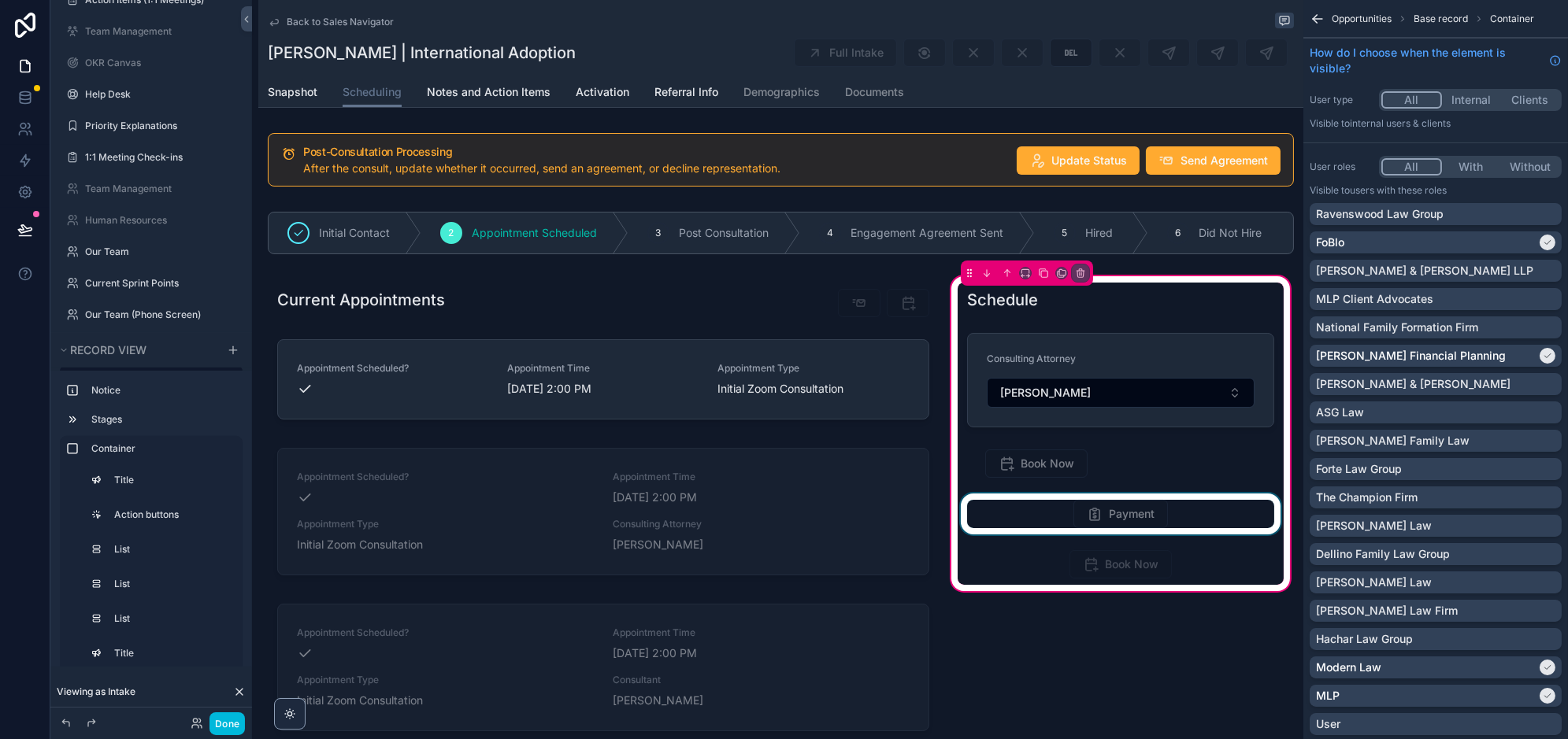
click at [1114, 516] on div "scrollable content" at bounding box center [1121, 513] width 326 height 41
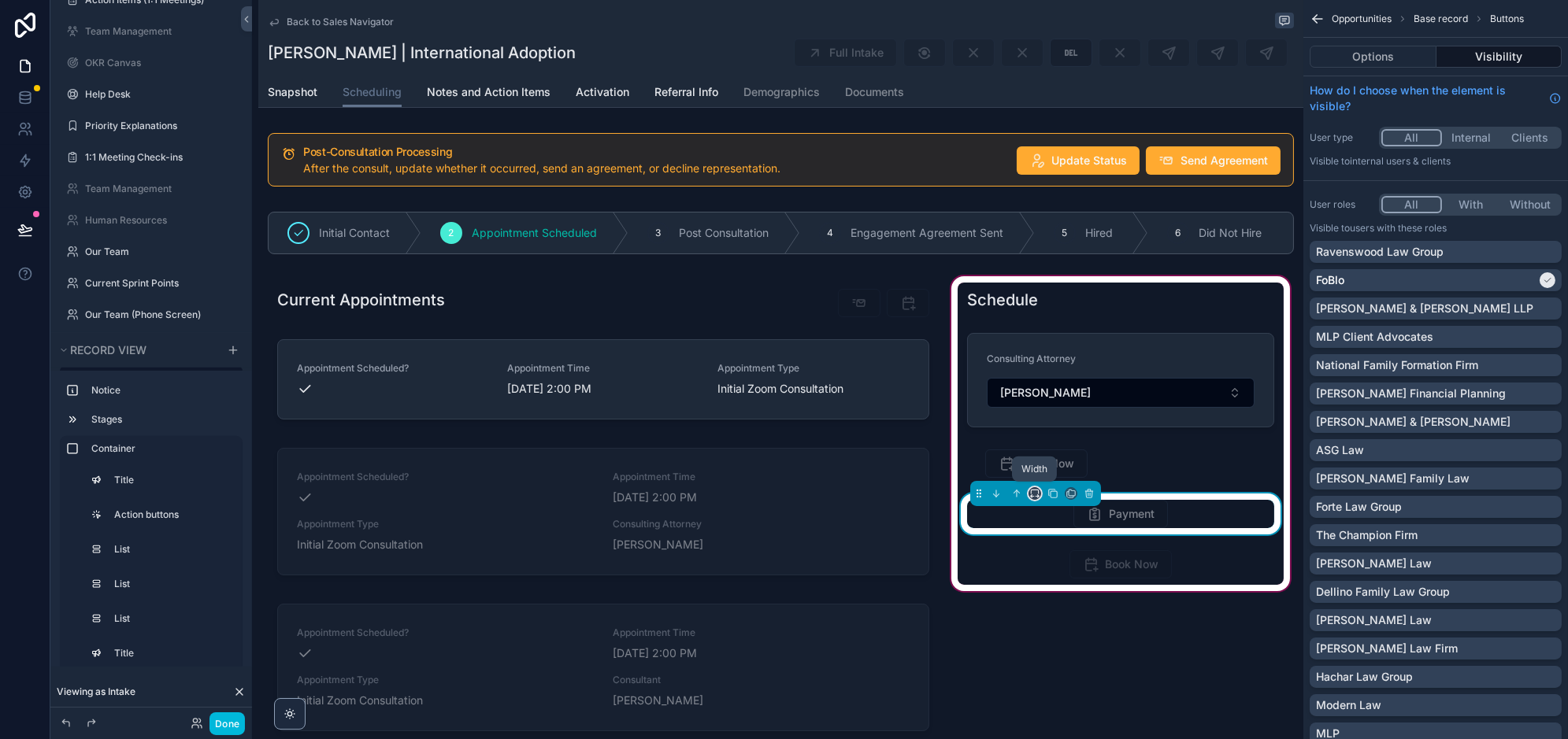
click at [1034, 489] on icon "scrollable content" at bounding box center [1034, 494] width 11 height 11
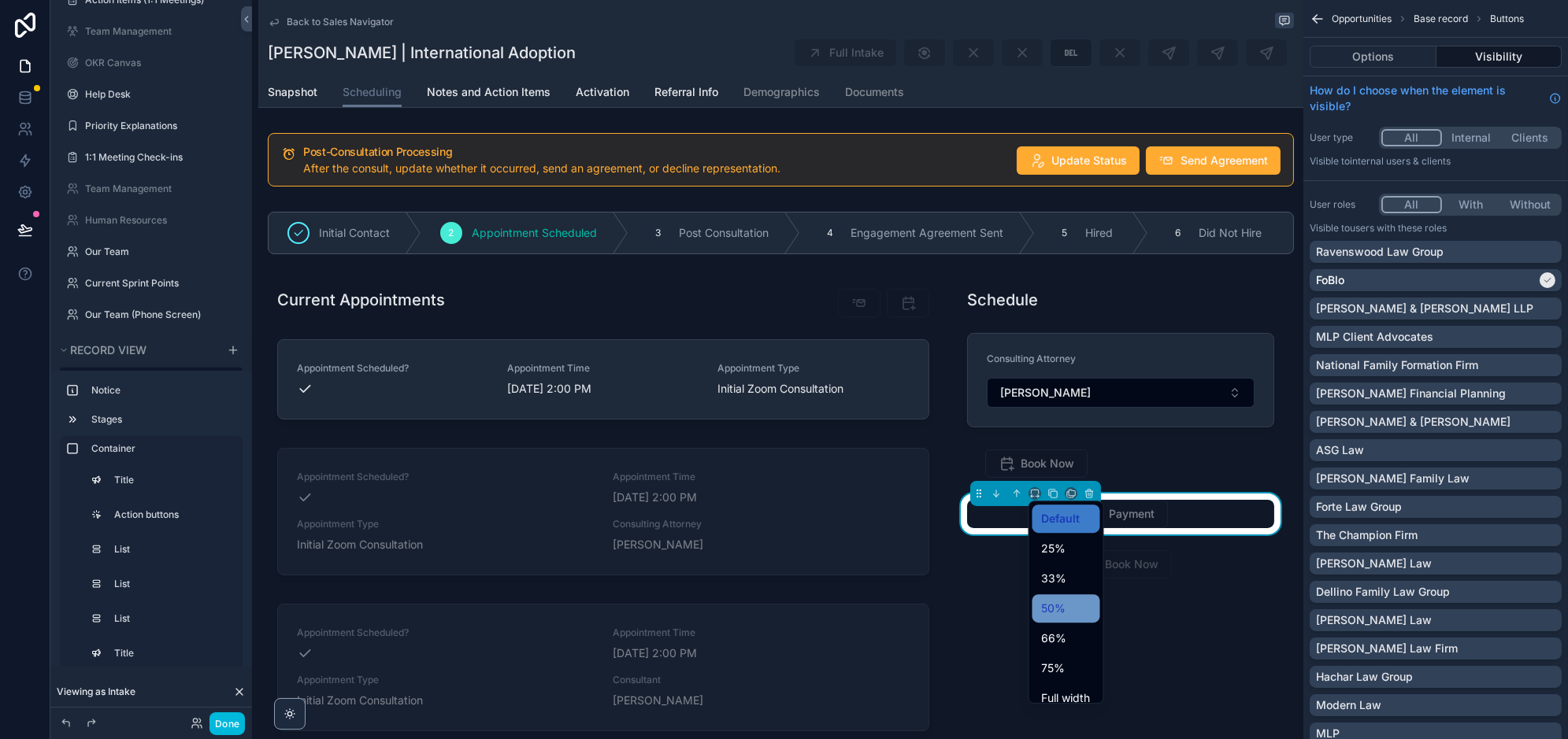
click at [1055, 614] on span "50%" at bounding box center [1054, 608] width 25 height 19
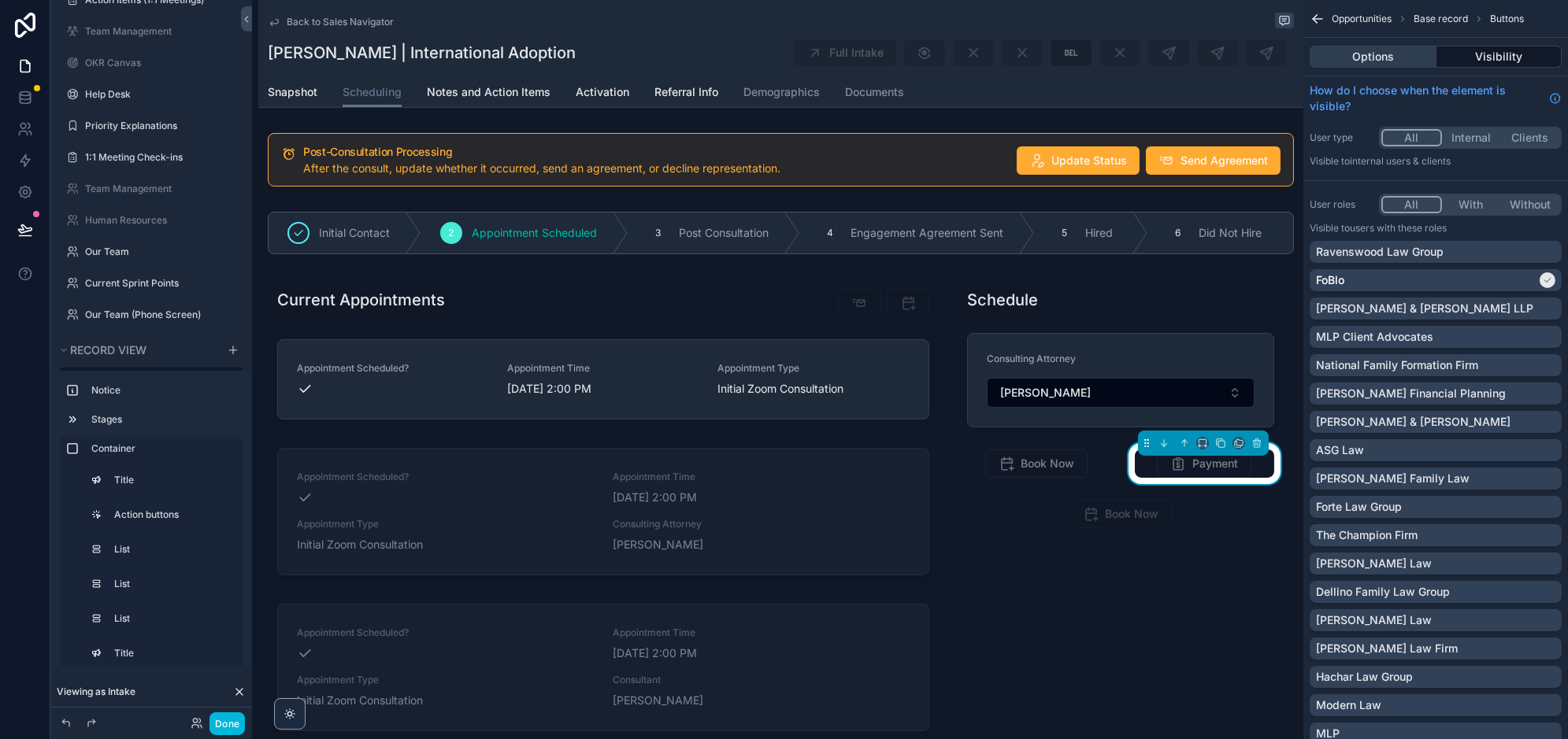
click at [1398, 57] on button "Options" at bounding box center [1373, 56] width 127 height 22
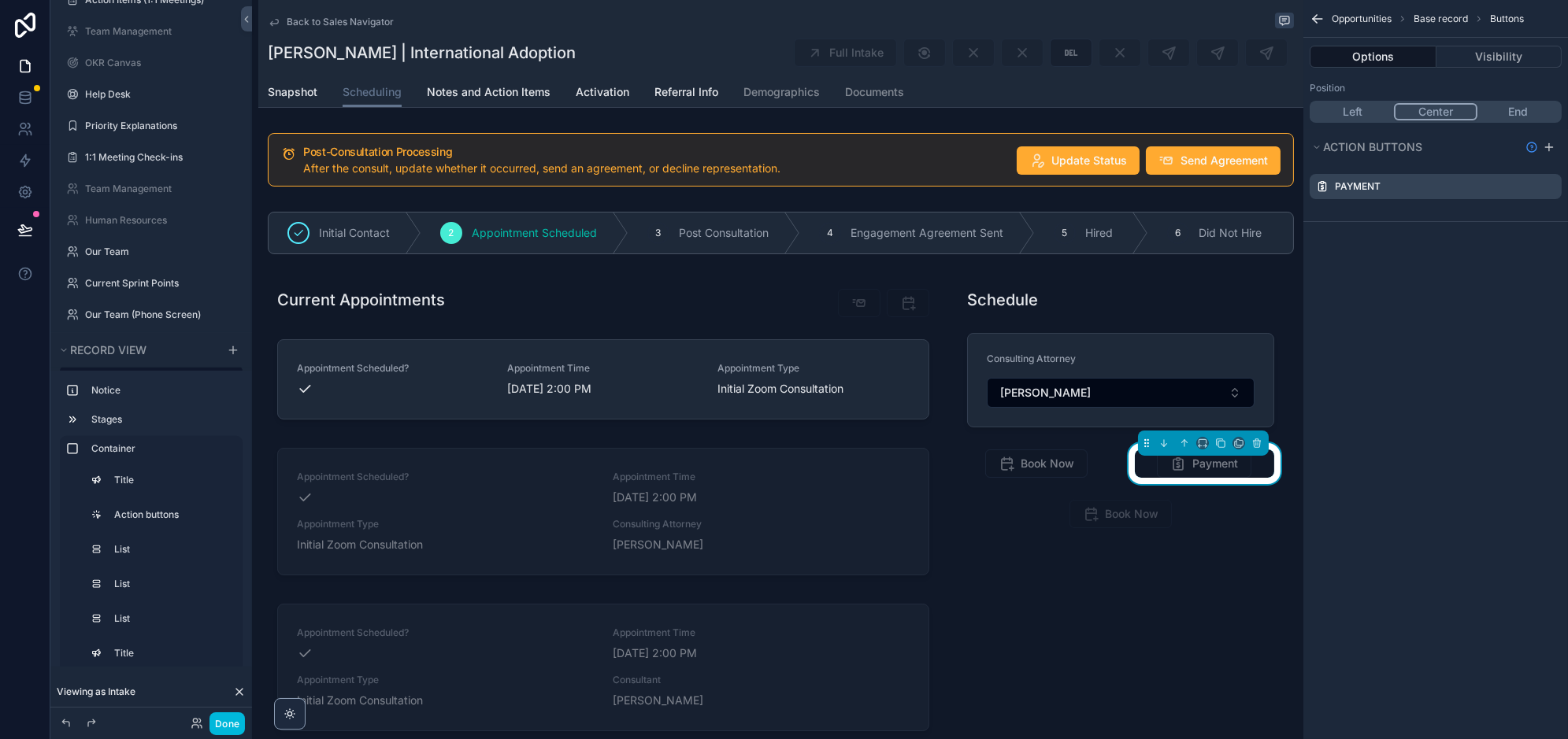
click at [0, 0] on icon "scrollable content" at bounding box center [0, 0] width 0 height 0
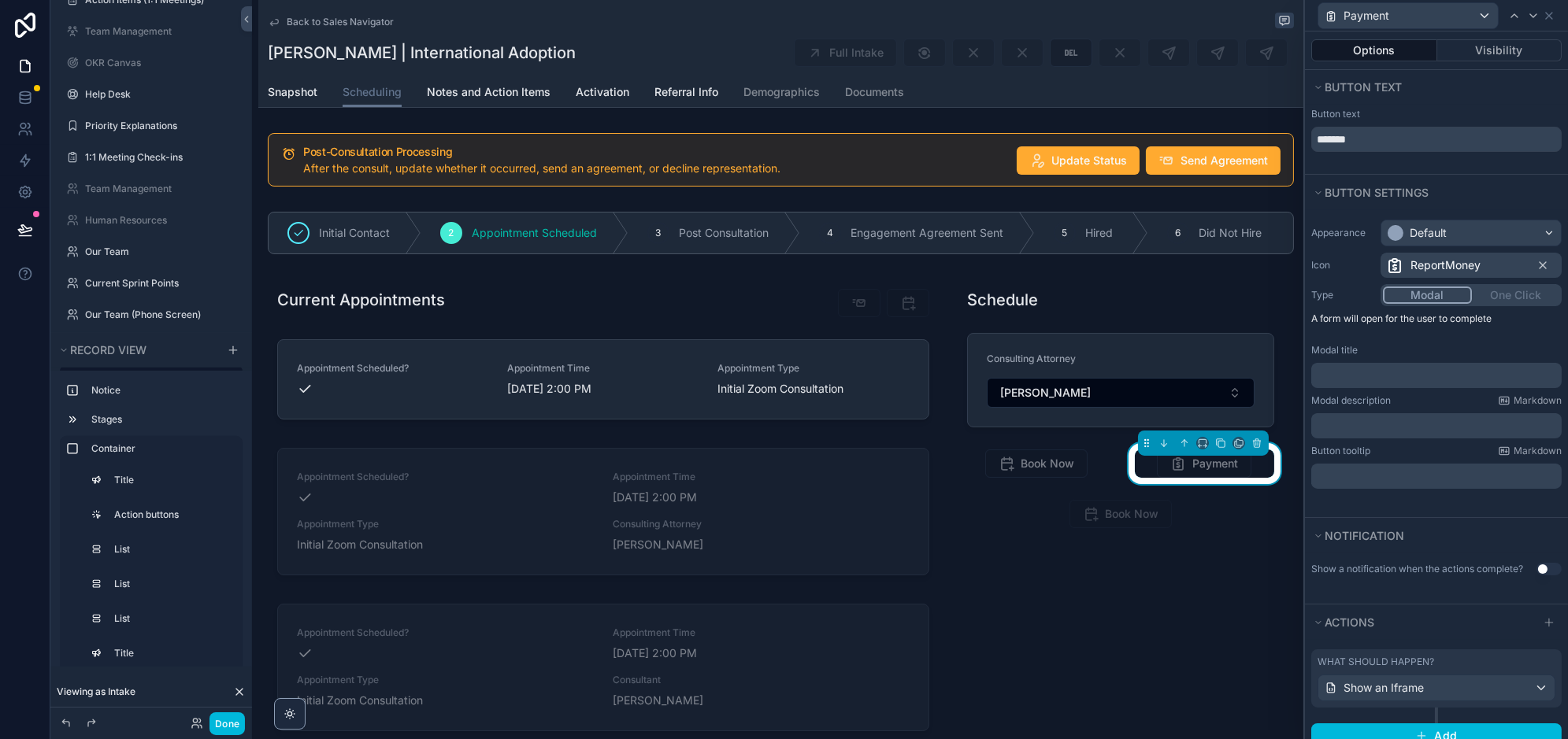
click at [1512, 294] on div "Modal One Click" at bounding box center [1470, 295] width 181 height 22
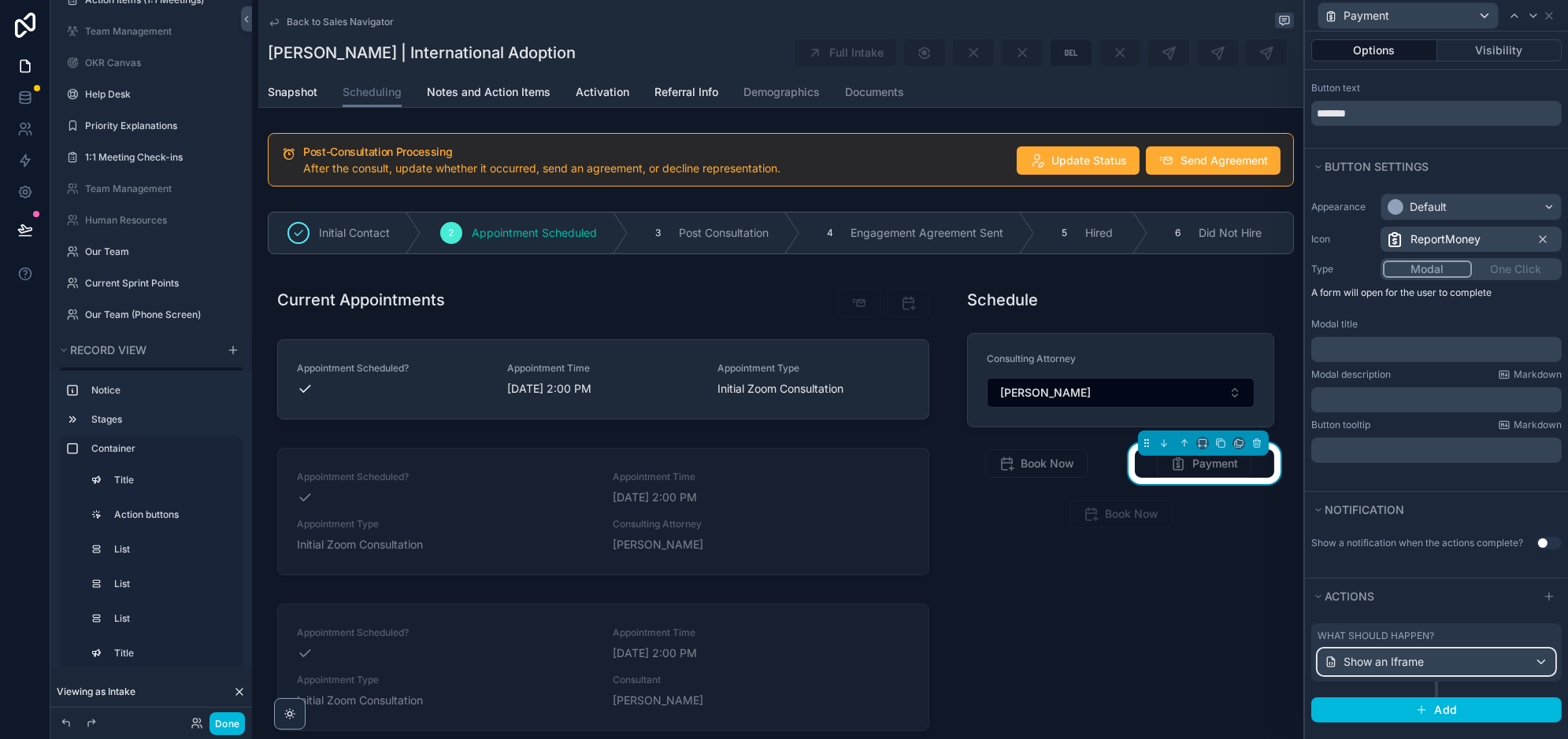
click at [1436, 658] on div "Show an Iframe" at bounding box center [1436, 662] width 236 height 25
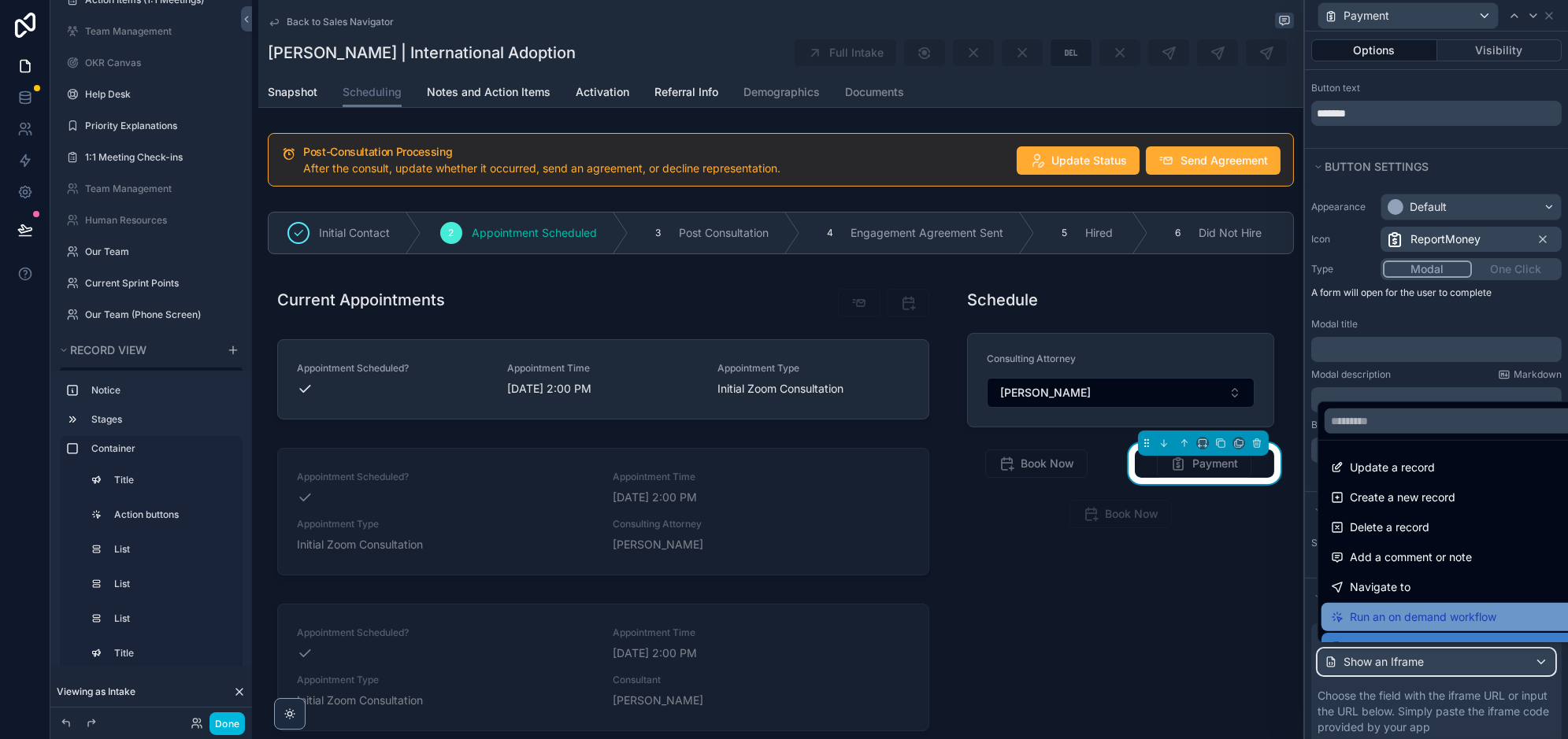
scroll to position [171, 0]
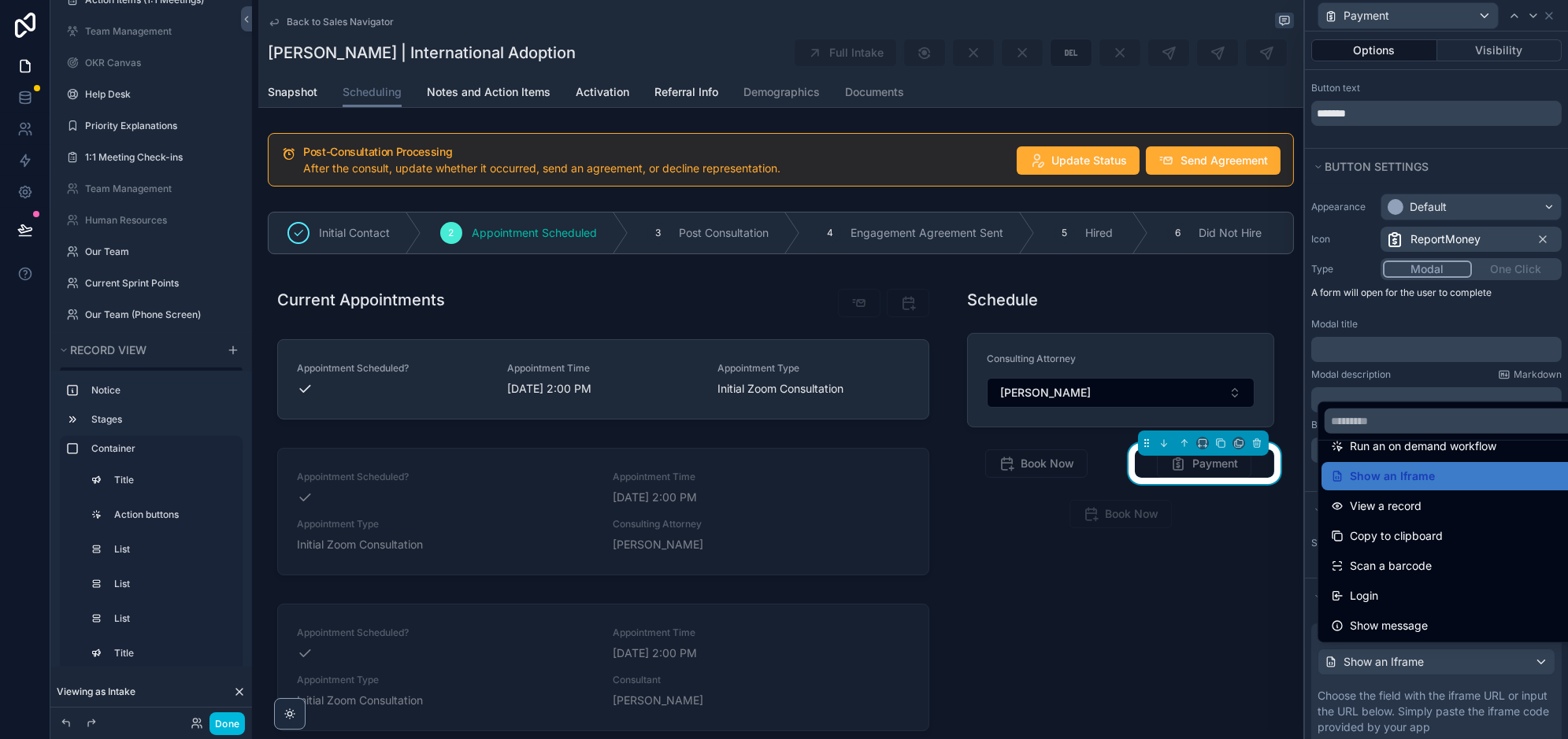
click at [1414, 688] on div at bounding box center [1436, 369] width 263 height 739
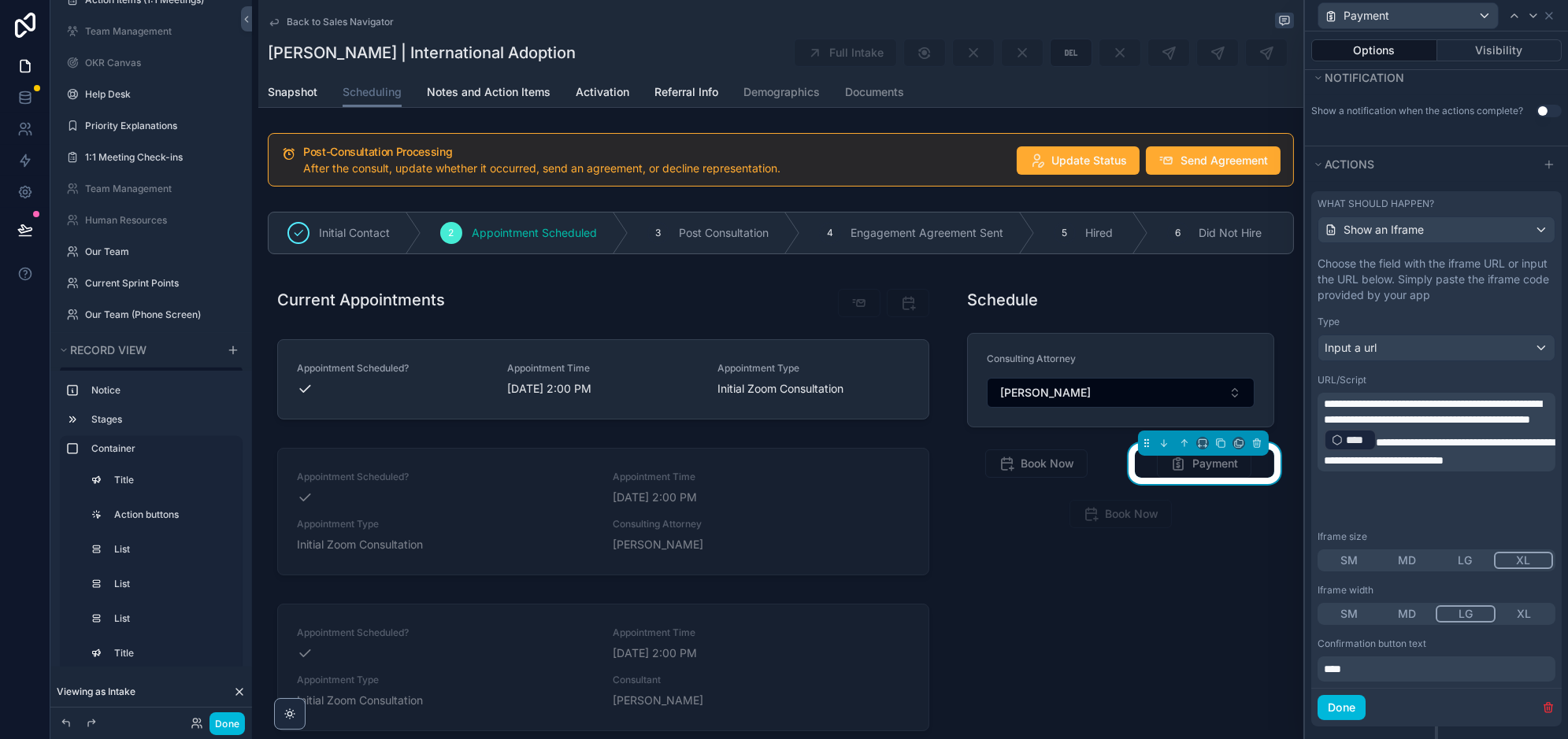
scroll to position [494, 0]
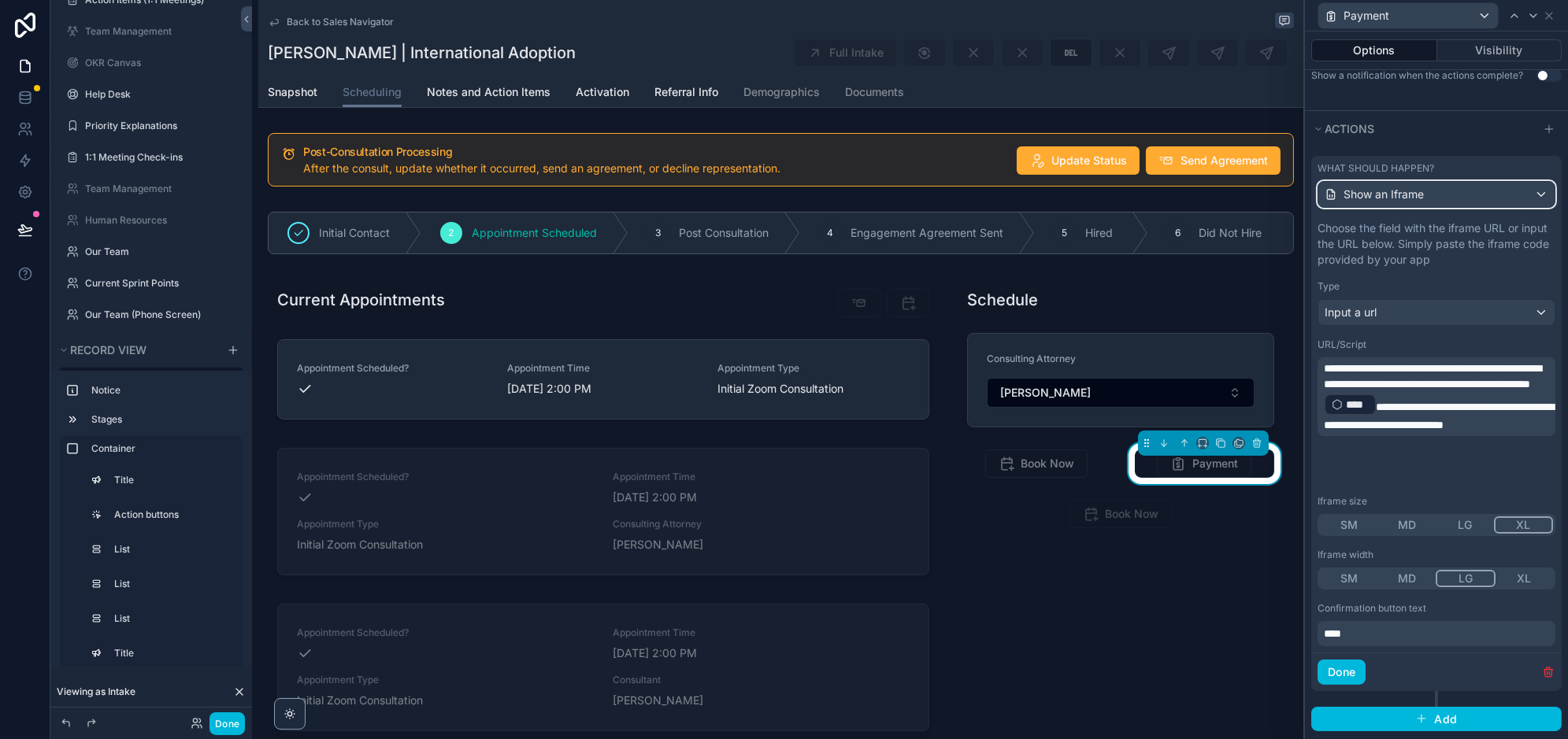
click at [1418, 189] on span "Show an Iframe" at bounding box center [1383, 195] width 80 height 16
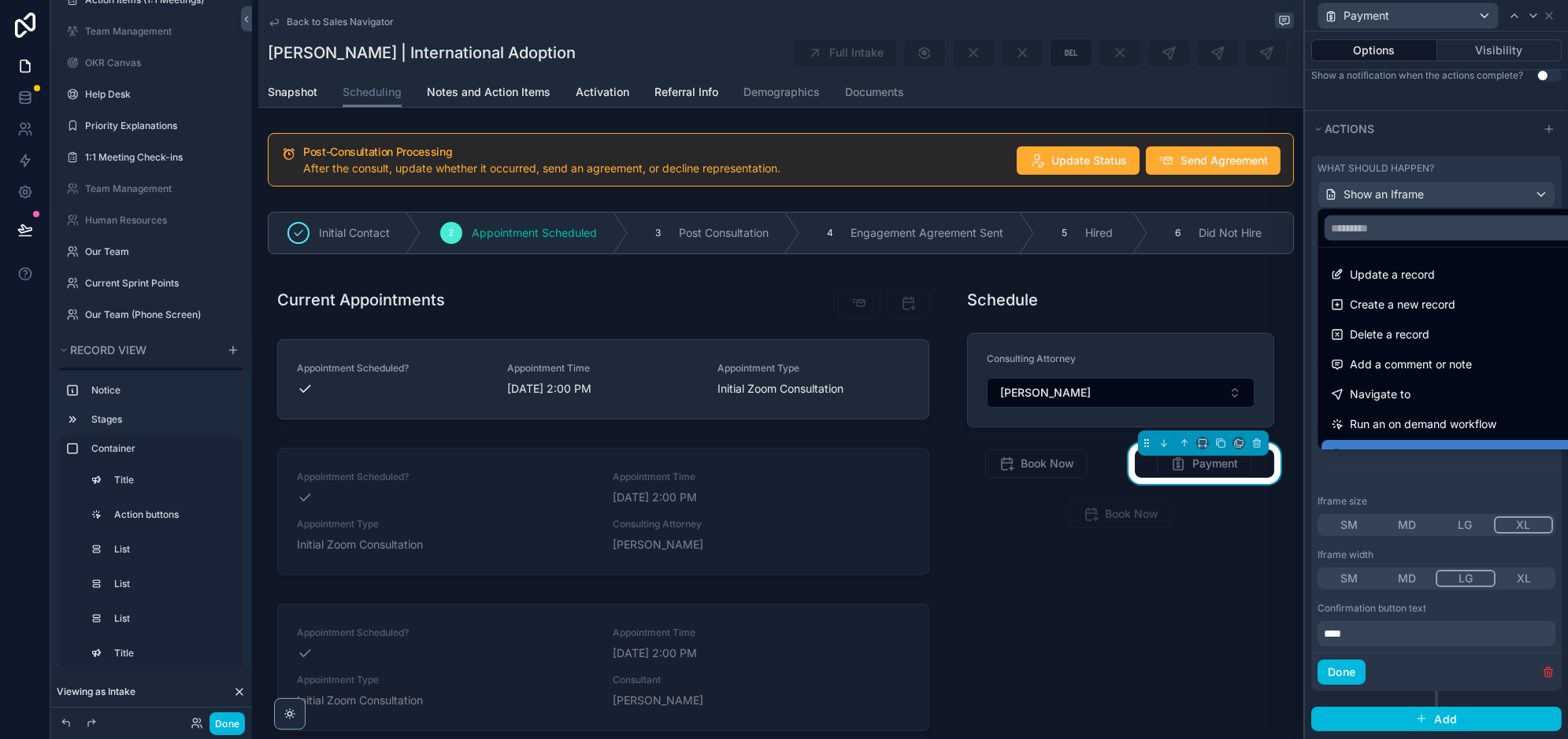
click at [1424, 154] on div at bounding box center [1436, 369] width 263 height 739
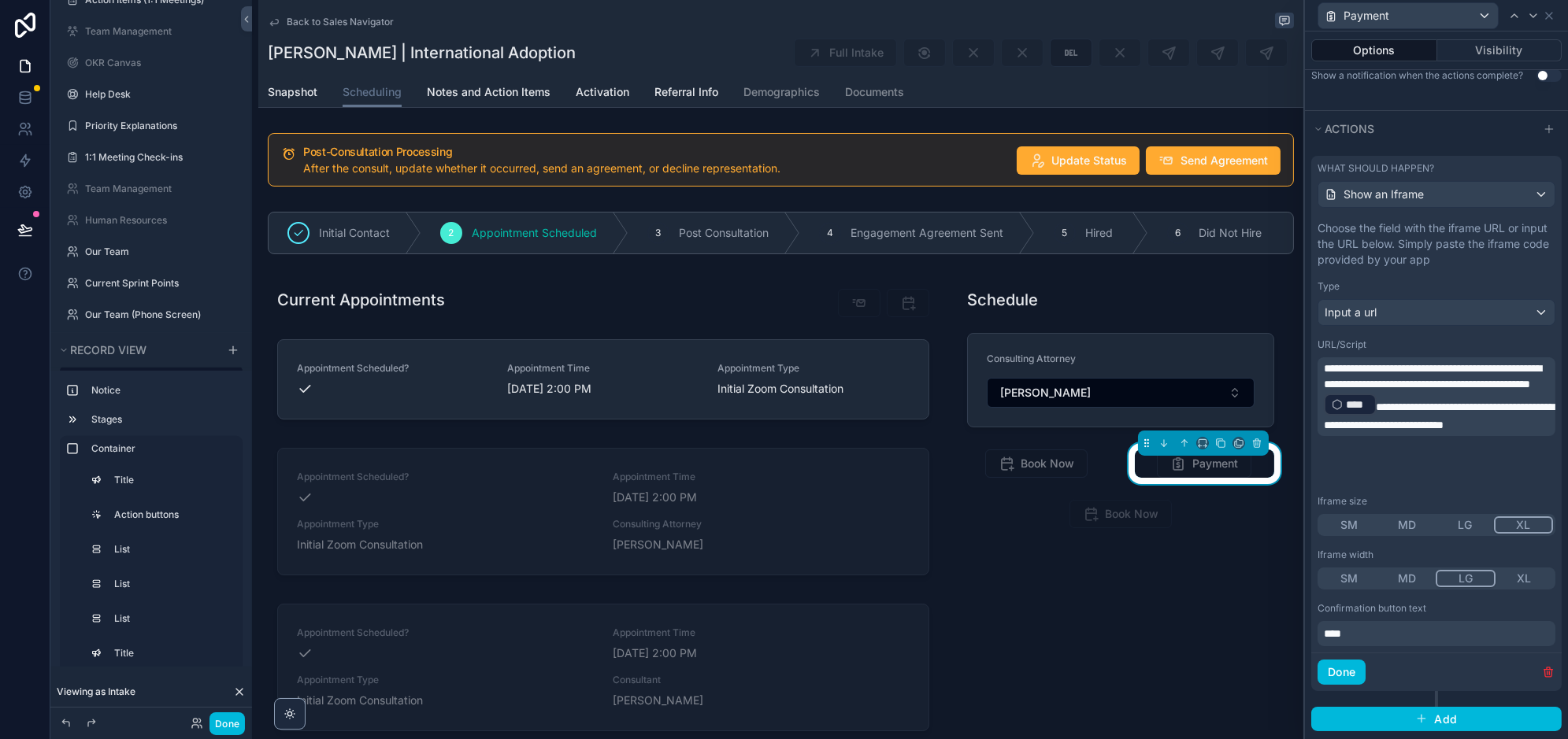
click at [1404, 433] on p "**********" at bounding box center [1437, 397] width 229 height 72
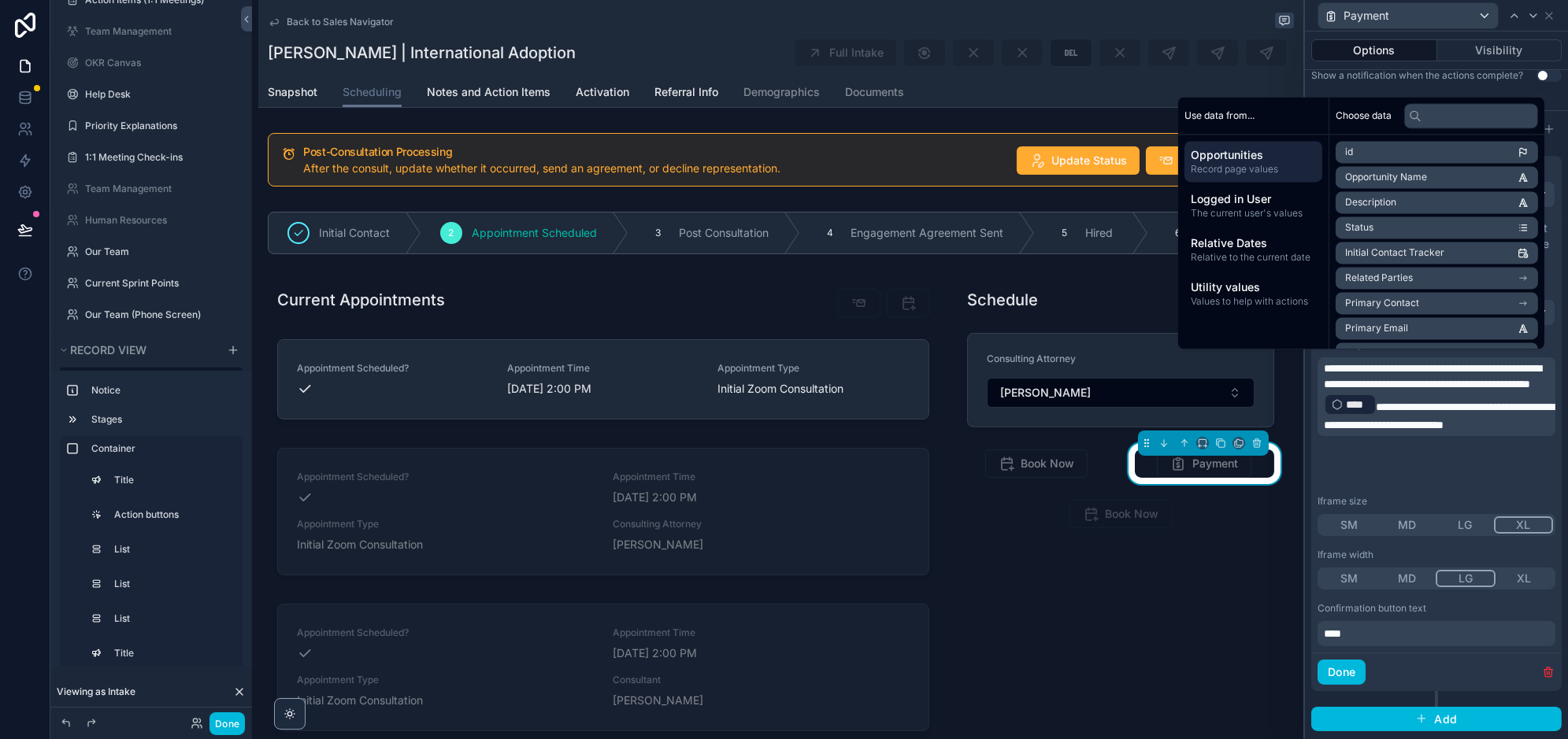
click at [1477, 416] on span "**********" at bounding box center [1438, 416] width 231 height 29
click at [1352, 380] on span "**********" at bounding box center [1432, 376] width 218 height 27
copy p "**********"
click at [1545, 666] on icon "button" at bounding box center [1548, 672] width 13 height 13
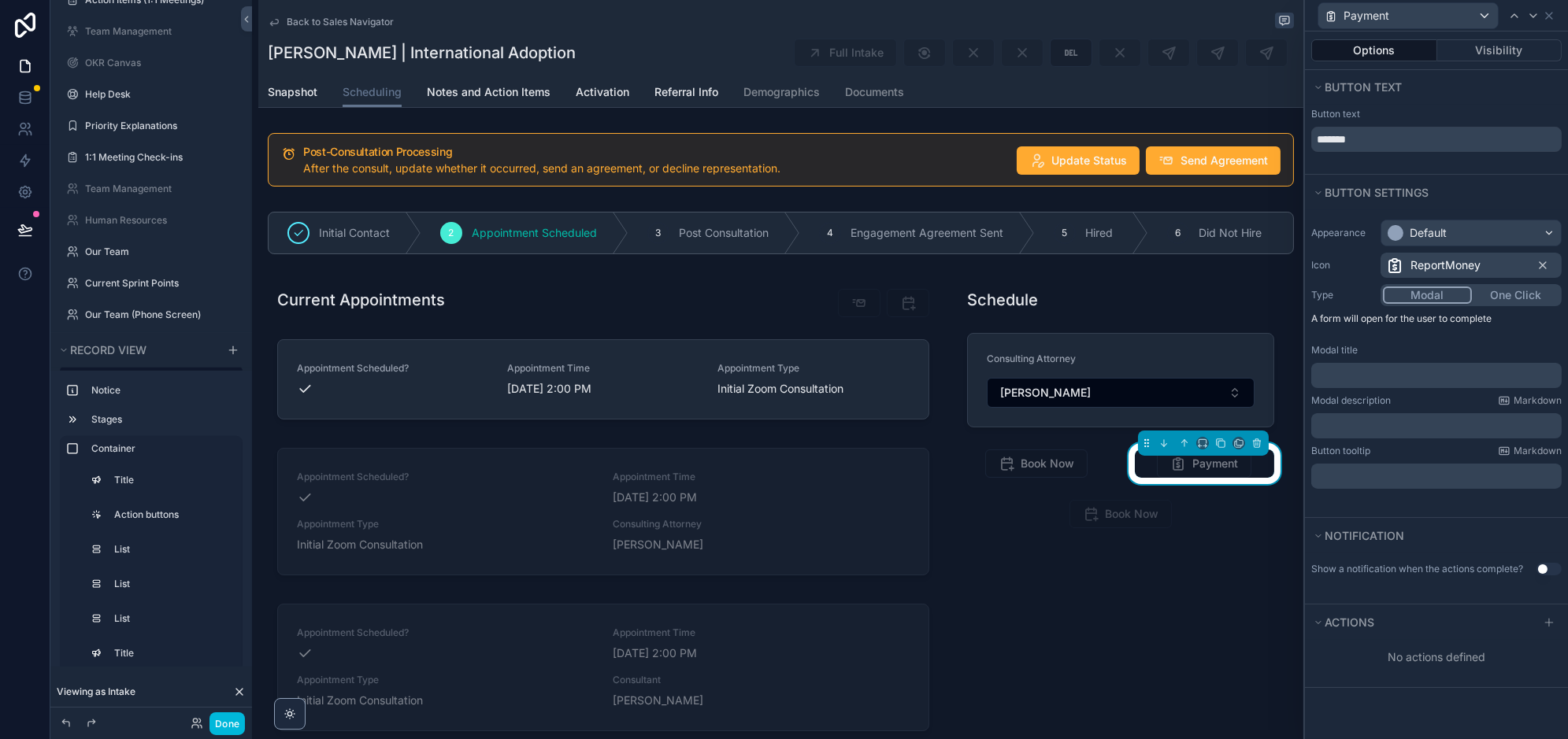
scroll to position [0, 0]
click at [1509, 293] on button "One Click" at bounding box center [1516, 296] width 87 height 18
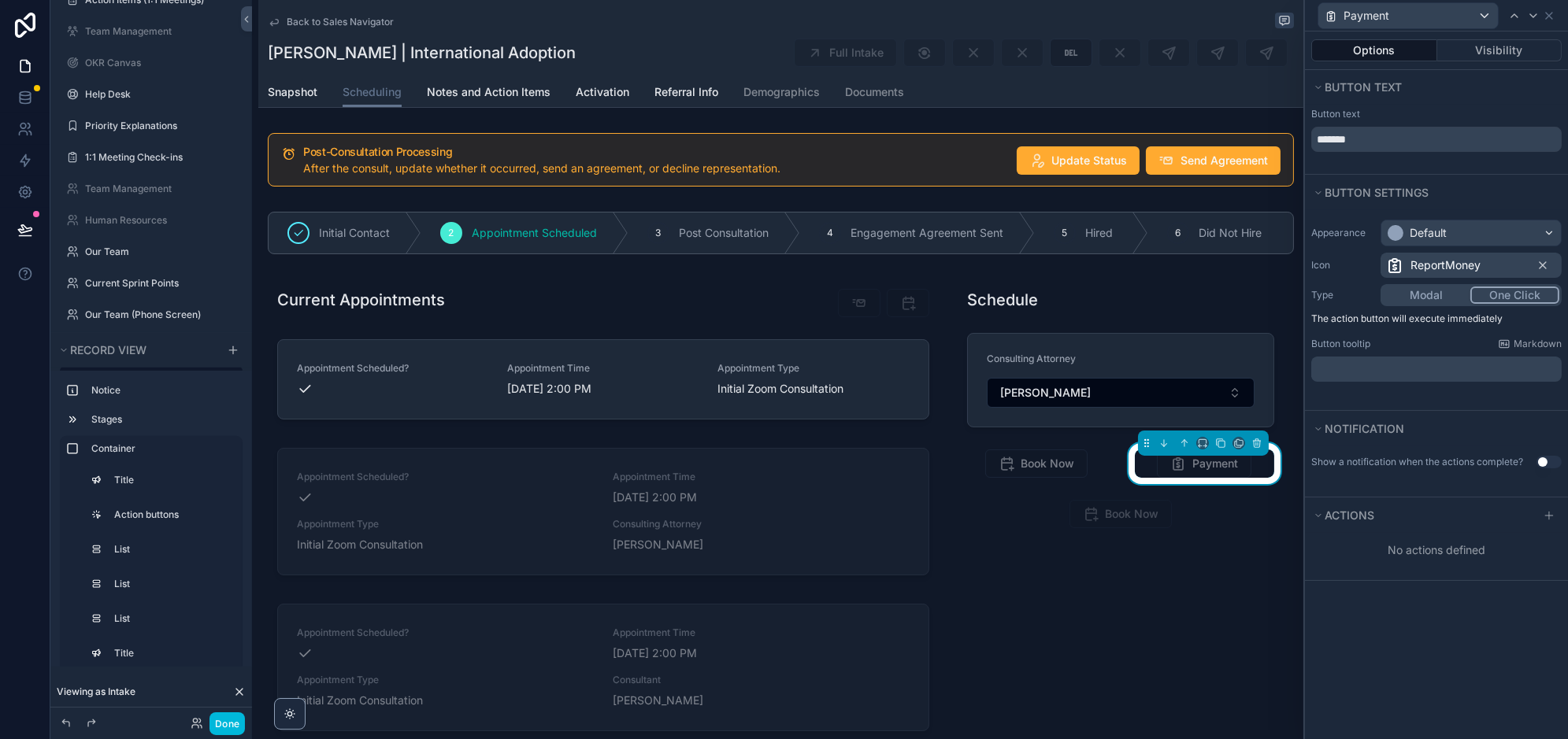
click at [1499, 500] on div "Actions" at bounding box center [1436, 515] width 263 height 36
click at [1549, 509] on icon at bounding box center [1548, 515] width 13 height 13
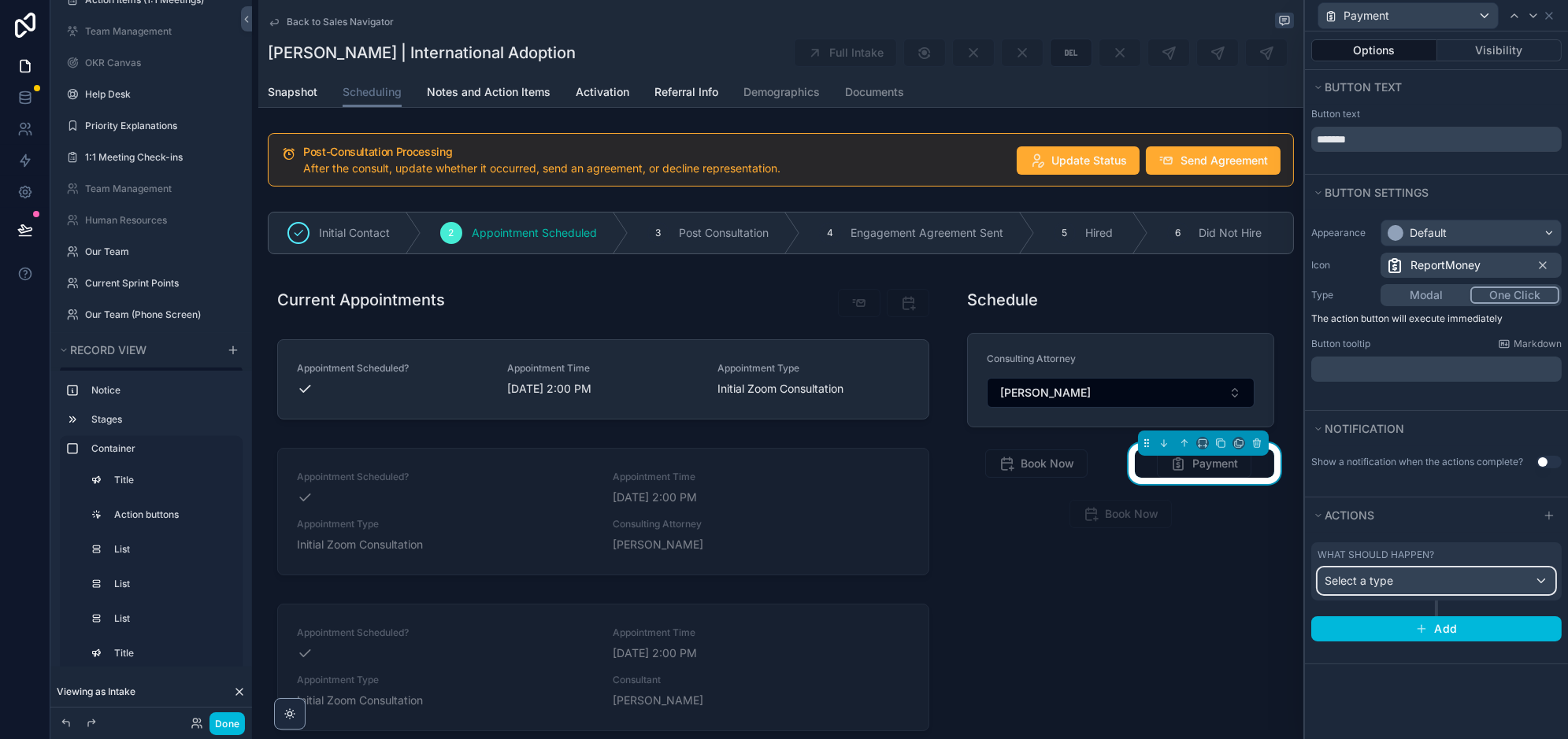
click at [1450, 583] on div "Select a type" at bounding box center [1436, 581] width 236 height 25
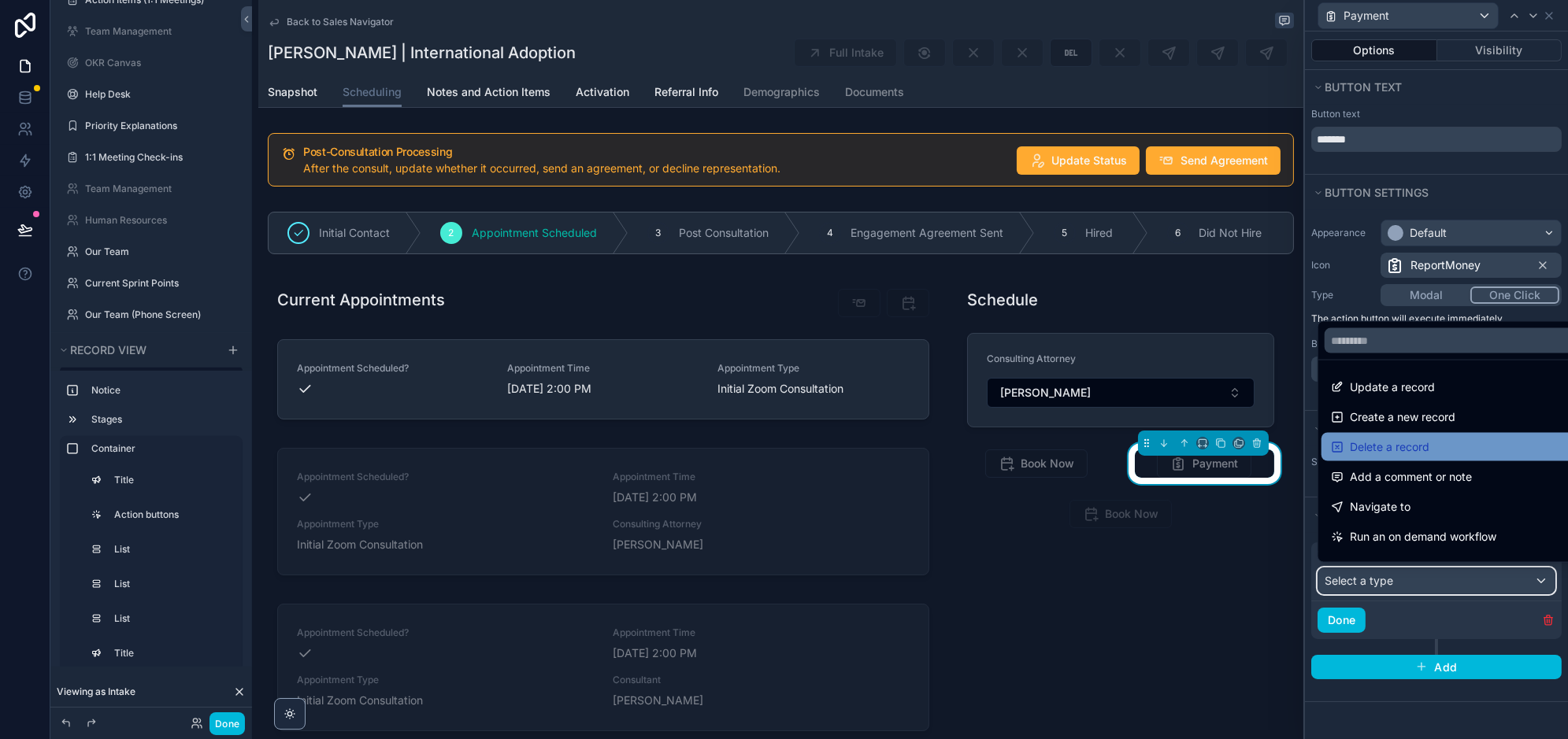
scroll to position [63, 0]
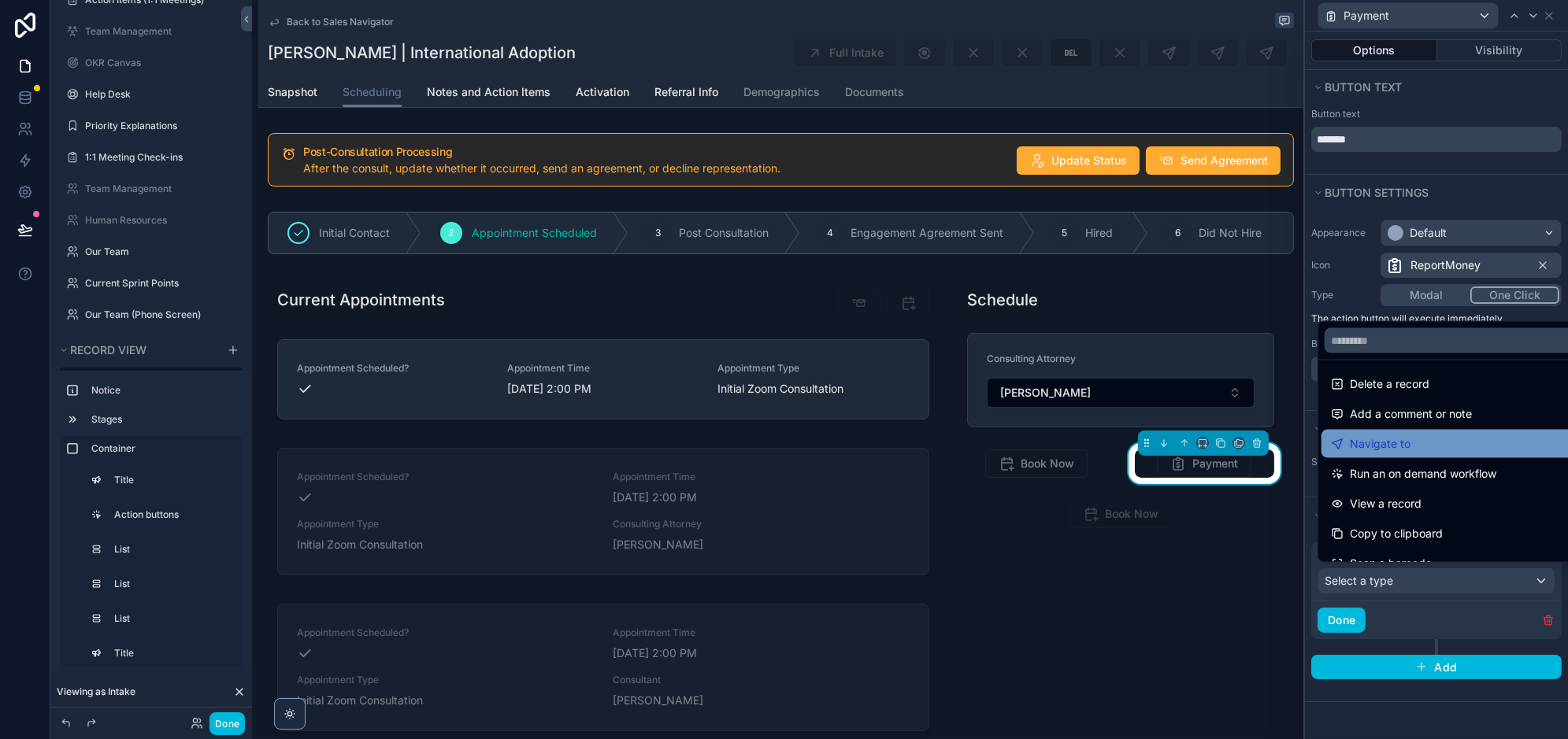
click at [1427, 443] on div "Navigate to" at bounding box center [1454, 443] width 248 height 19
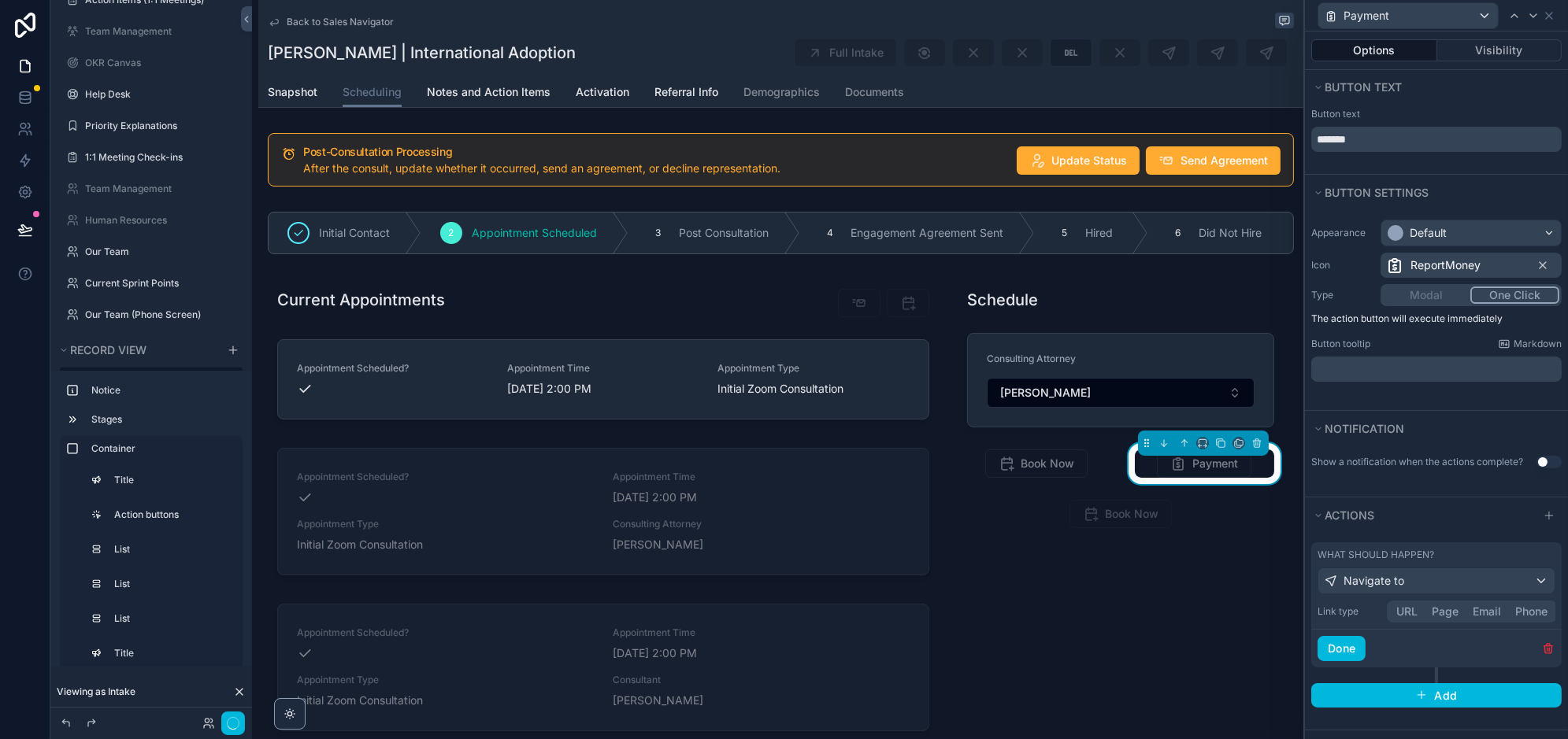
click at [1408, 609] on button "URL" at bounding box center [1407, 612] width 36 height 18
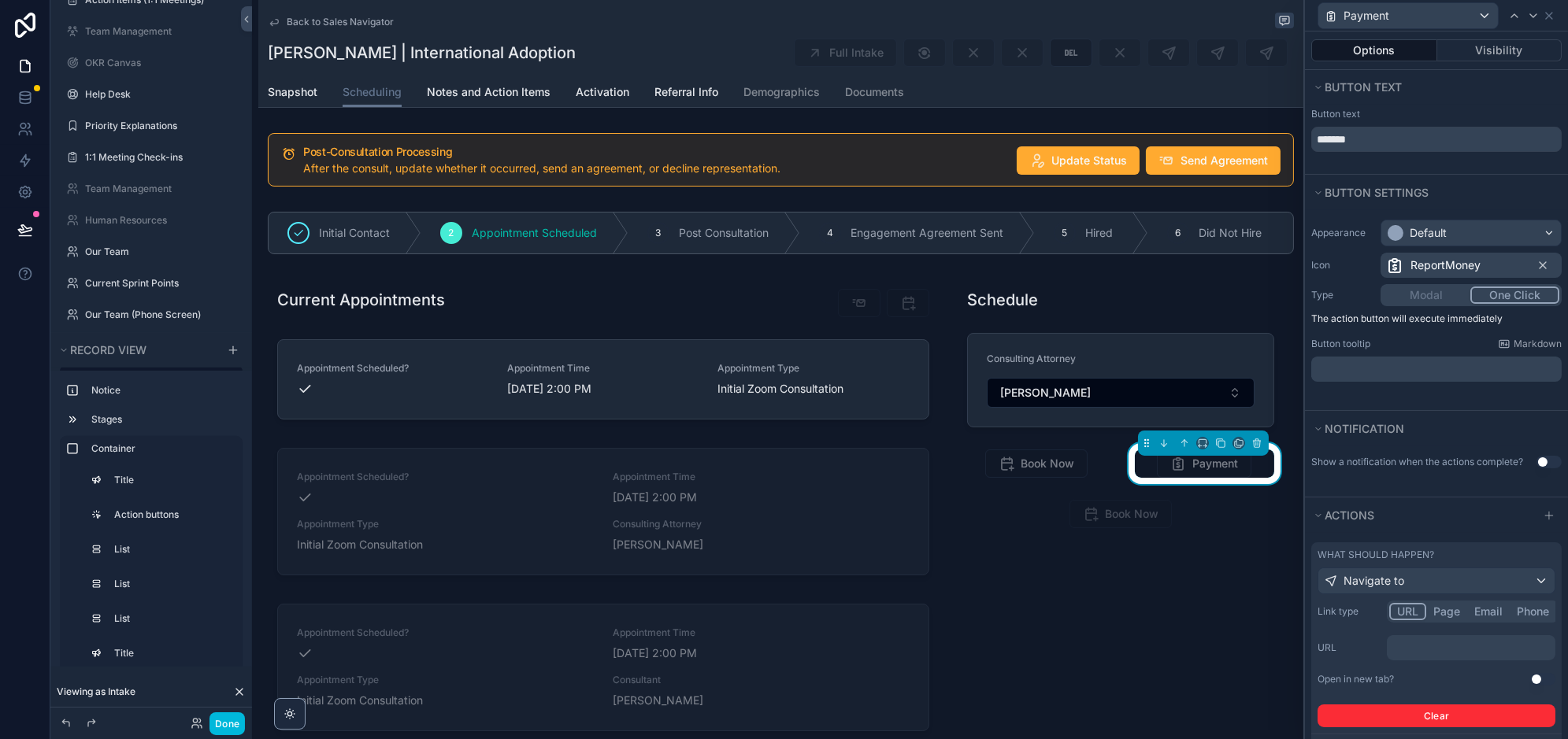
scroll to position [89, 0]
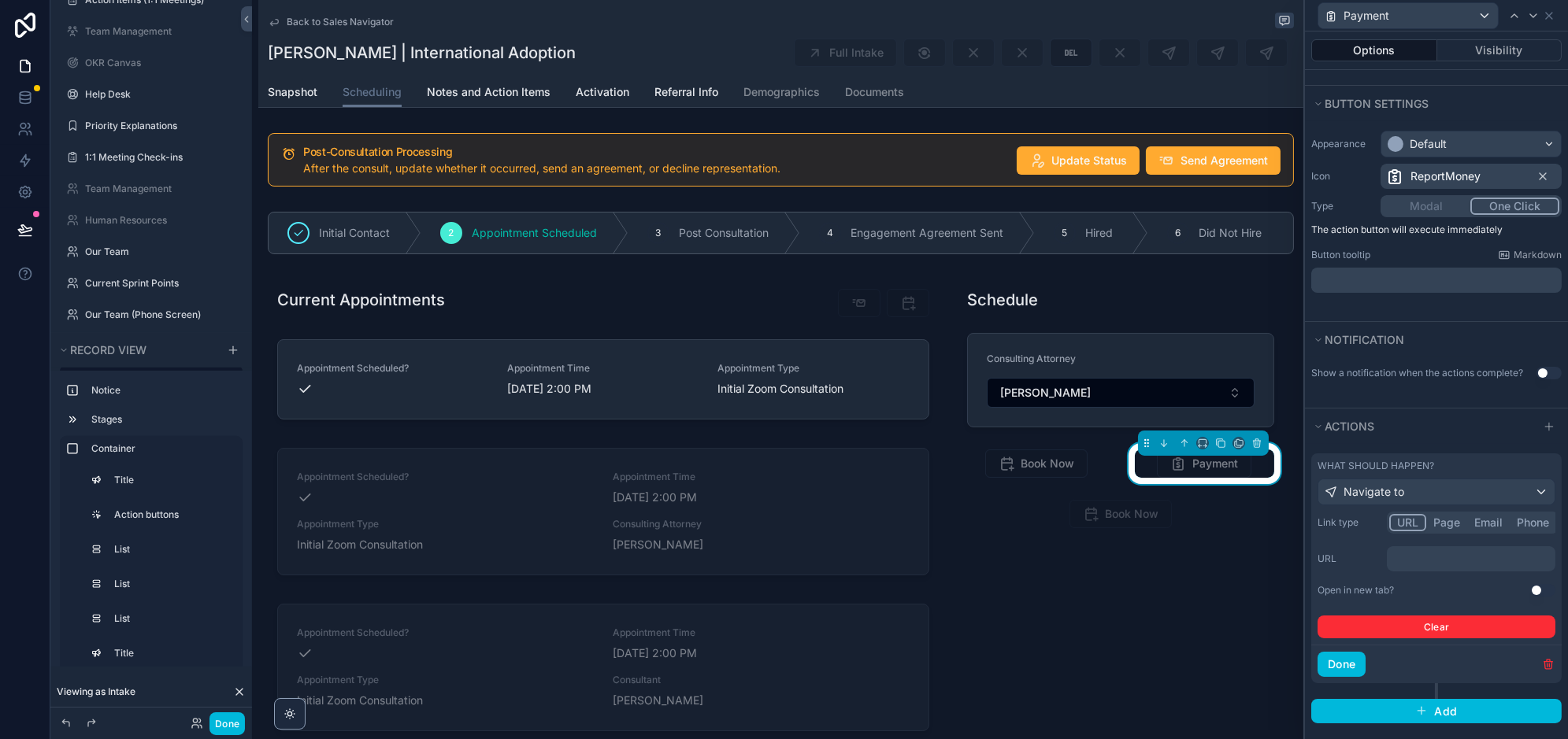
click at [1540, 585] on button "Use setting" at bounding box center [1542, 591] width 25 height 13
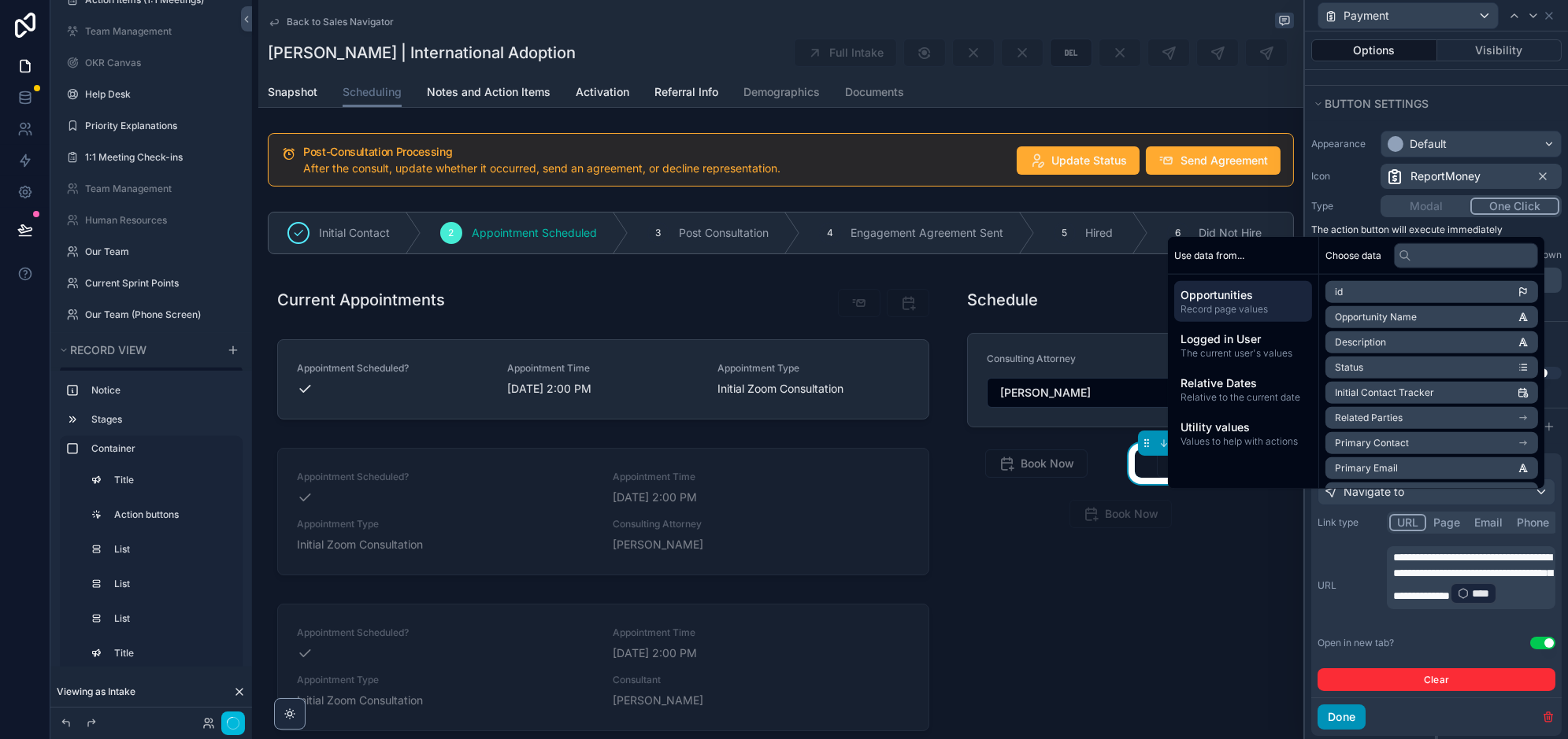
scroll to position [139, 0]
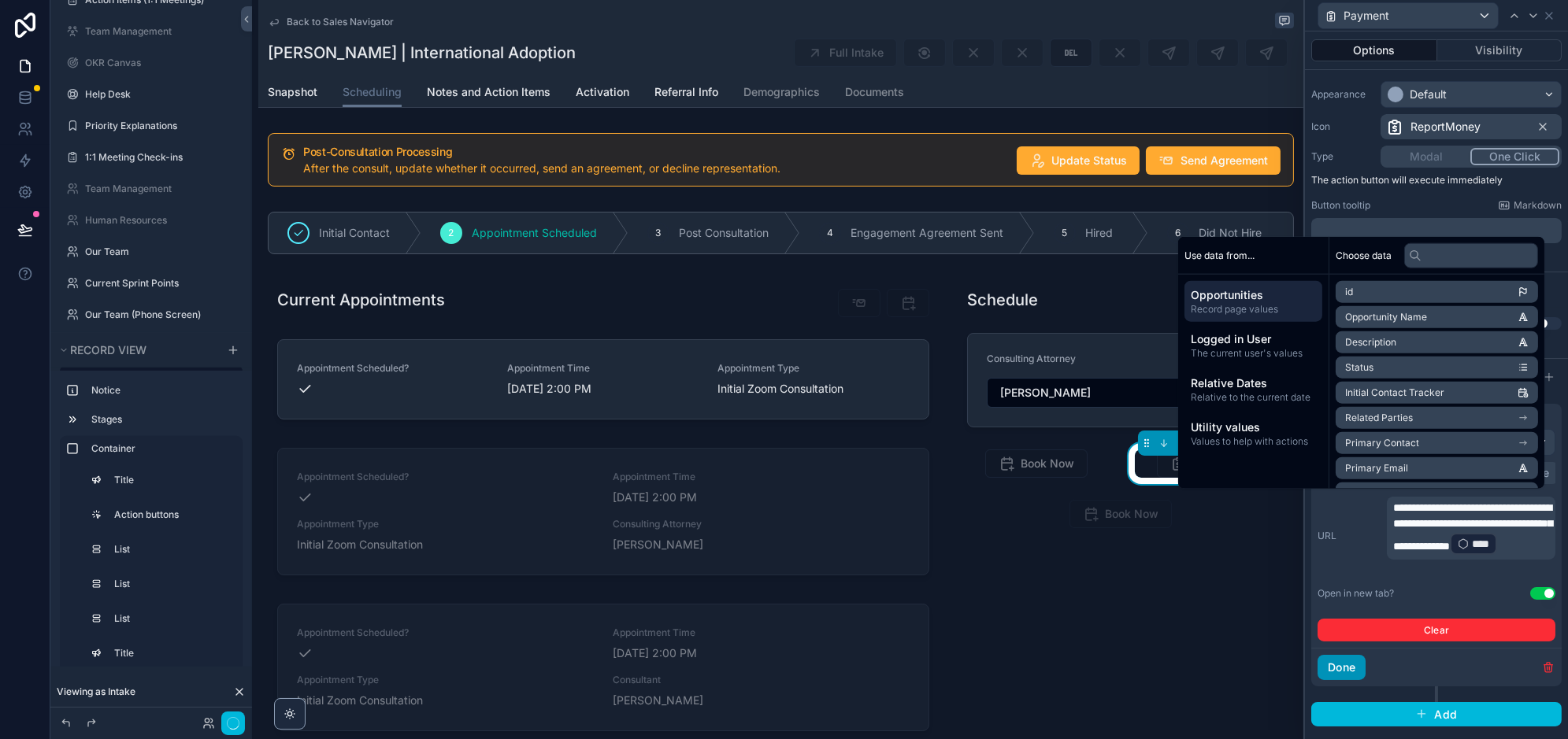
click at [1333, 660] on button "Done" at bounding box center [1341, 667] width 48 height 25
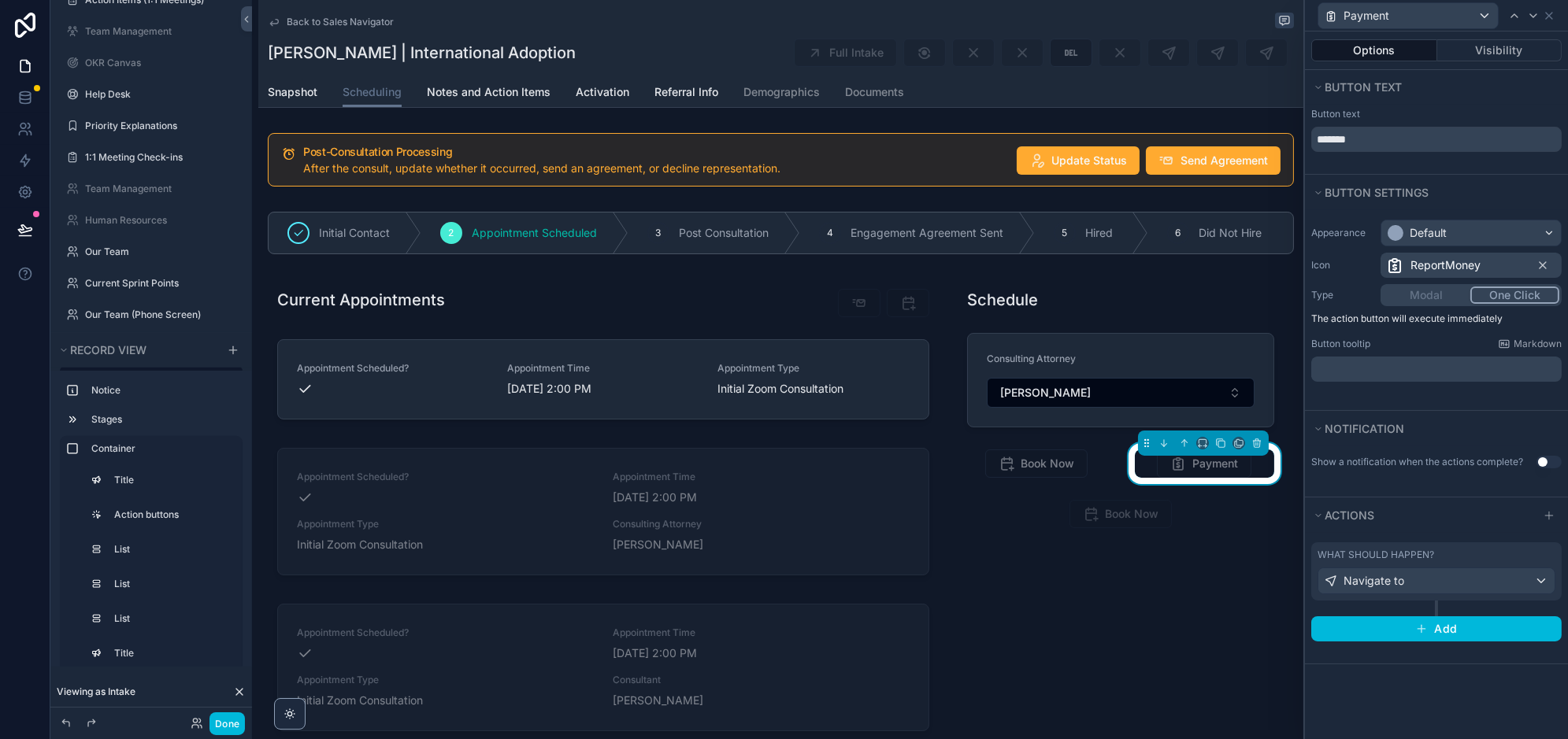
scroll to position [0, 0]
click at [222, 722] on button "Done" at bounding box center [228, 723] width 36 height 23
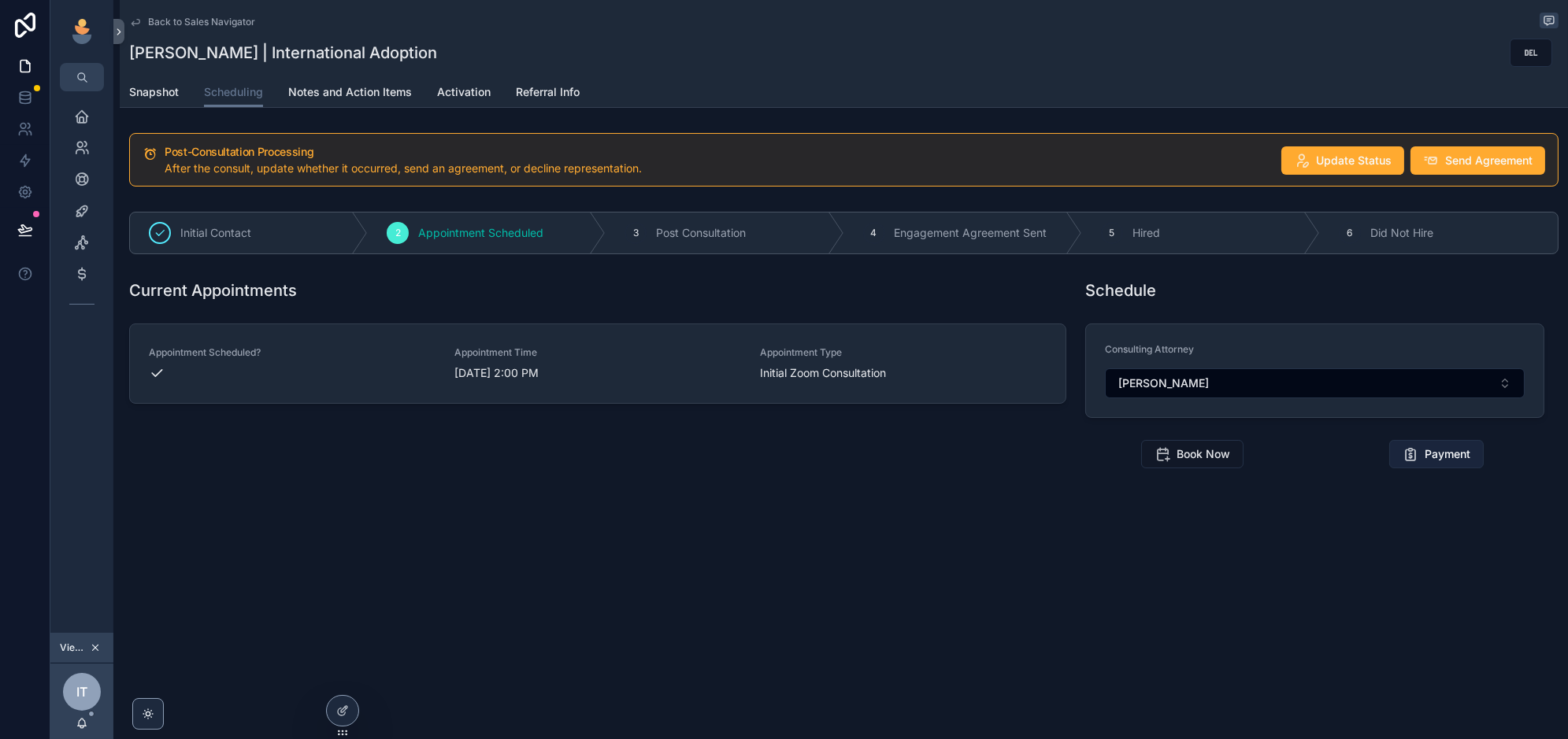
click at [1444, 446] on span "Payment" at bounding box center [1447, 454] width 46 height 16
click at [90, 105] on div "Home" at bounding box center [81, 116] width 25 height 25
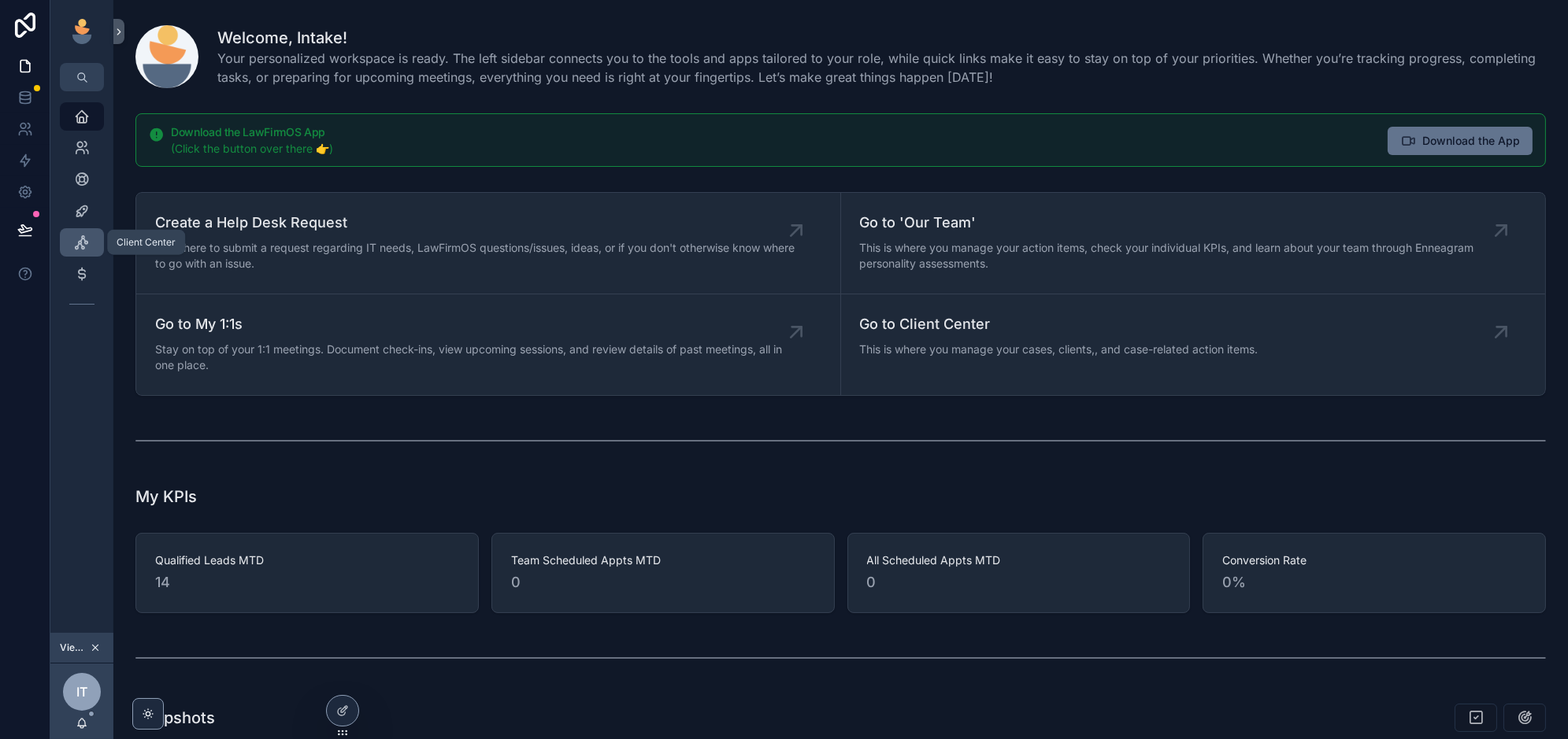
click at [79, 233] on div "Client Center" at bounding box center [81, 241] width 25 height 25
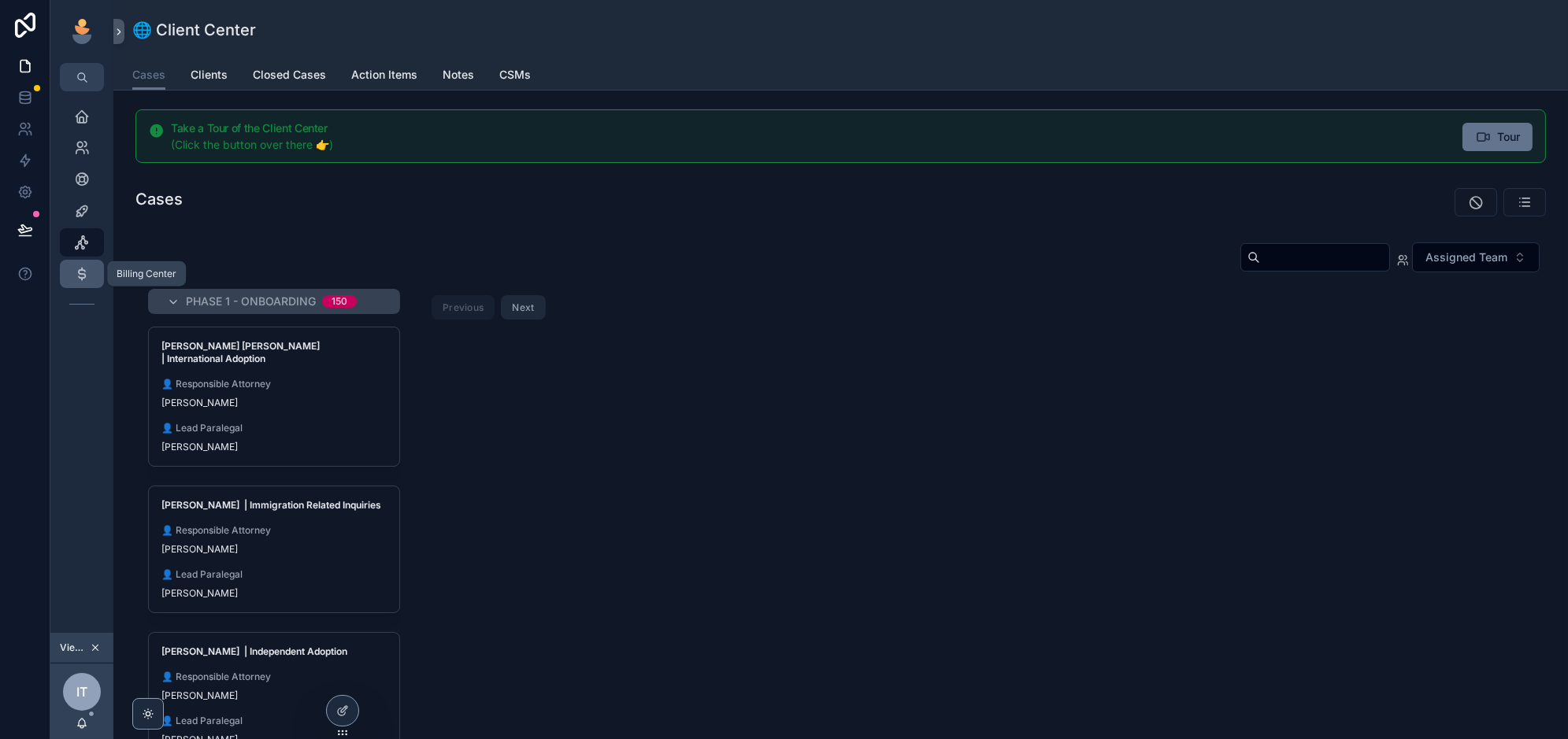
click at [74, 277] on icon "scrollable content" at bounding box center [82, 274] width 16 height 16
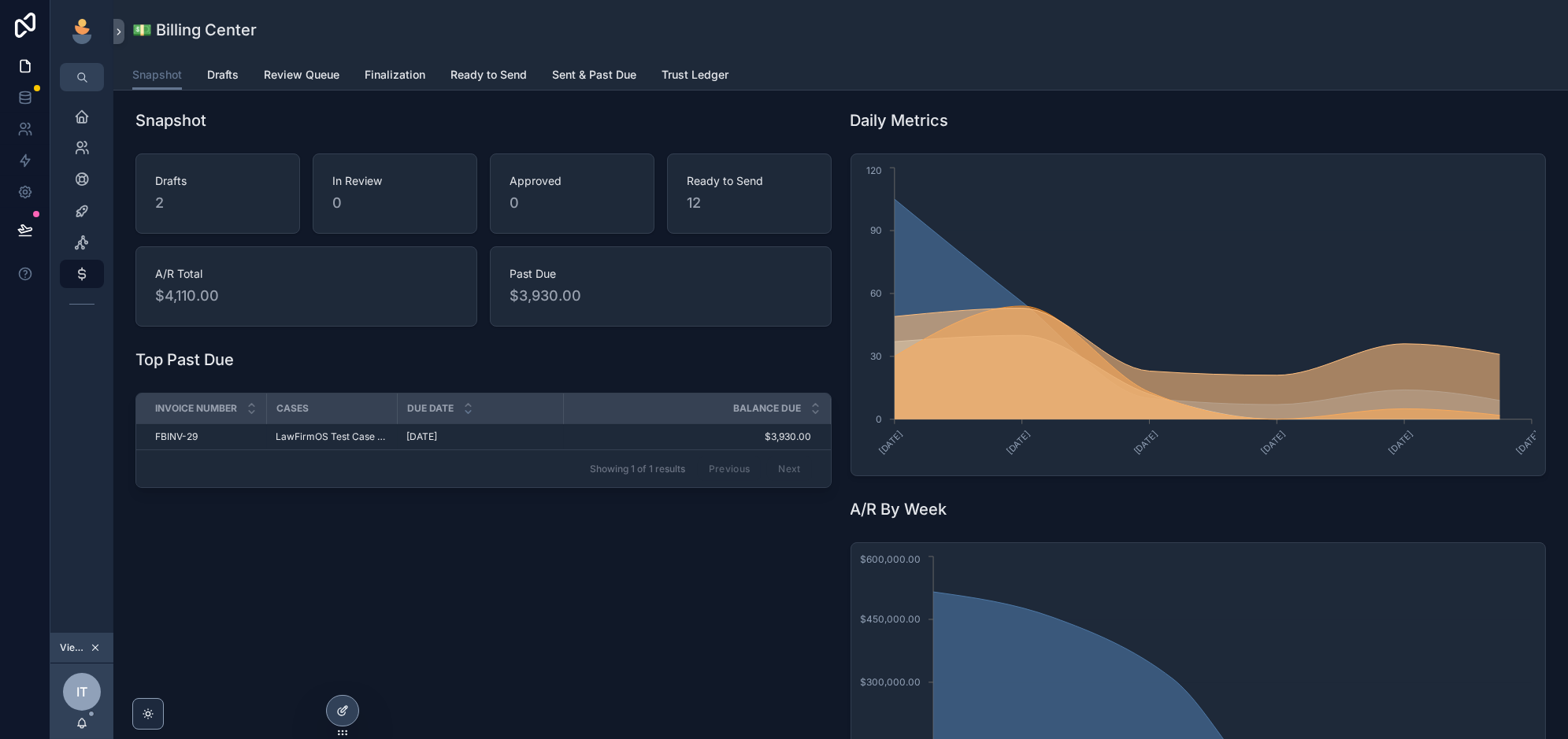
click at [330, 712] on div at bounding box center [342, 711] width 32 height 30
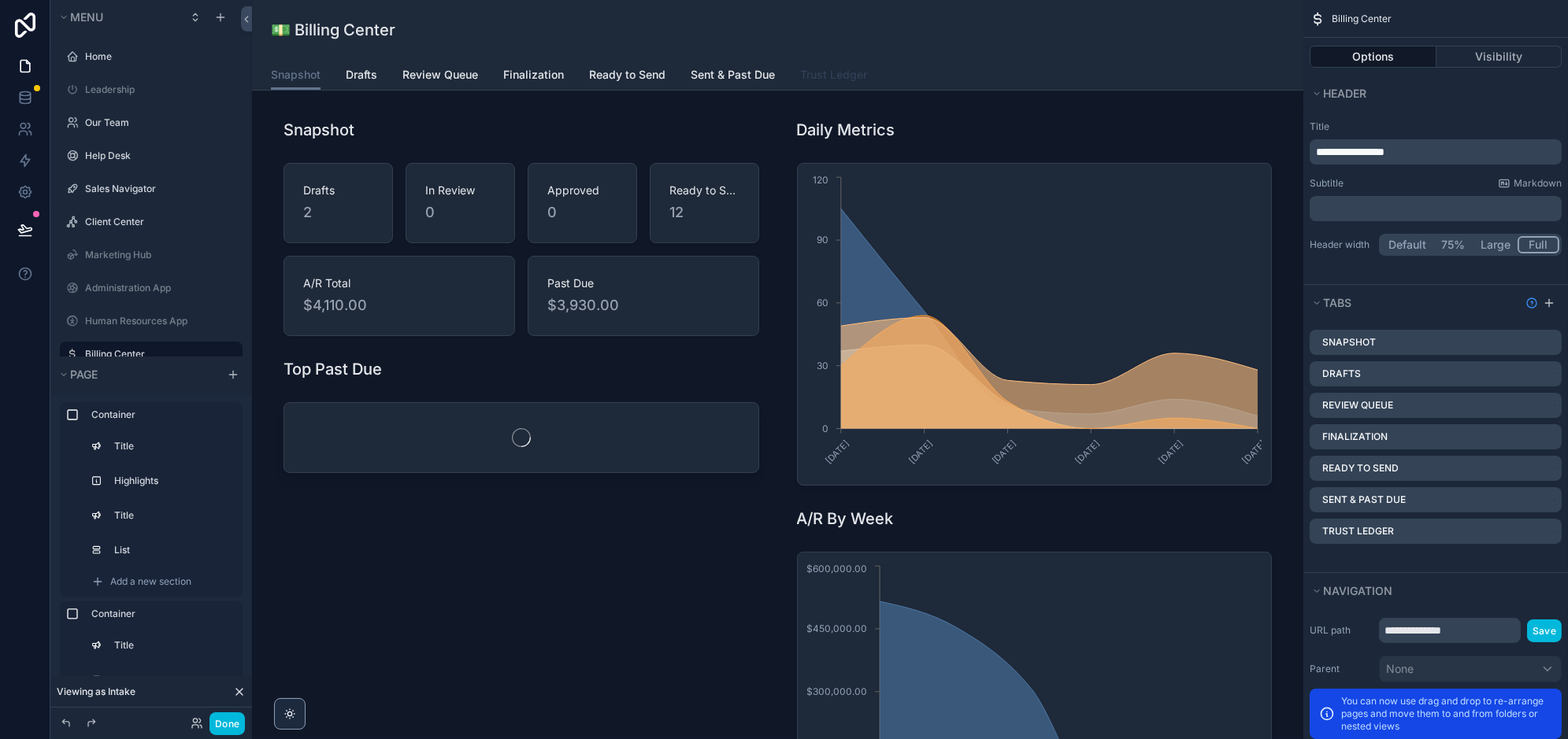
click at [825, 72] on span "Trust Ledger" at bounding box center [834, 75] width 67 height 16
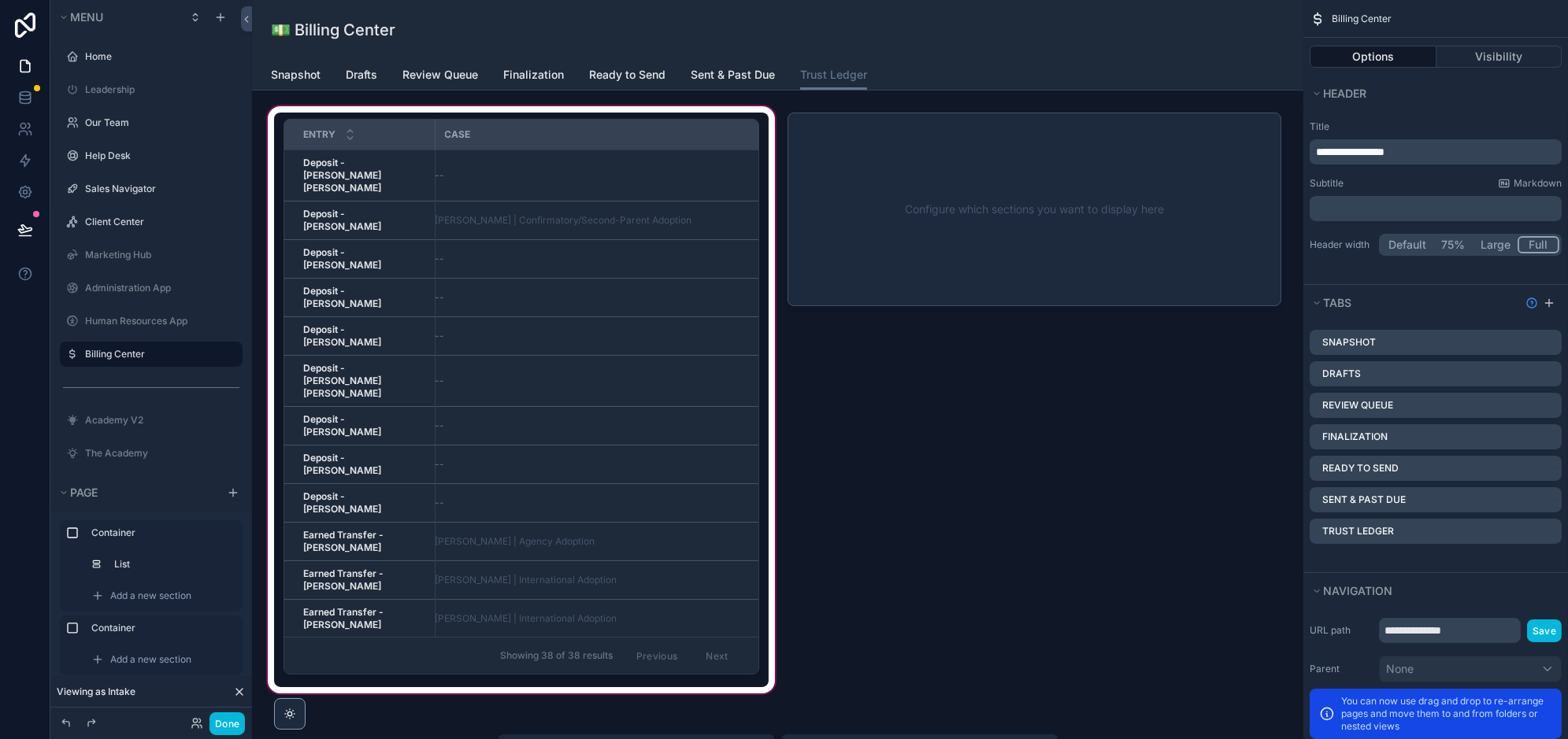
click at [686, 349] on div "scrollable content" at bounding box center [520, 400] width 513 height 594
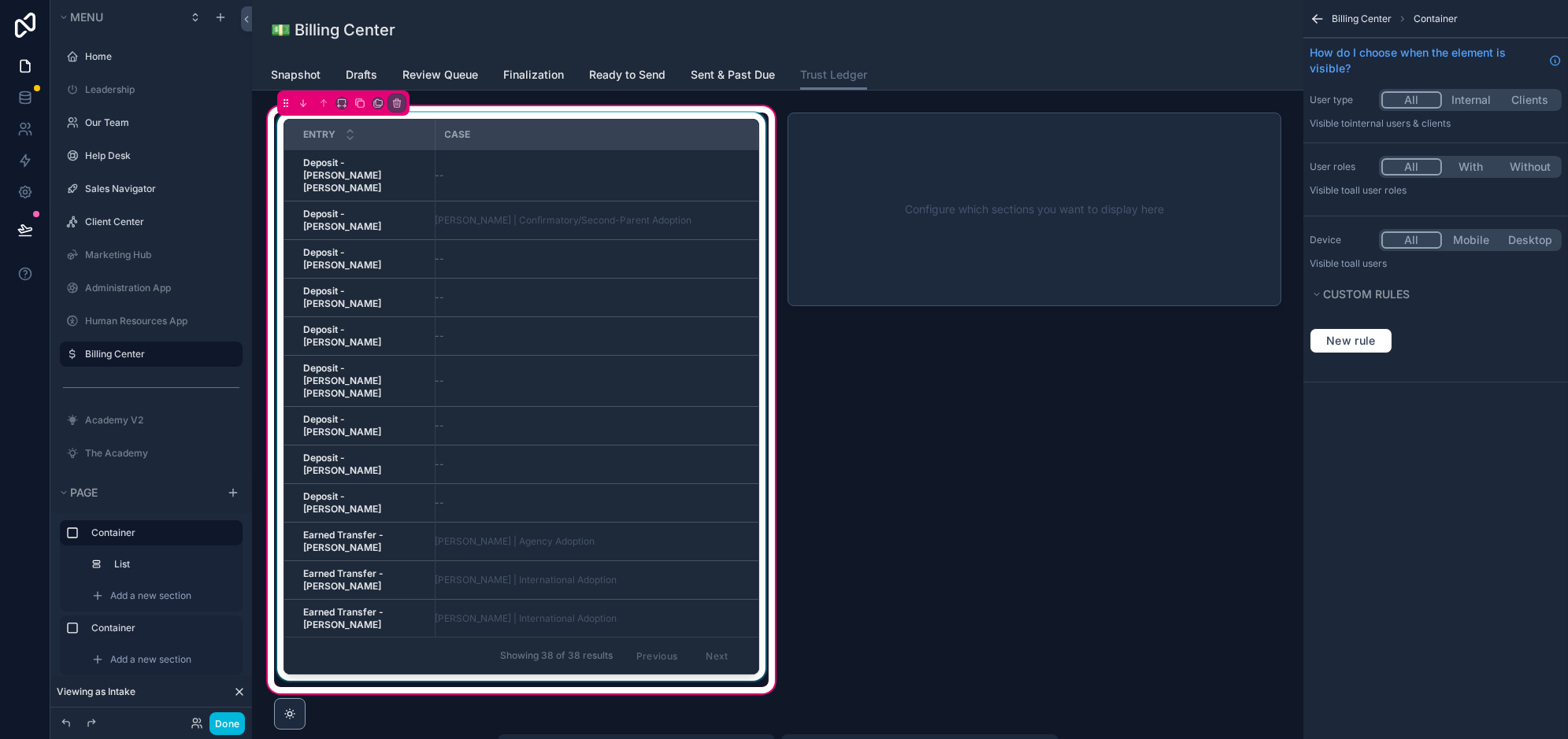
click at [674, 357] on div "scrollable content" at bounding box center [521, 400] width 495 height 575
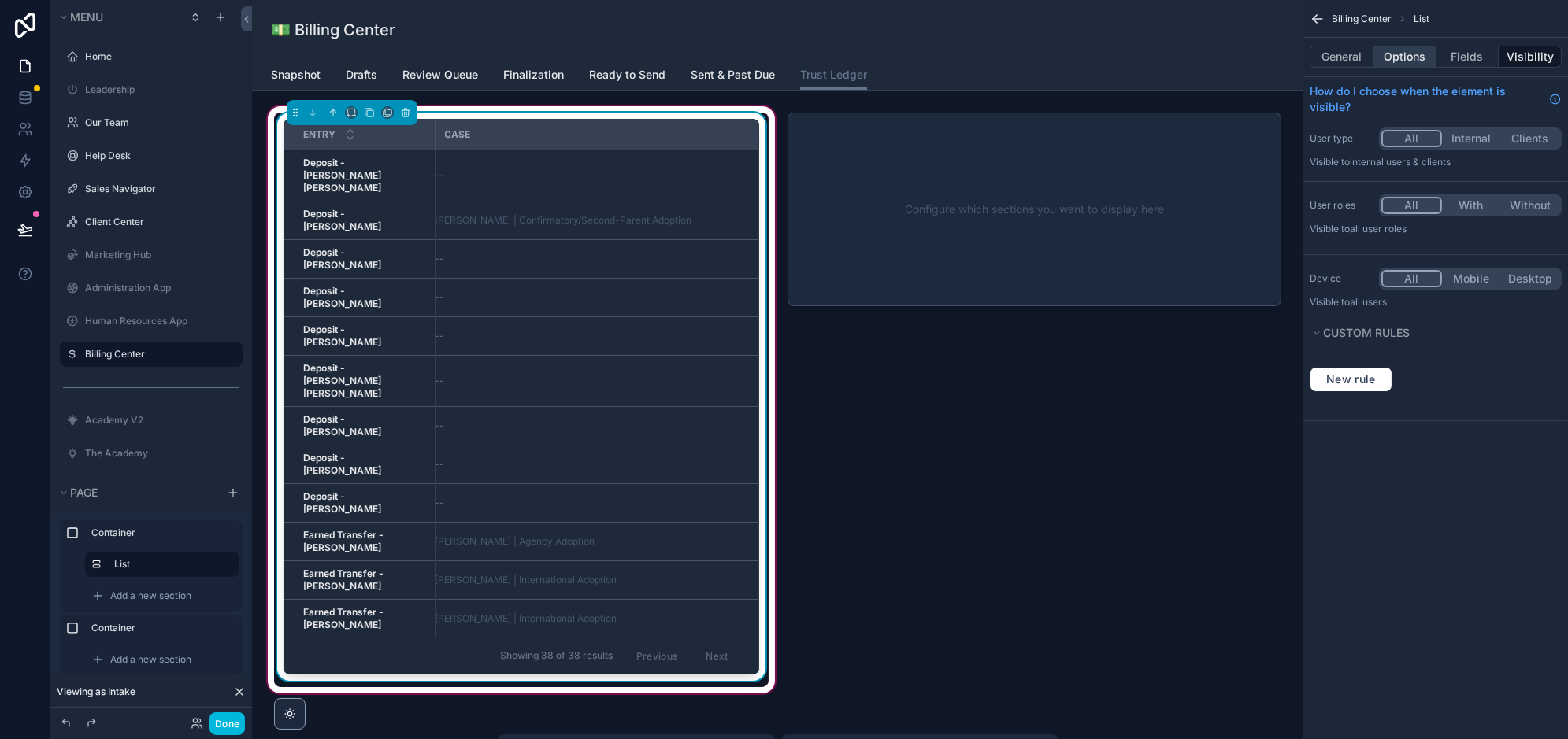
click at [1418, 51] on button "Options" at bounding box center [1405, 56] width 63 height 22
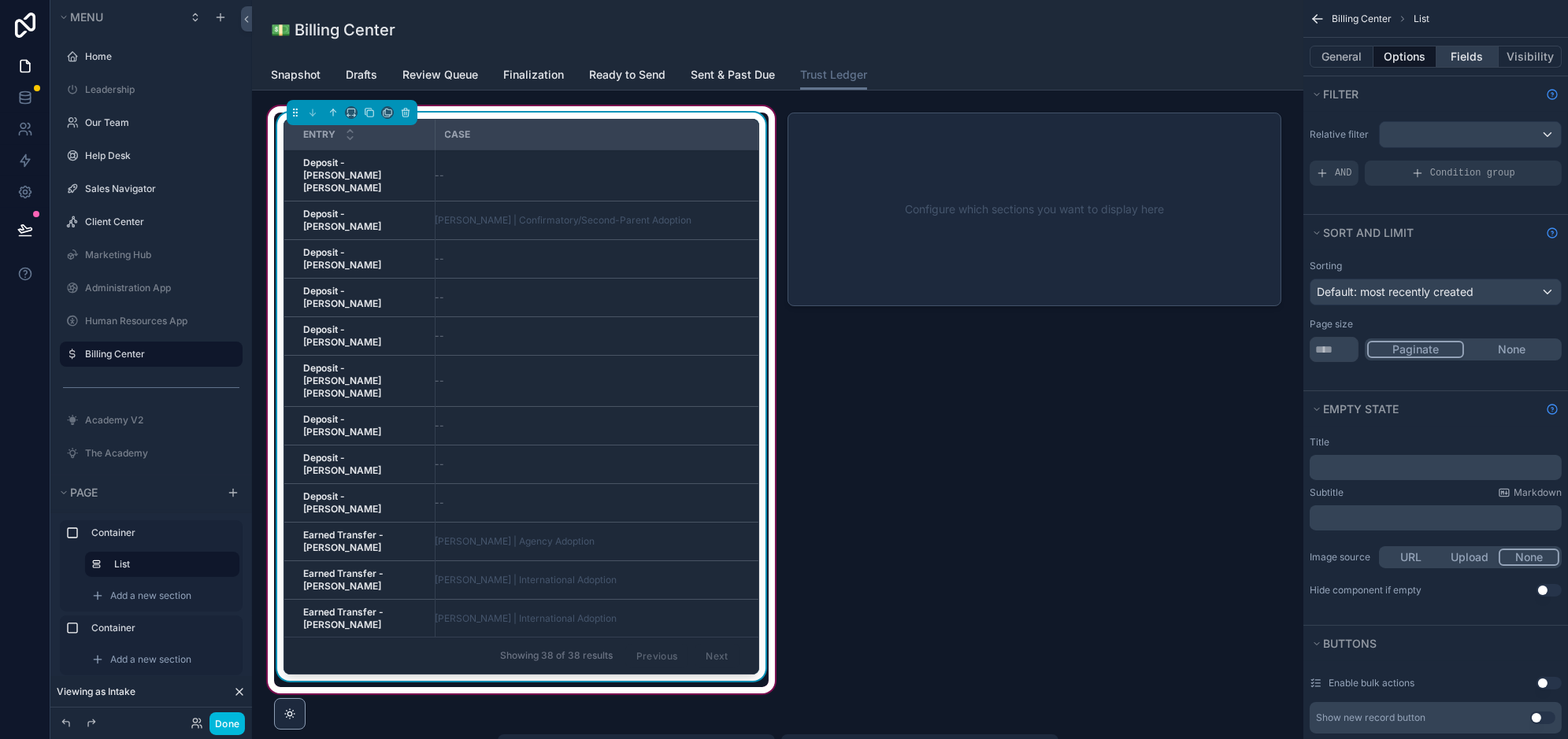
click at [1471, 54] on button "Fields" at bounding box center [1468, 56] width 63 height 22
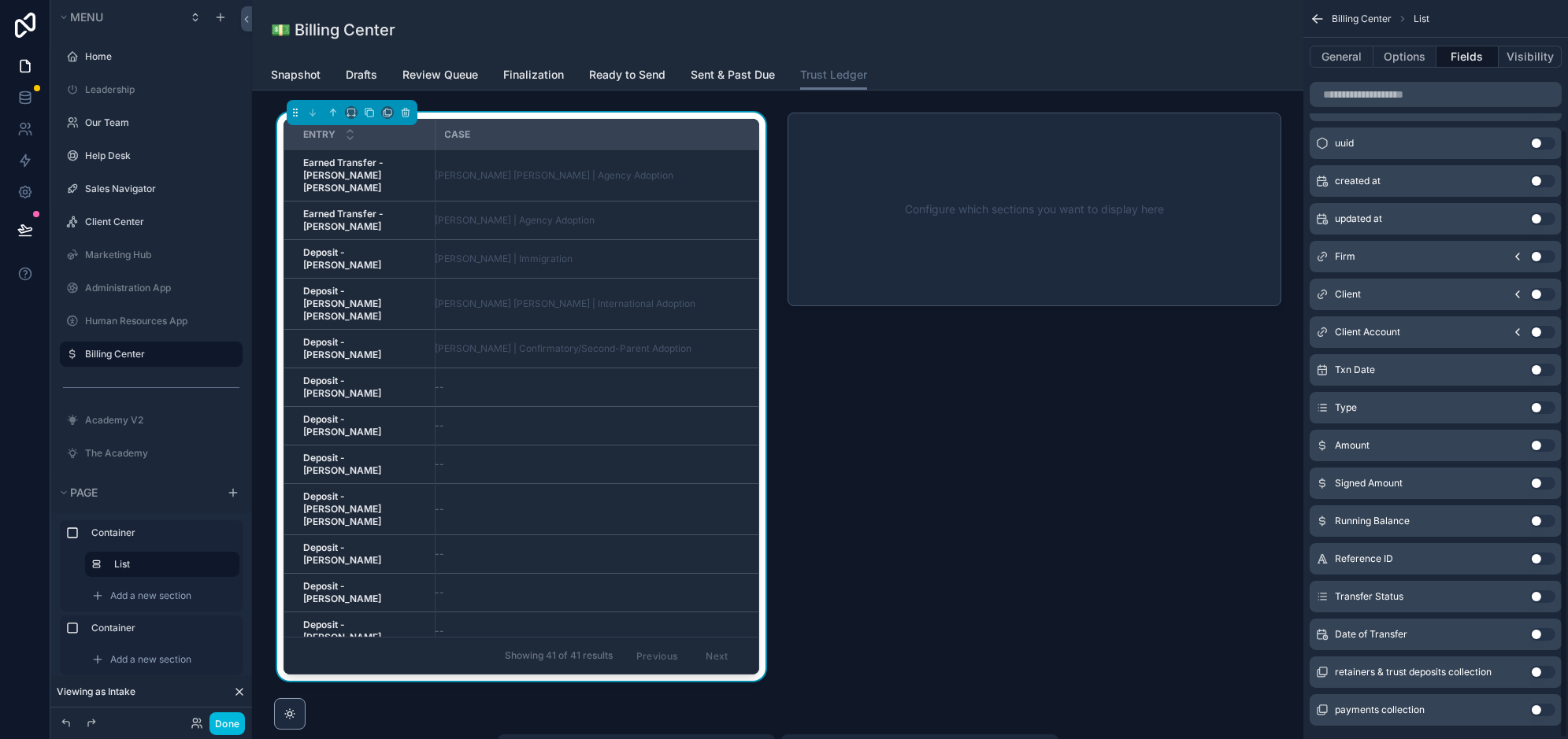
scroll to position [156, 0]
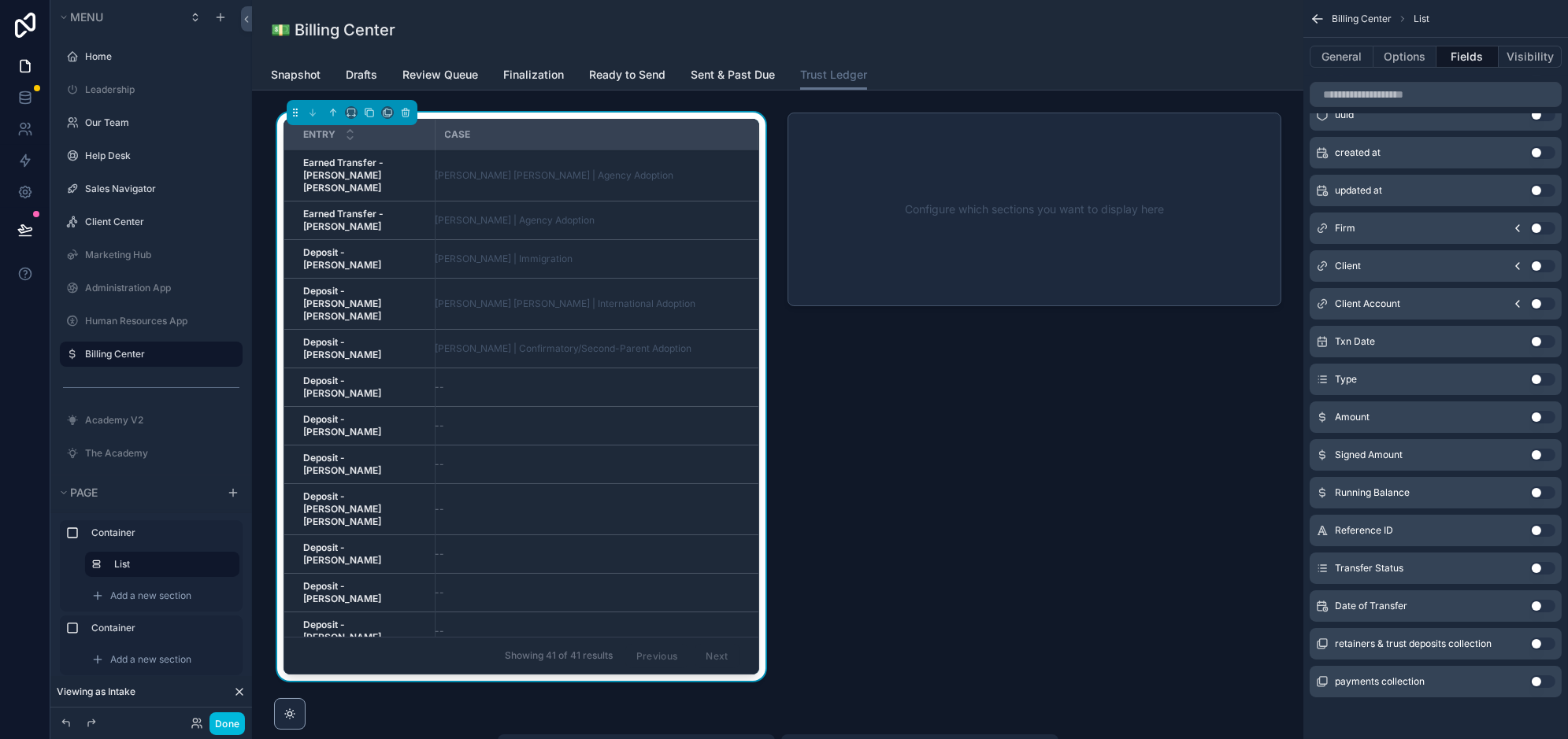
click at [1541, 376] on button "Use setting" at bounding box center [1542, 379] width 25 height 13
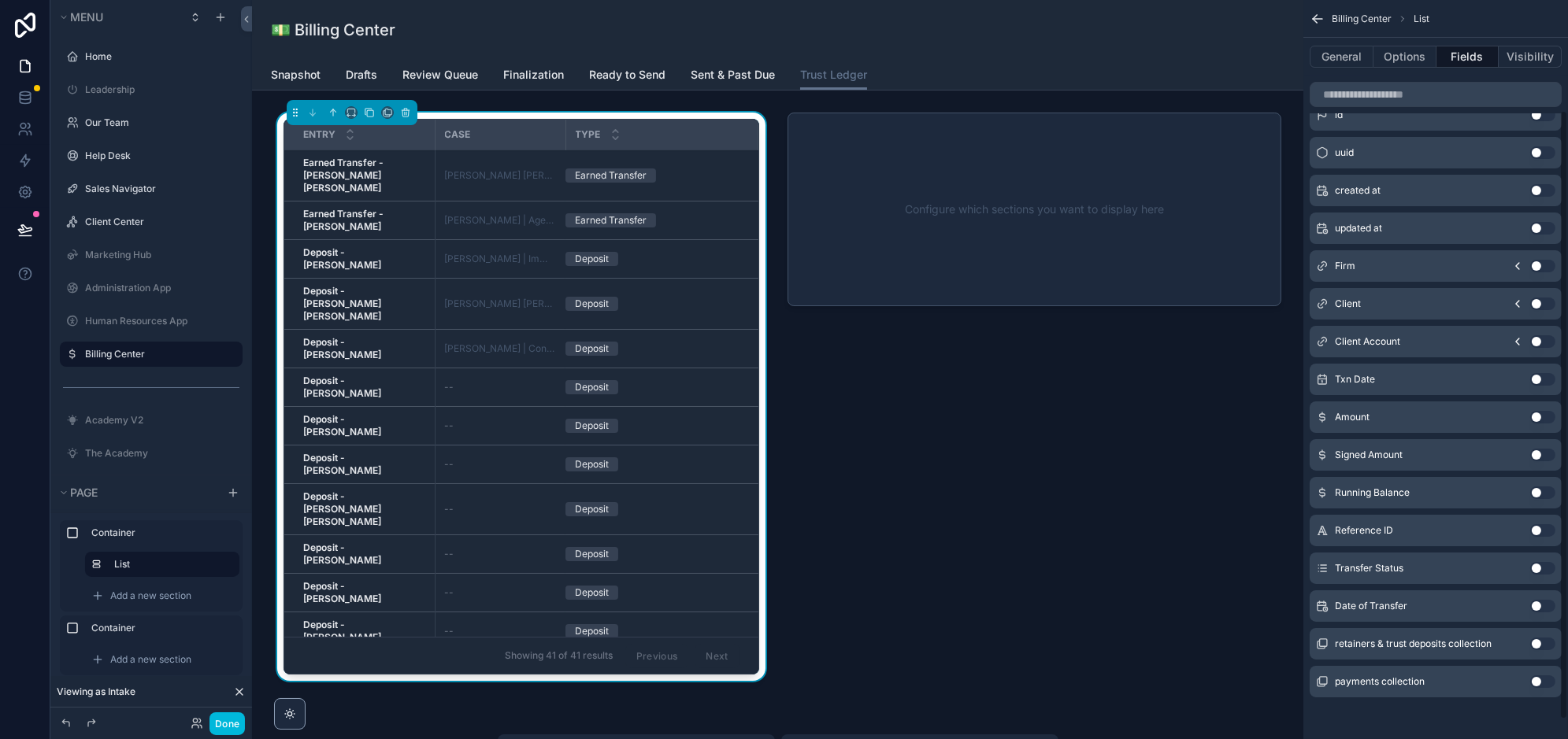
scroll to position [0, 0]
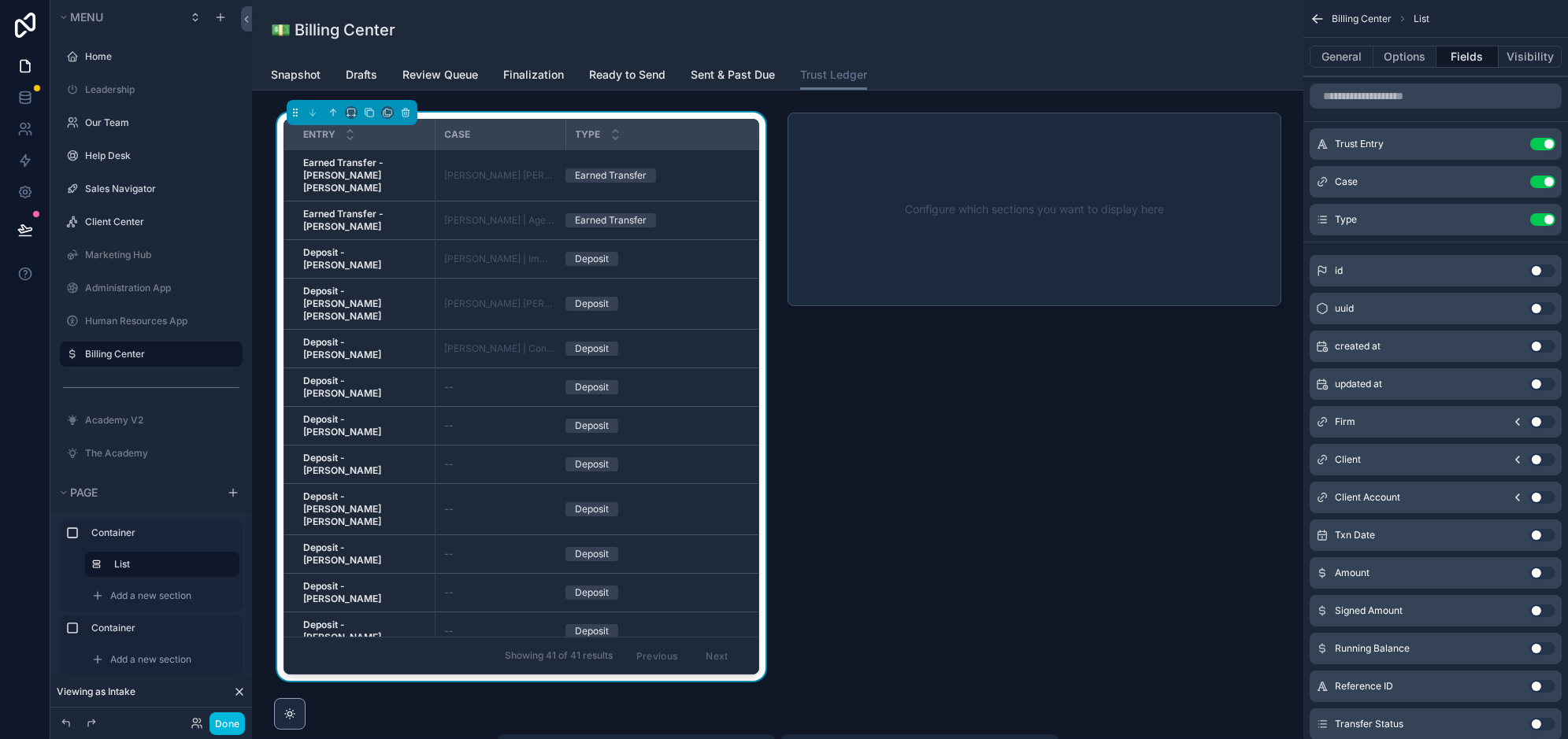
click at [1538, 219] on button "Use setting" at bounding box center [1542, 220] width 25 height 13
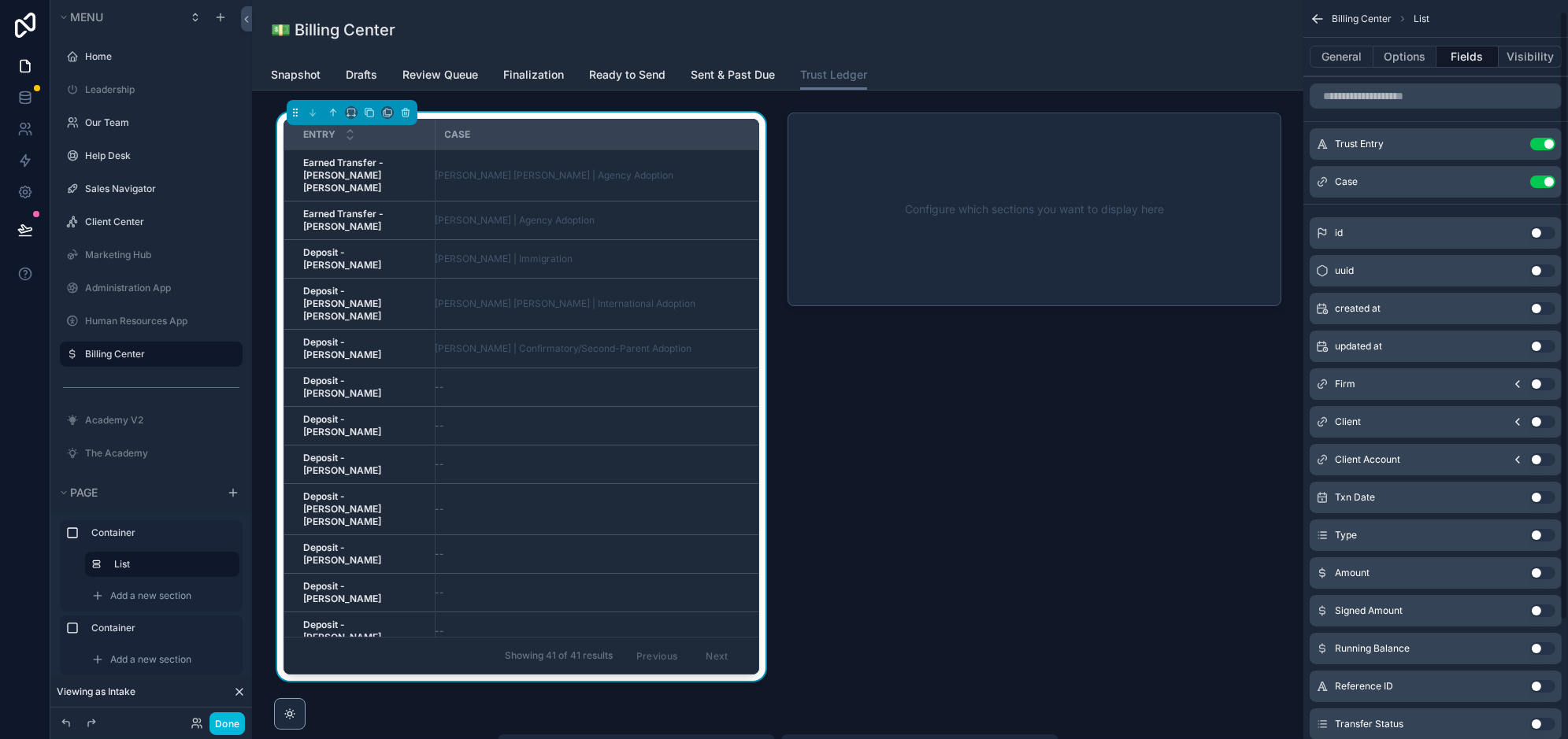
scroll to position [21, 0]
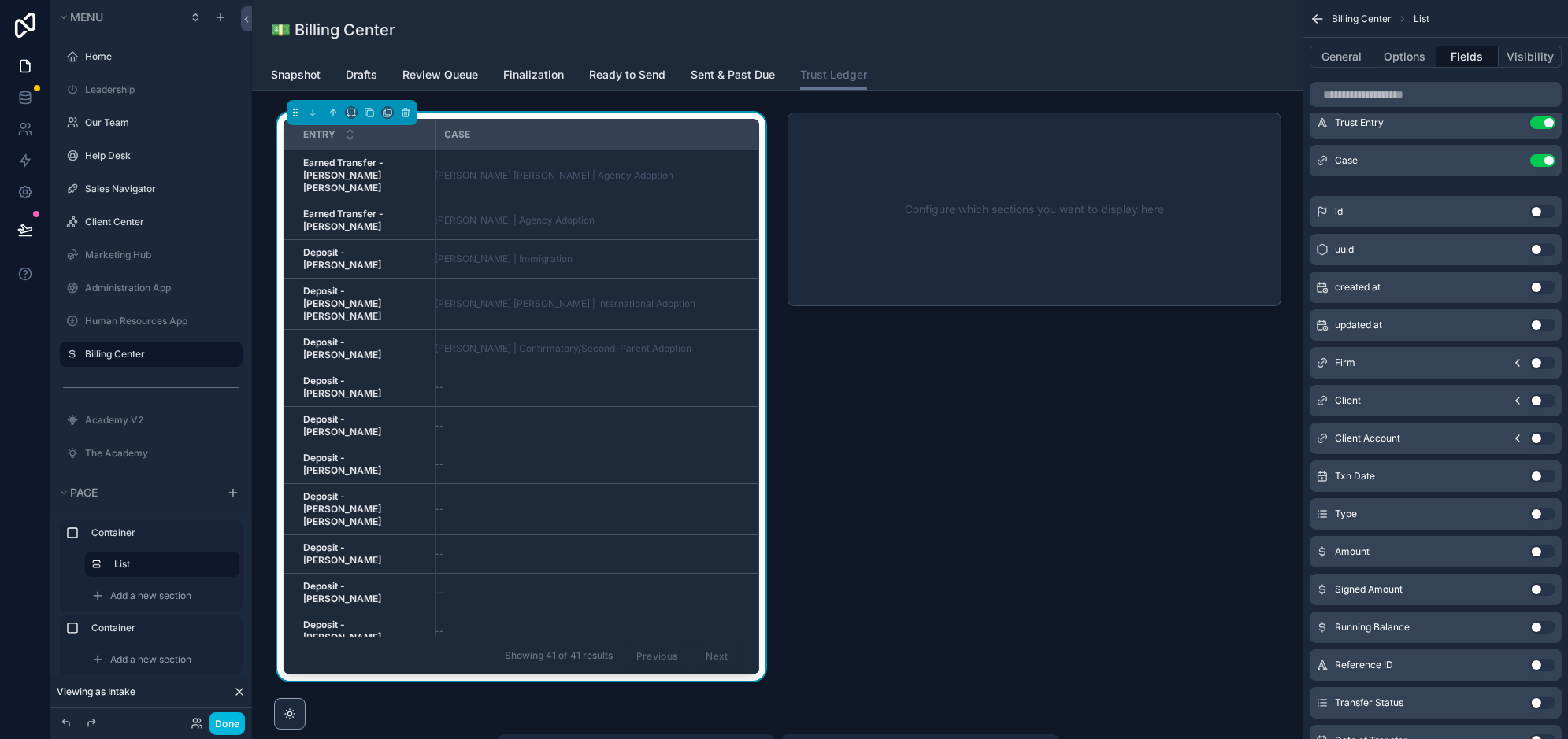
click at [1546, 549] on button "Use setting" at bounding box center [1542, 552] width 25 height 13
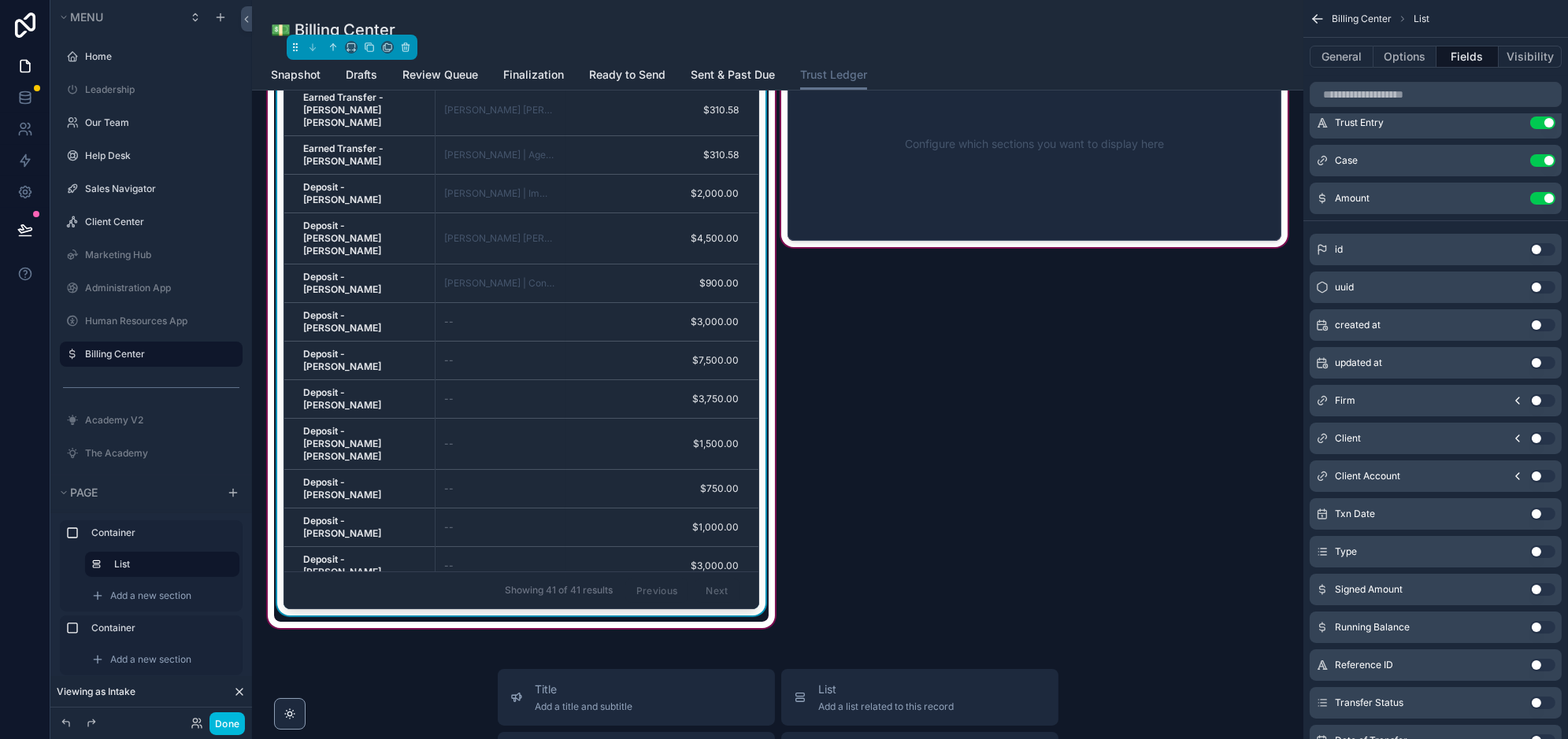
scroll to position [0, 0]
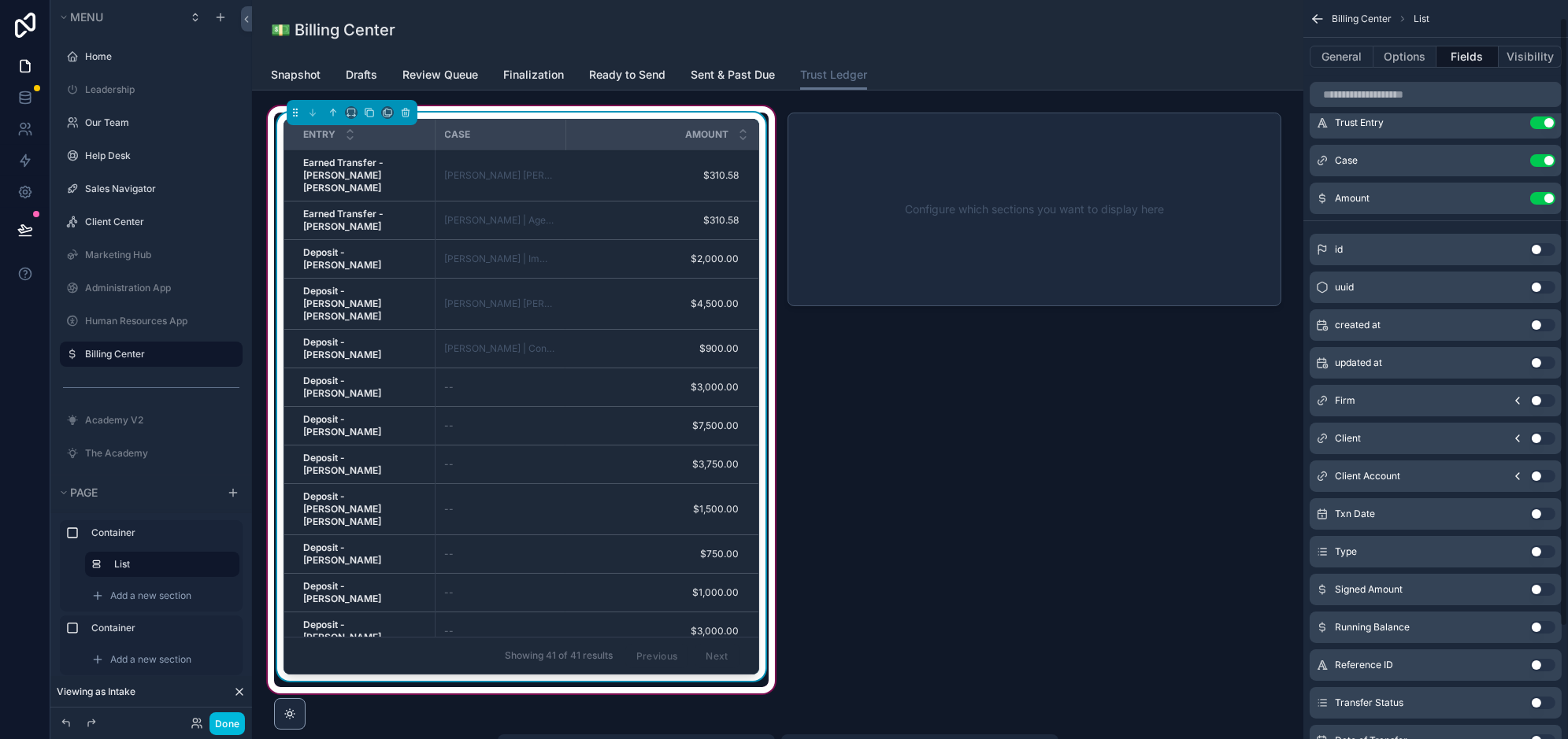
click at [1543, 198] on button "Use setting" at bounding box center [1542, 198] width 25 height 13
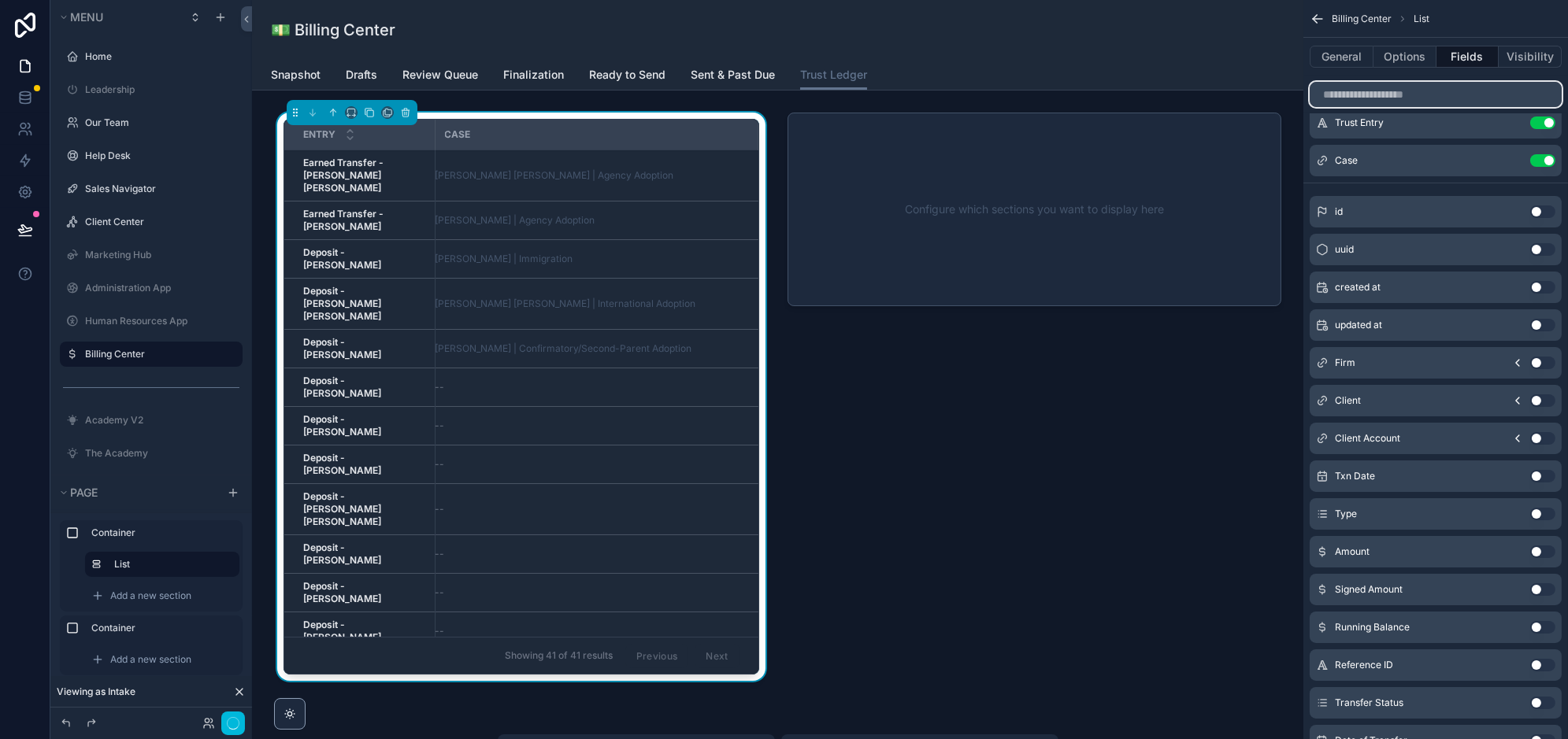
click at [1382, 91] on input "scrollable content" at bounding box center [1435, 94] width 252 height 25
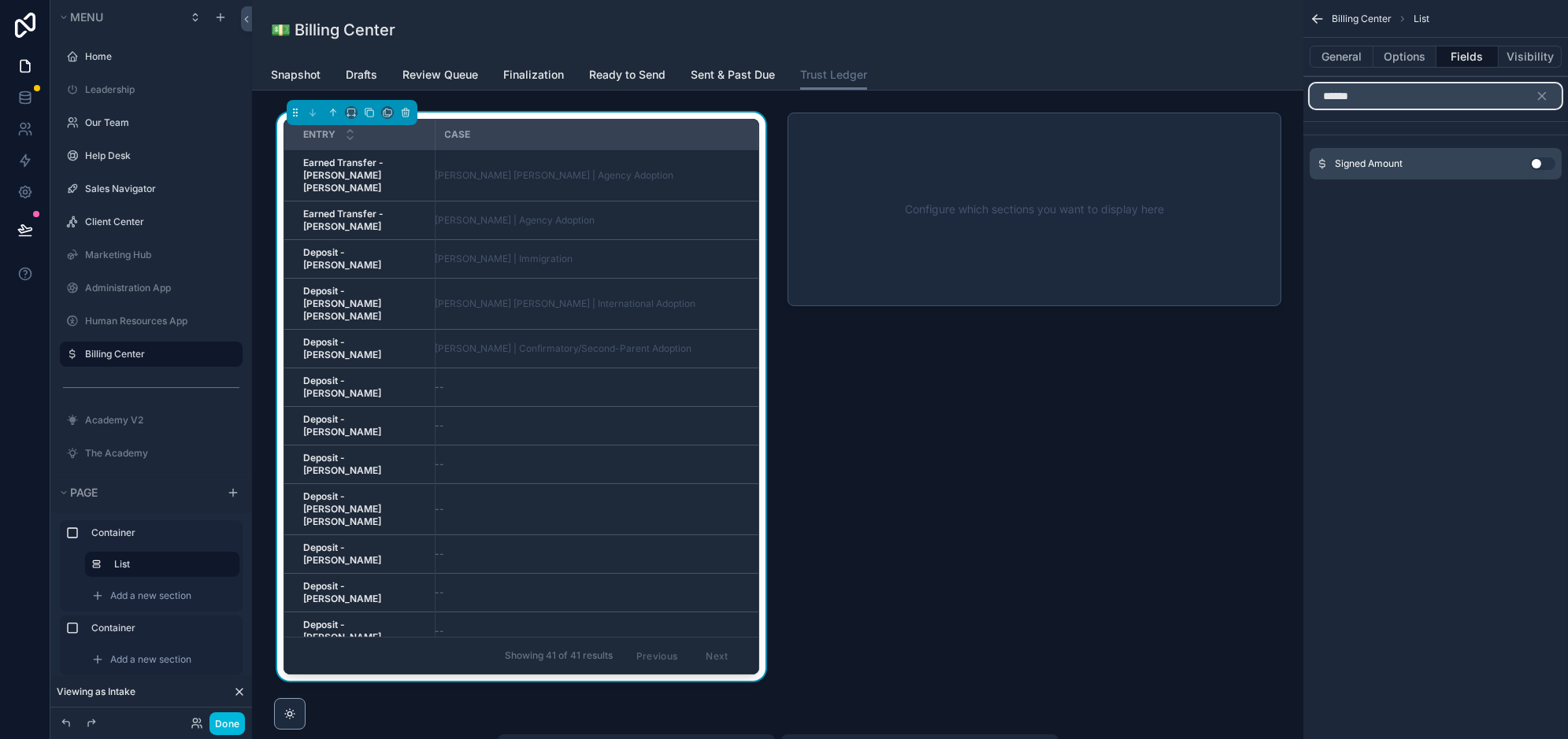
type input "******"
click at [1538, 158] on button "Use setting" at bounding box center [1542, 163] width 25 height 13
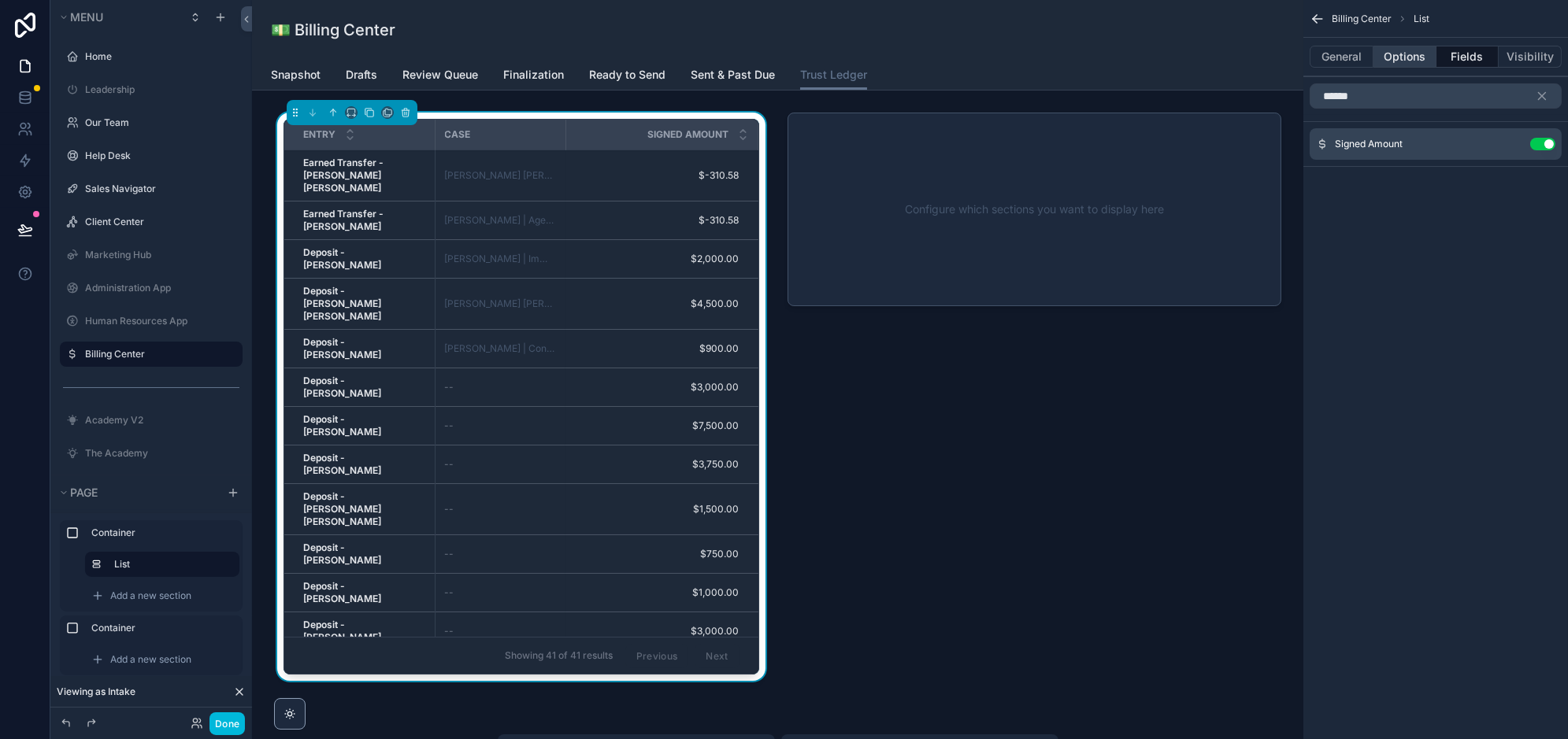
click at [1412, 59] on button "Options" at bounding box center [1405, 56] width 63 height 22
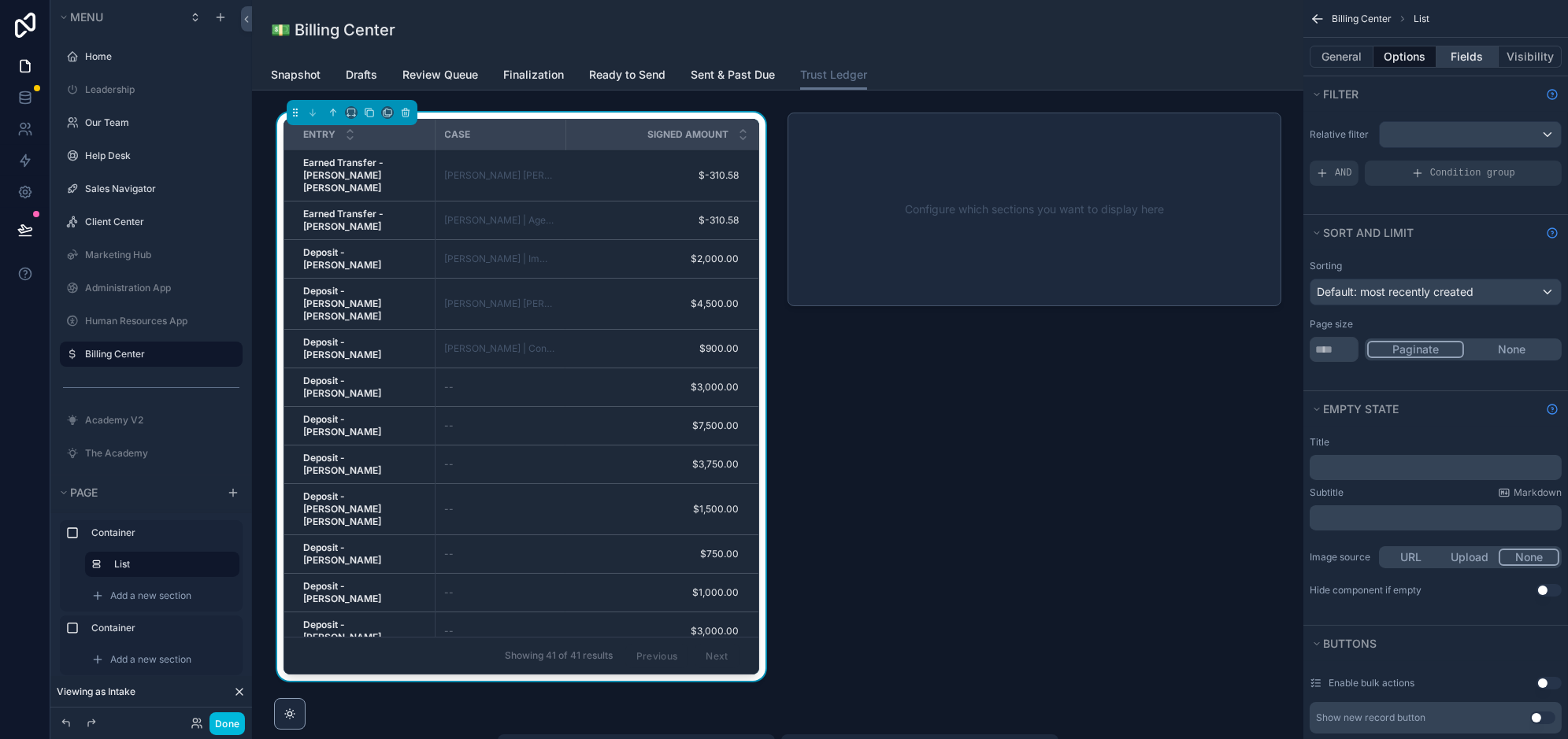
click at [1459, 50] on button "Fields" at bounding box center [1468, 56] width 63 height 22
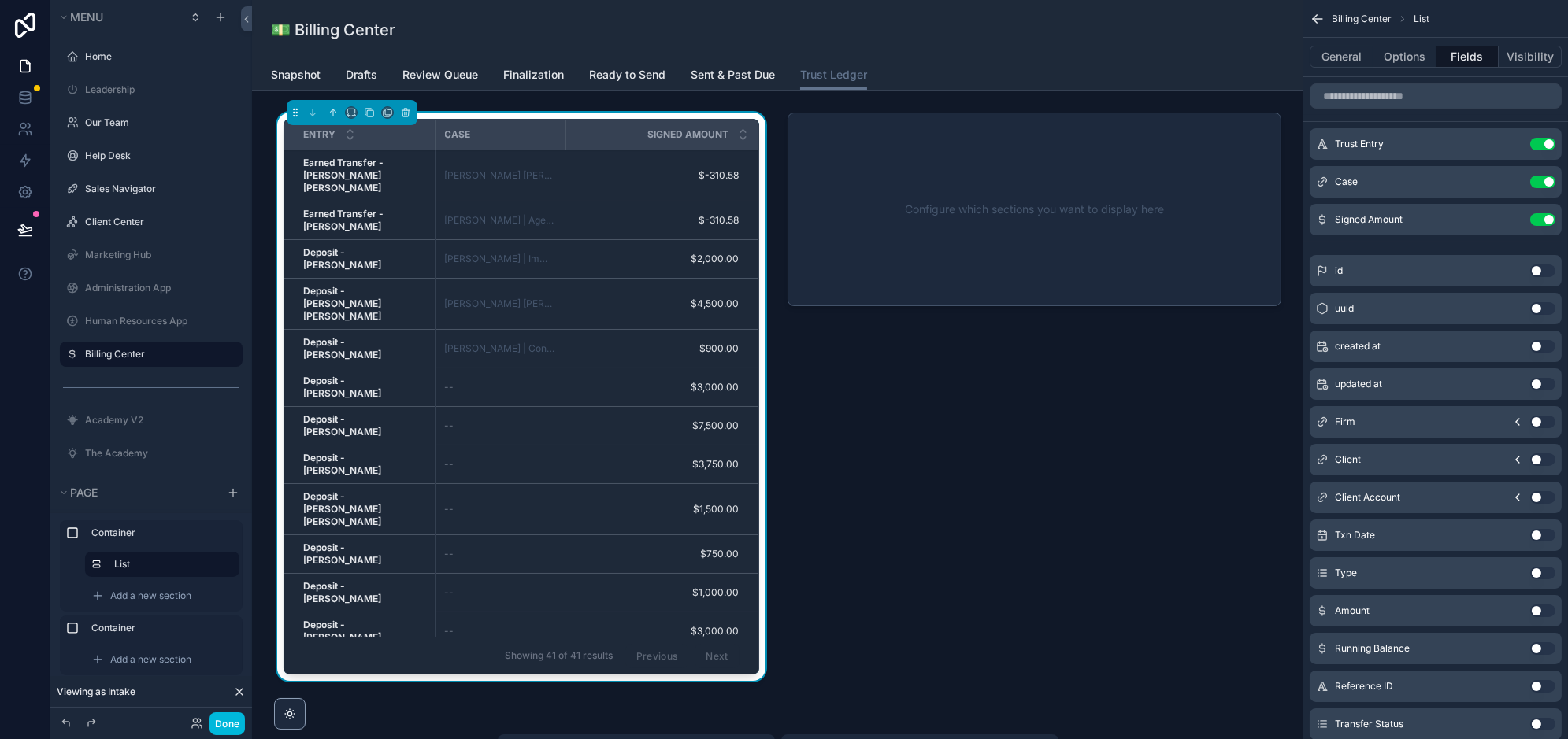
click at [0, 0] on icon "scrollable content" at bounding box center [0, 0] width 0 height 0
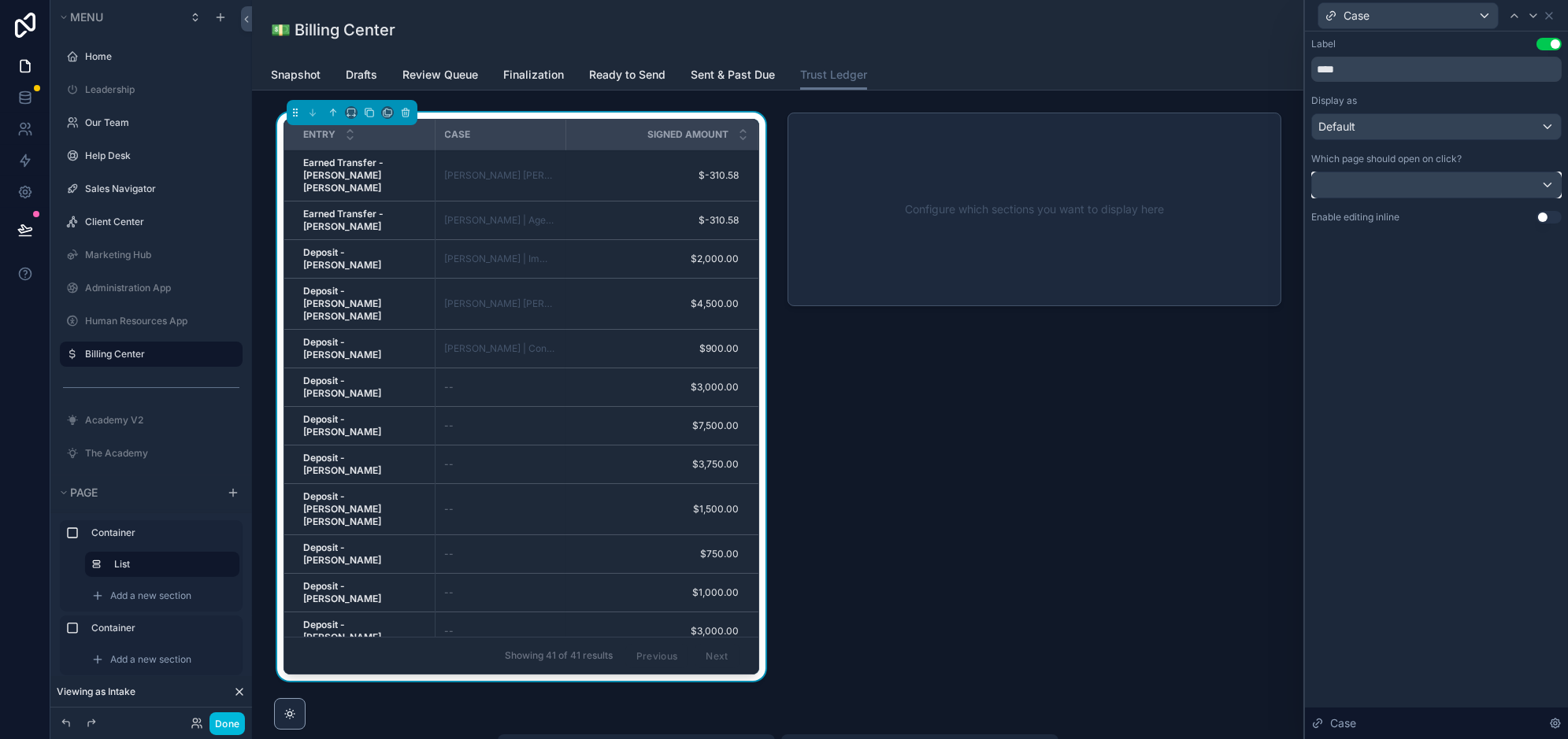
click at [1443, 183] on div at bounding box center [1436, 184] width 249 height 25
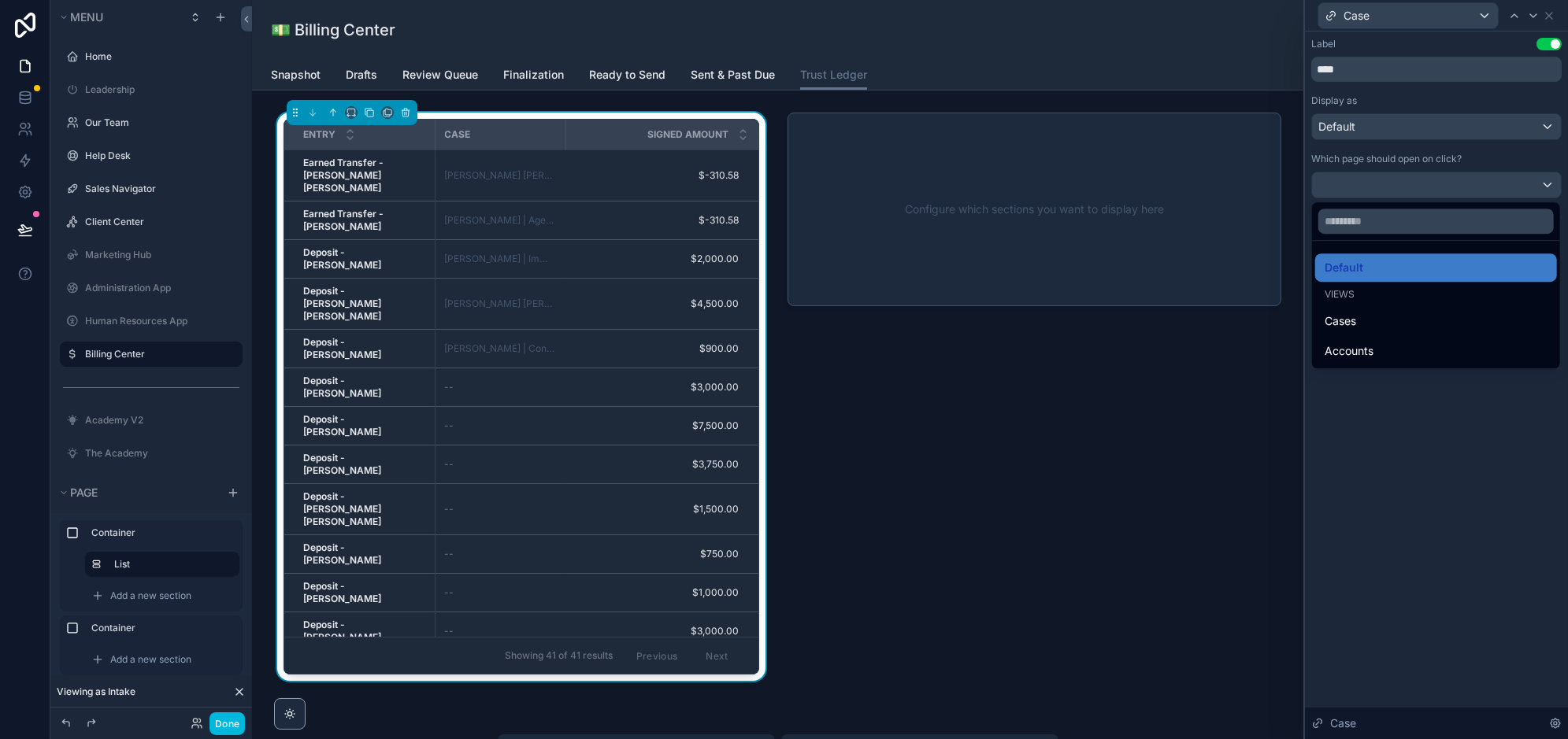
click at [1388, 446] on div at bounding box center [1436, 369] width 263 height 739
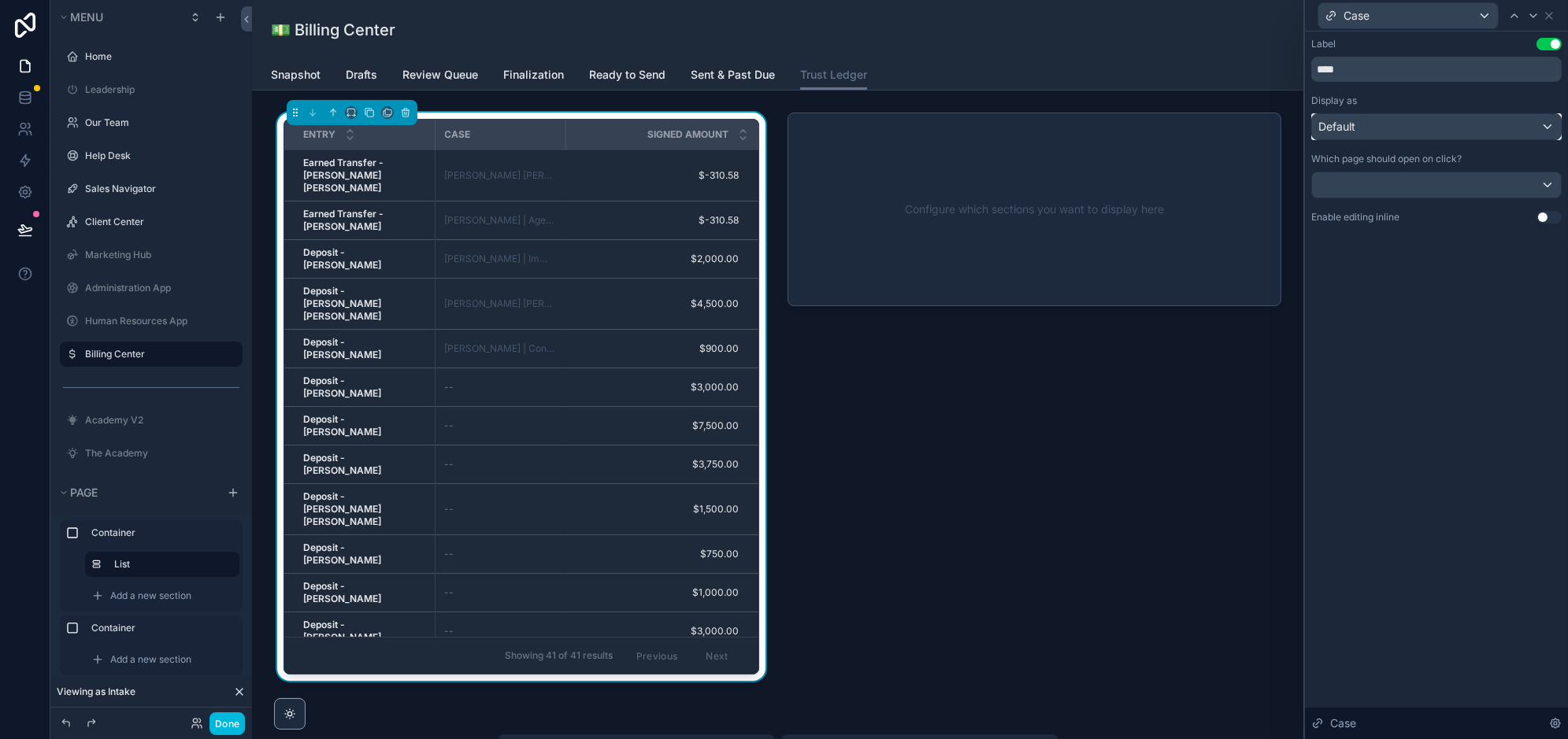
click at [1420, 122] on div "Default" at bounding box center [1436, 126] width 249 height 25
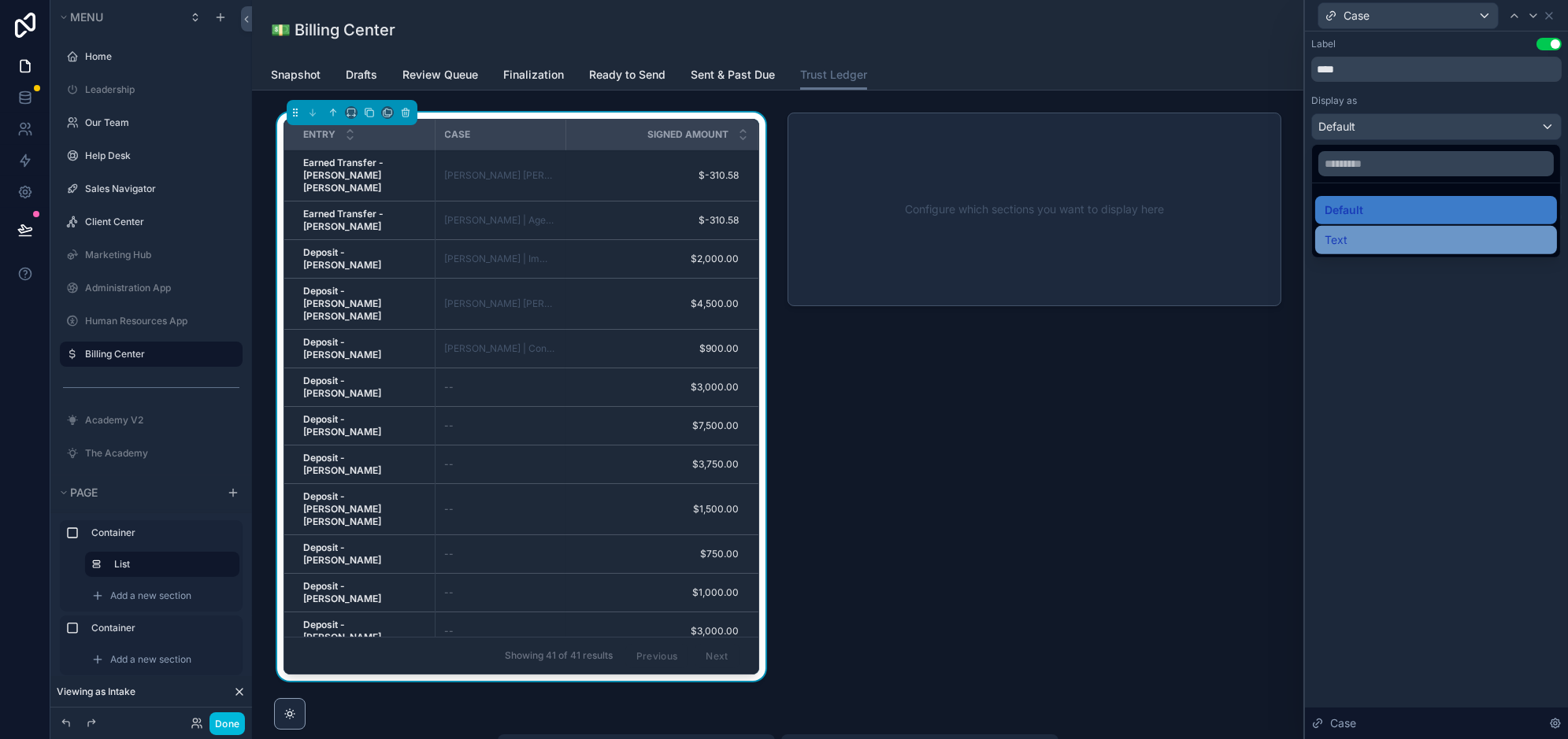
click at [1380, 241] on div "Text" at bounding box center [1435, 239] width 223 height 19
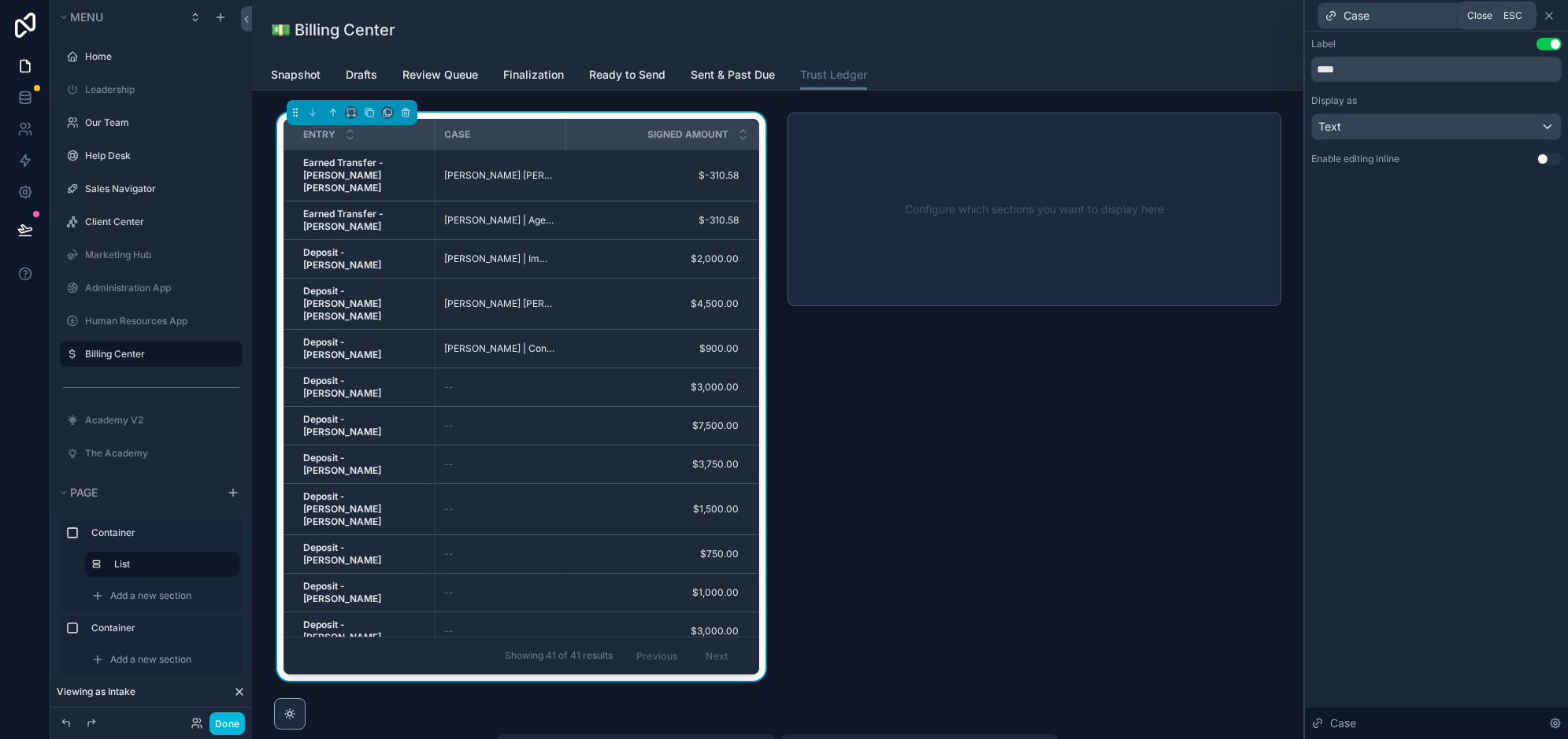
click at [1550, 14] on icon at bounding box center [1549, 16] width 6 height 6
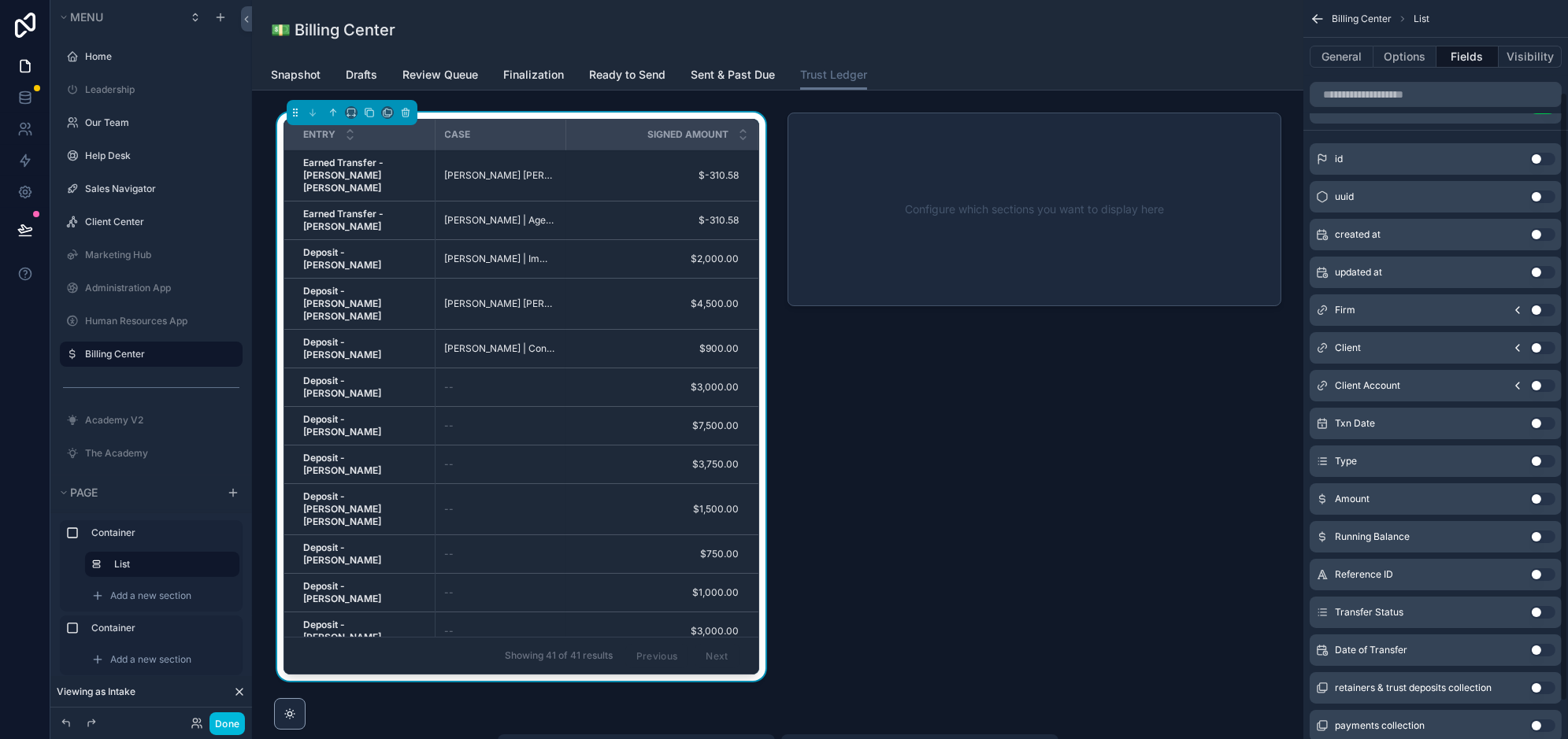
scroll to position [113, 0]
click at [1519, 343] on icon "scrollable content" at bounding box center [1518, 347] width 13 height 13
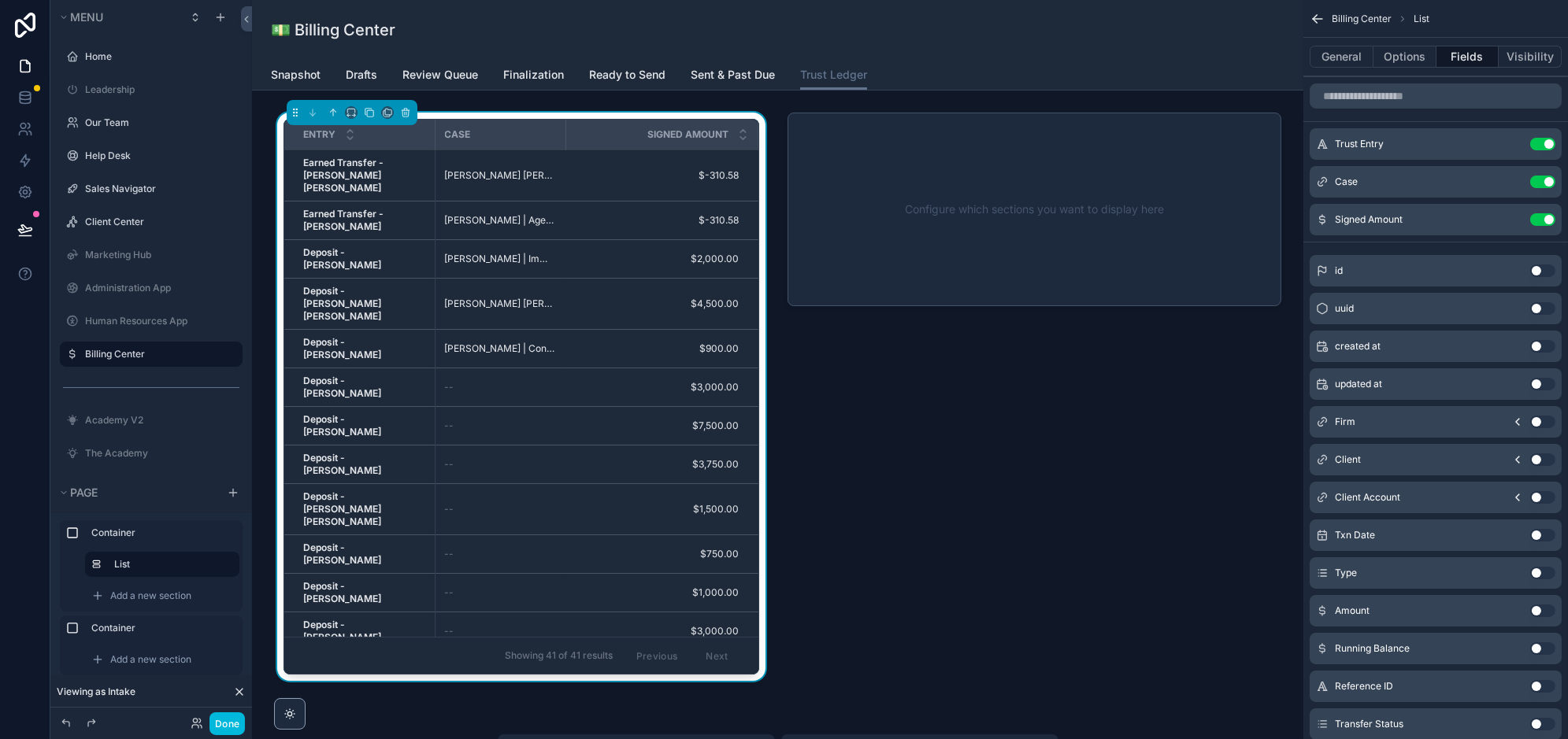
click at [1540, 180] on button "Use setting" at bounding box center [1542, 182] width 25 height 13
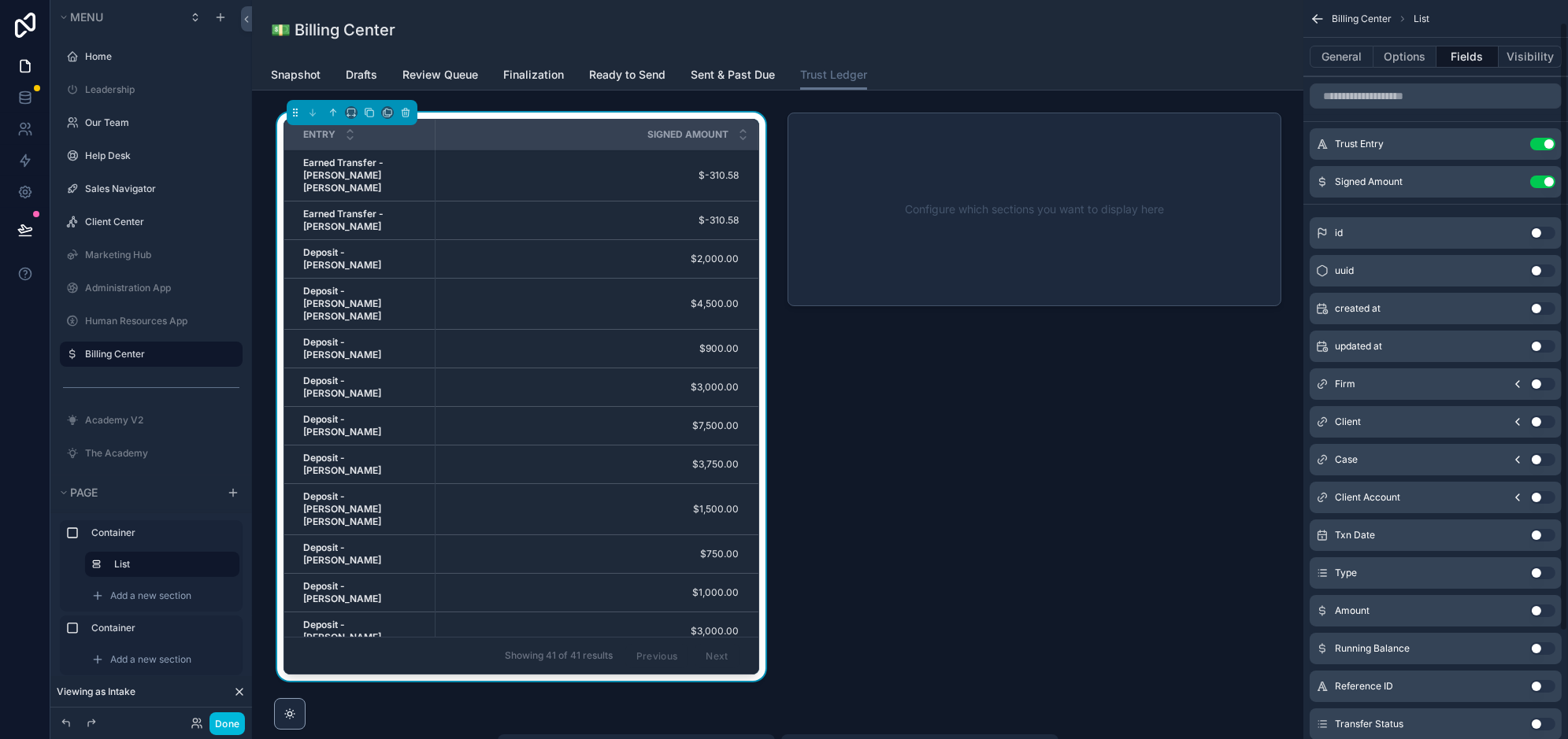
scroll to position [29, 0]
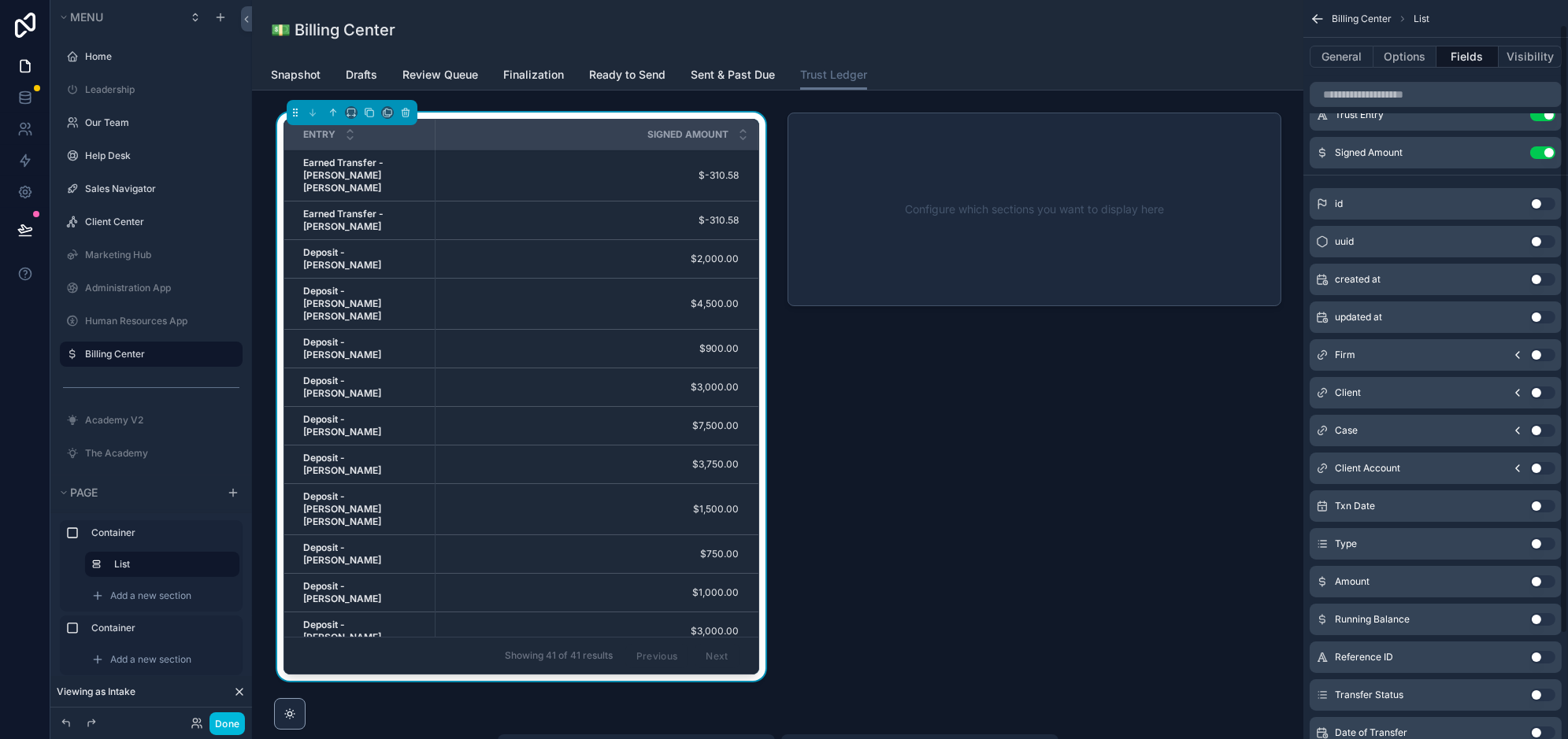
click at [1517, 425] on icon "scrollable content" at bounding box center [1518, 430] width 13 height 13
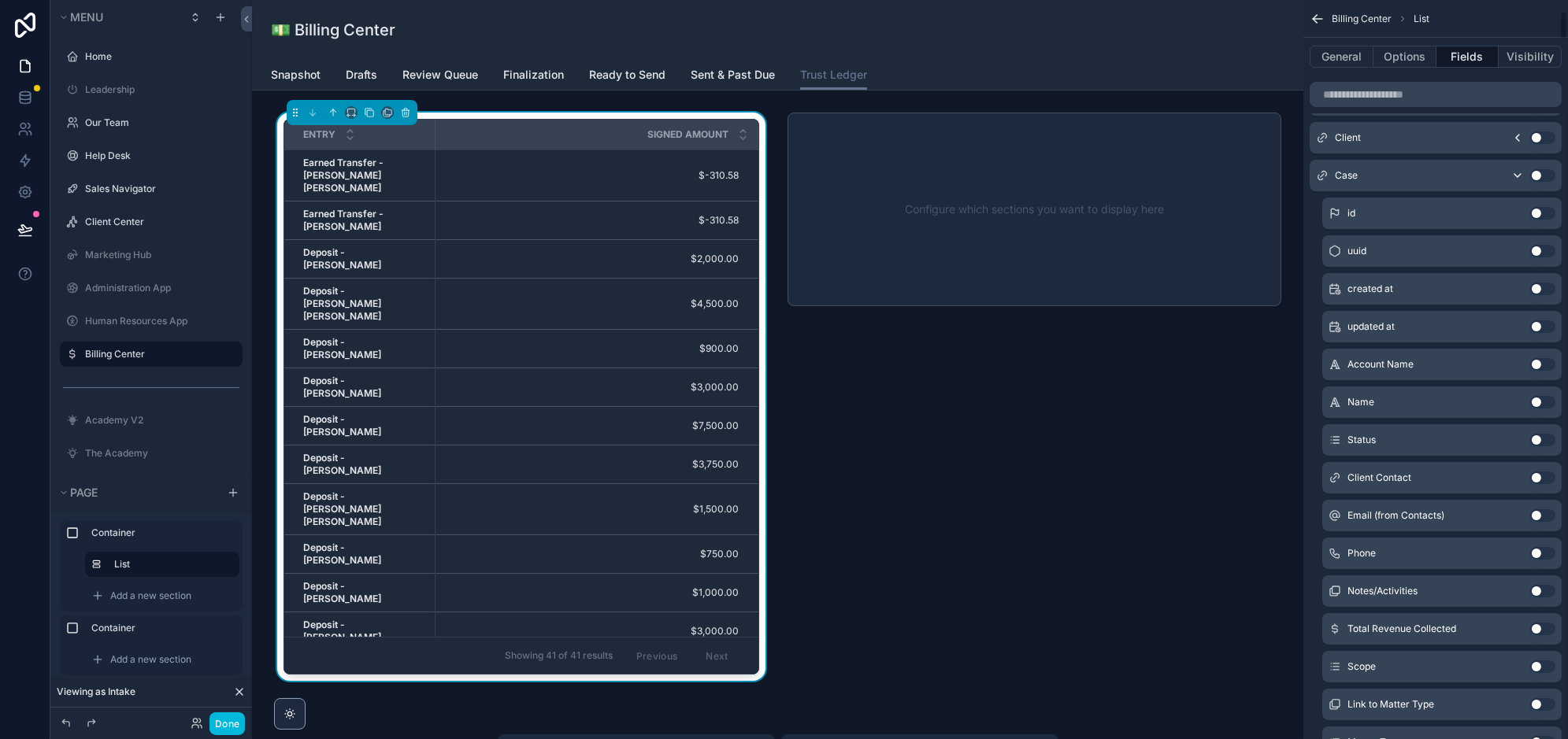
scroll to position [337, 0]
click at [1543, 286] on button "Use setting" at bounding box center [1542, 292] width 25 height 13
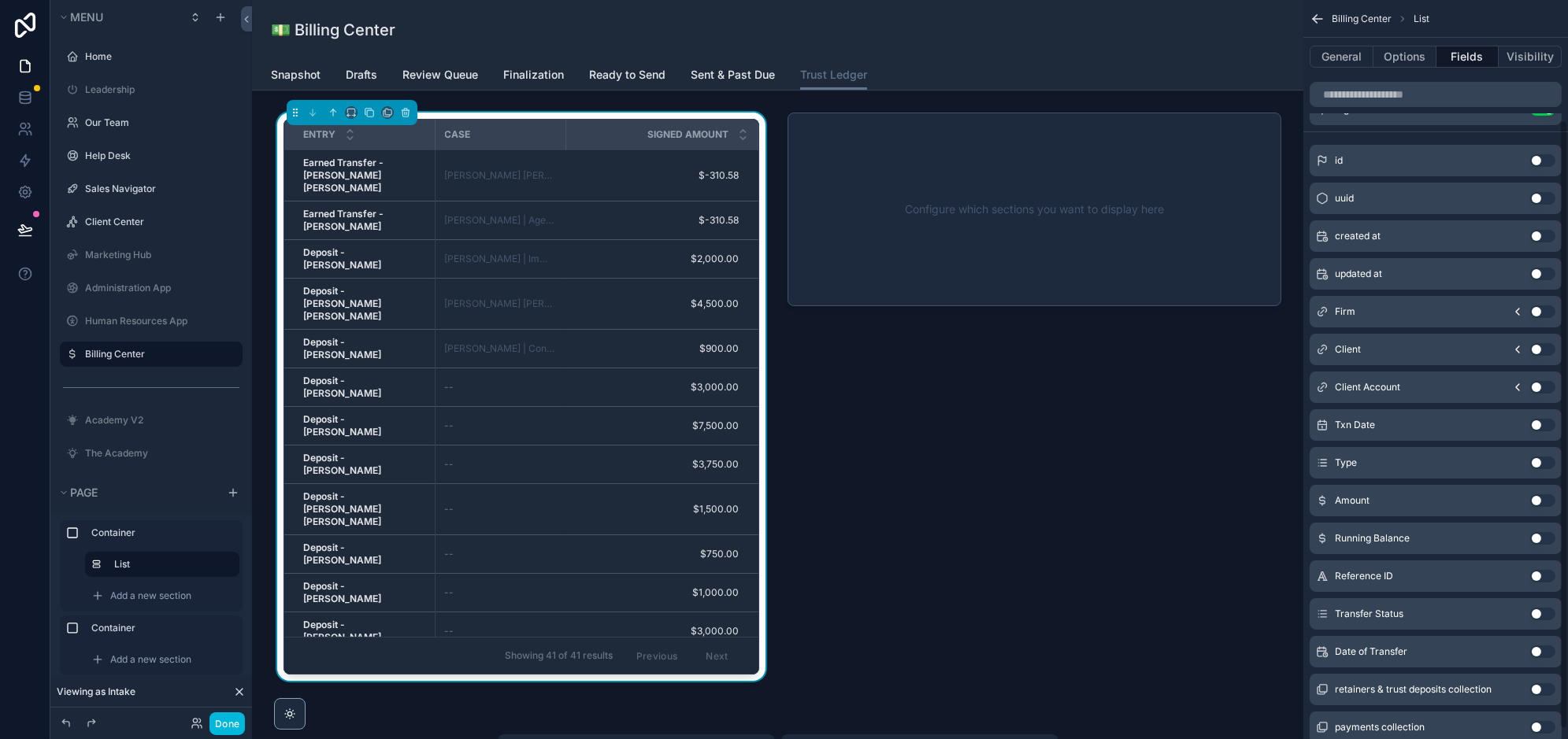
scroll to position [156, 0]
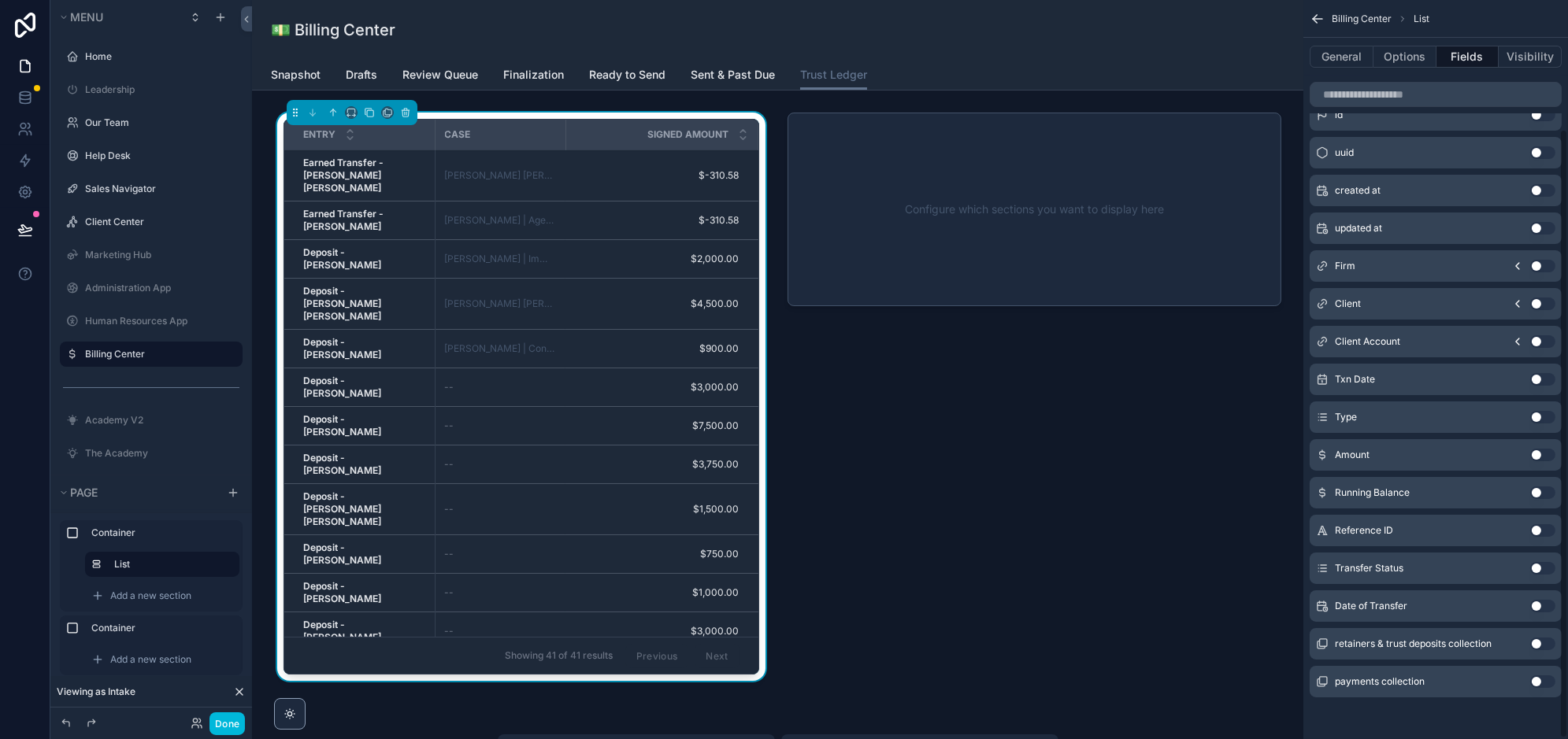
click at [1545, 566] on button "Use setting" at bounding box center [1542, 568] width 25 height 13
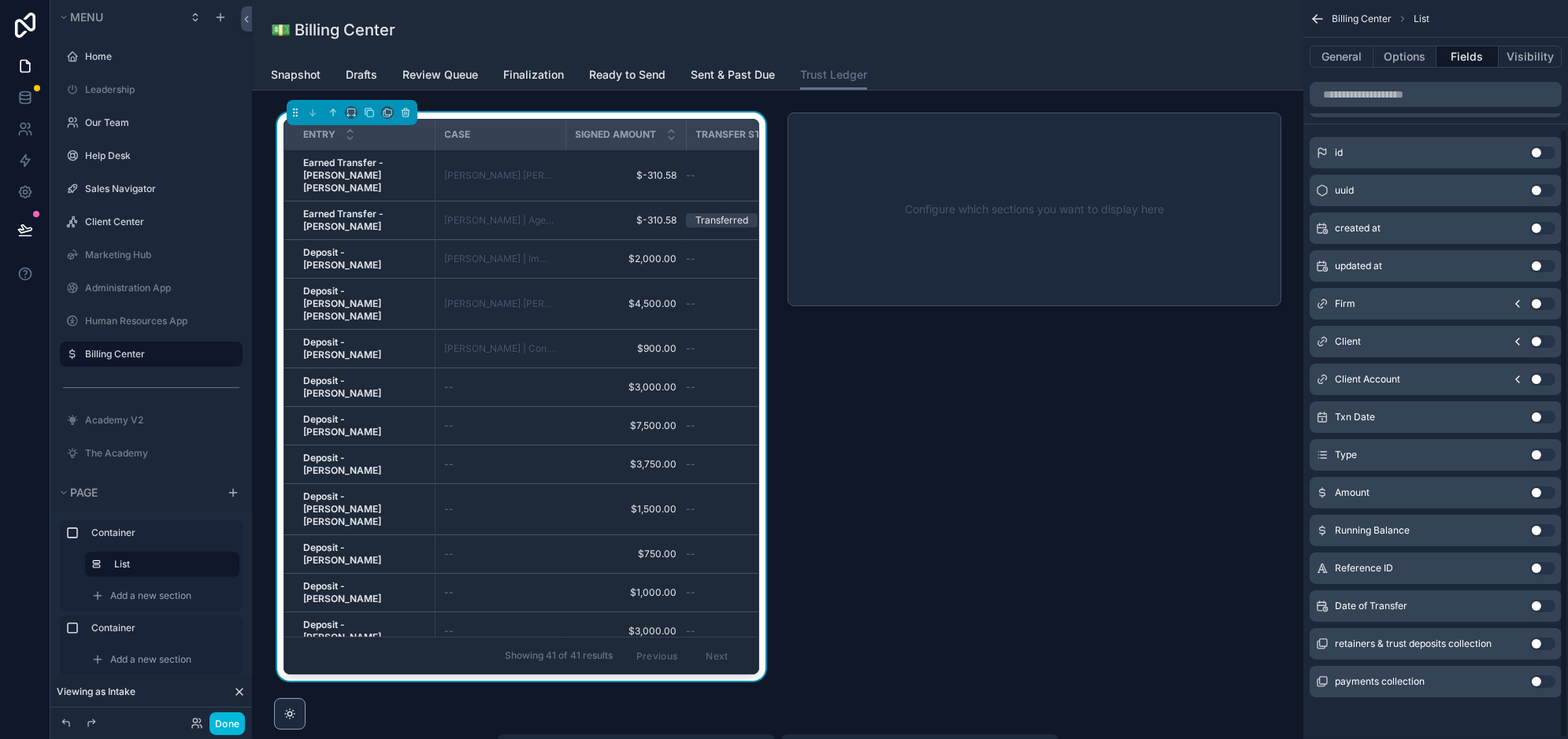
click at [1541, 602] on button "Use setting" at bounding box center [1542, 606] width 25 height 13
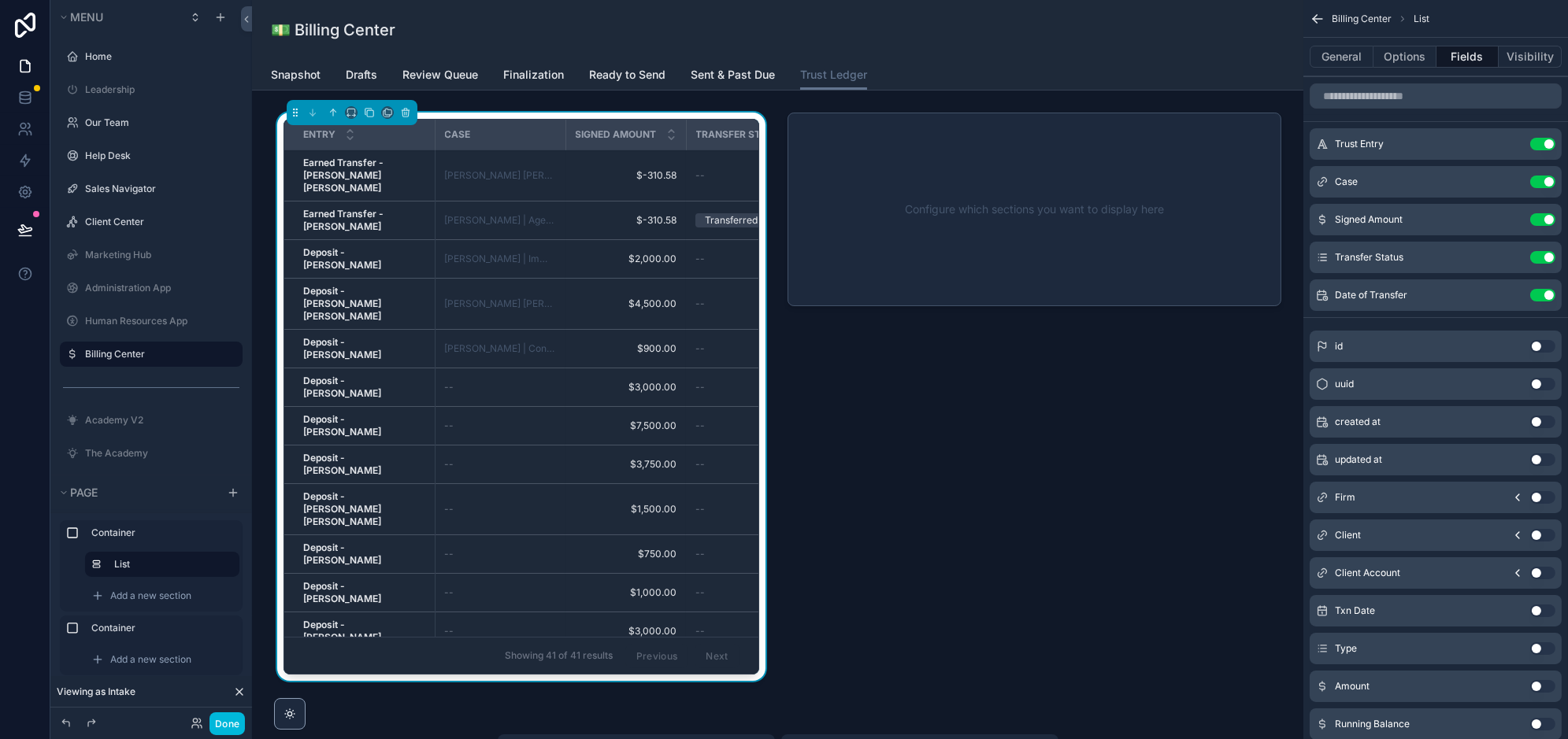
click at [0, 0] on icon "scrollable content" at bounding box center [0, 0] width 0 height 0
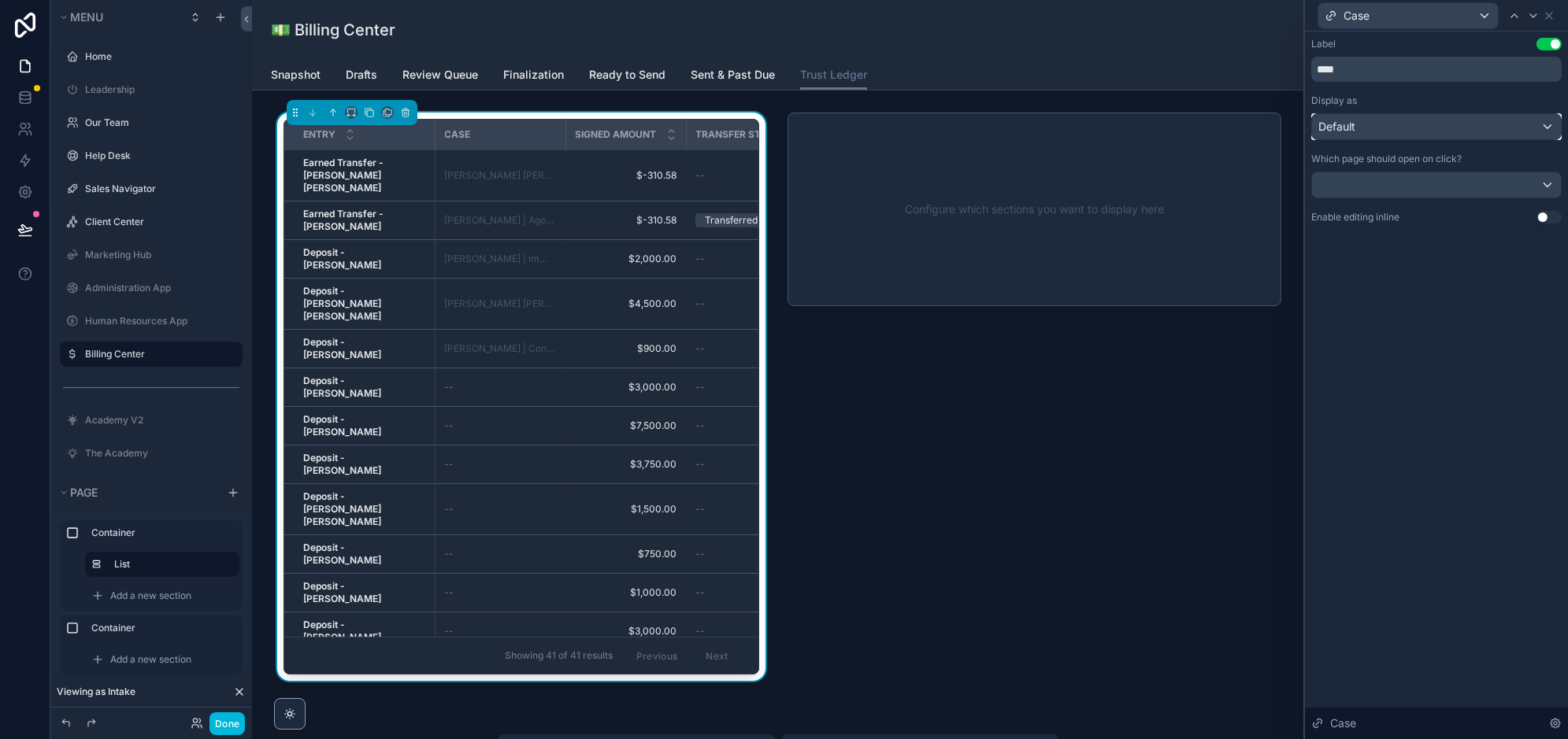
click at [1498, 119] on div "Default" at bounding box center [1436, 126] width 249 height 25
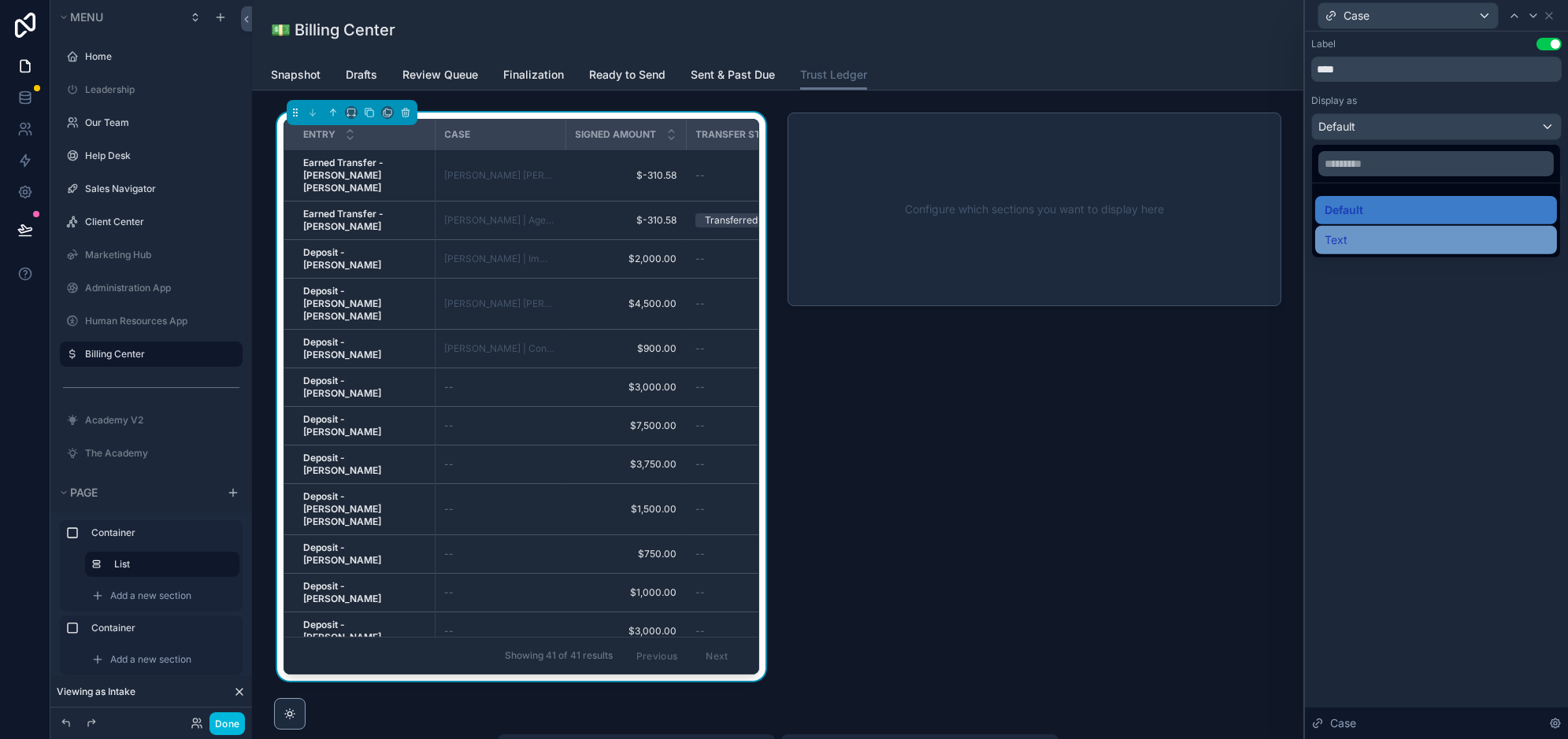
click at [1397, 240] on div "Text" at bounding box center [1435, 239] width 223 height 19
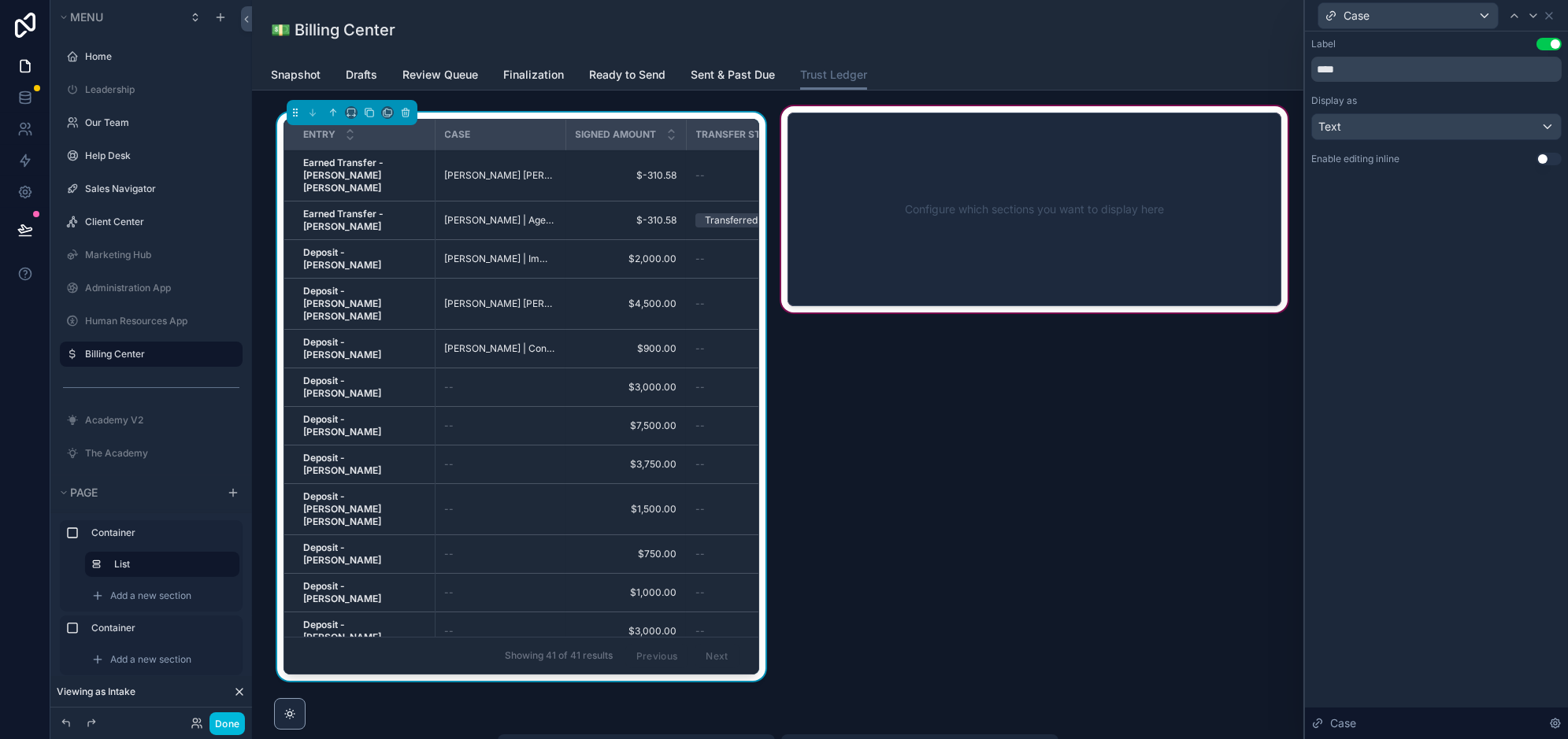
click at [976, 189] on div "scrollable content" at bounding box center [1034, 400] width 513 height 594
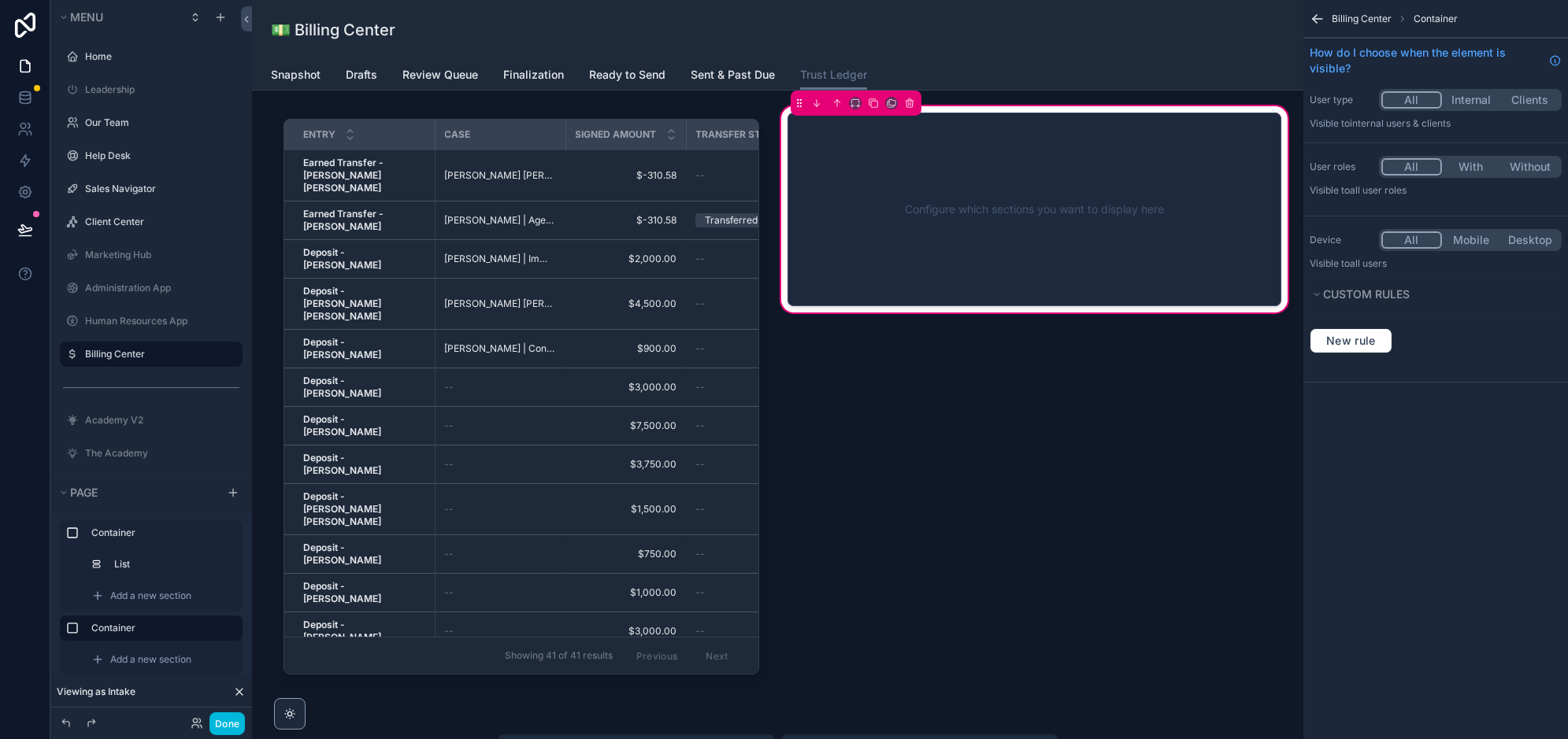
click at [1096, 215] on div "Configure which sections you want to display here" at bounding box center [1034, 209] width 442 height 141
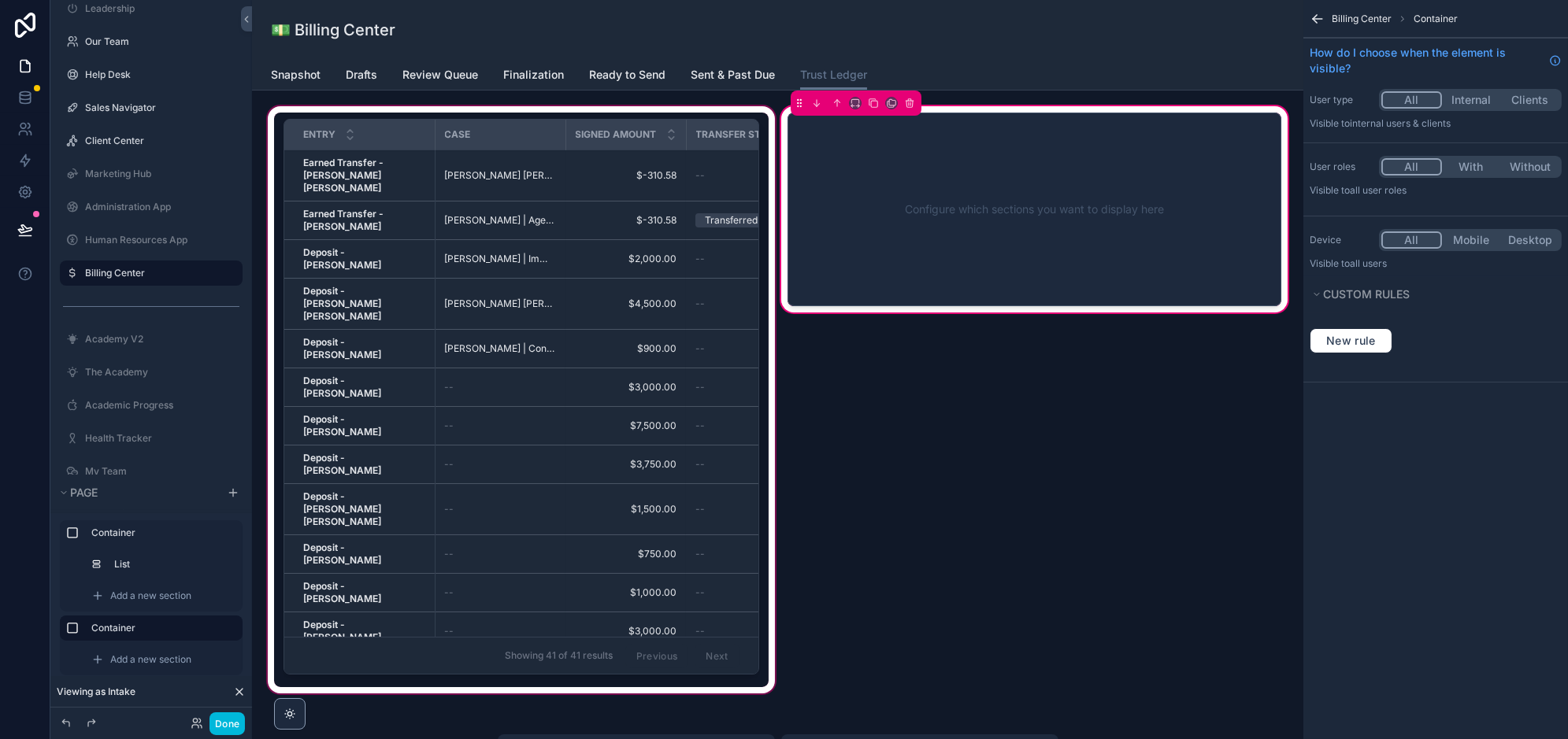
click at [662, 197] on div "scrollable content" at bounding box center [520, 400] width 513 height 594
click at [611, 296] on div "scrollable content" at bounding box center [520, 400] width 513 height 594
click at [581, 274] on div "scrollable content" at bounding box center [520, 400] width 513 height 594
click at [459, 387] on div "scrollable content" at bounding box center [520, 400] width 513 height 594
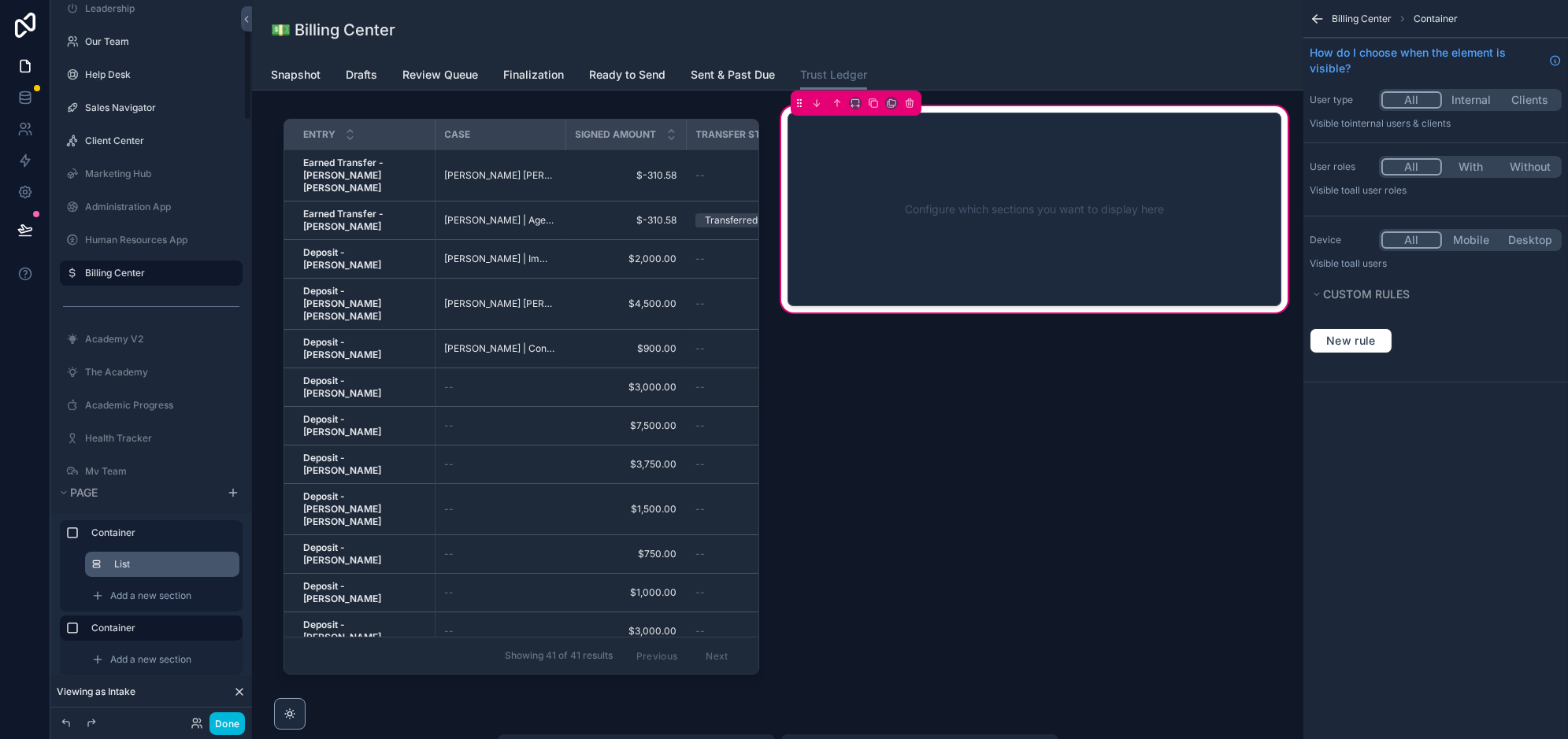
click at [164, 560] on label "List" at bounding box center [170, 564] width 113 height 13
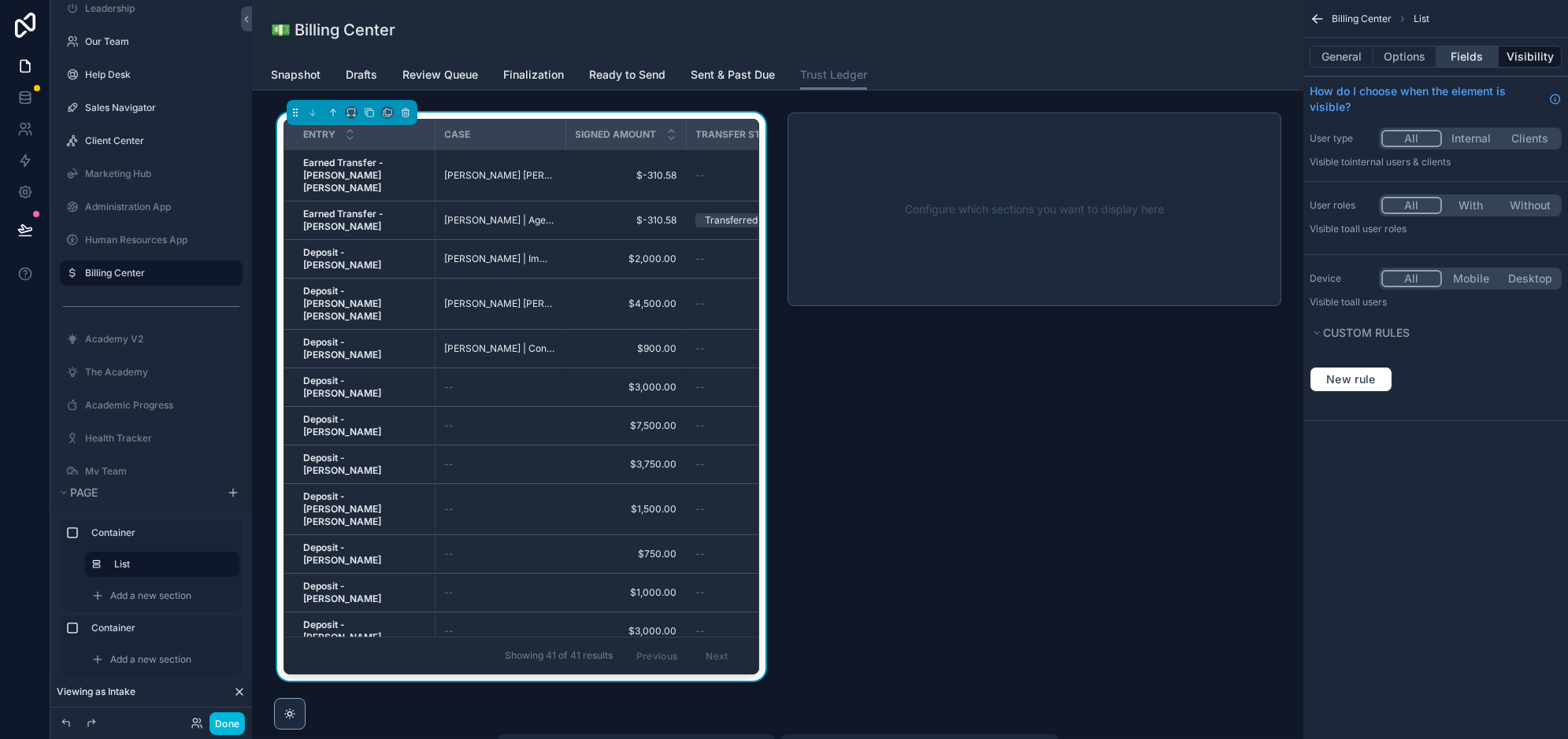
click at [1460, 60] on button "Fields" at bounding box center [1468, 56] width 63 height 22
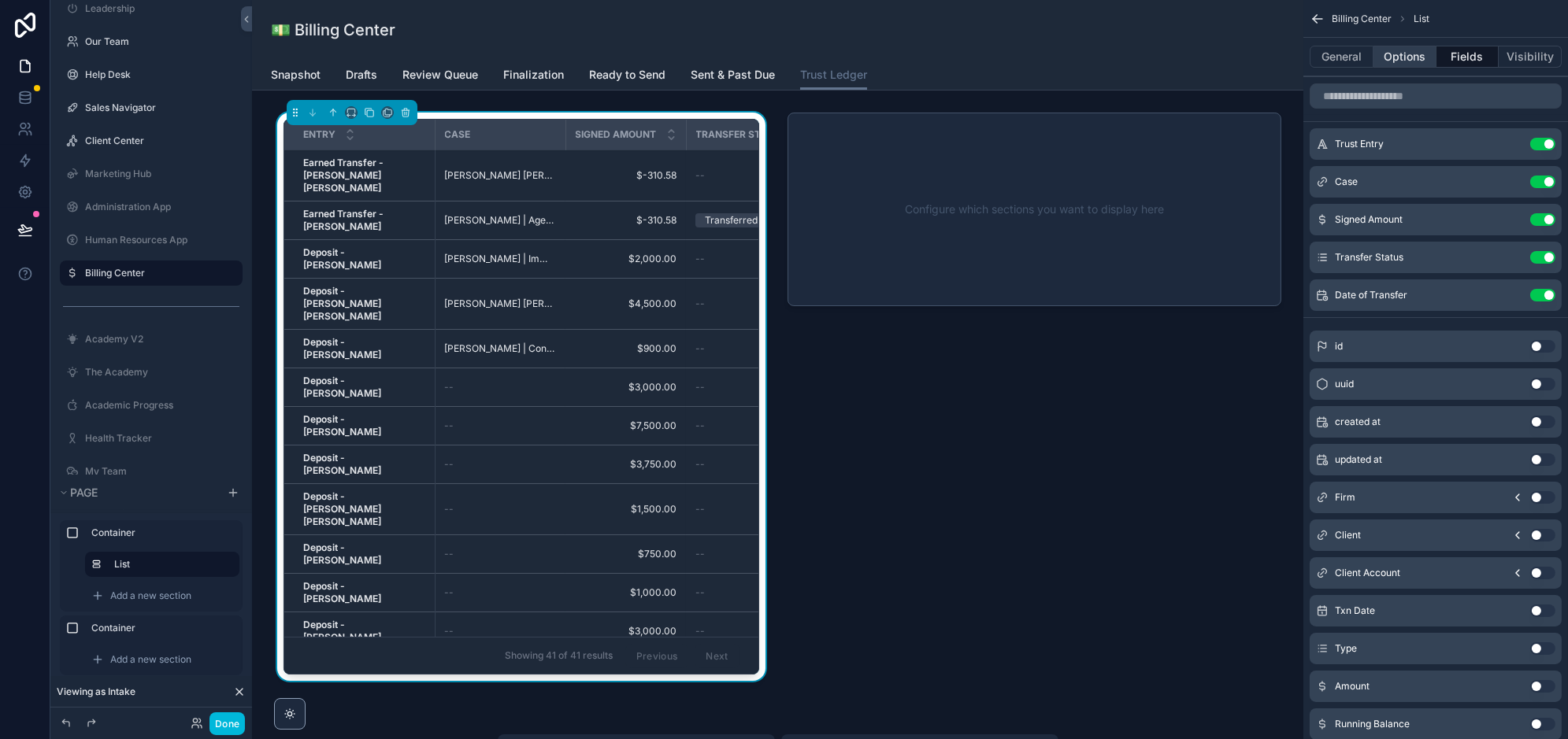
click at [1404, 59] on button "Options" at bounding box center [1405, 56] width 63 height 22
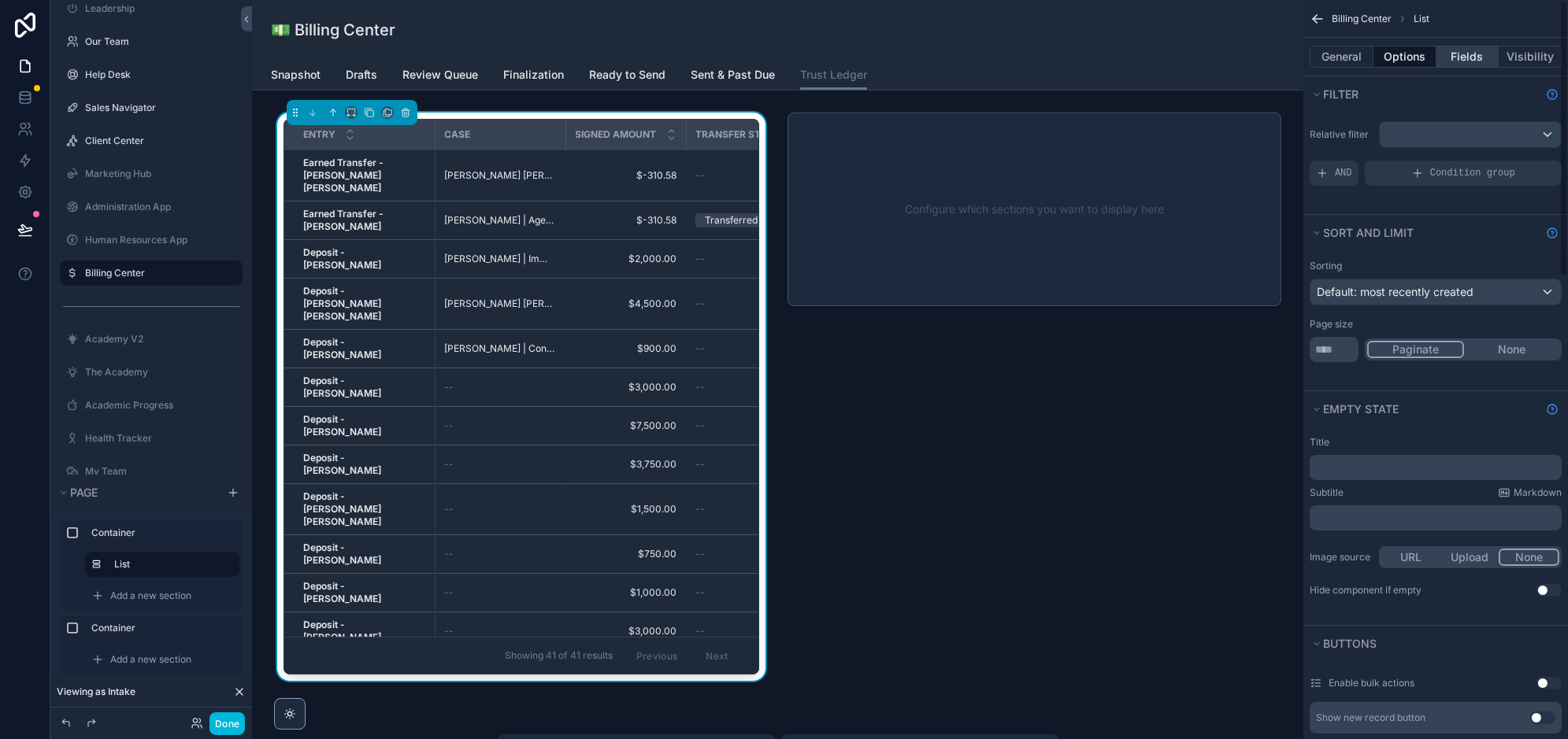
click at [1456, 57] on button "Fields" at bounding box center [1468, 56] width 63 height 22
